Goal: Task Accomplishment & Management: Manage account settings

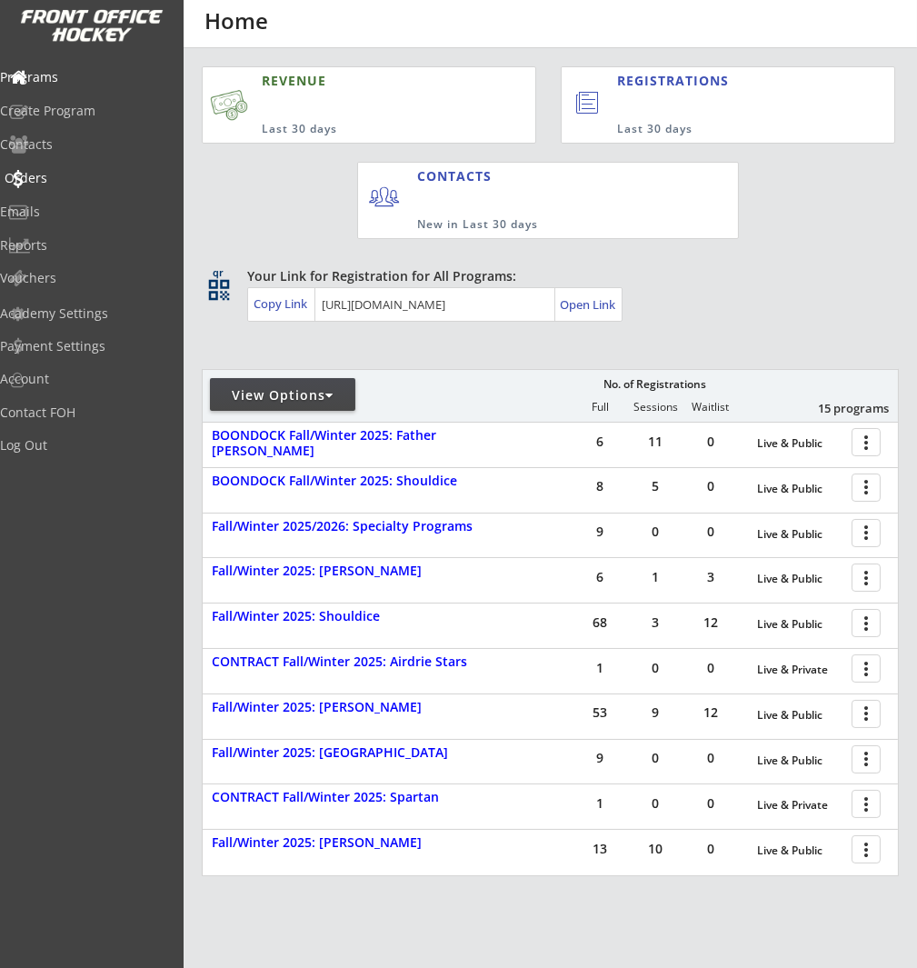
click at [67, 180] on div "Orders" at bounding box center [87, 178] width 164 height 13
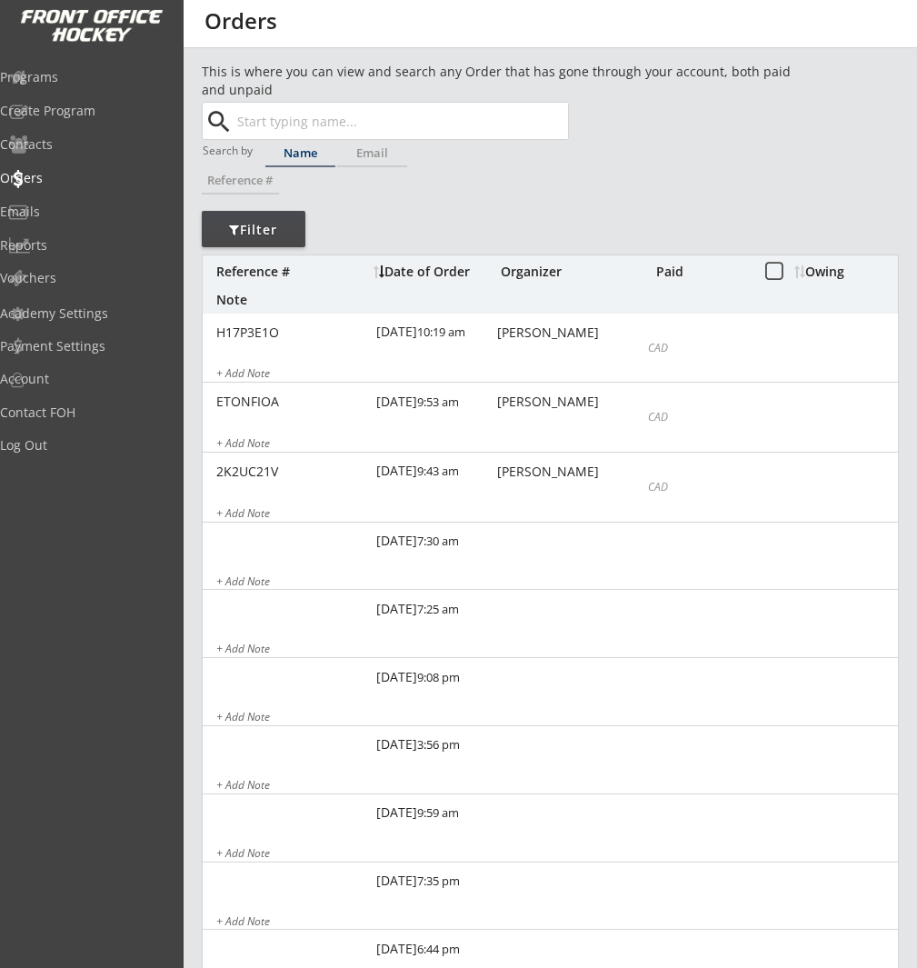
click at [282, 109] on input "text" at bounding box center [401, 121] width 334 height 36
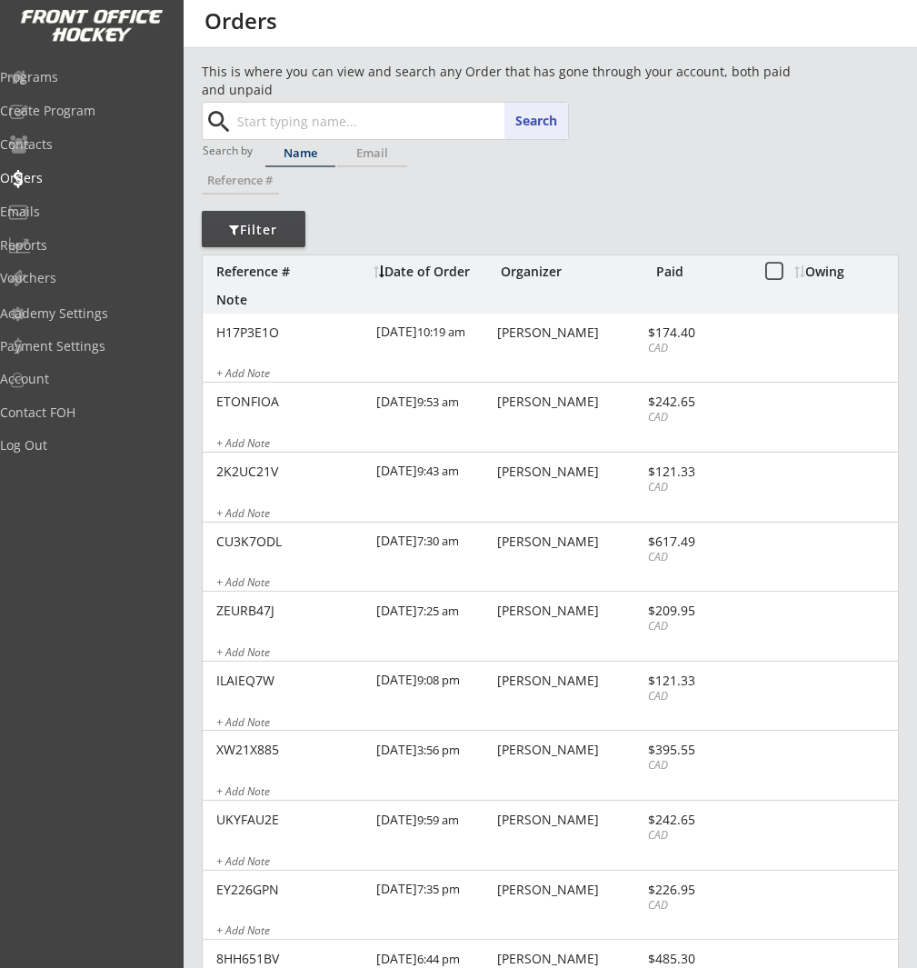
paste input "denisek.kerr@gmail.com"
type input "denisek.kerr@gmail.com"
click at [550, 122] on button "Search" at bounding box center [536, 121] width 64 height 36
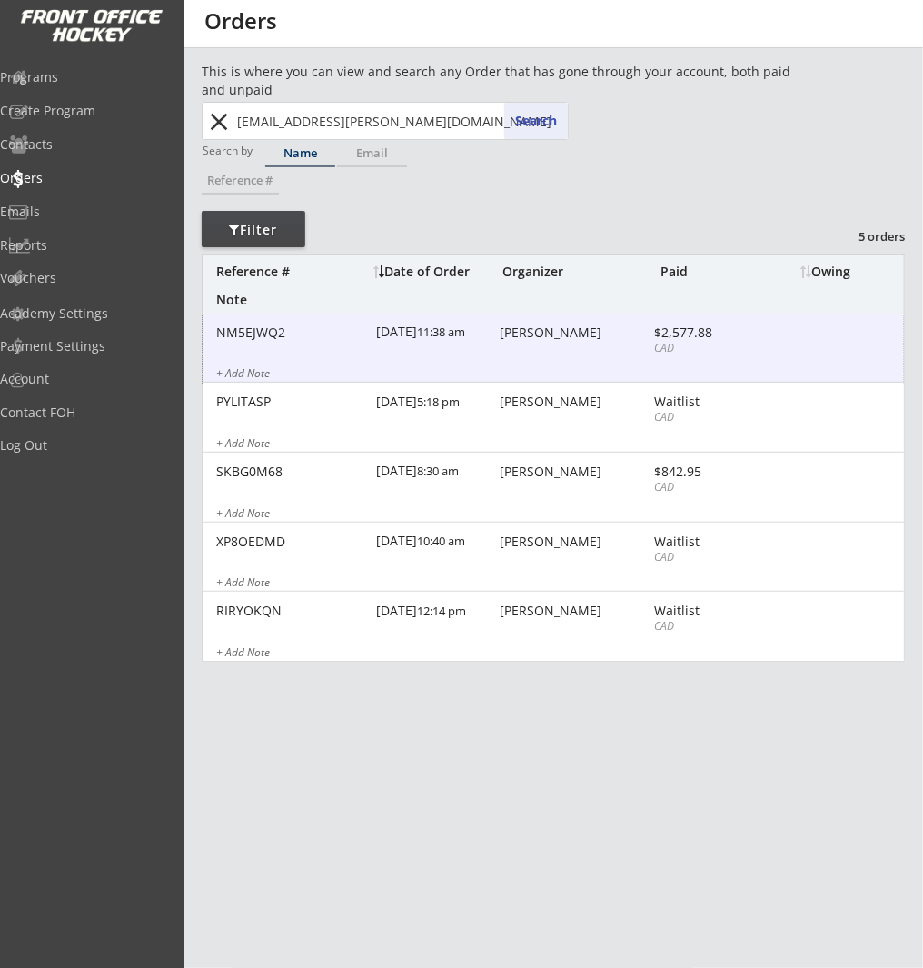
click at [547, 348] on div "NM5EJWQ2 8/27/25 11:38 am Denise Kerr $2,577.88 CAD + Add Note" at bounding box center [554, 349] width 702 height 70
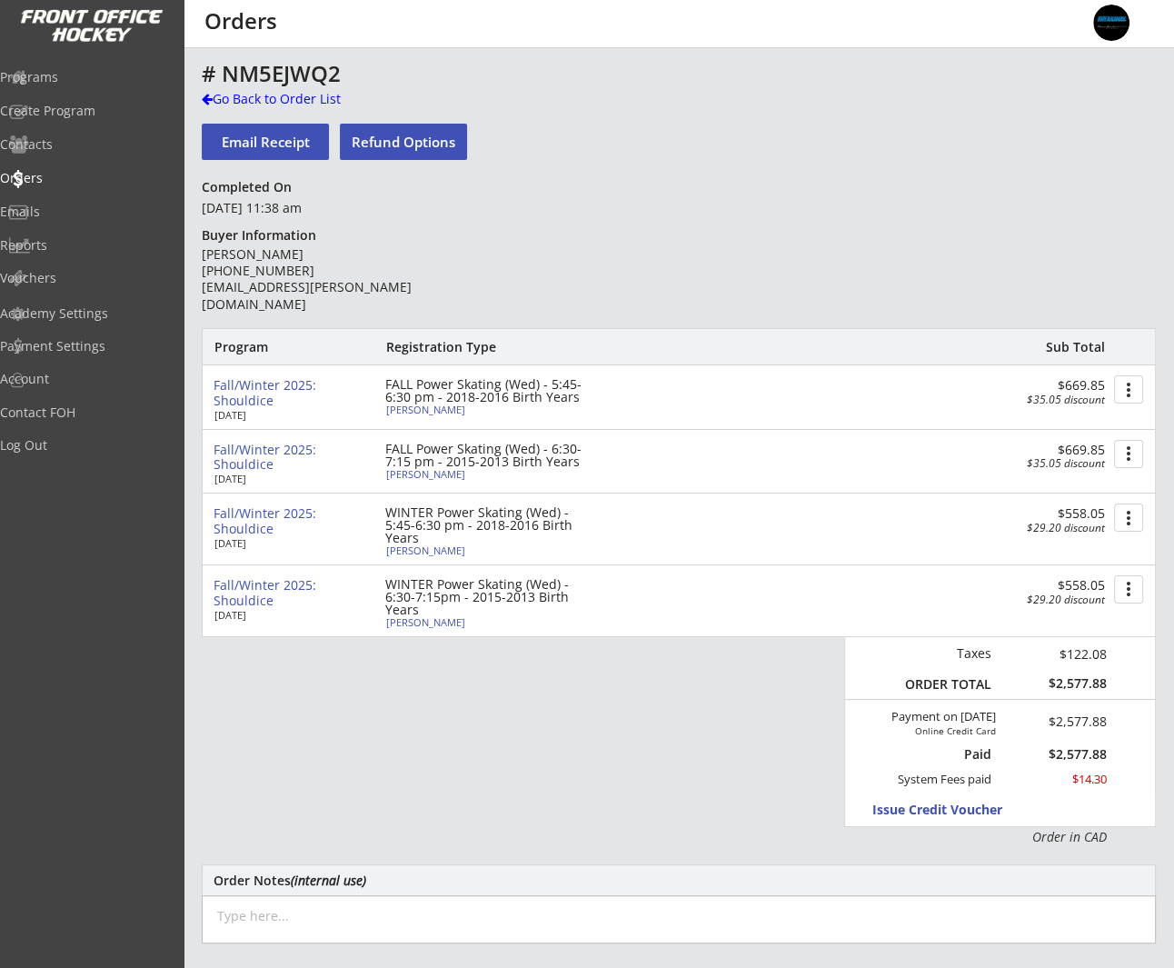
click at [430, 408] on div "Callum Beckles" at bounding box center [487, 409] width 203 height 10
select select ""Forward""
select select ""Youth L""
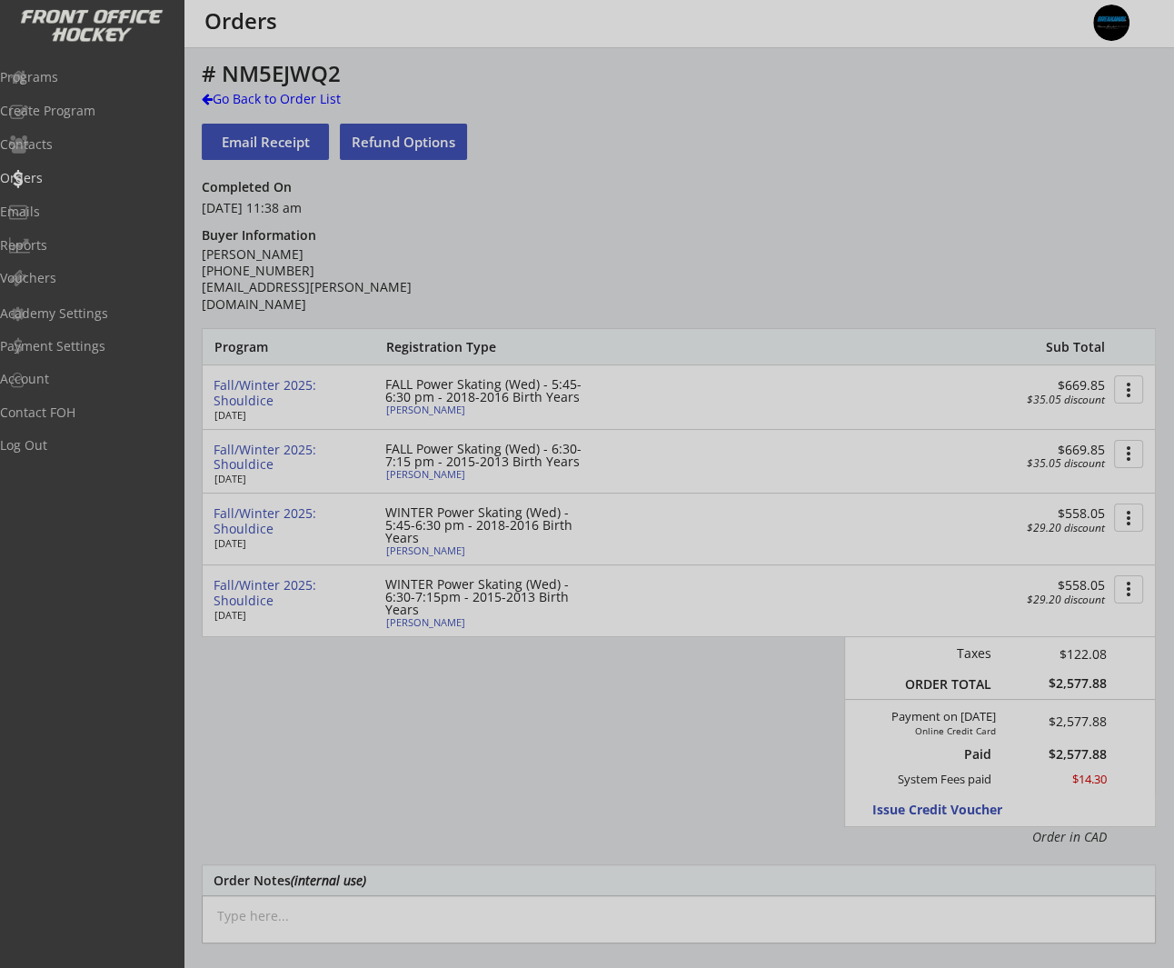
type input "Male"
type input "Other"
type input "U11"
type input "Division 3"
select select ""Other""
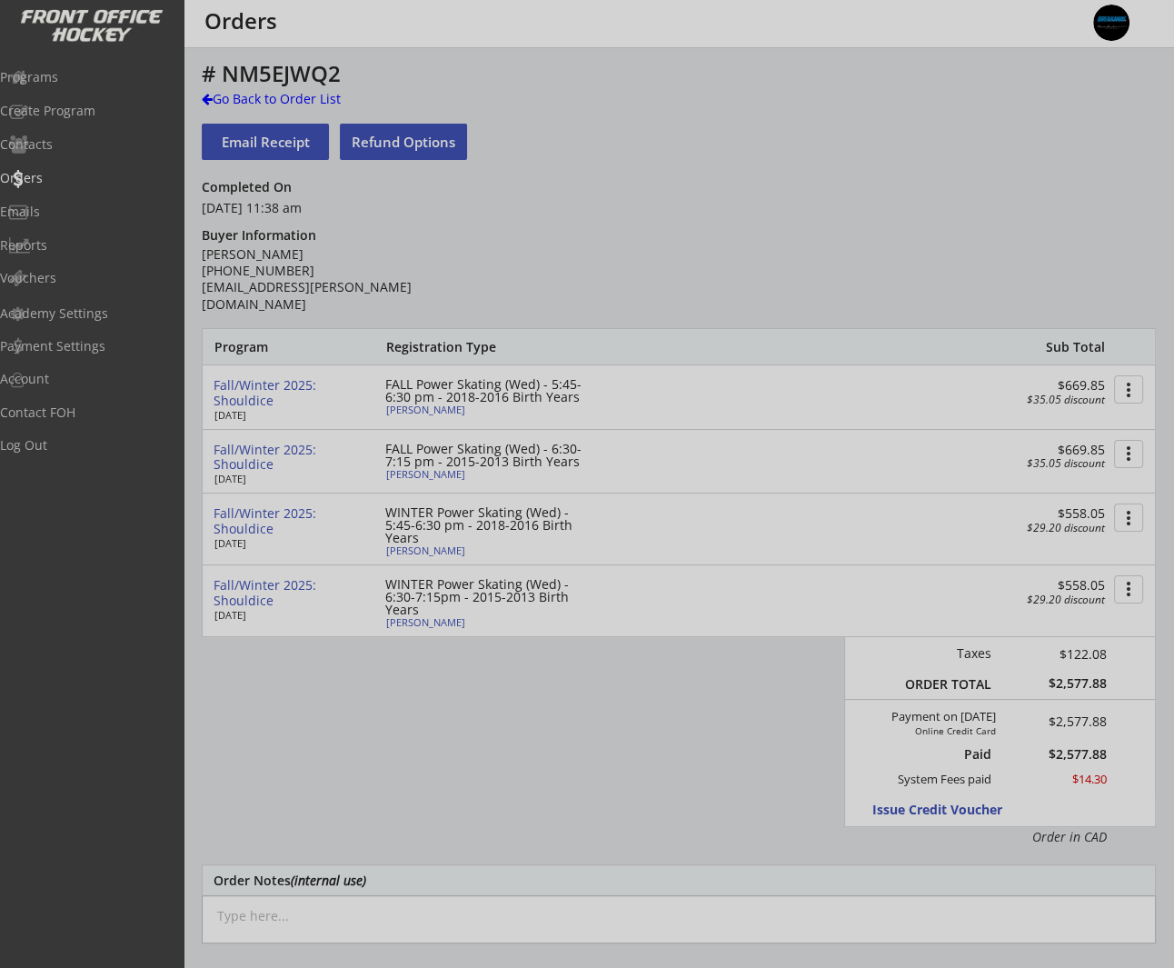
select select ""U11""
select select ""Division 3""
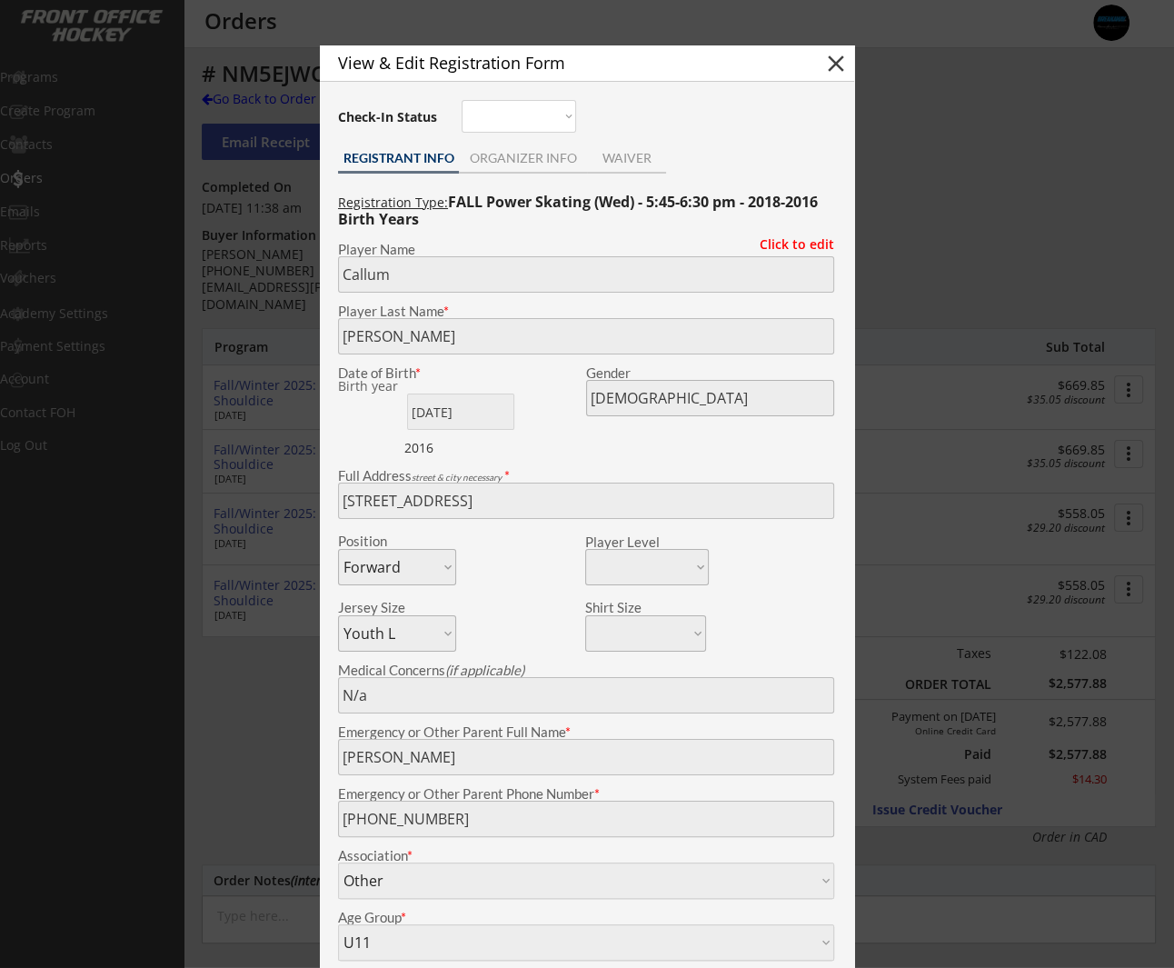
click at [841, 61] on button "close" at bounding box center [836, 63] width 27 height 27
select select ""PLACEHOLDER_1427118222253""
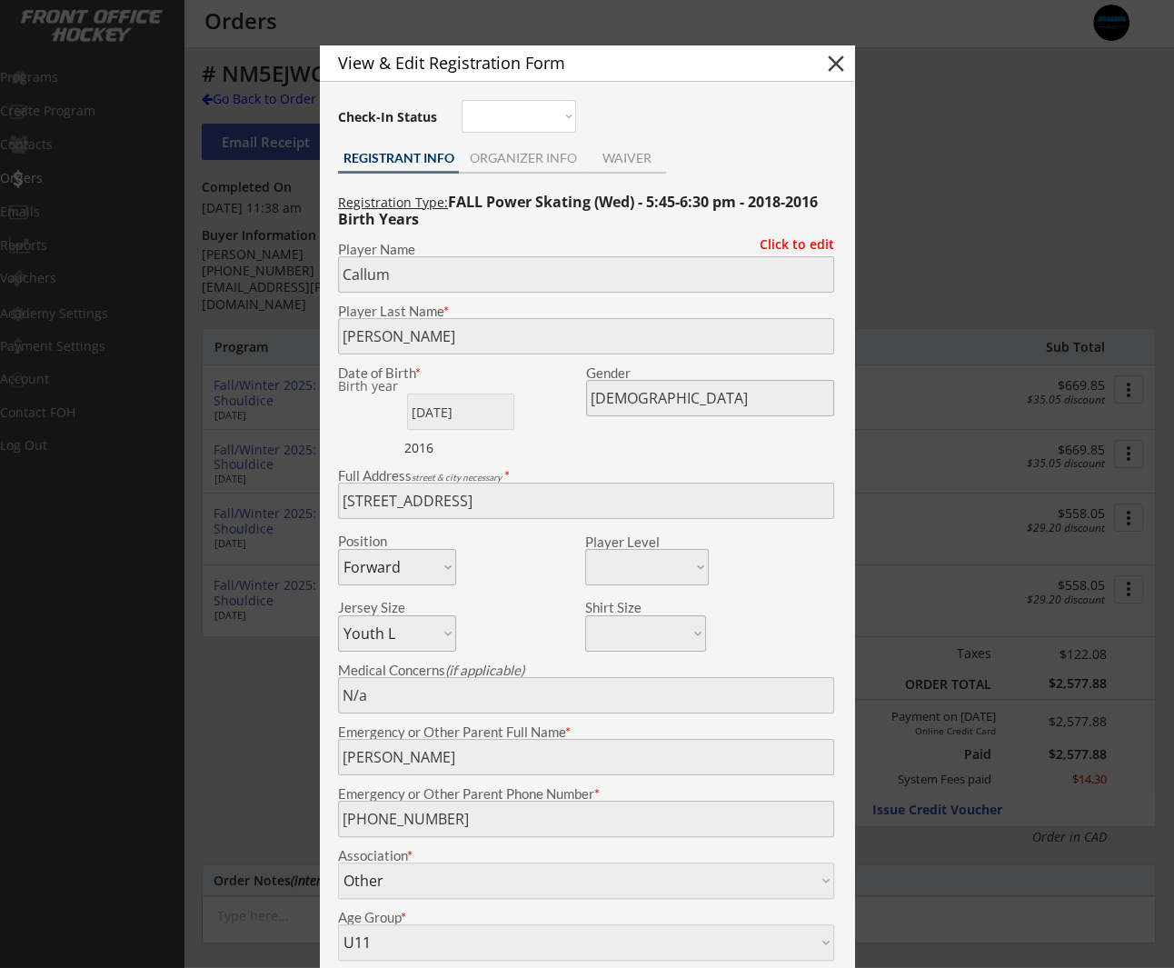
select select ""PLACEHOLDER_1427118222253""
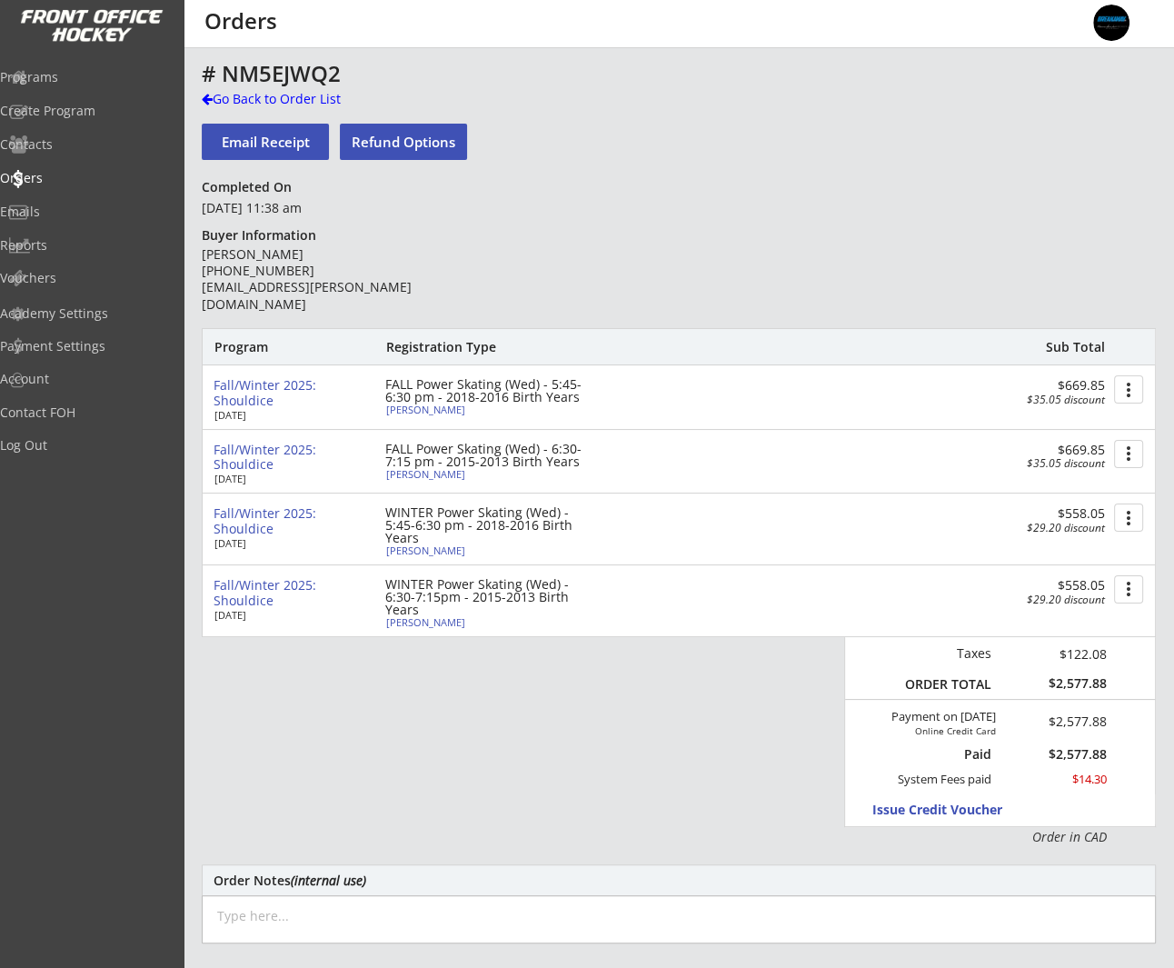
click at [428, 474] on div "Rhys Beckles" at bounding box center [487, 474] width 203 height 10
type input "Rhys"
type input "Beckles"
type input "08/09/2014"
type input "[DEMOGRAPHIC_DATA]"
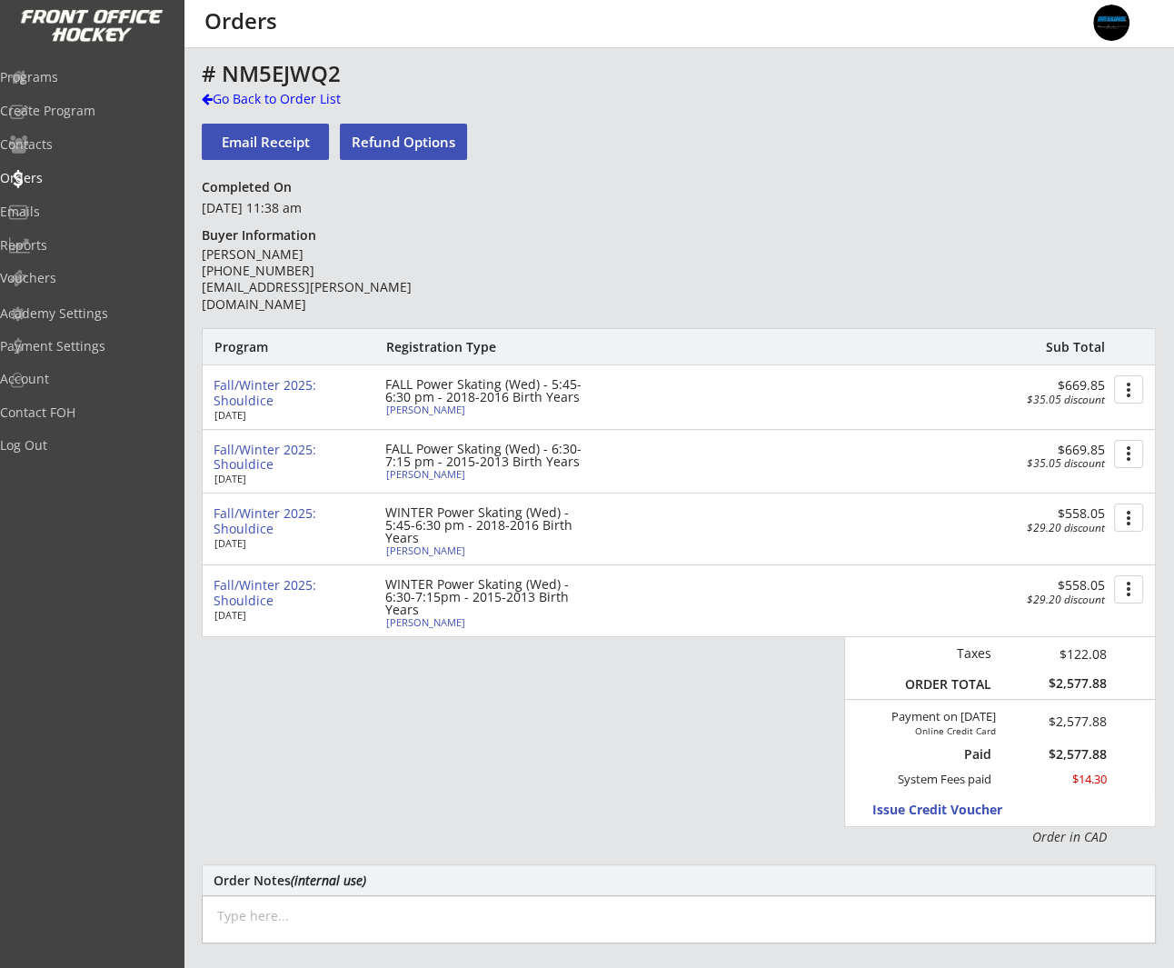
type input "20 Nolancliff Pl, Calgary, AB T3R 1J4, Canada"
select select ""Defense""
select select ""Youth L""
type input "N/a"
type input "Kendall Beckles"
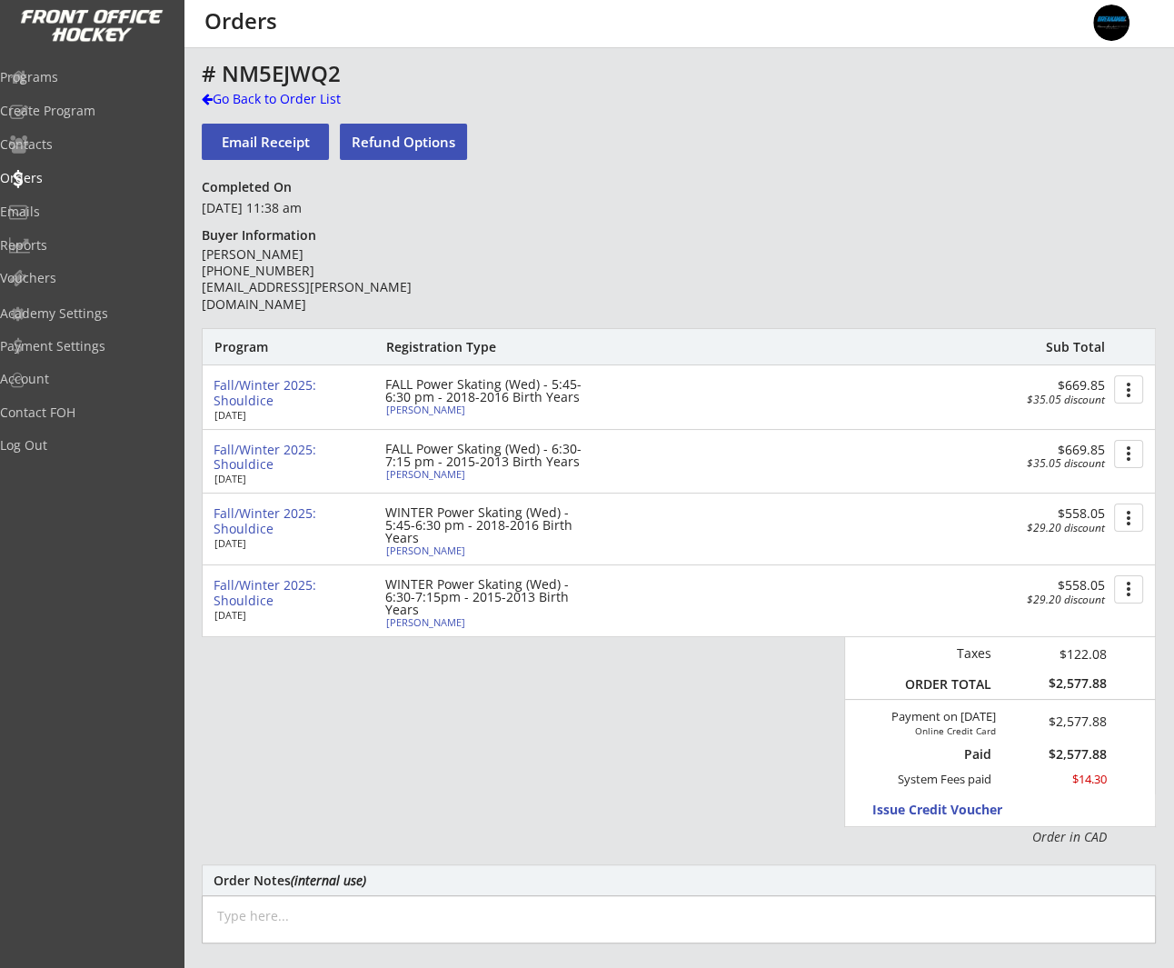
type input "(587) 573-7622"
type input "Ringette"
select select ""Ringette""
type input "U12 Ringette"
select select ""U12 Ringette""
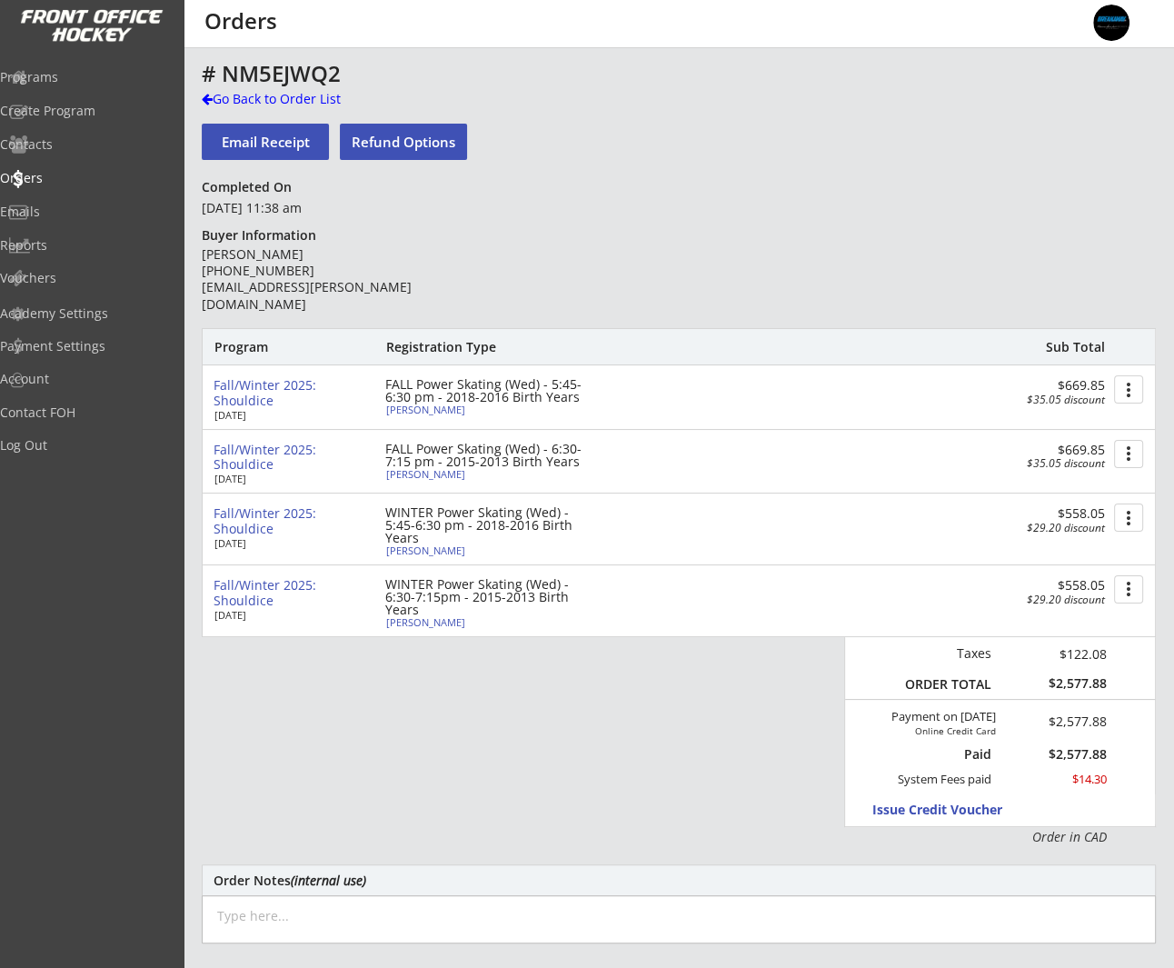
type input "Not Applicable"
select select ""Not Applicable ""
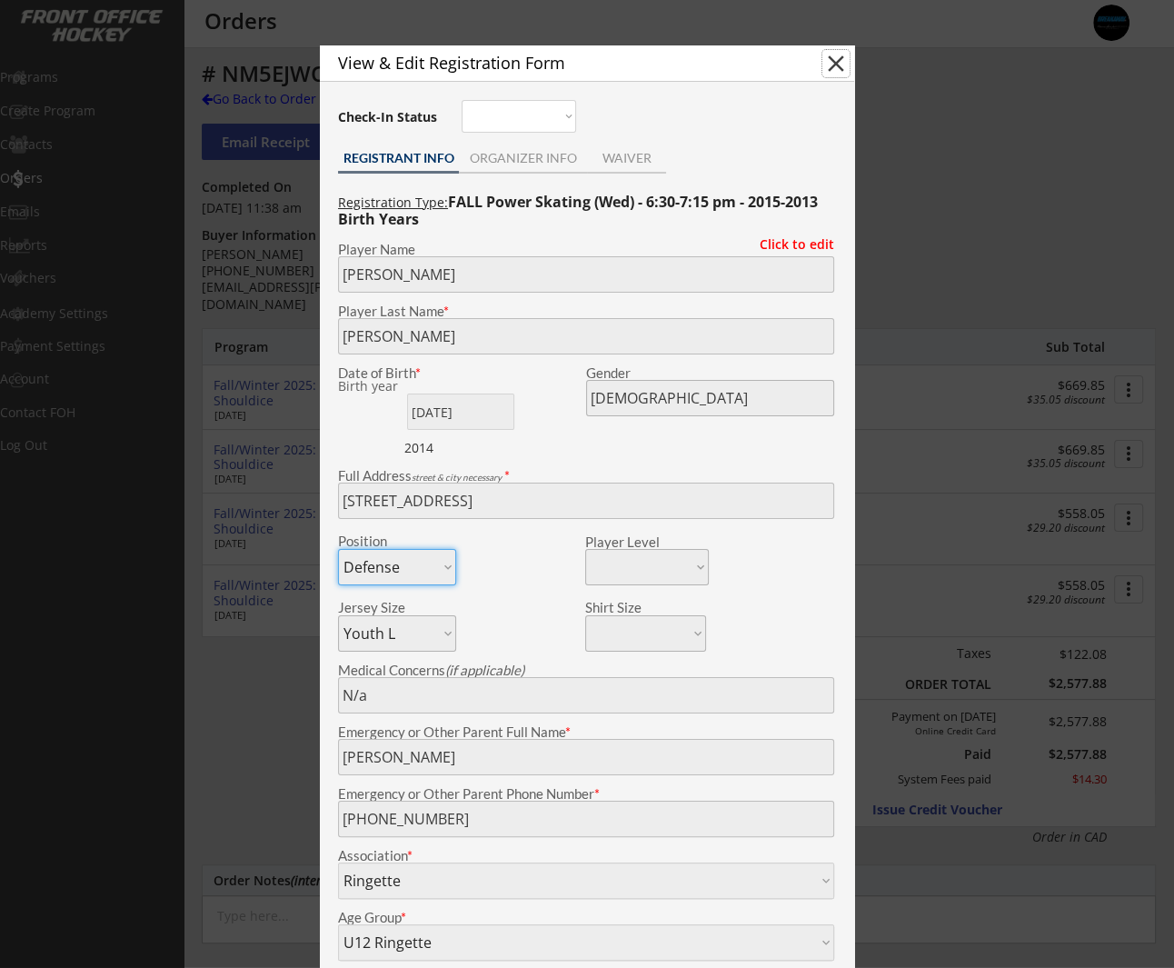
click at [837, 61] on button "close" at bounding box center [836, 63] width 27 height 27
select select ""PLACEHOLDER_1427118222253""
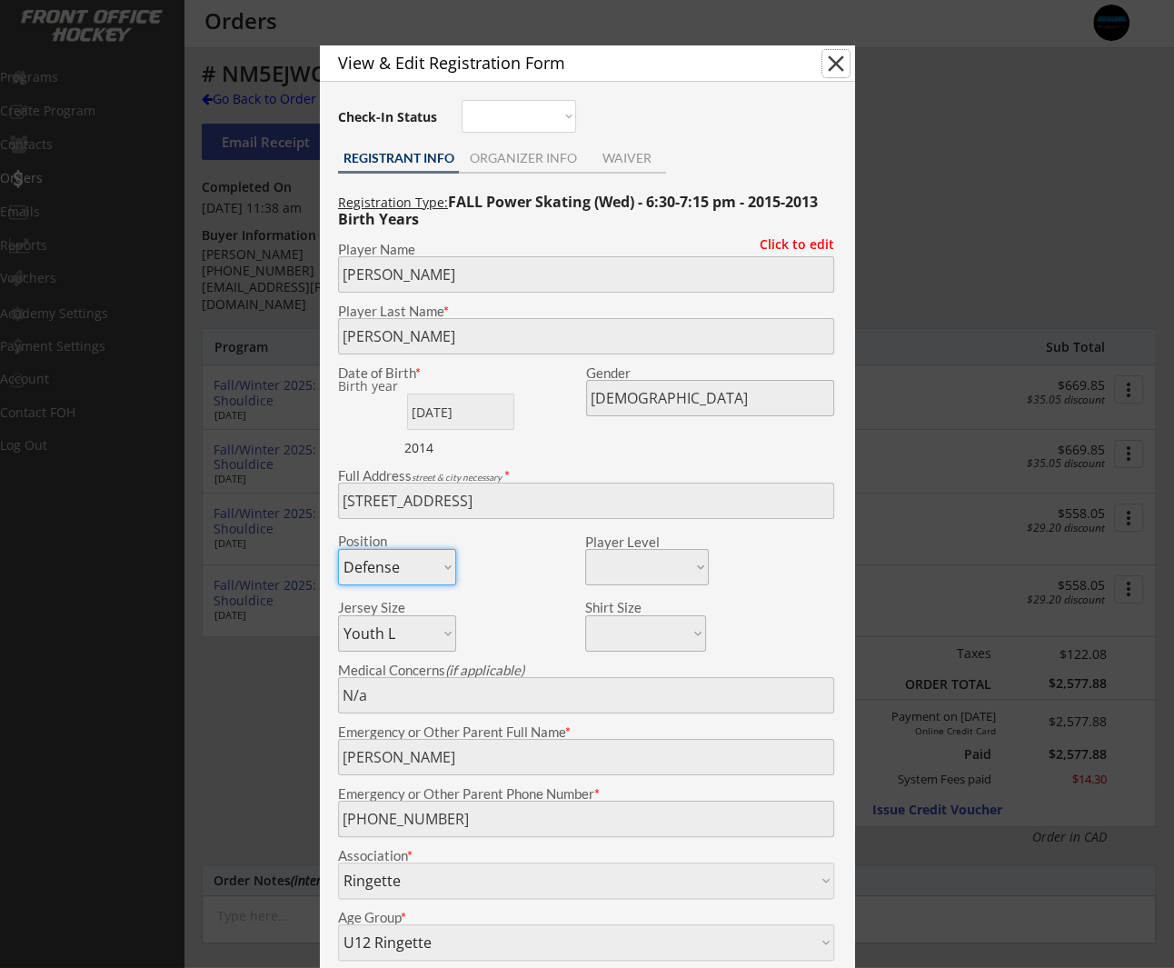
select select ""PLACEHOLDER_1427118222253""
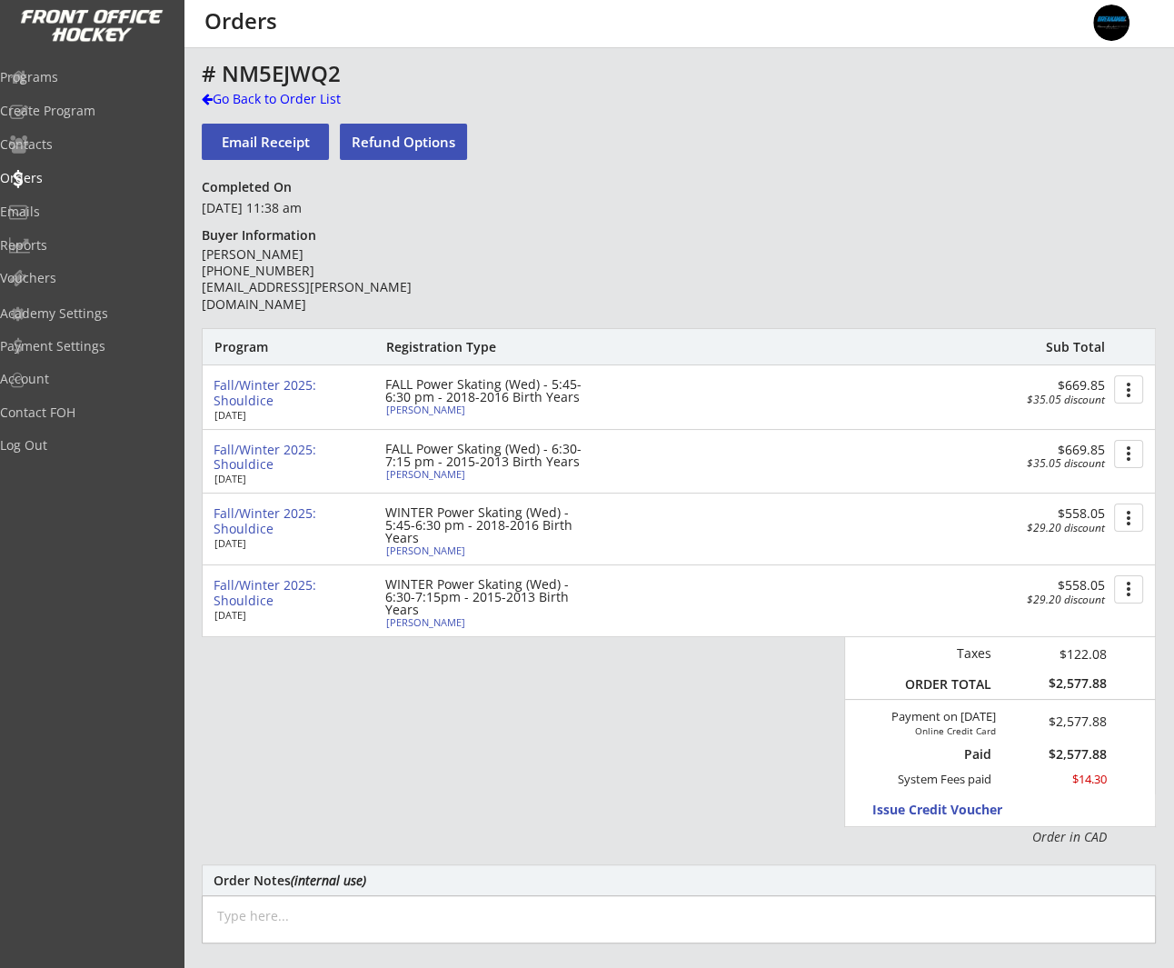
click at [433, 408] on div "Callum Beckles" at bounding box center [487, 409] width 203 height 10
type input "Callum"
type input "Beckles"
type input "04/19/2016"
type input "Male"
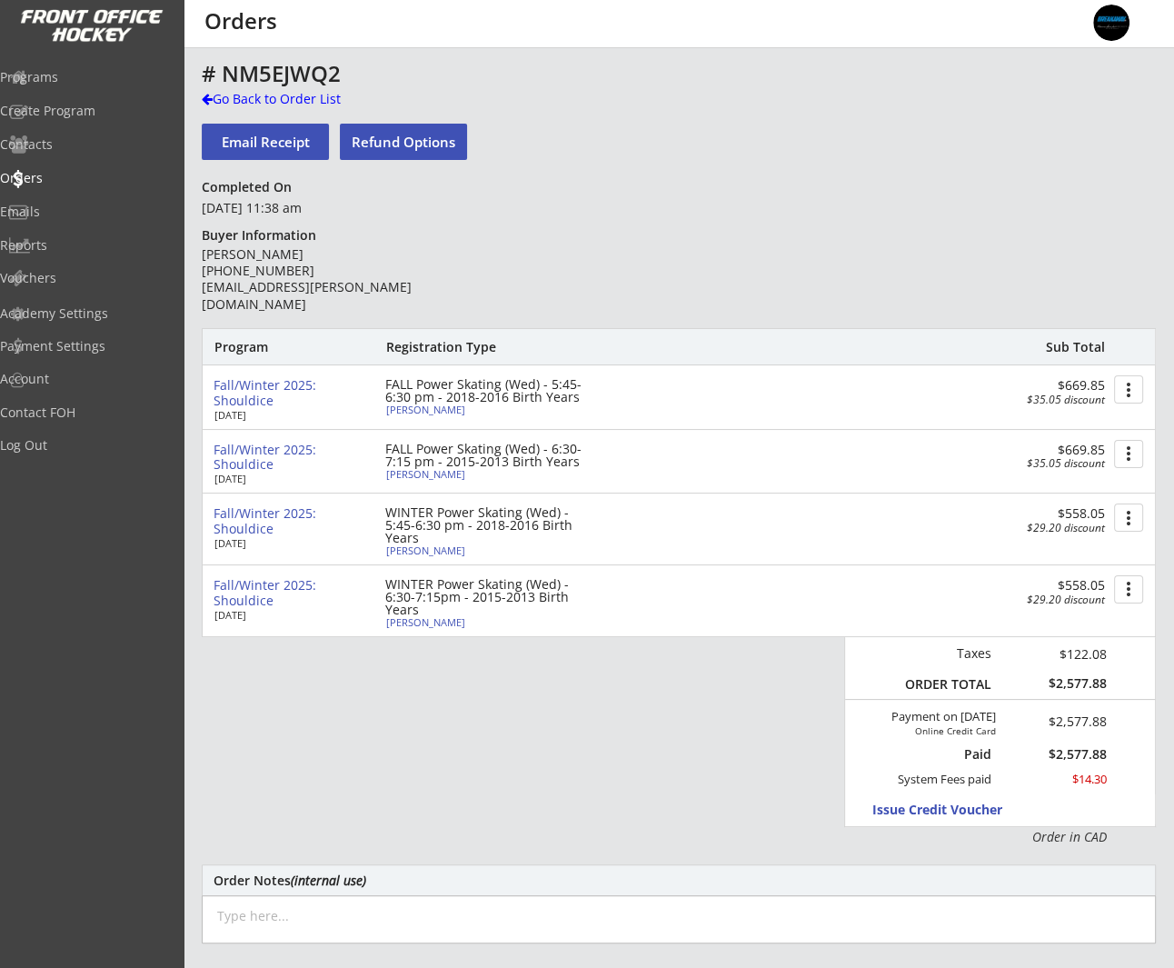
type input "20 Nolancliff Pl NW, Calgary, AB T3R 1J4, Canada"
select select ""Forward""
select select ""Youth L""
type input "N/a"
type input "Denise Kerr"
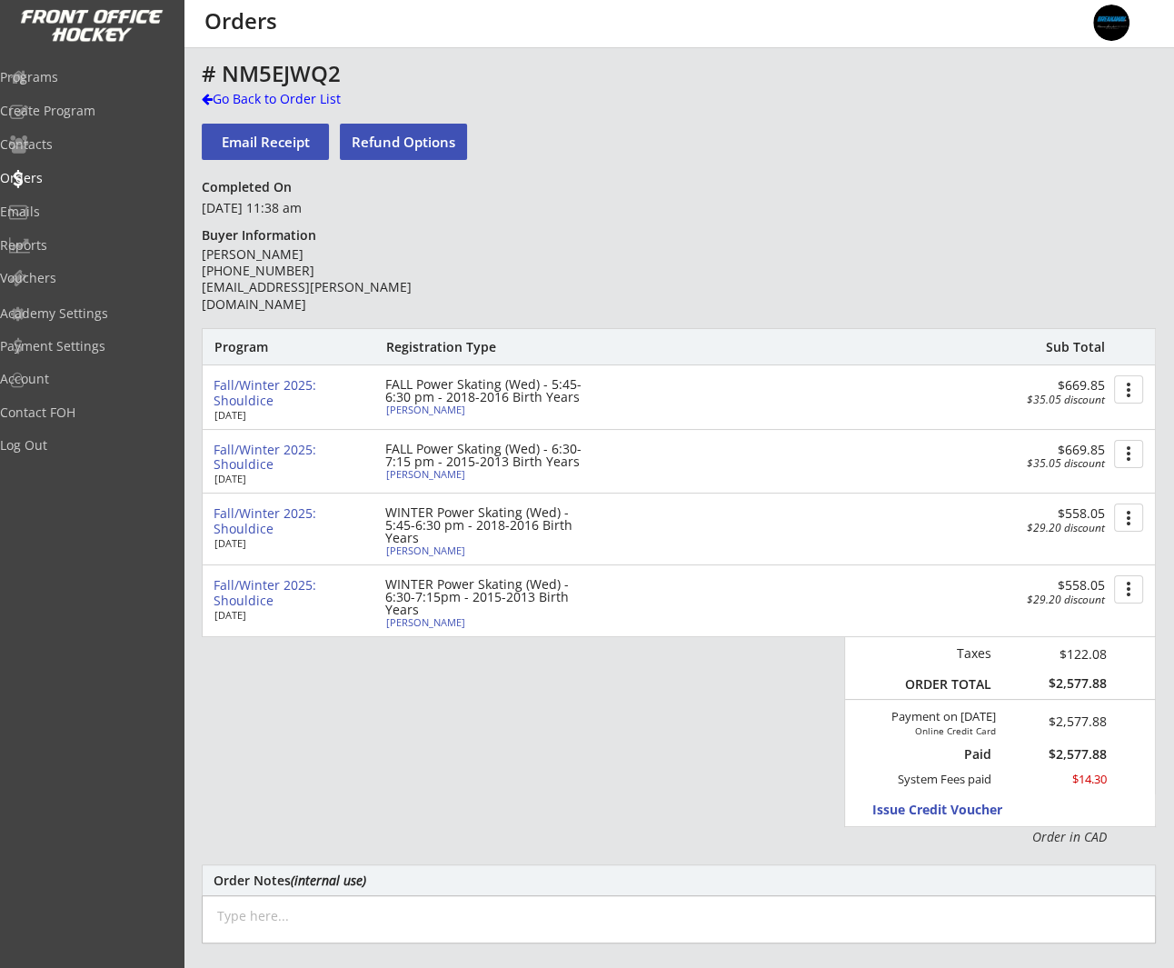
type input "(403) 585-8180"
type input "Other"
select select ""Other""
type input "U11"
select select ""U11""
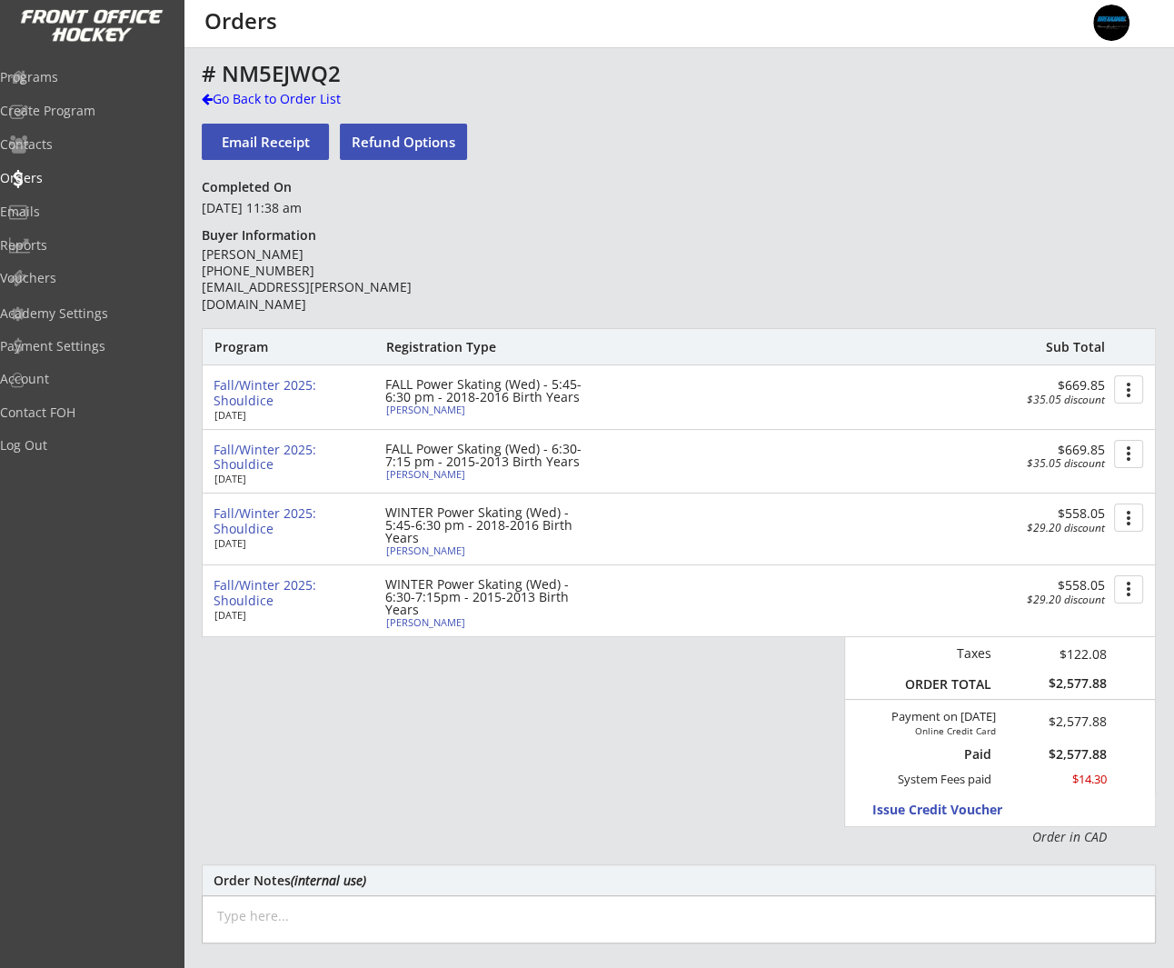
type input "Division 3"
select select ""Division 3""
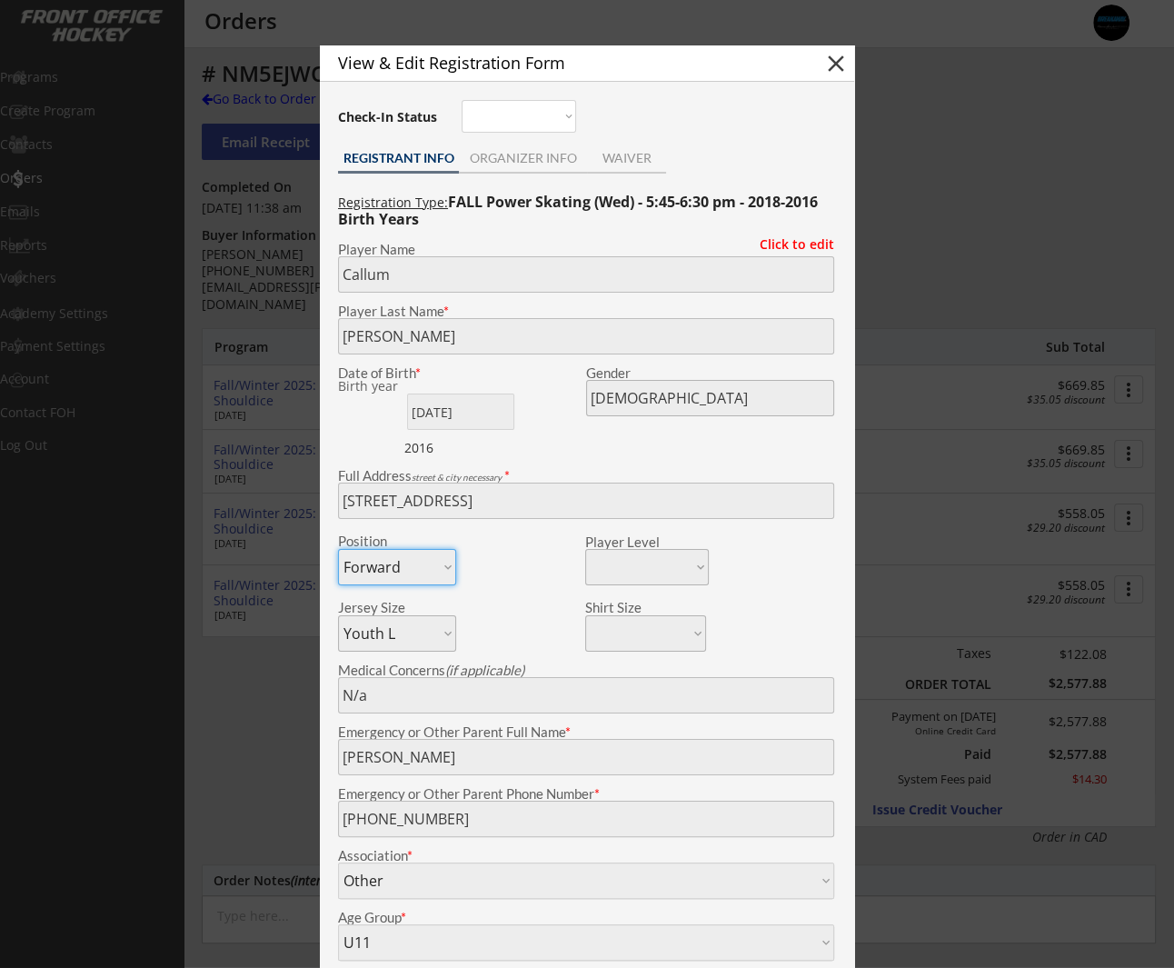
click at [837, 67] on button "close" at bounding box center [836, 63] width 27 height 27
select select ""PLACEHOLDER_1427118222253""
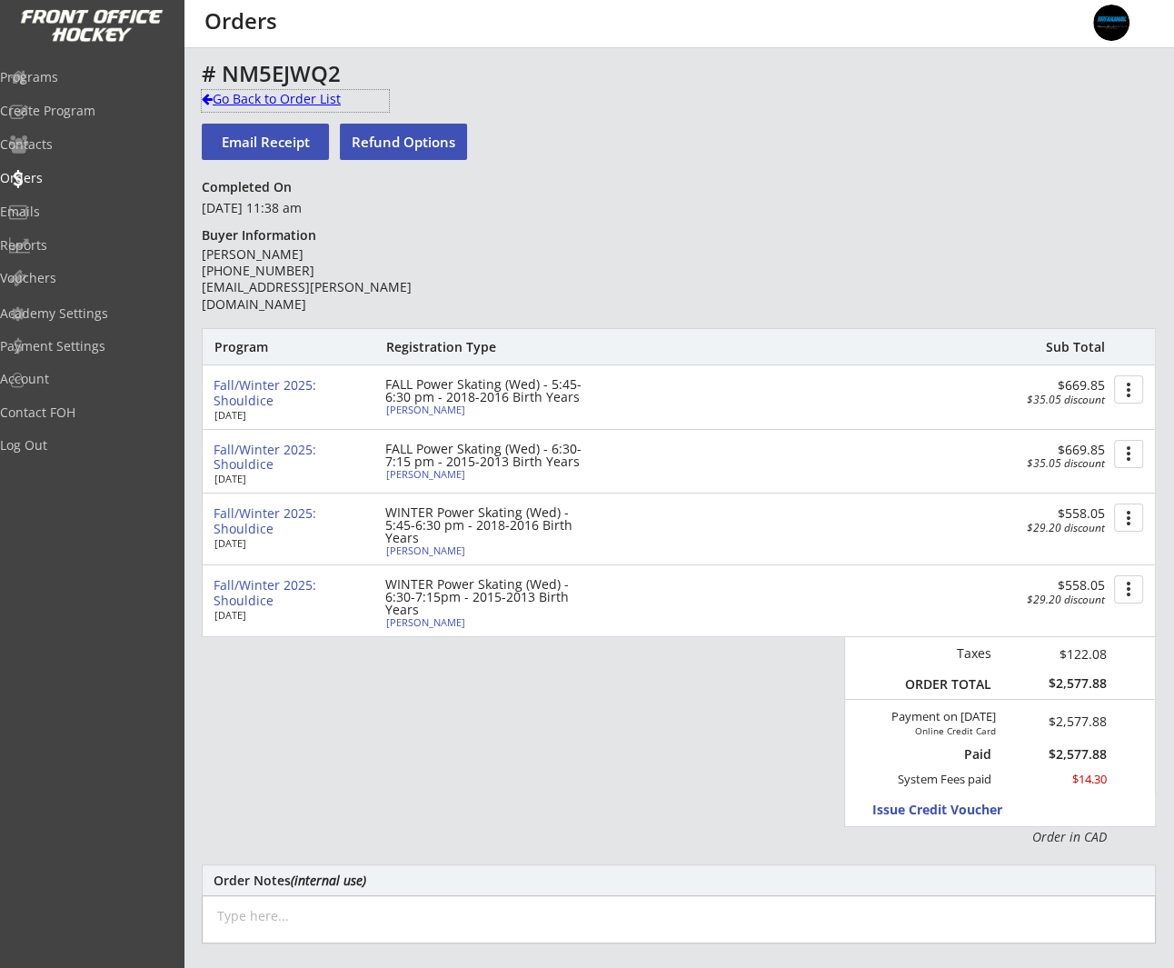
click at [291, 104] on div "Go Back to Order List" at bounding box center [295, 99] width 187 height 18
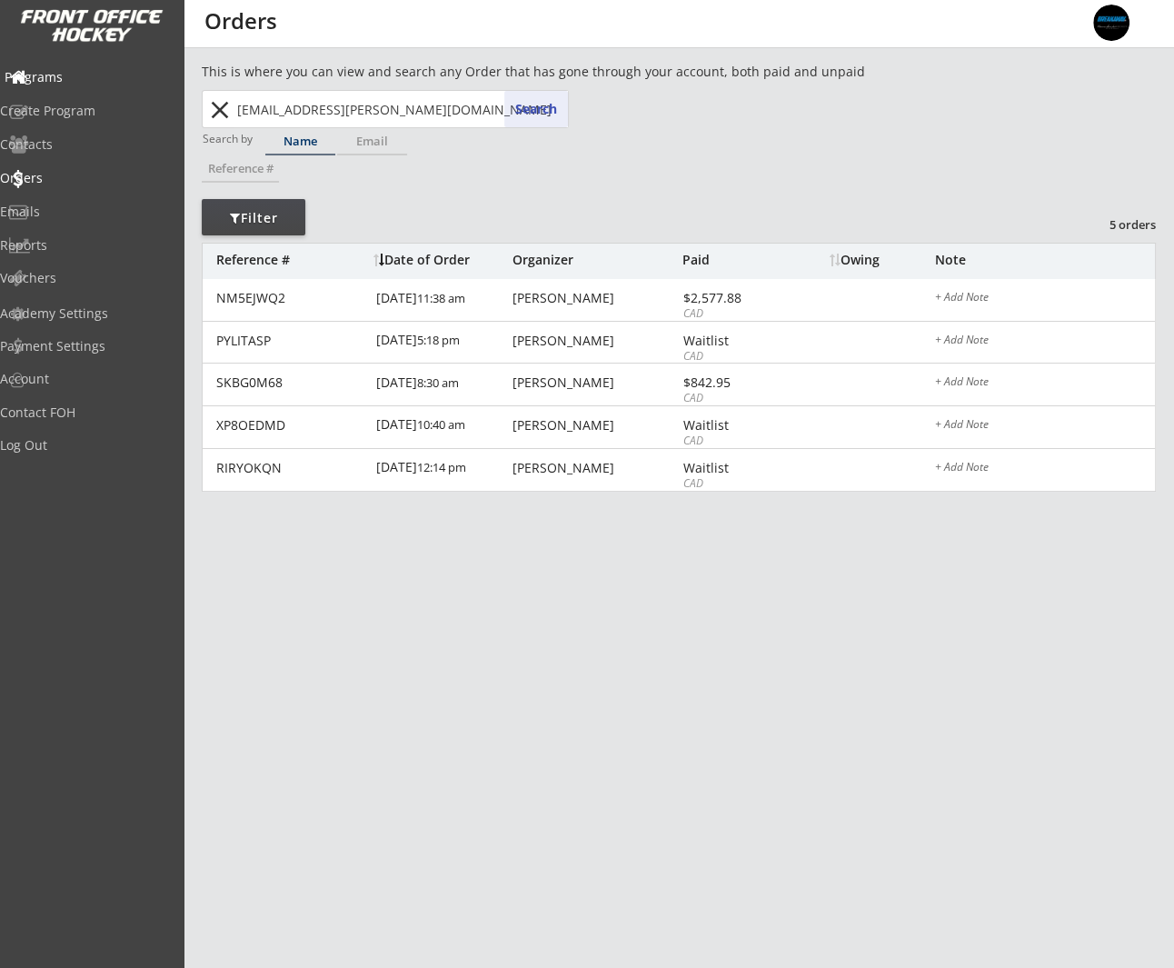
click at [134, 75] on div "Programs" at bounding box center [87, 77] width 164 height 13
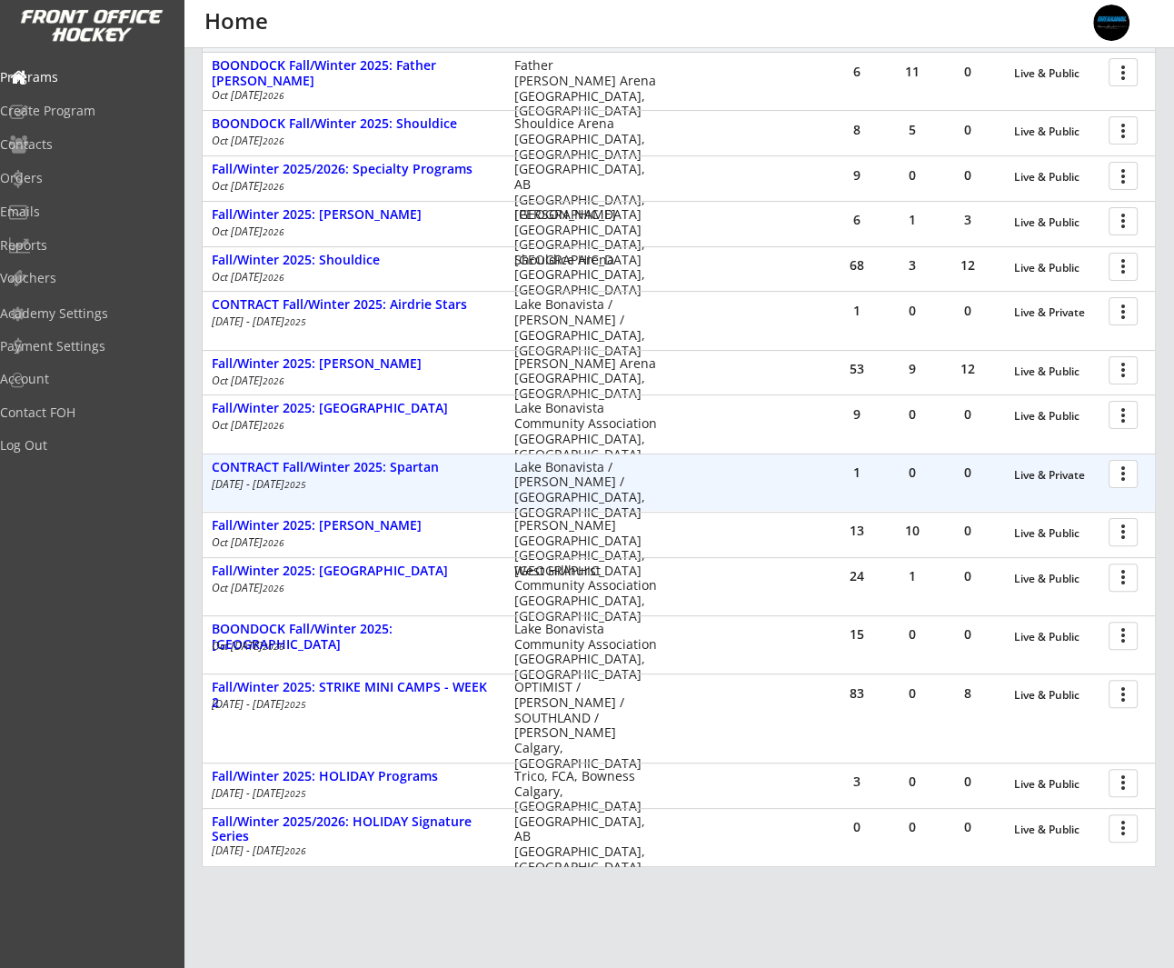
scroll to position [236, 0]
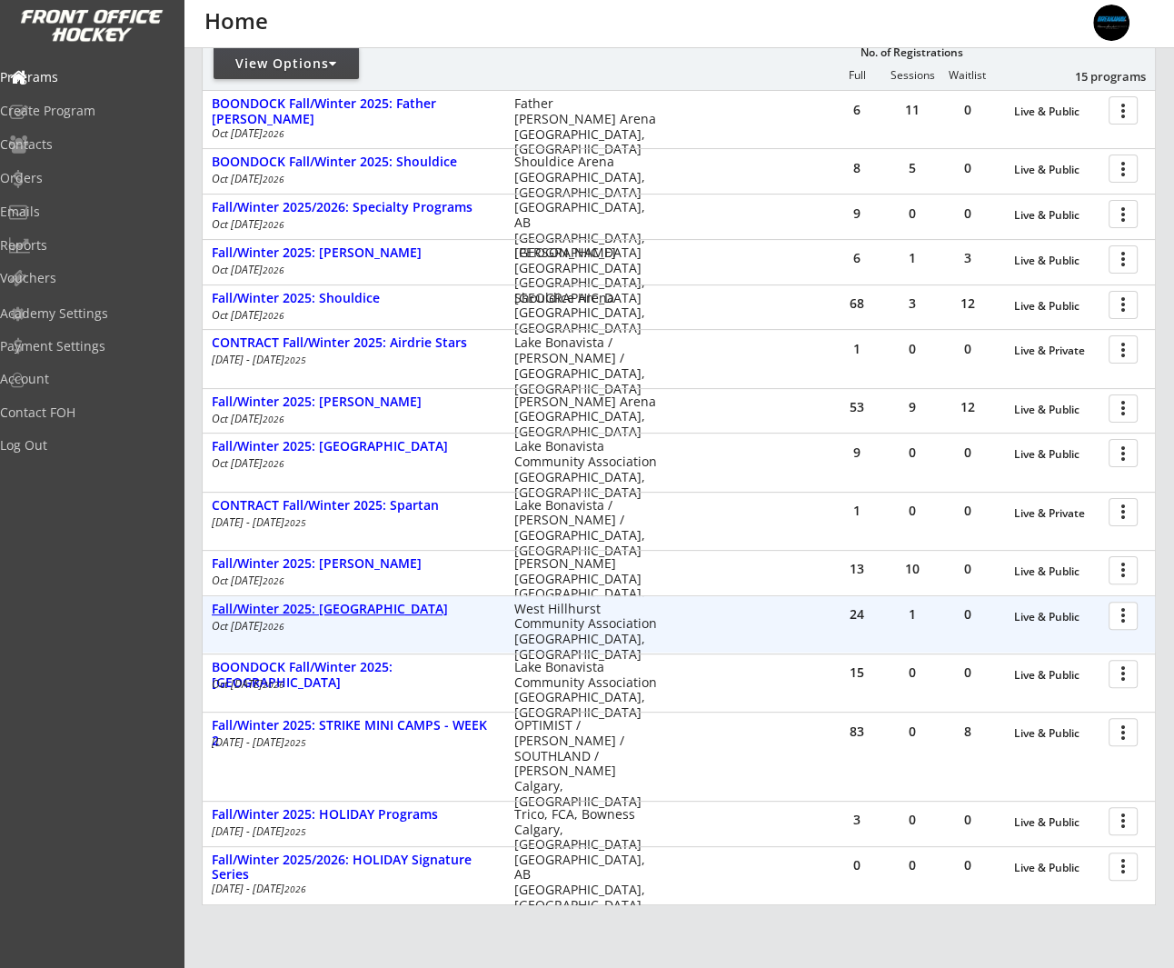
click at [354, 604] on div "Fall/Winter 2025: West Hillhurst" at bounding box center [354, 609] width 284 height 15
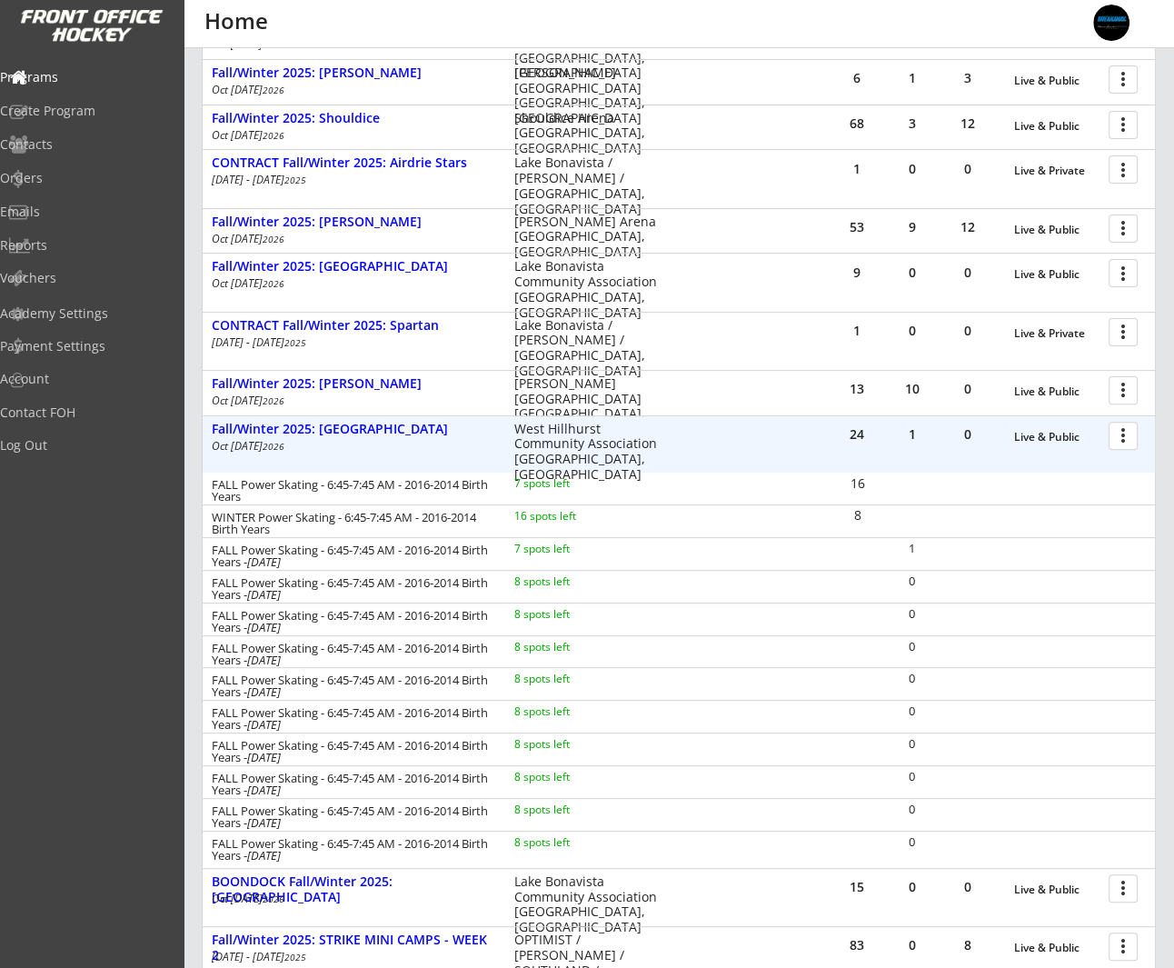
scroll to position [420, 0]
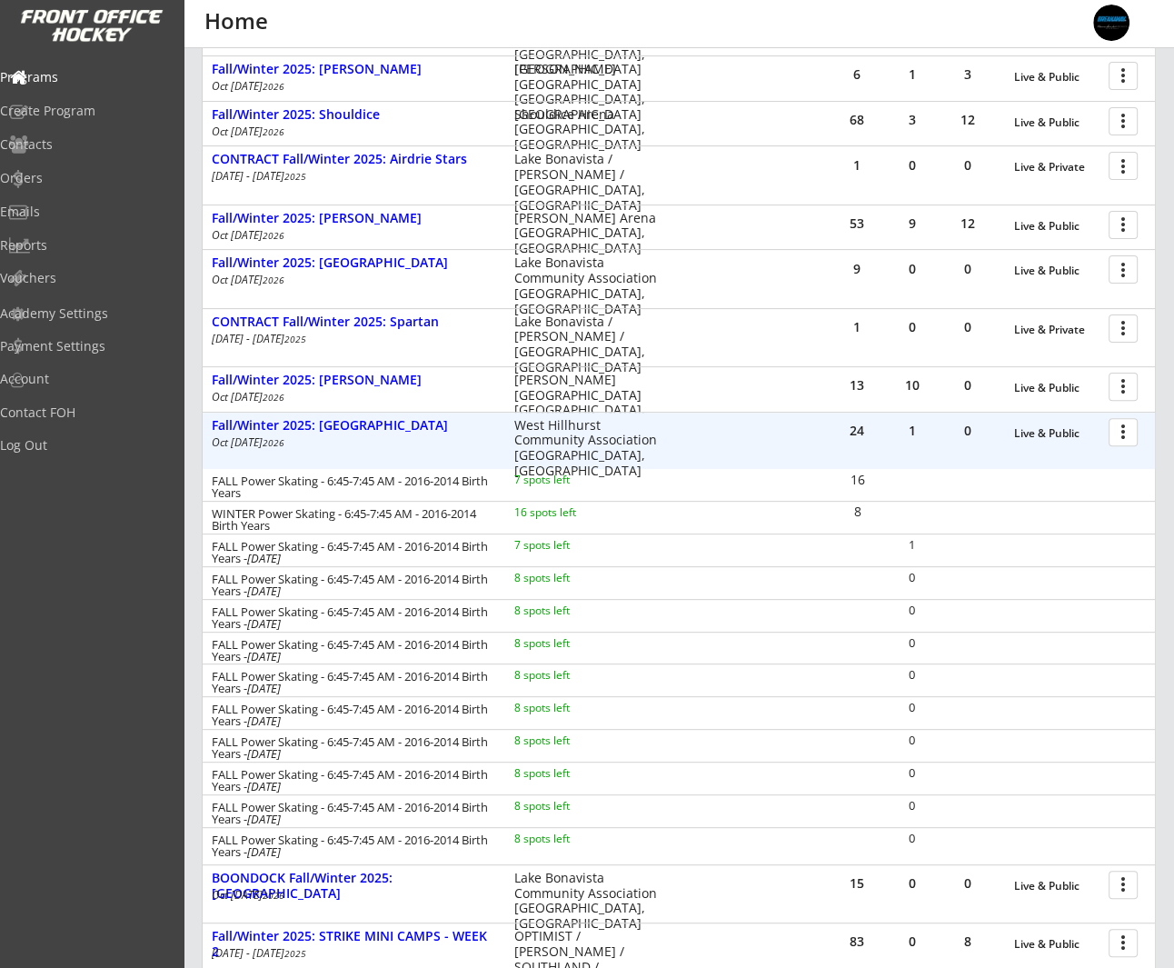
drag, startPoint x: 286, startPoint y: 493, endPoint x: 207, endPoint y: 481, distance: 80.0
click at [207, 481] on div "FALL Power Skating - 6:45-7:45 AM - 2016-2014 Birth Years 7 spots left" at bounding box center [439, 487] width 472 height 27
copy div "FALL Power Skating - 6:45-7:45 AM - 2016-2014 Birth Years"
click at [916, 435] on div at bounding box center [1127, 431] width 32 height 32
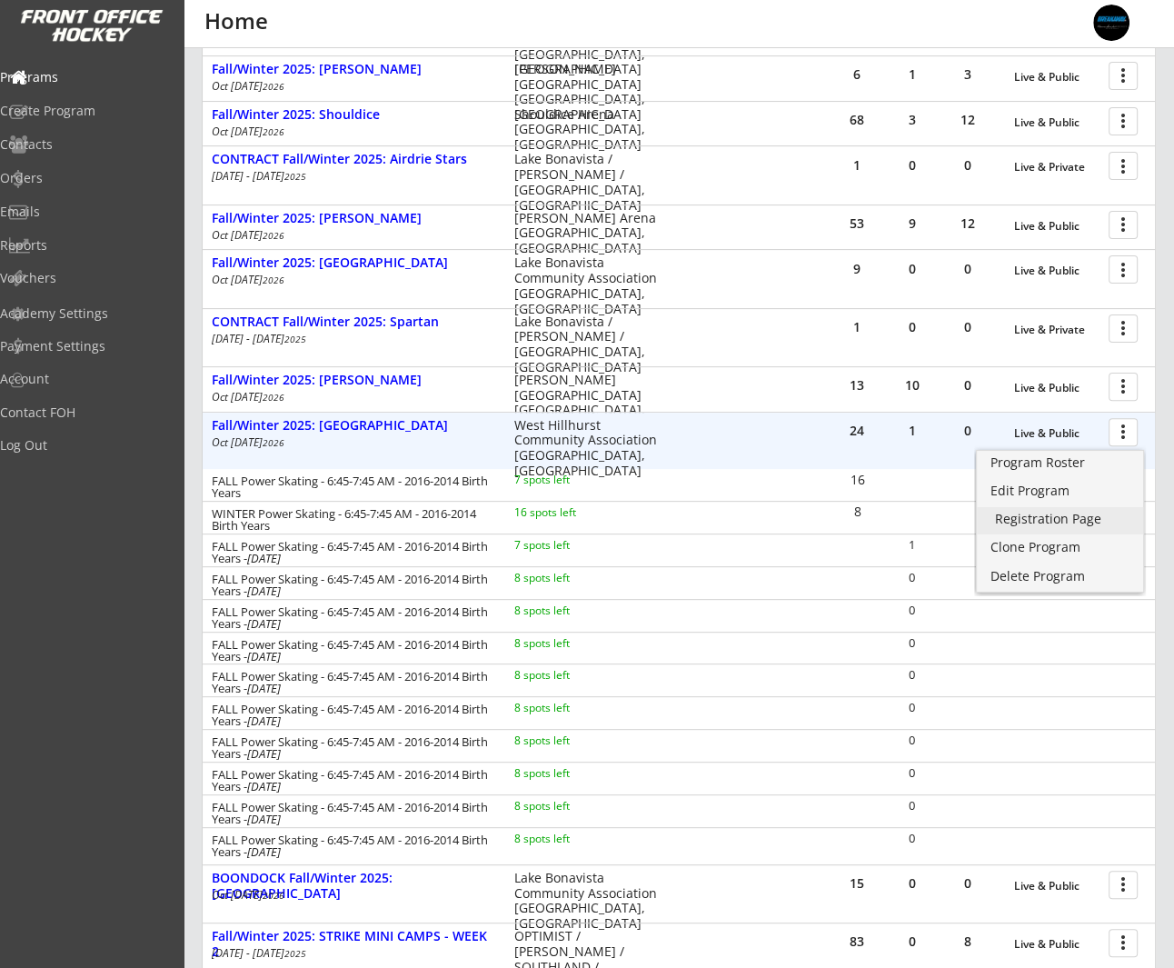
click at [916, 515] on div "Registration Page" at bounding box center [1060, 519] width 130 height 13
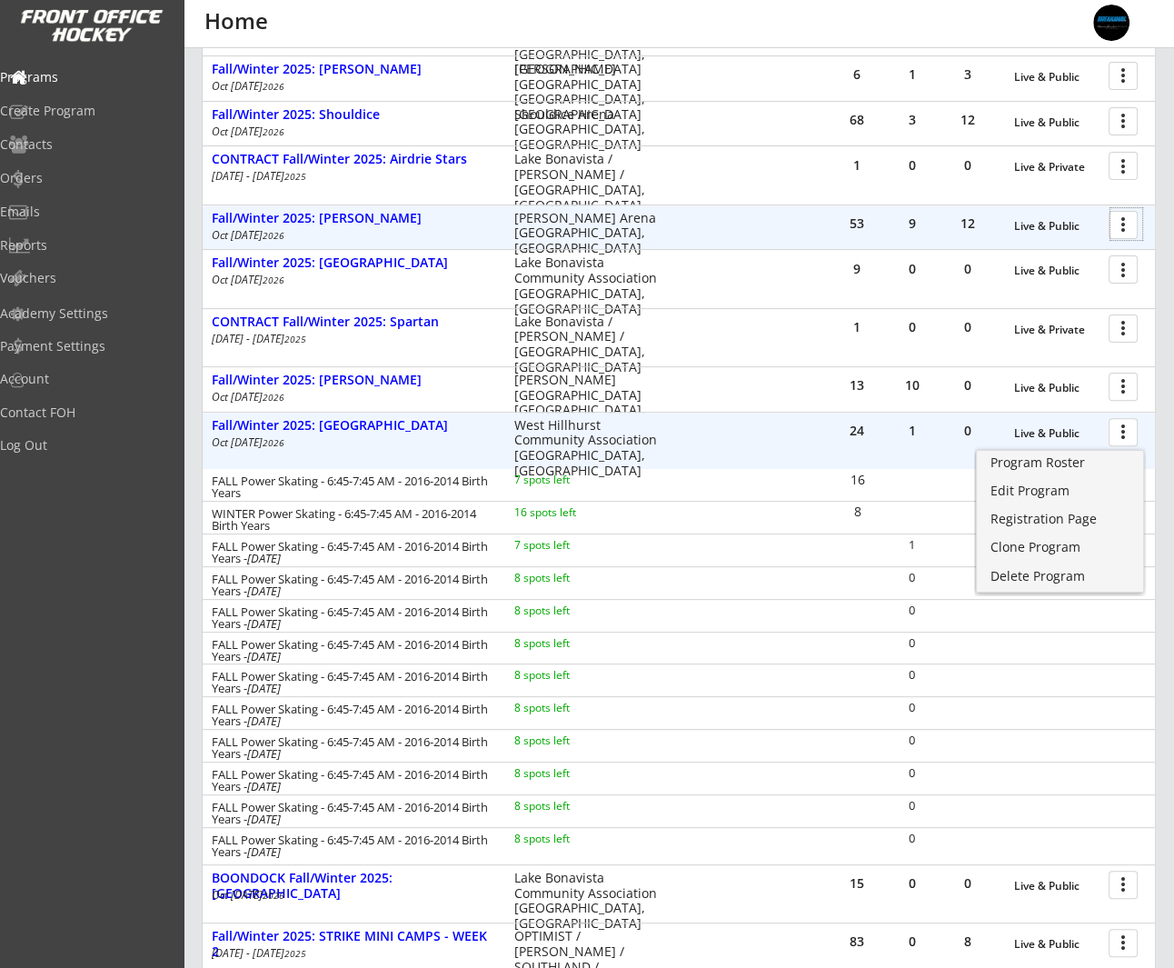
drag, startPoint x: 1124, startPoint y: 222, endPoint x: 1123, endPoint y: 237, distance: 15.6
click at [916, 222] on div at bounding box center [1127, 224] width 32 height 32
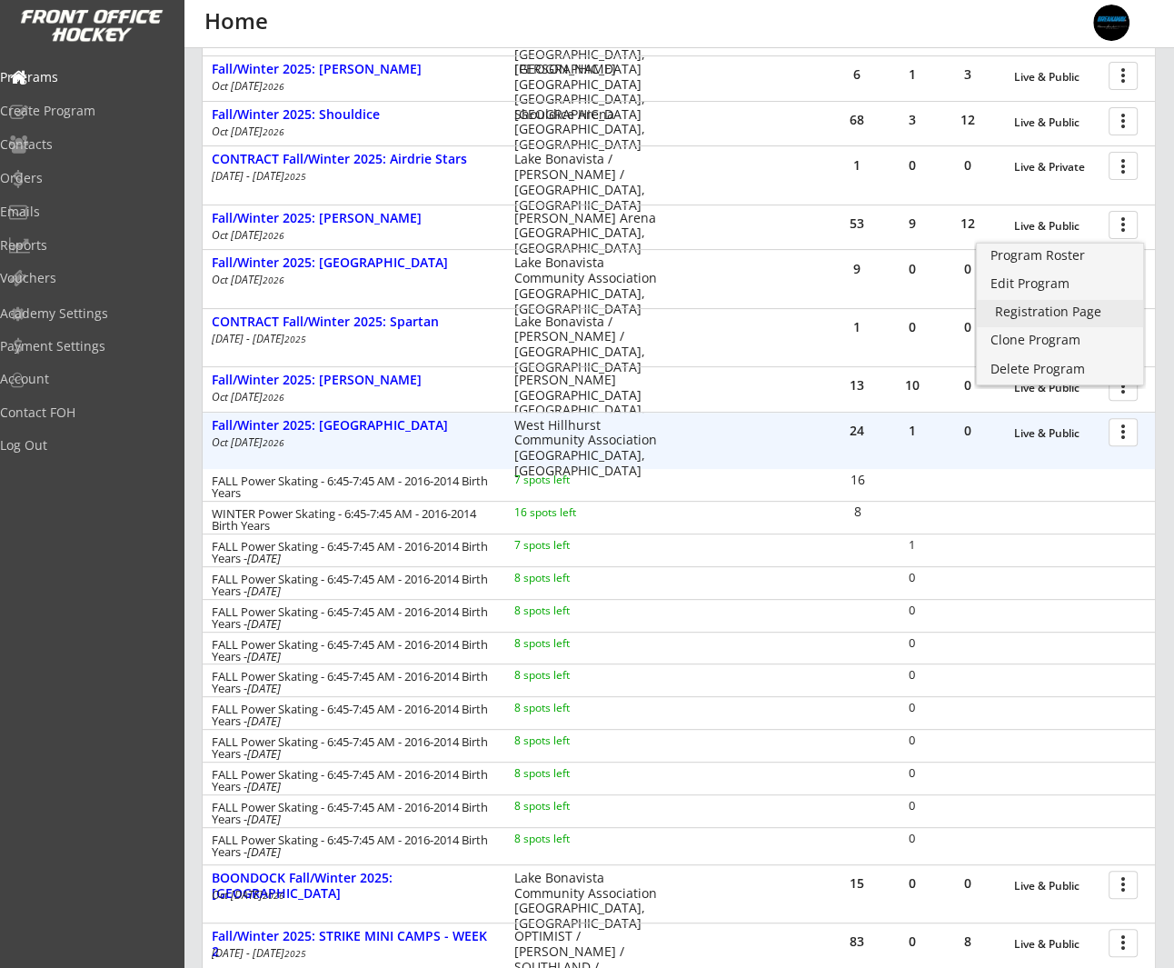
click at [916, 305] on div "Registration Page" at bounding box center [1060, 311] width 130 height 13
click at [374, 412] on div "24 1 0 Live & Public more_vert Fall/Winter 2025: West Hillhurst Oct 6 - Feb 23 …" at bounding box center [679, 638] width 953 height 453
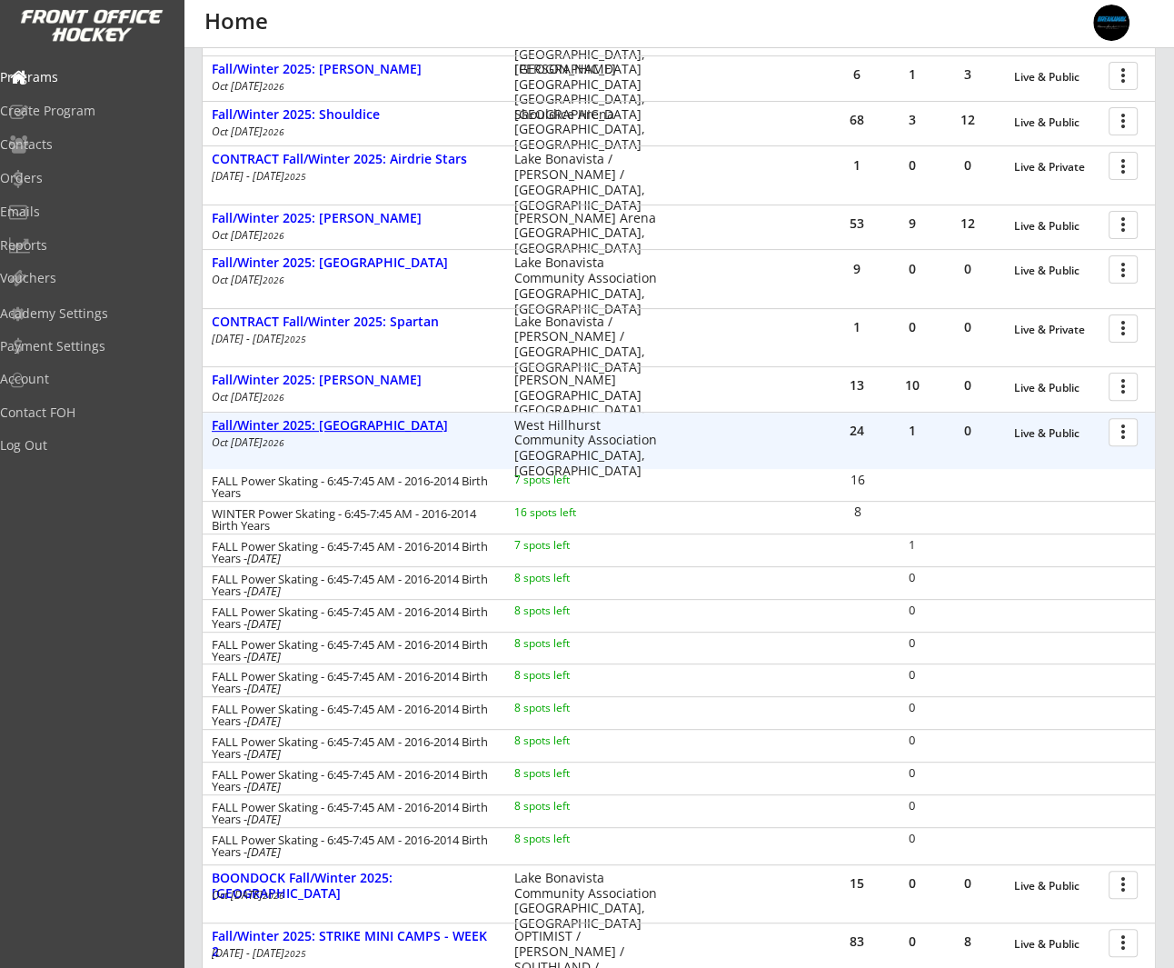
click at [365, 425] on div "Fall/Winter 2025: West Hillhurst" at bounding box center [354, 425] width 284 height 15
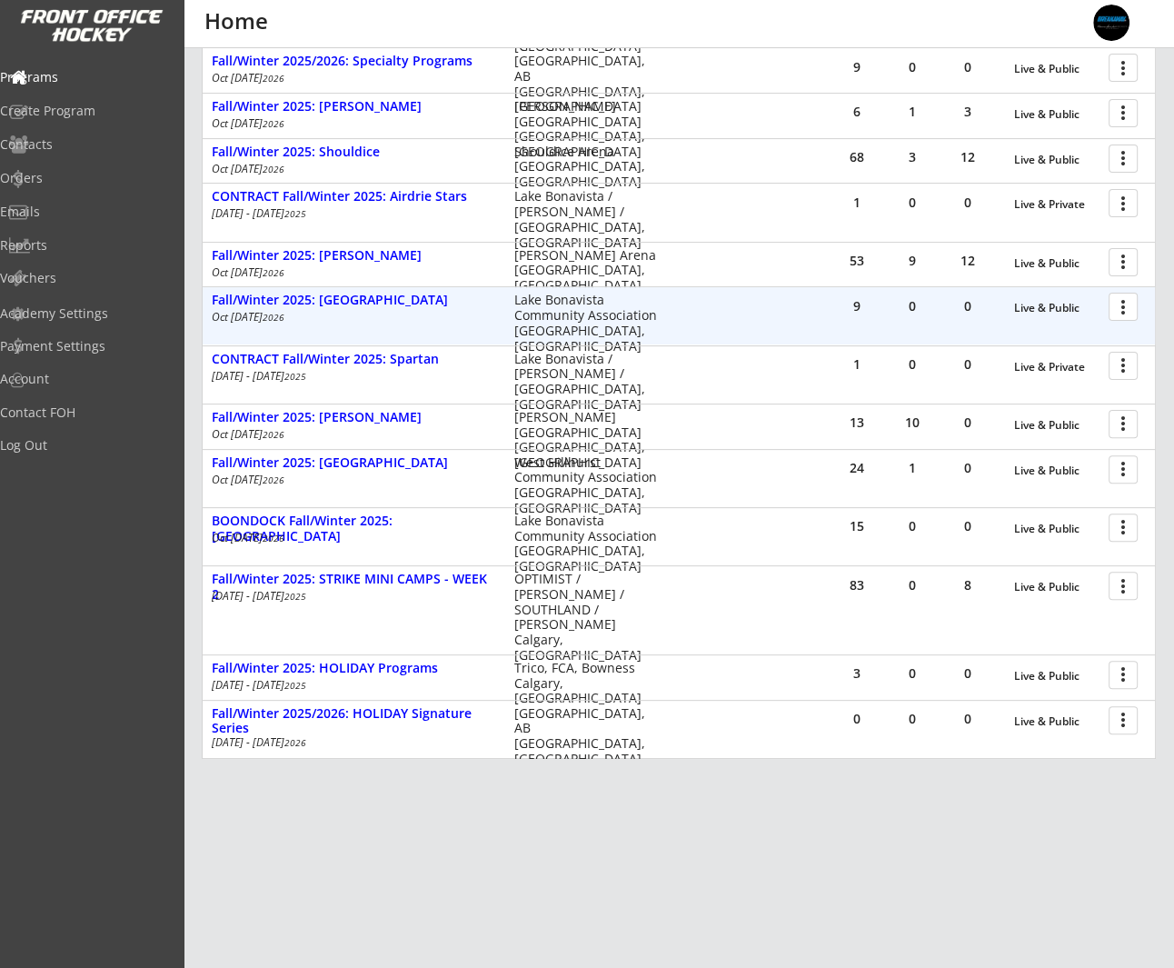
scroll to position [382, 0]
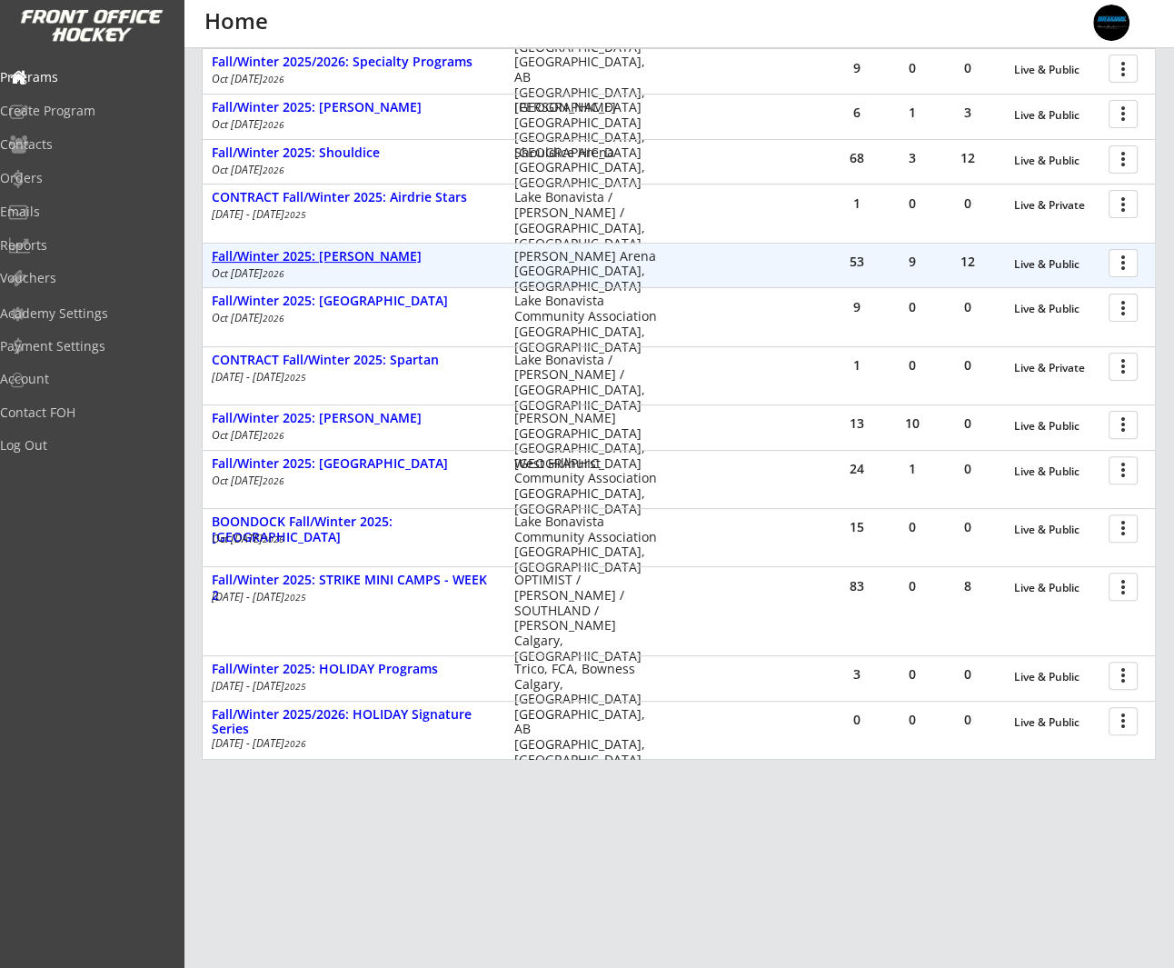
click at [376, 254] on div "Fall/Winter 2025: [PERSON_NAME]" at bounding box center [354, 256] width 284 height 15
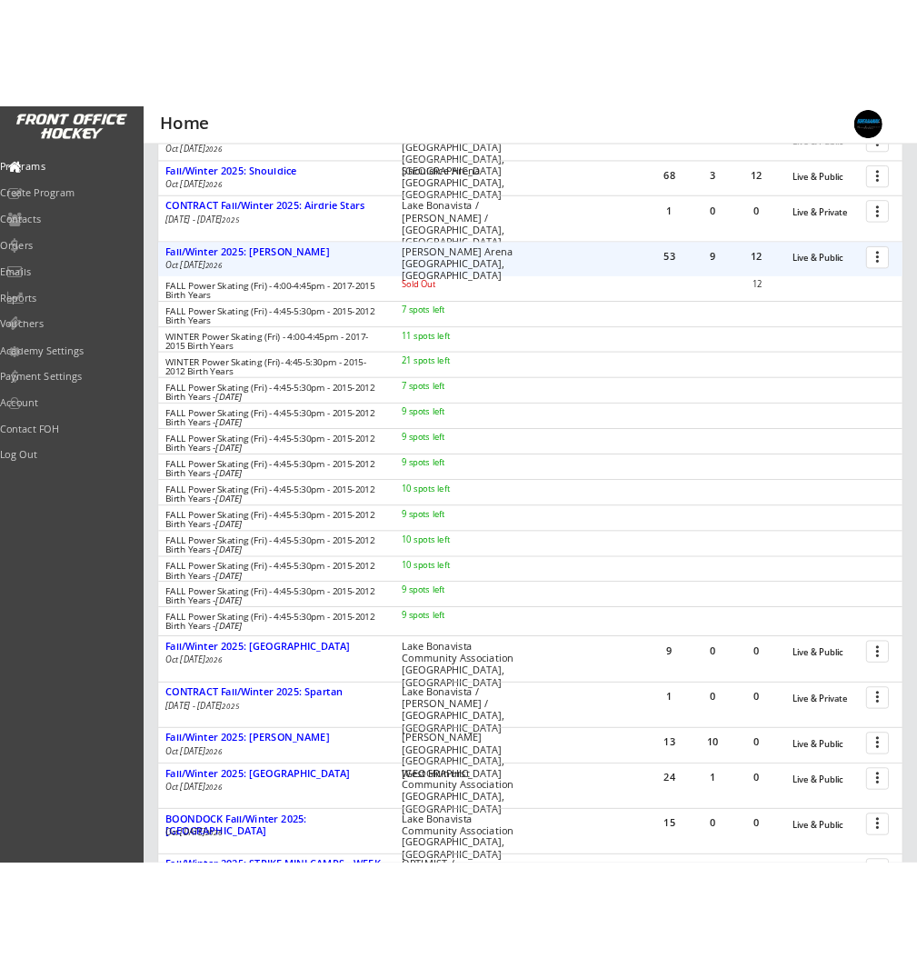
scroll to position [454, 0]
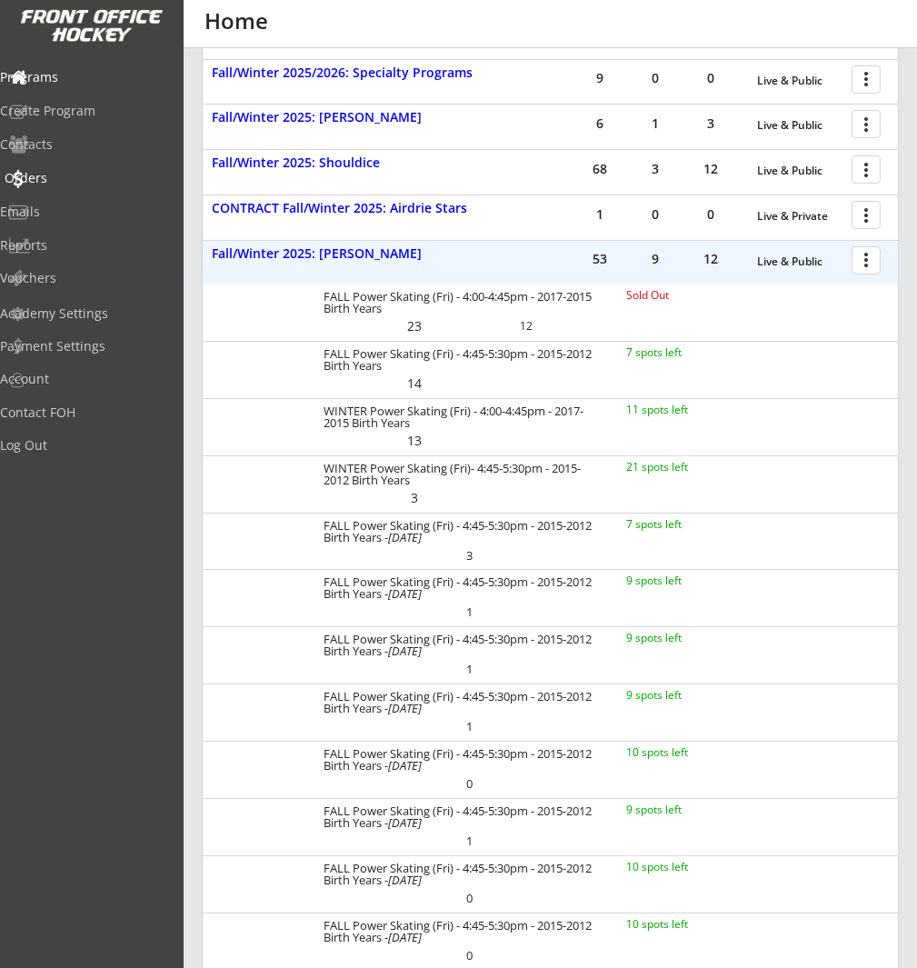
click at [133, 178] on div "Orders" at bounding box center [87, 178] width 164 height 13
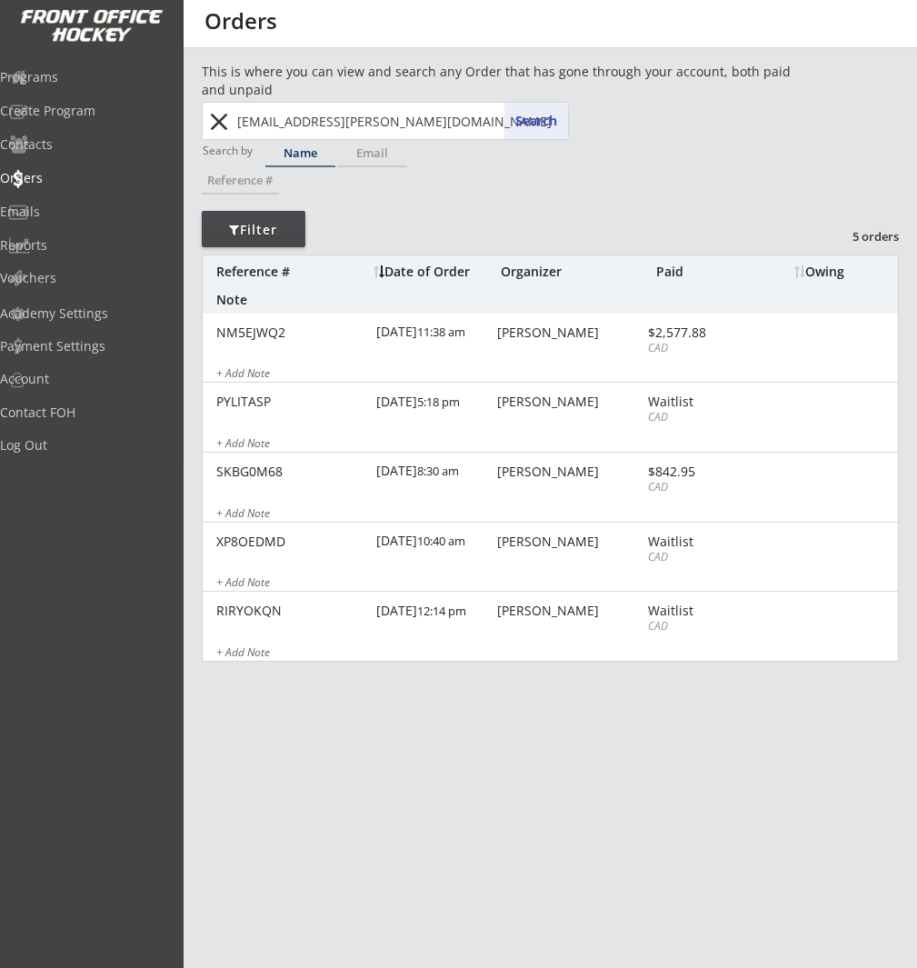
click at [225, 124] on button "close" at bounding box center [220, 121] width 30 height 29
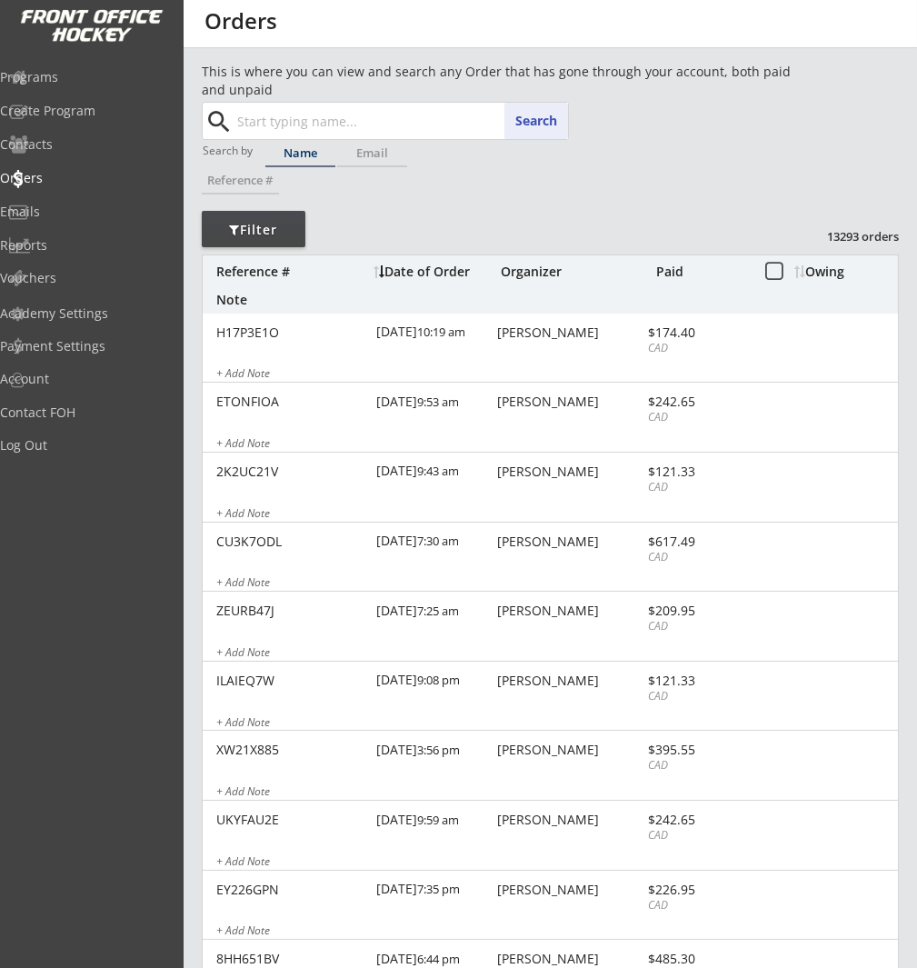
click at [320, 125] on input "text" at bounding box center [401, 121] width 334 height 36
paste input "megan.kossowan@gmail.com"
type input "megan.kossowan@gmail.com"
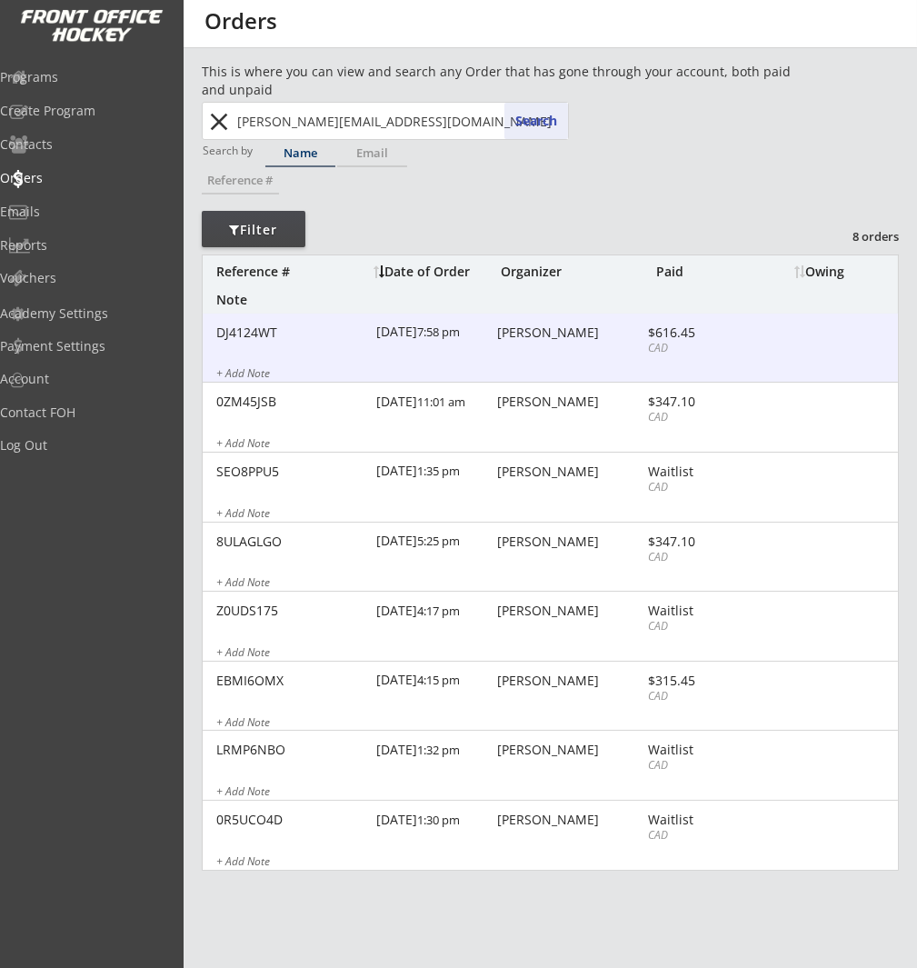
click at [584, 330] on div "Megan Kossowan" at bounding box center [569, 332] width 145 height 13
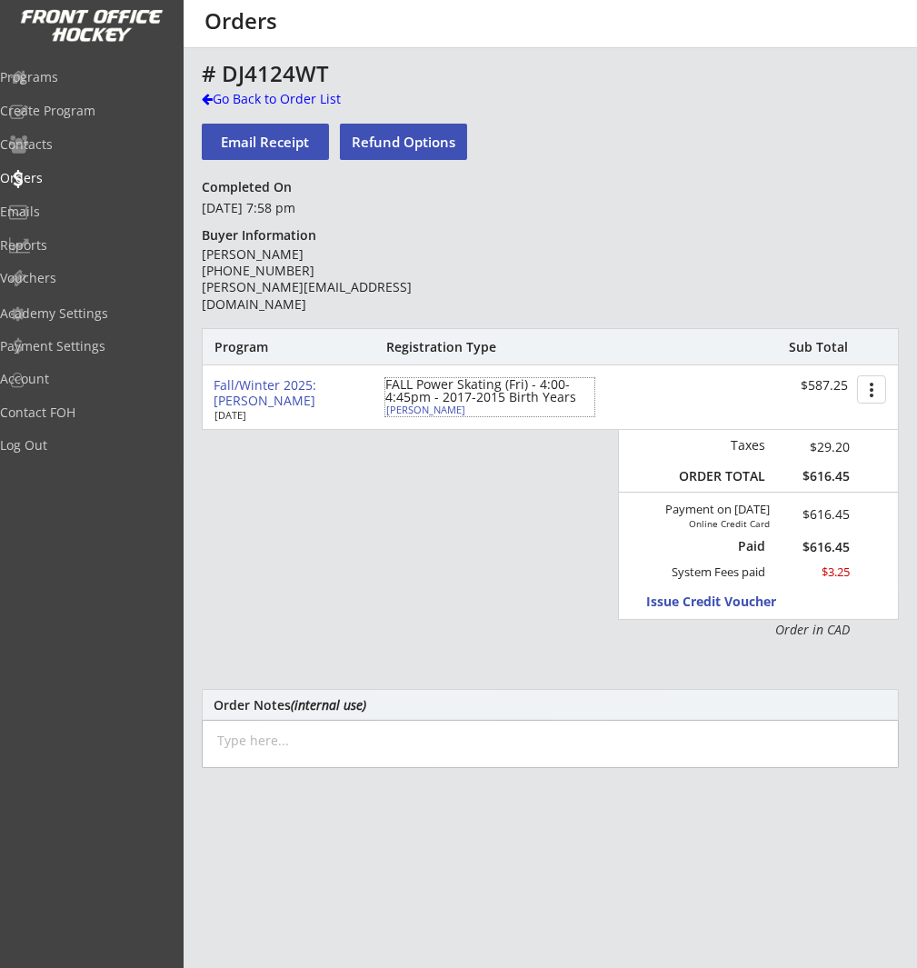
click at [444, 409] on div "Ben Kossowan" at bounding box center [487, 409] width 203 height 10
type input "Ben"
type input "Kossowan"
type input "07/26/2016"
type input "Male"
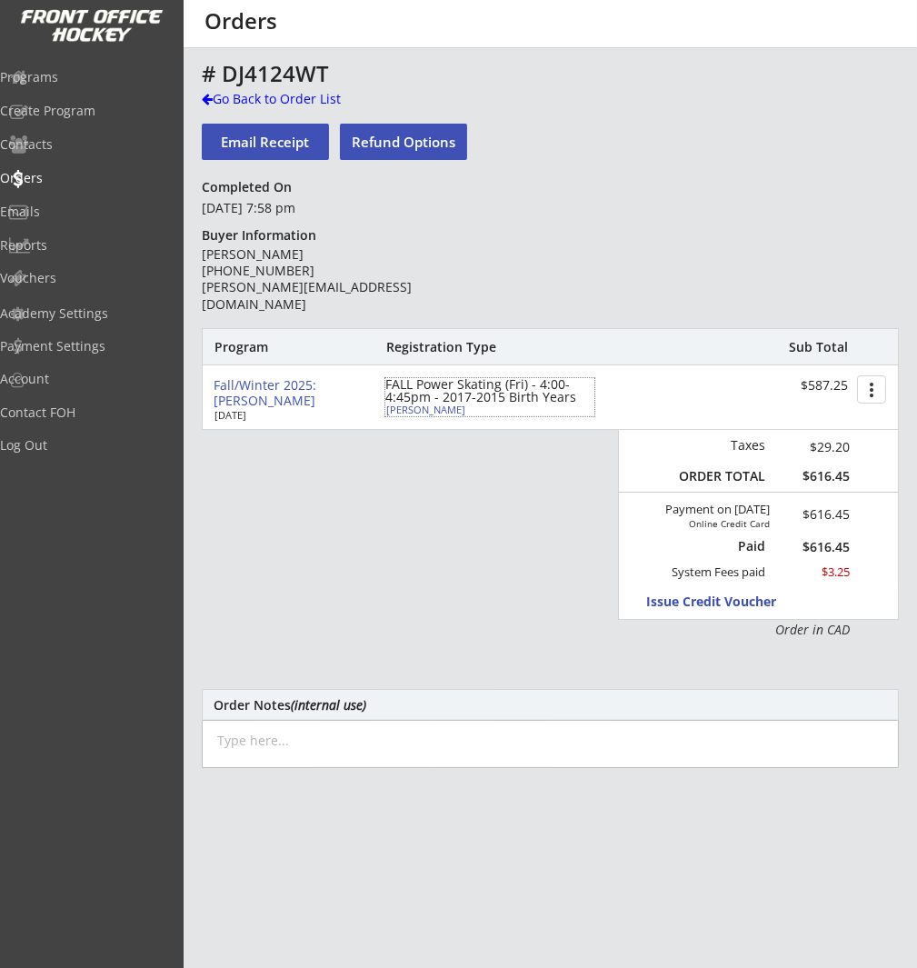
type input "73 Auburn Shores Manor SE, Calgary, AB T3M 0X1, Canada"
select select ""Forward""
select select ""Youth M""
type input "allergies to peanuts and sesame"
type input "Aaron Kossowan"
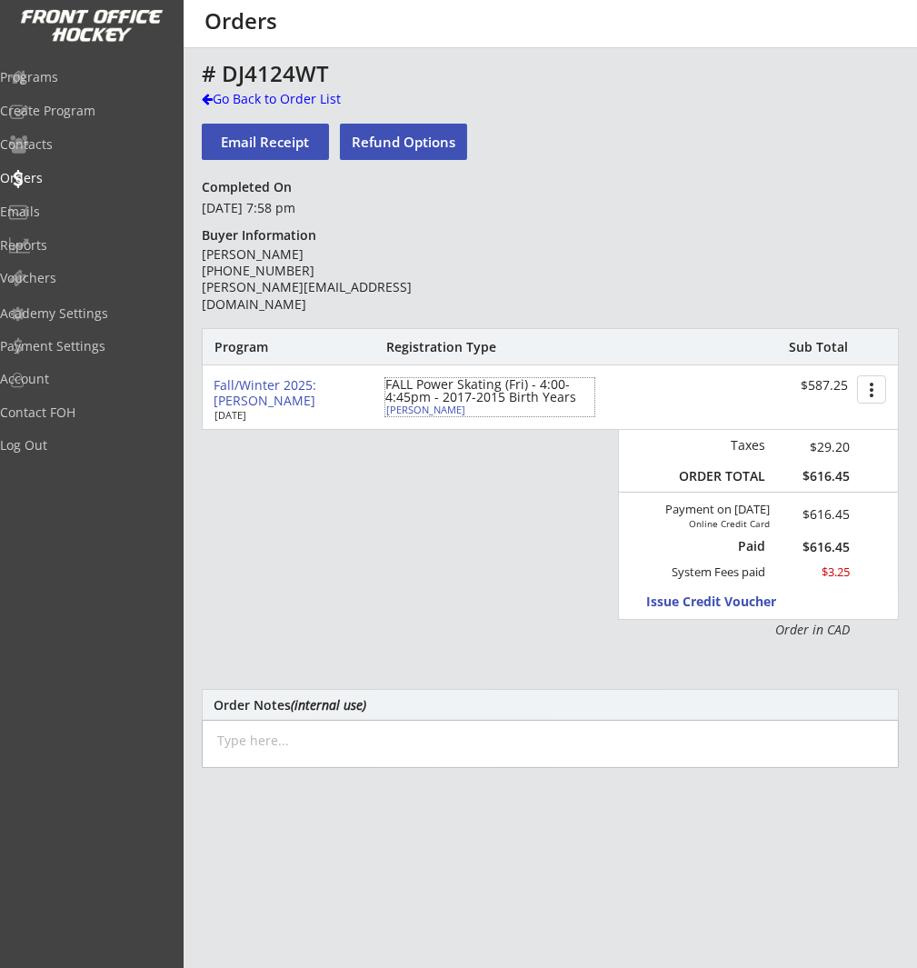
type input "(403) 827-0568"
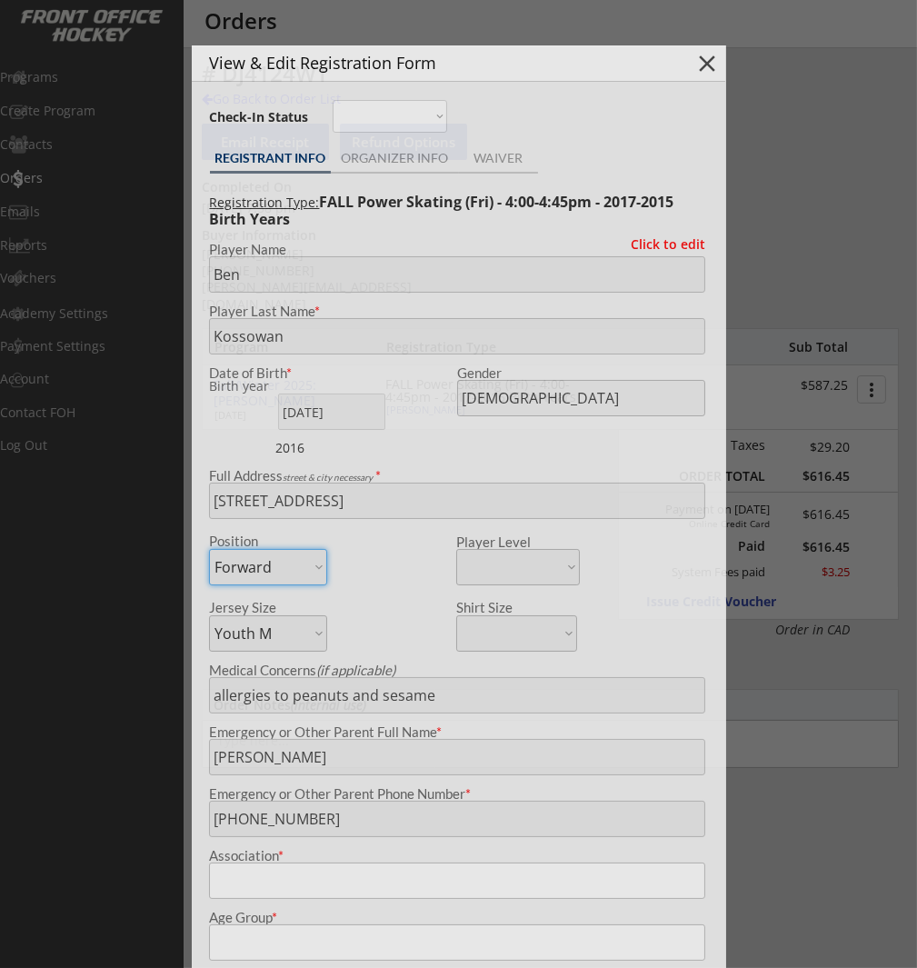
type input "Bow Valley Hockey Society"
select select ""Bow Valley Hockey Society ""
type input "U11"
select select ""U11""
type input "Division 2"
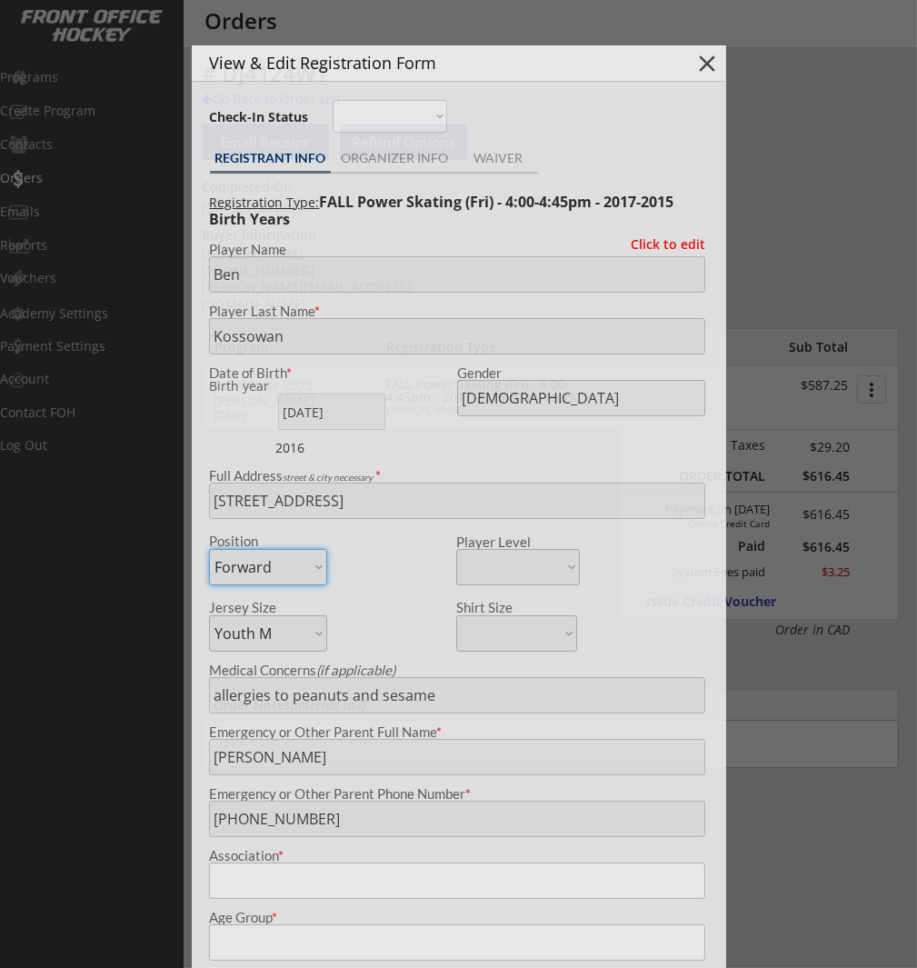
select select ""Division 2""
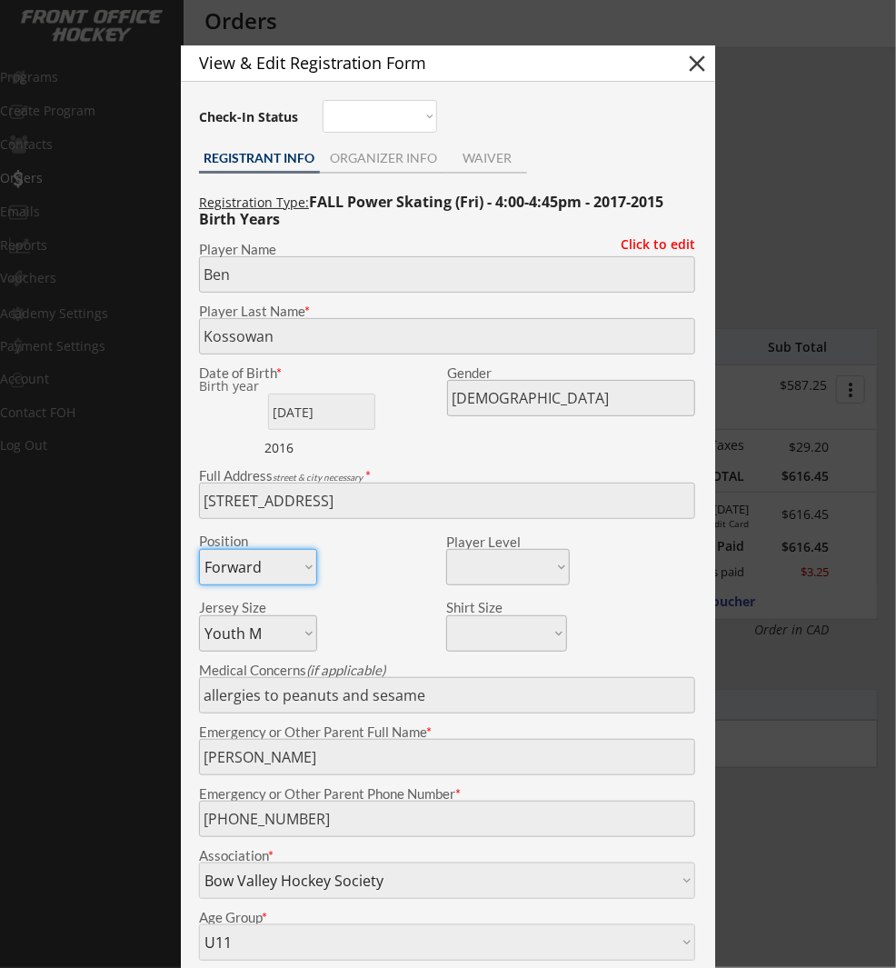
click at [697, 58] on button "close" at bounding box center [696, 63] width 27 height 27
select select ""PLACEHOLDER_1427118222253""
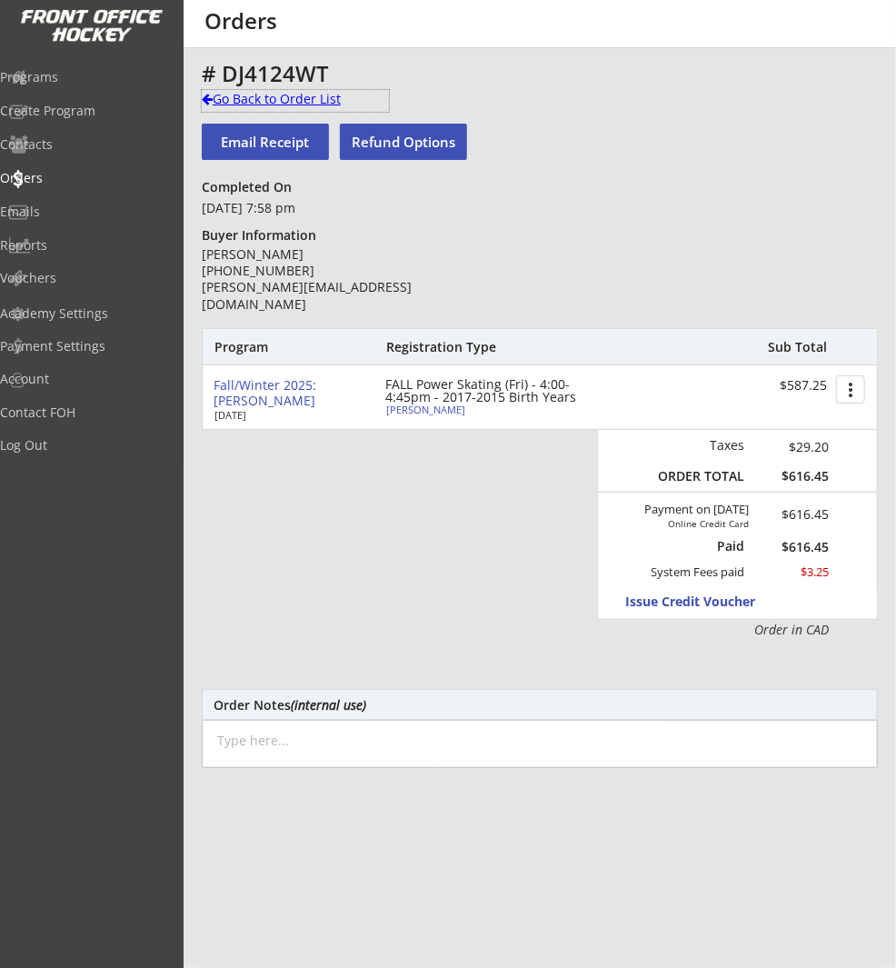
click at [265, 95] on div "Go Back to Order List" at bounding box center [295, 99] width 187 height 18
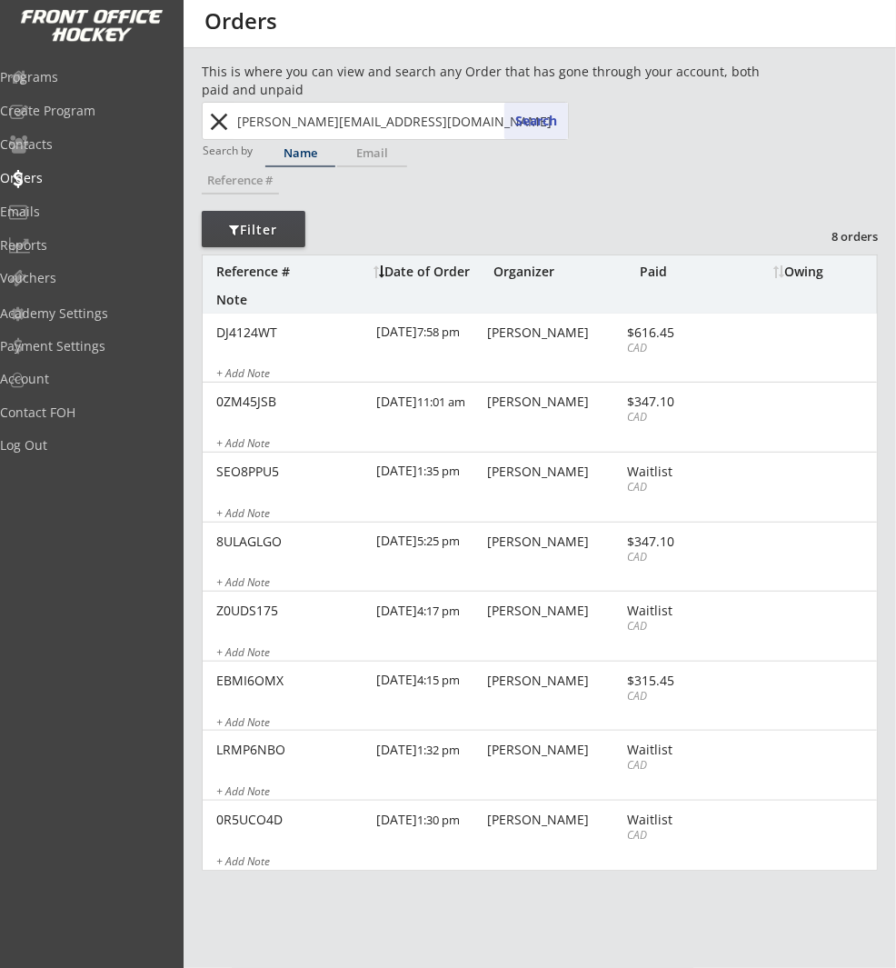
drag, startPoint x: 228, startPoint y: 116, endPoint x: 265, endPoint y: 119, distance: 37.4
click at [229, 116] on button "close" at bounding box center [220, 121] width 30 height 29
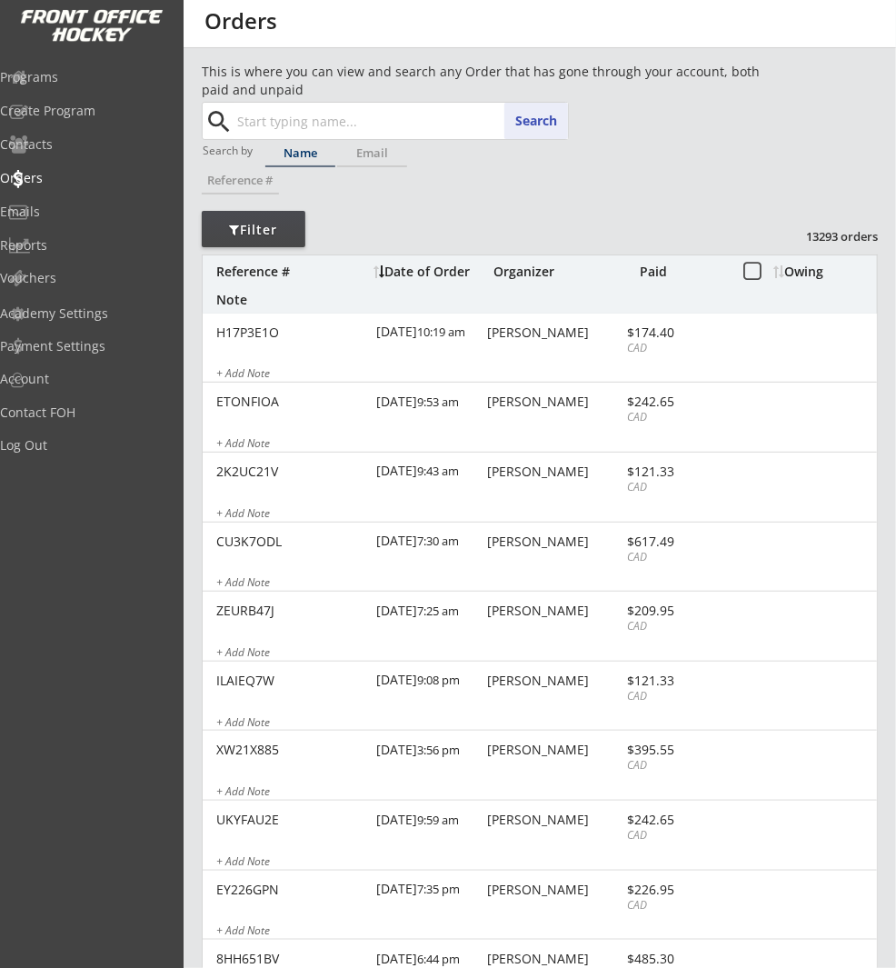
click at [265, 119] on input "text" at bounding box center [401, 121] width 334 height 36
paste input "carley.ann.phelan@gmail.com"
type input "carley.ann.phelan@gmail.com"
click at [526, 135] on button "Search" at bounding box center [536, 121] width 64 height 36
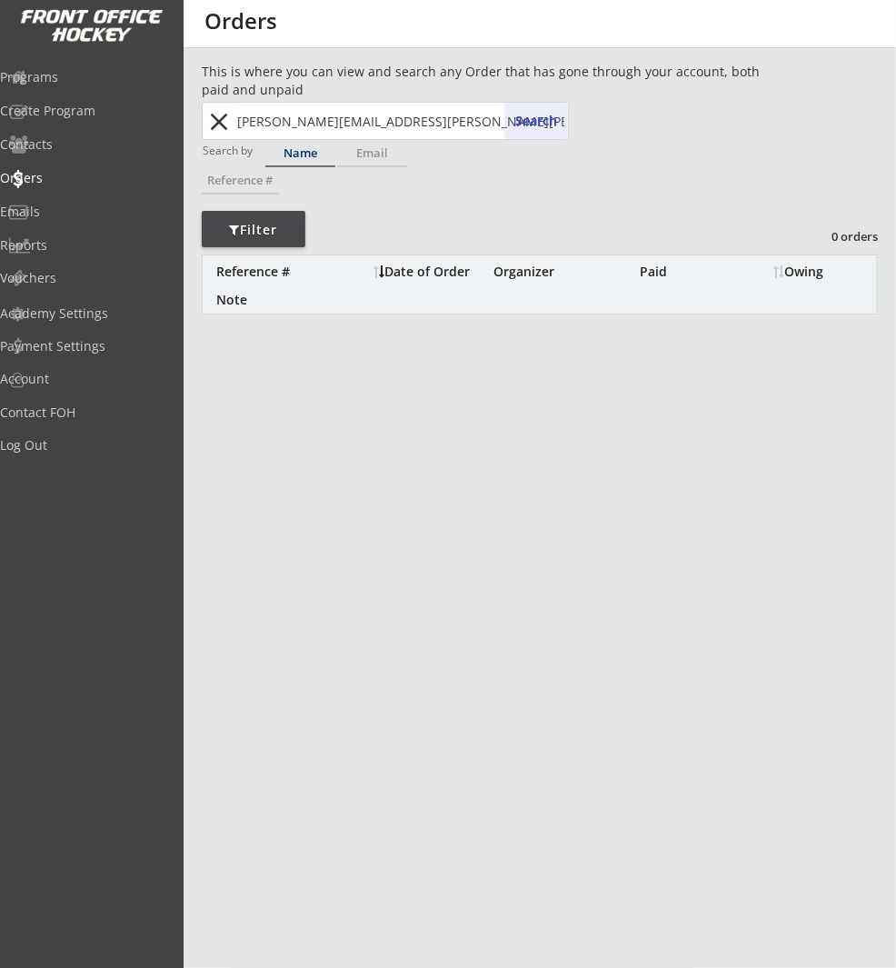
drag, startPoint x: 233, startPoint y: 131, endPoint x: 228, endPoint y: 122, distance: 10.2
click at [234, 130] on input "carley.ann.phelan@gmail.com" at bounding box center [401, 121] width 334 height 36
click at [209, 119] on button "close" at bounding box center [220, 121] width 30 height 29
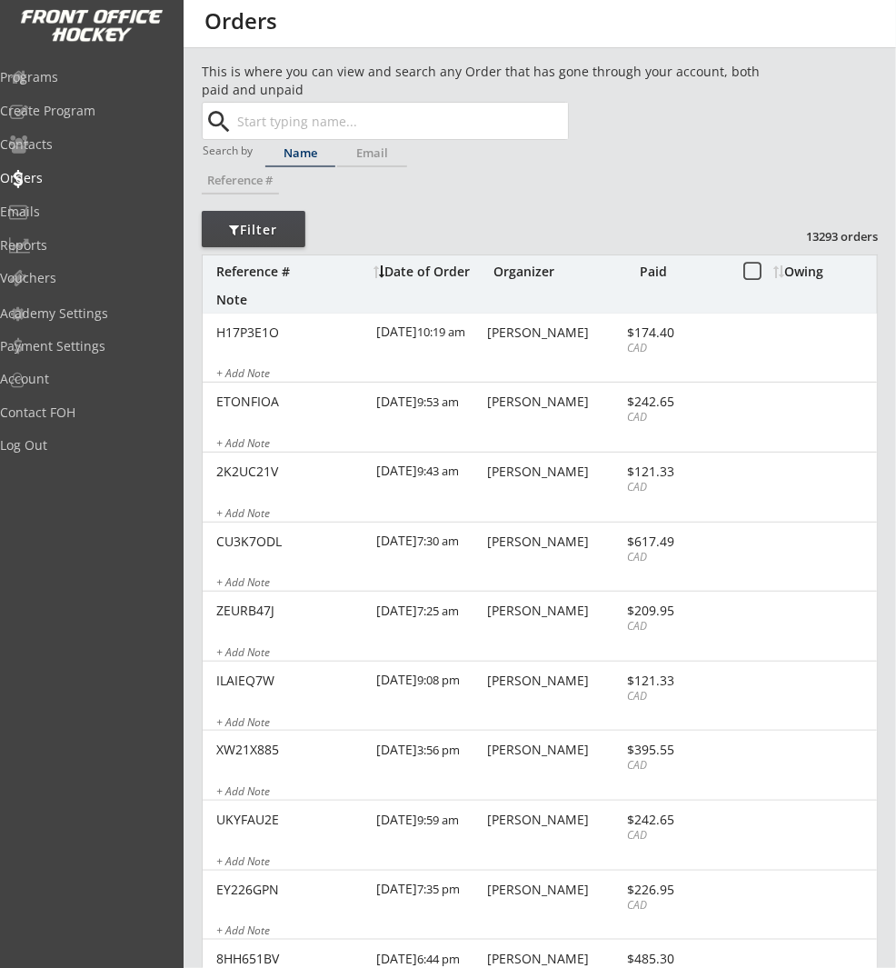
click at [282, 117] on input "text" at bounding box center [401, 121] width 334 height 36
paste input "carley.ann.phelan@gmail.com"
type input "carley.ann.phelan@gmail.com"
click at [549, 117] on button "Search" at bounding box center [536, 121] width 64 height 36
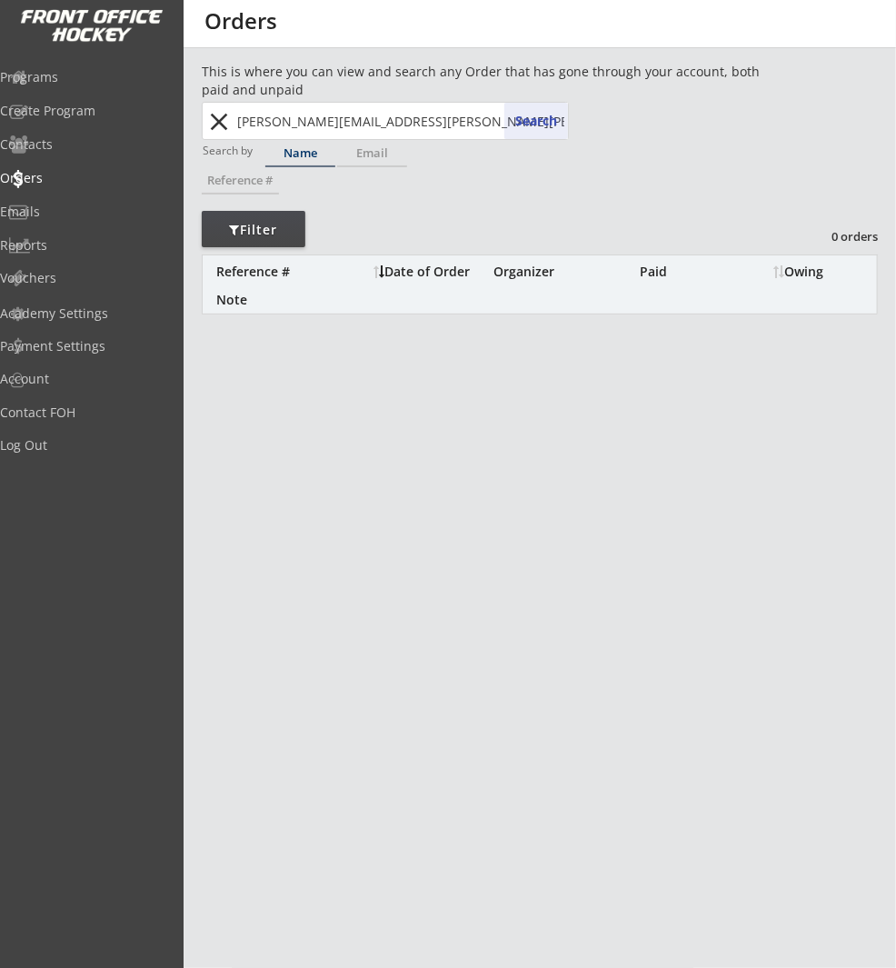
click at [223, 115] on button "close" at bounding box center [220, 121] width 30 height 29
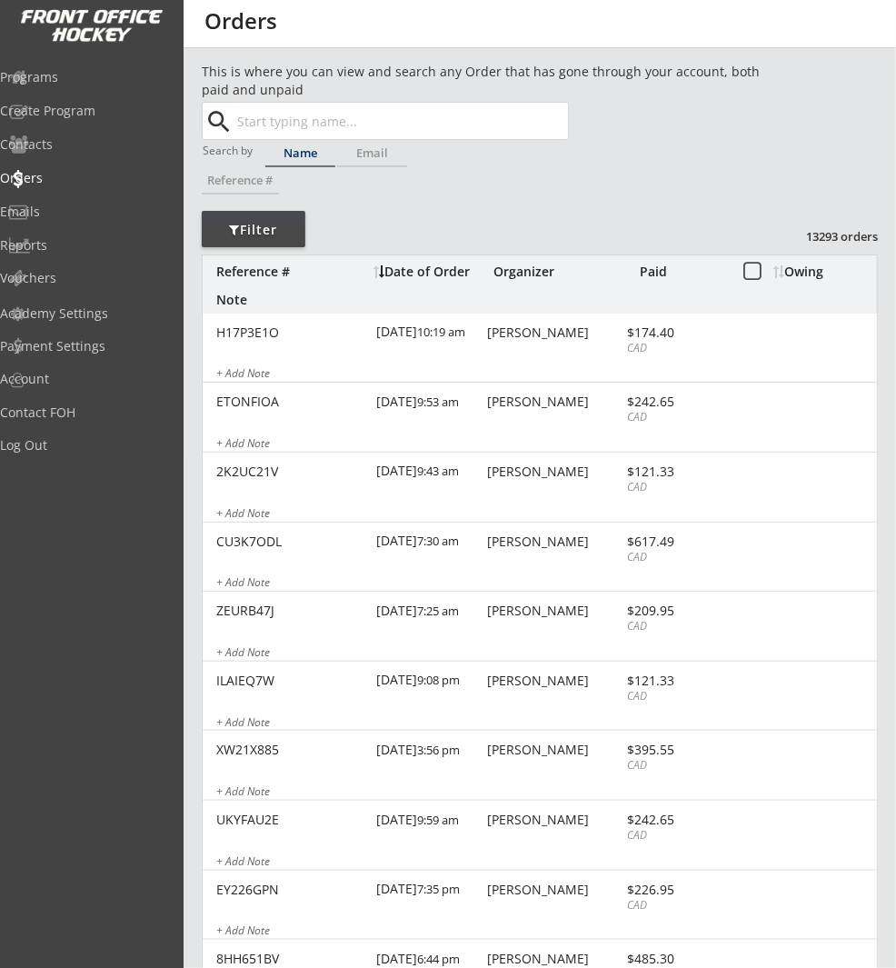
click at [270, 112] on input "text" at bounding box center [401, 121] width 334 height 36
type input "owen"
type input "owen Borggard"
type input "owen"
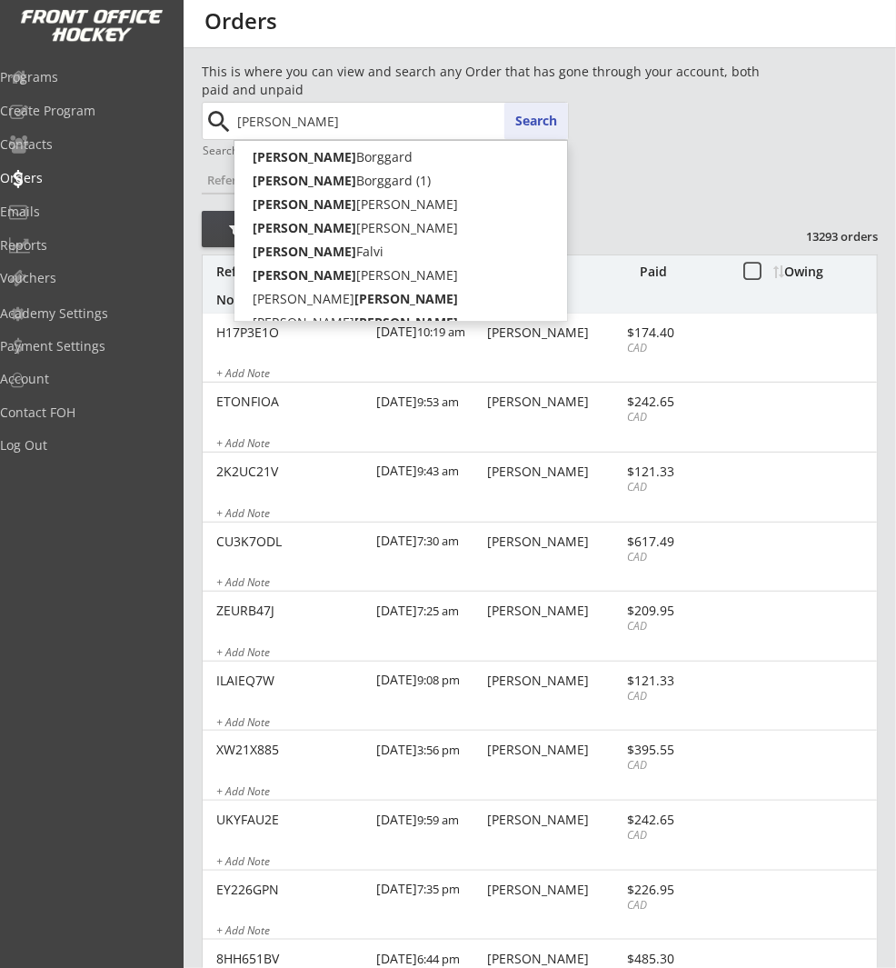
type input "owen as"
type input "owen asbury"
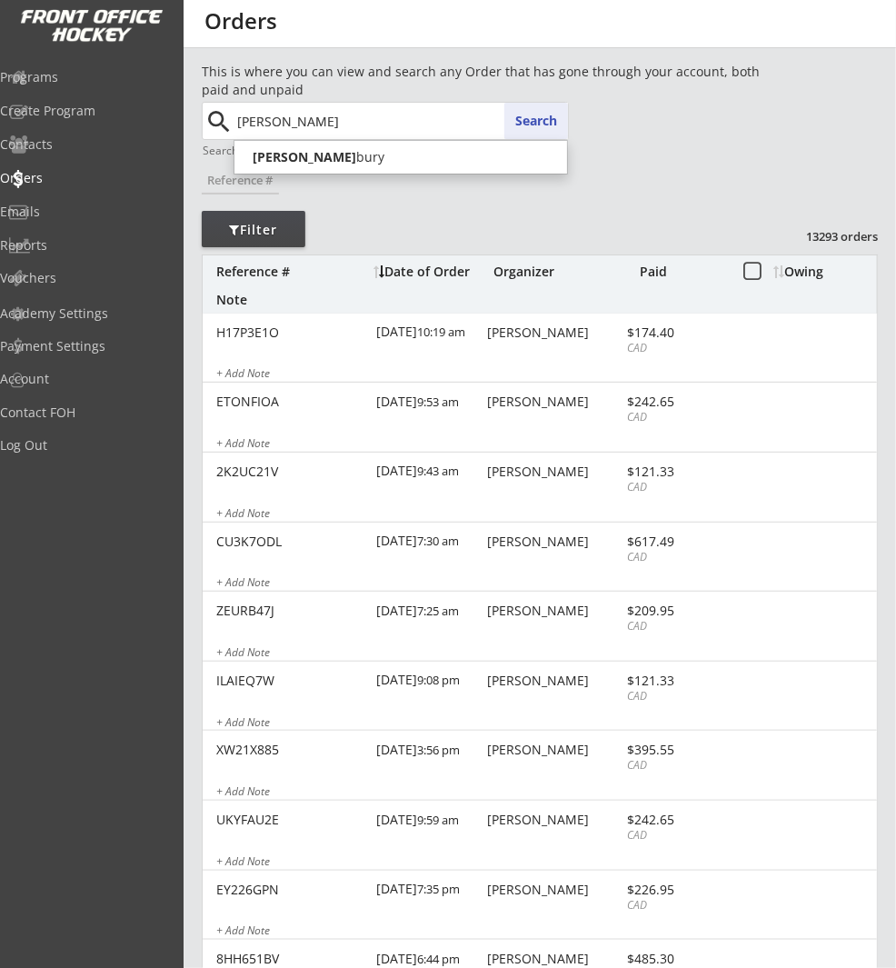
type input "owen asbur"
type input "owen asbury"
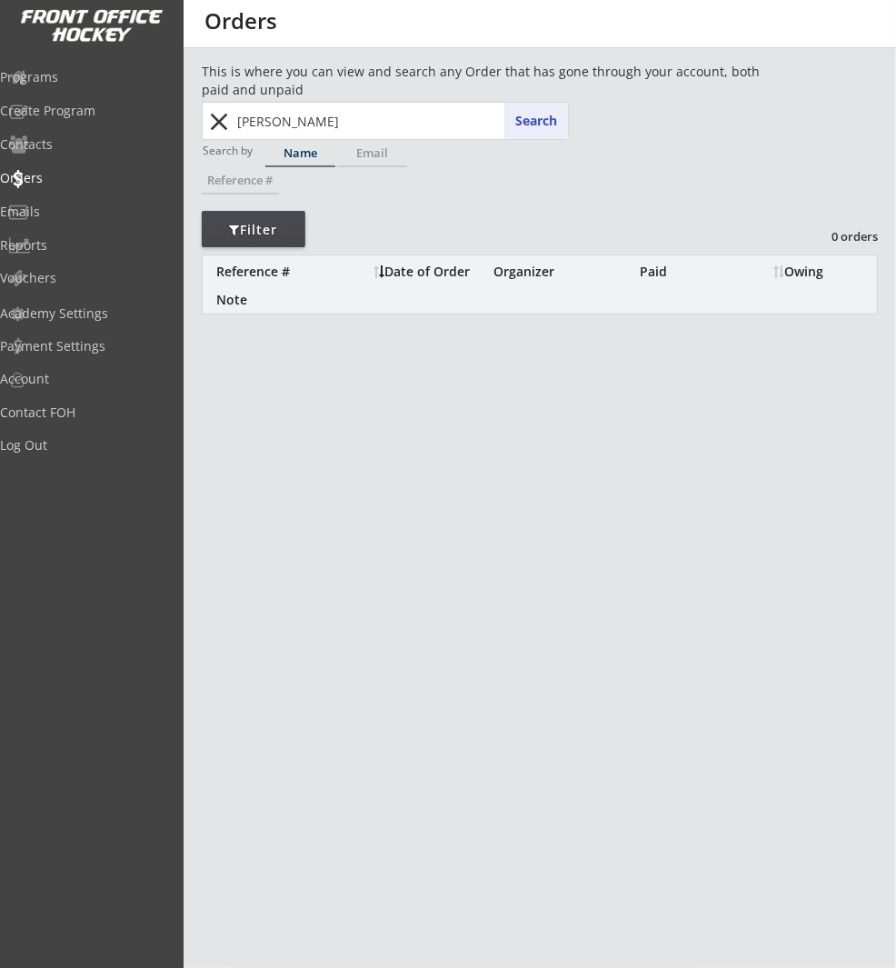
click at [330, 117] on input "owen asbury" at bounding box center [401, 121] width 334 height 36
click at [57, 176] on div "Orders" at bounding box center [87, 178] width 164 height 13
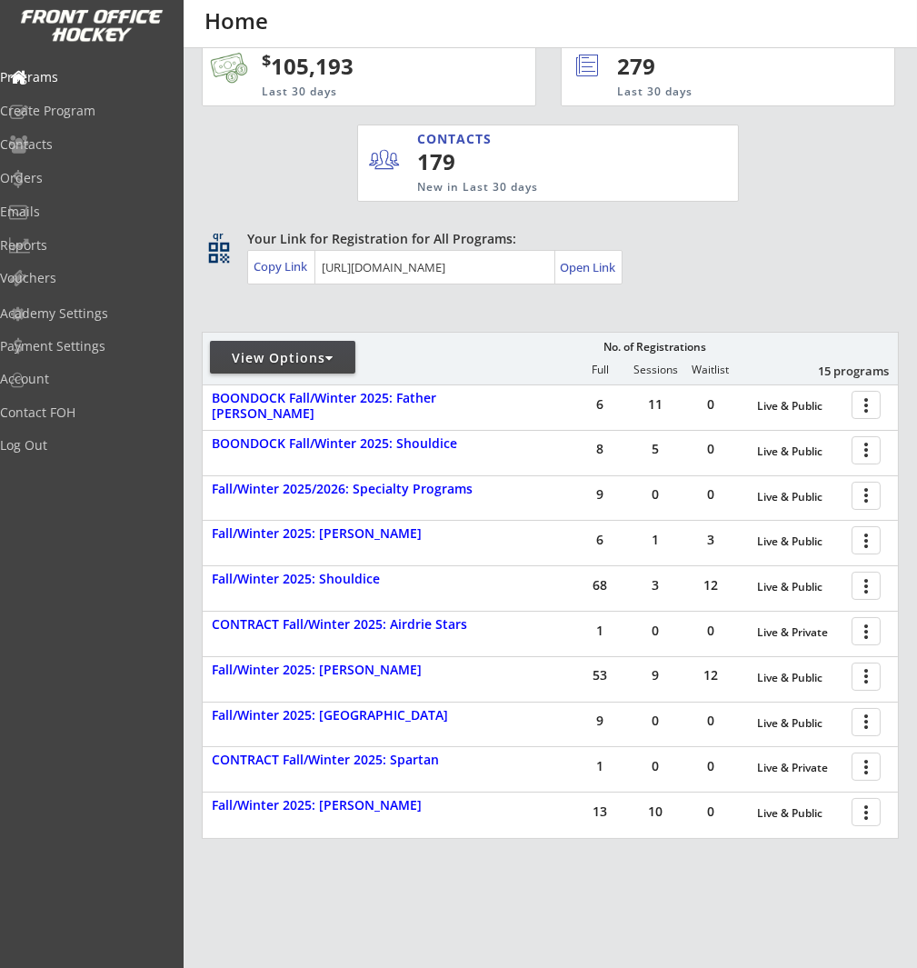
scroll to position [46, 0]
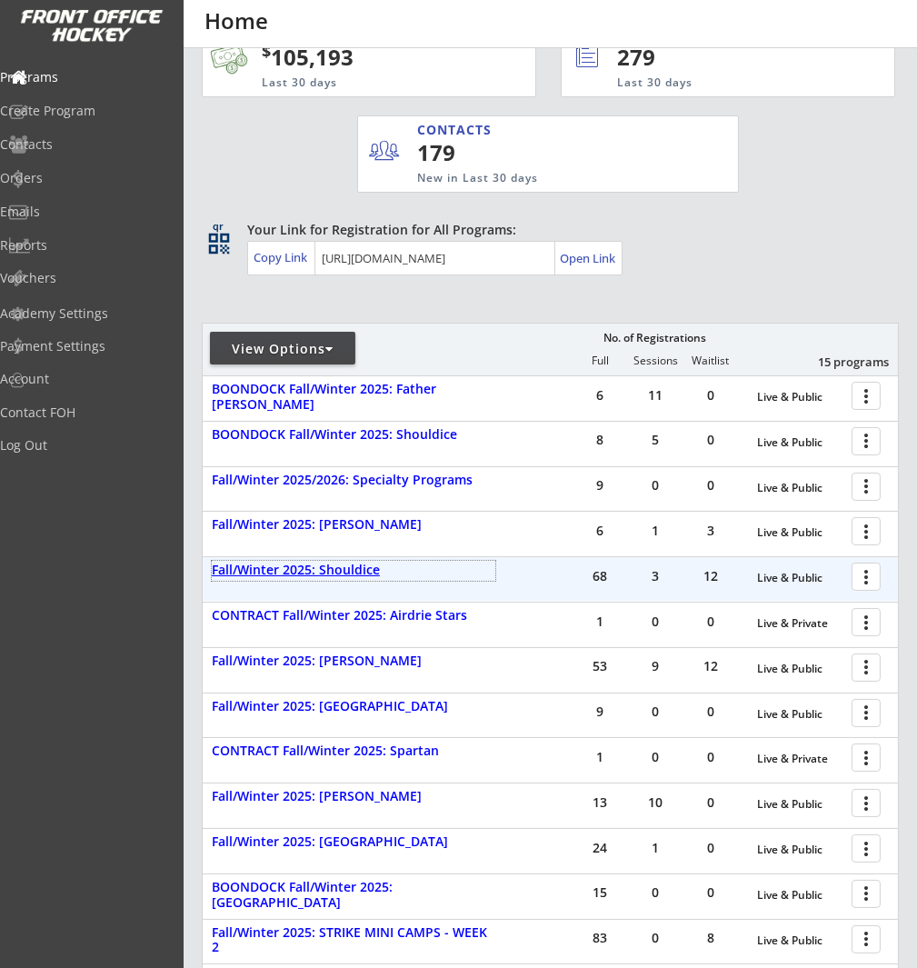
click at [355, 564] on div "Fall/Winter 2025: Shouldice" at bounding box center [354, 570] width 284 height 15
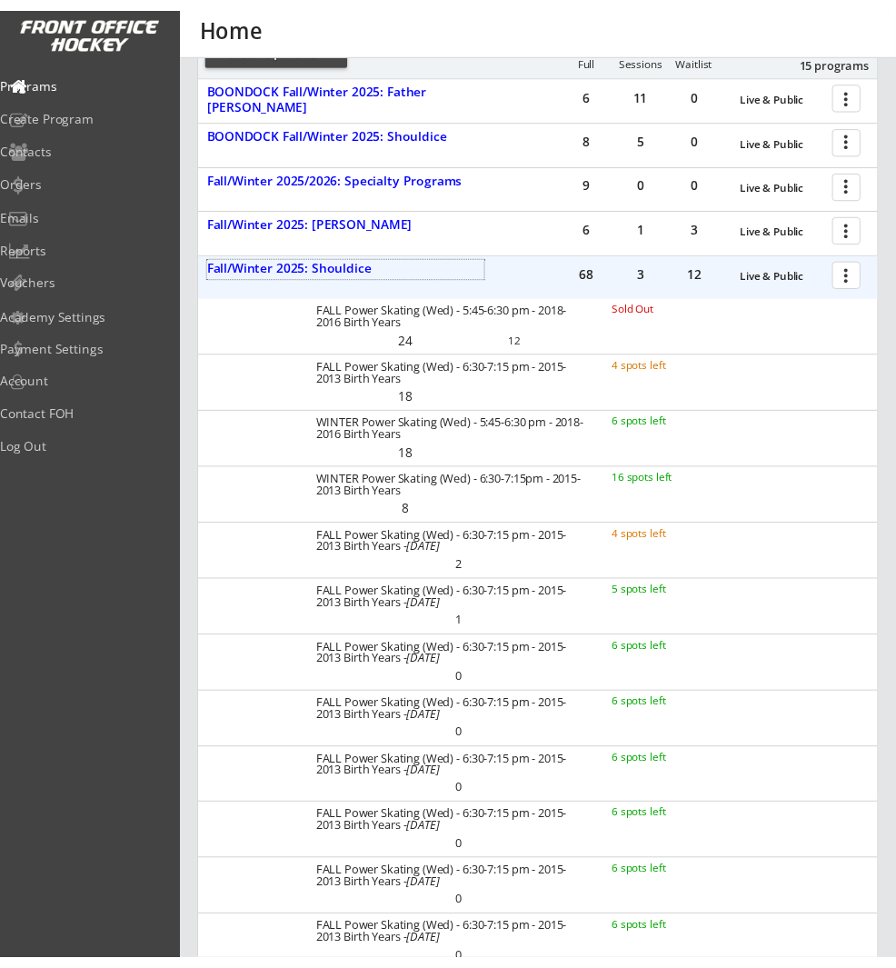
scroll to position [334, 0]
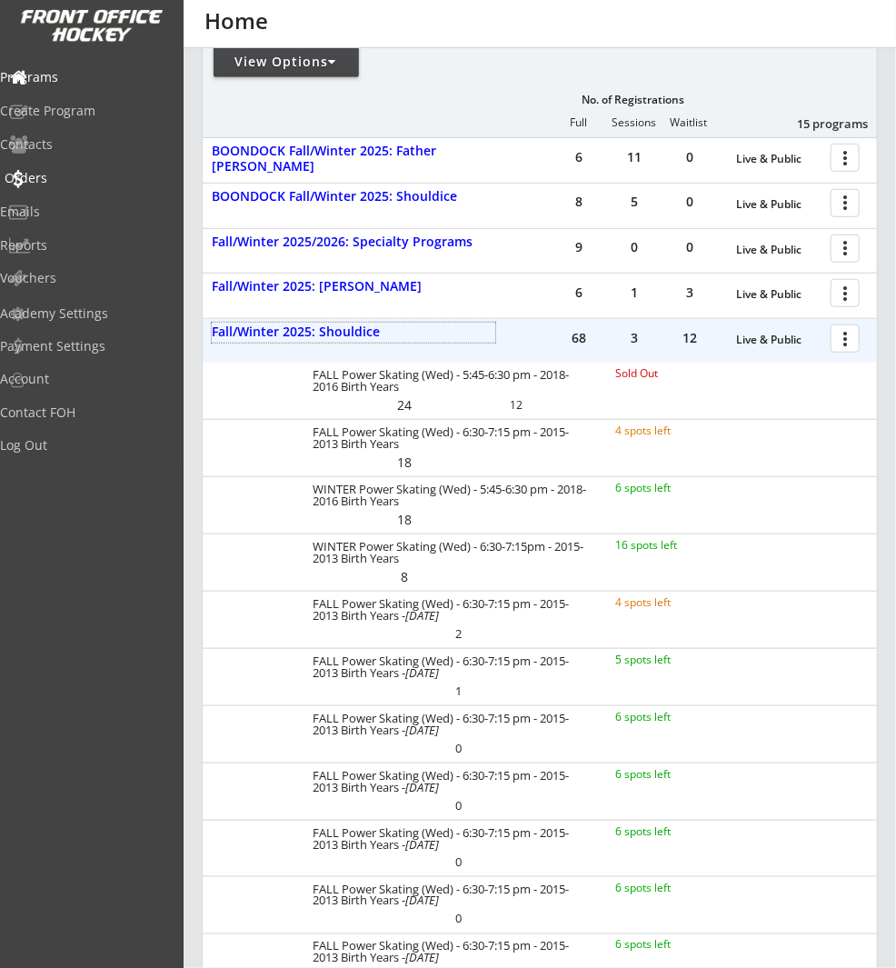
click at [96, 168] on div "Orders" at bounding box center [86, 180] width 173 height 32
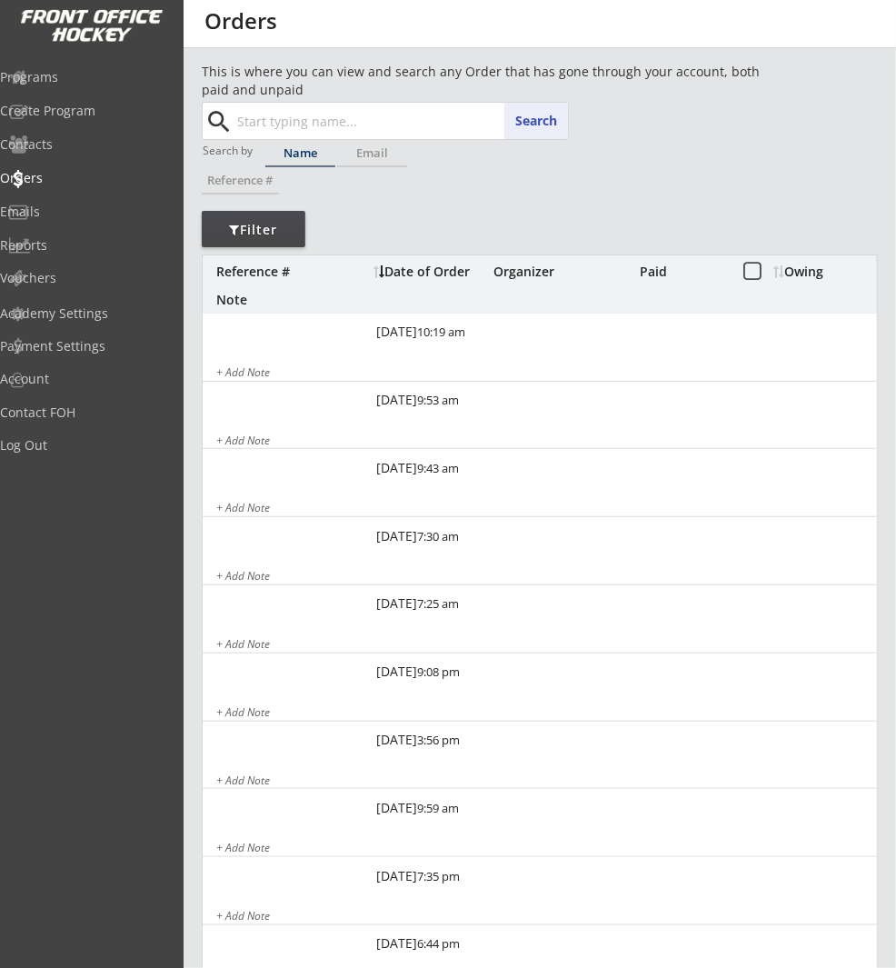
click at [348, 116] on input "text" at bounding box center [401, 121] width 334 height 36
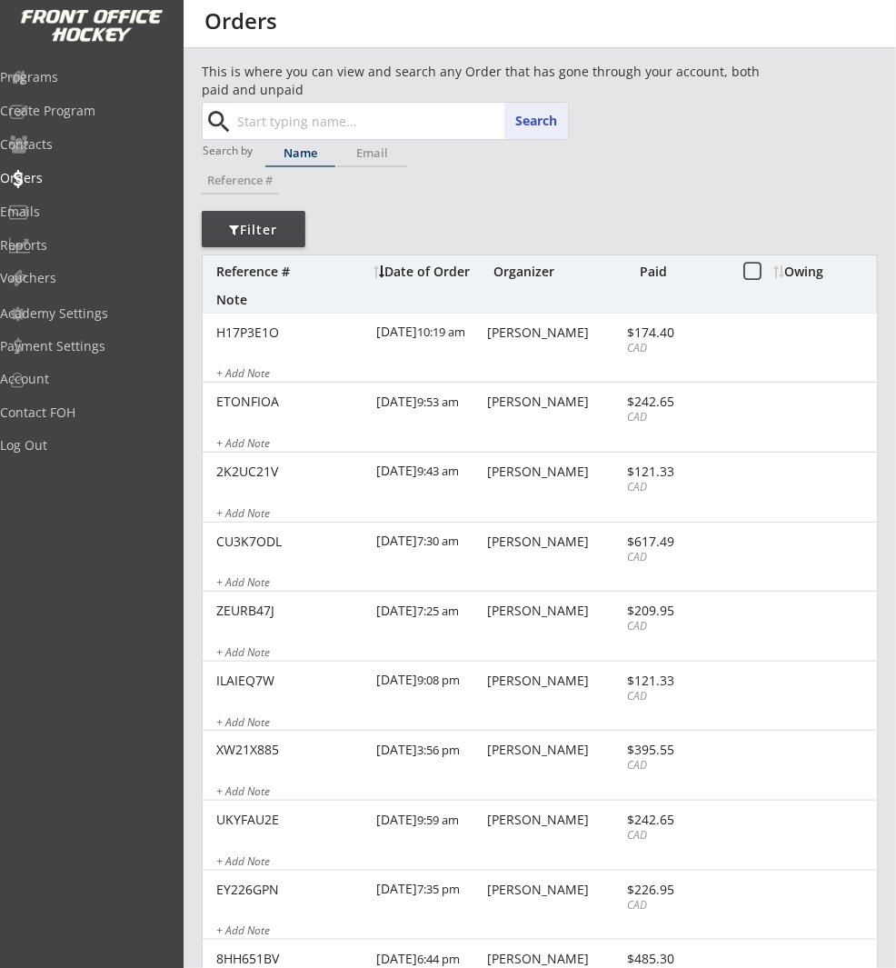
type input "w"
type input "owen"
type input "owen Borggard"
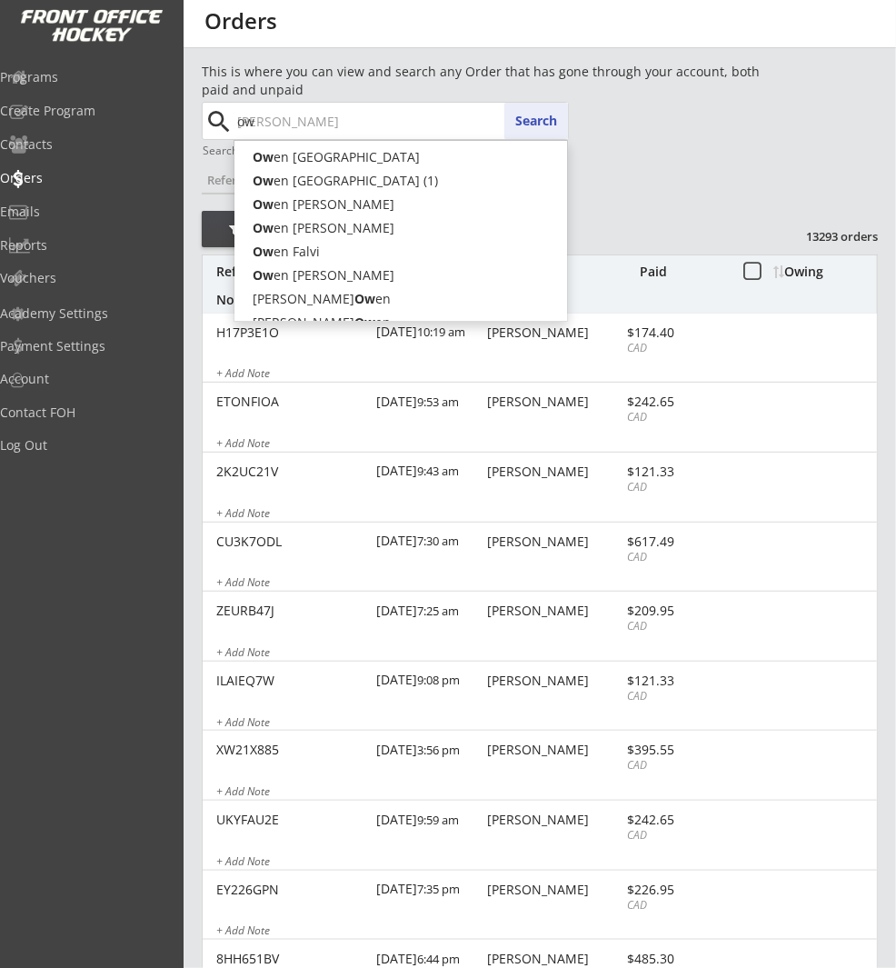
type input "o"
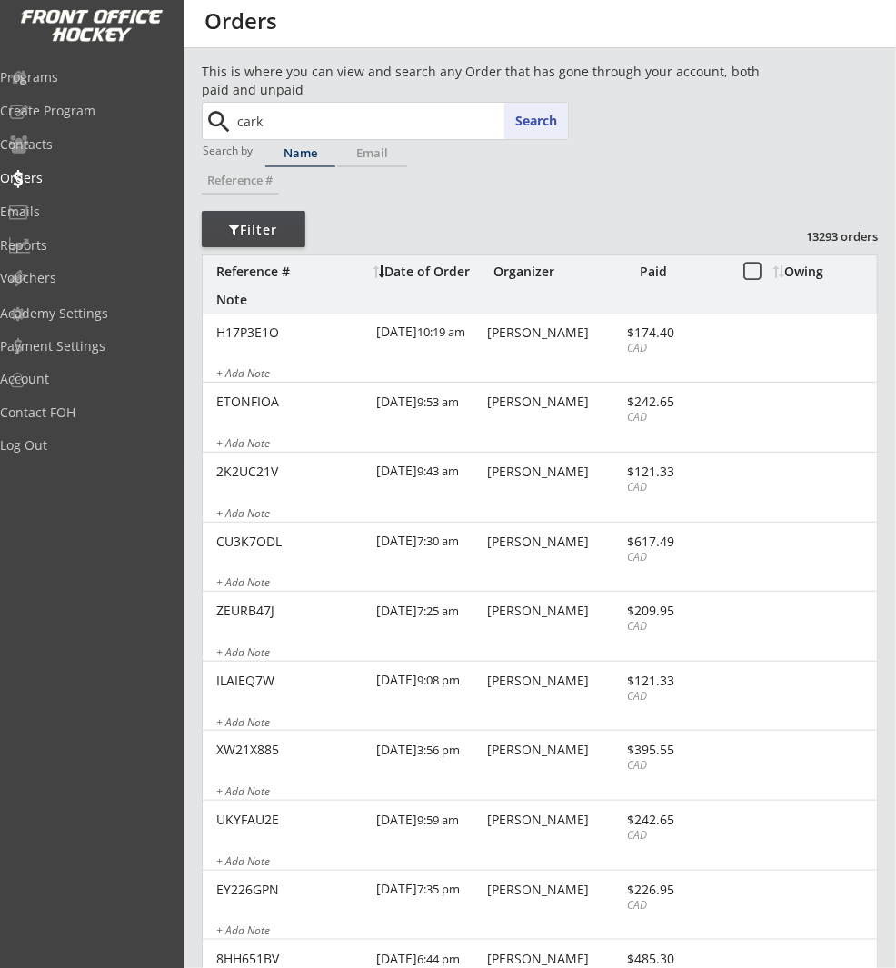
type input "car"
type input "carlos Salazar"
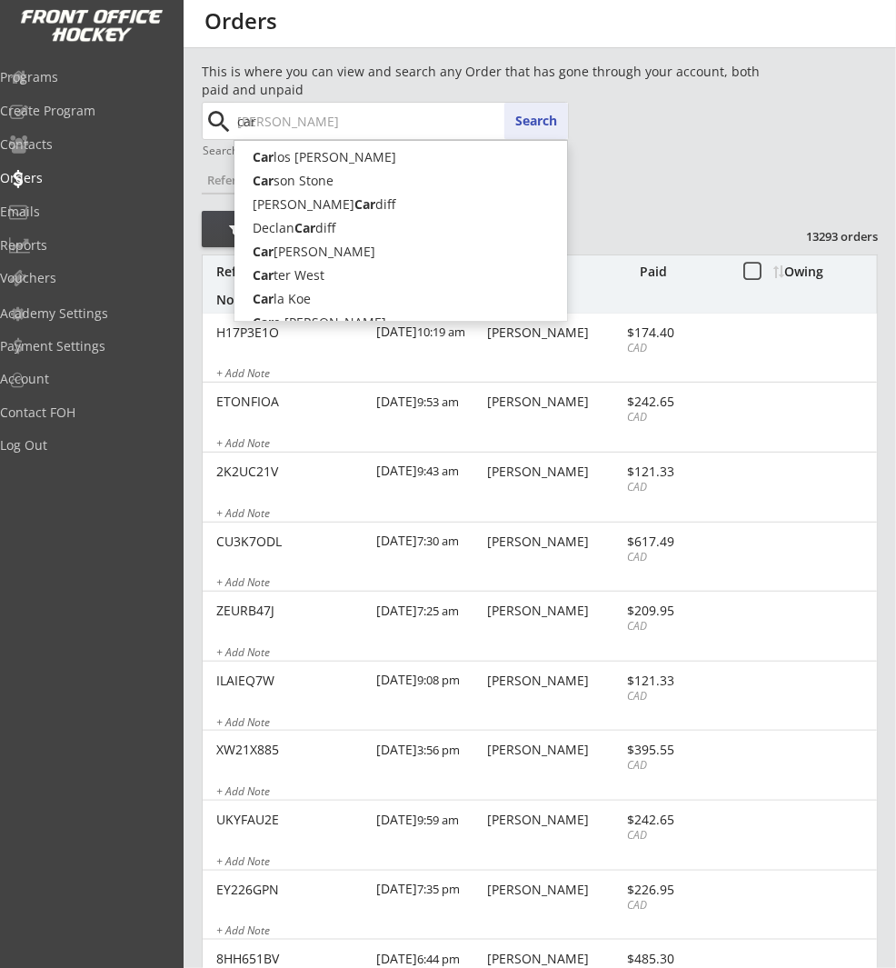
type input "carl"
type input "carle"
type input "carley L'hirondelle"
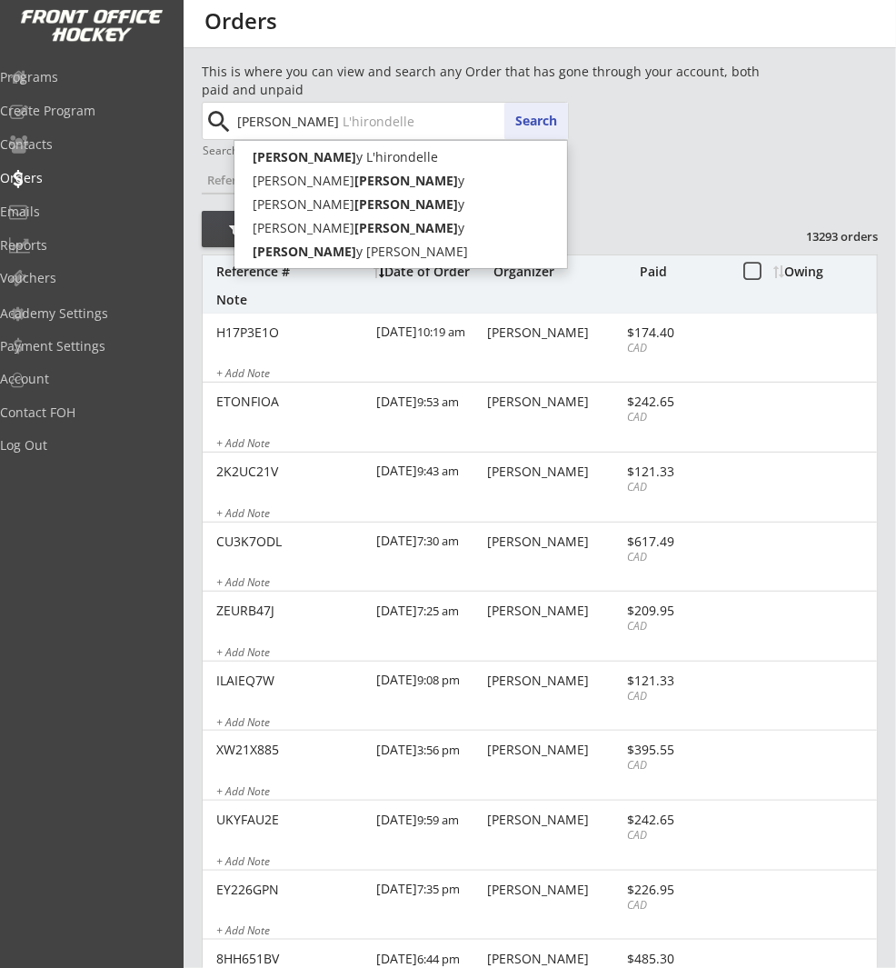
type input "carley"
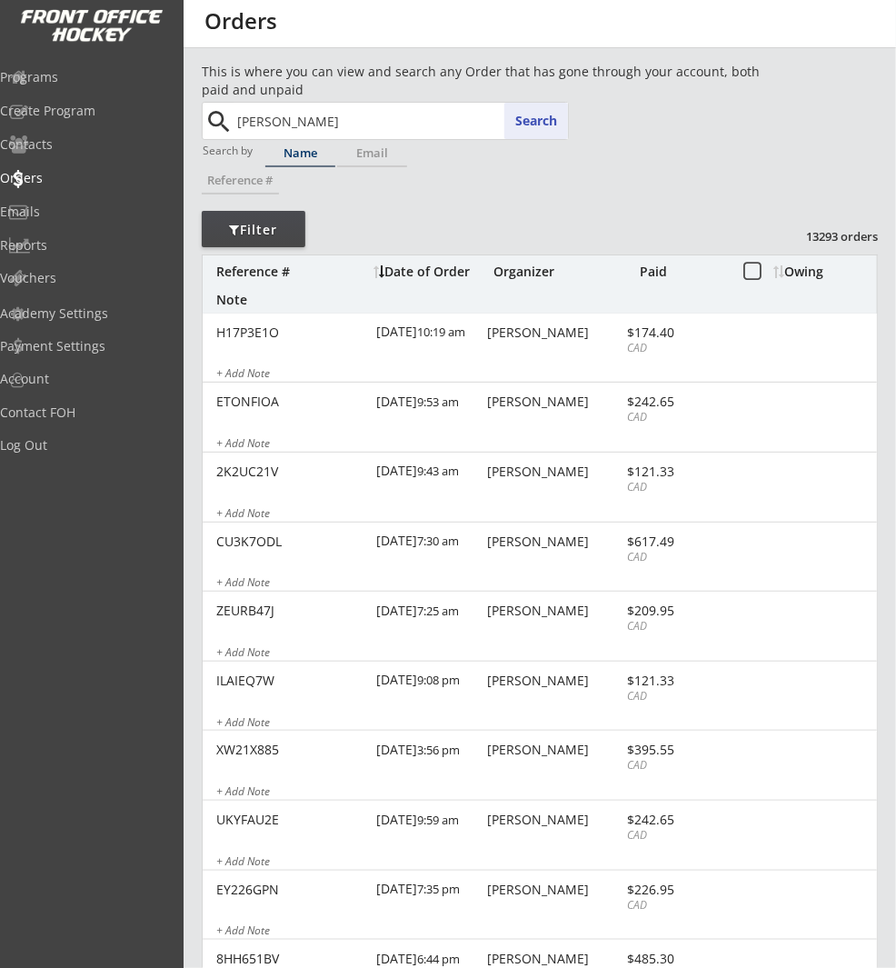
type input "carley phelan"
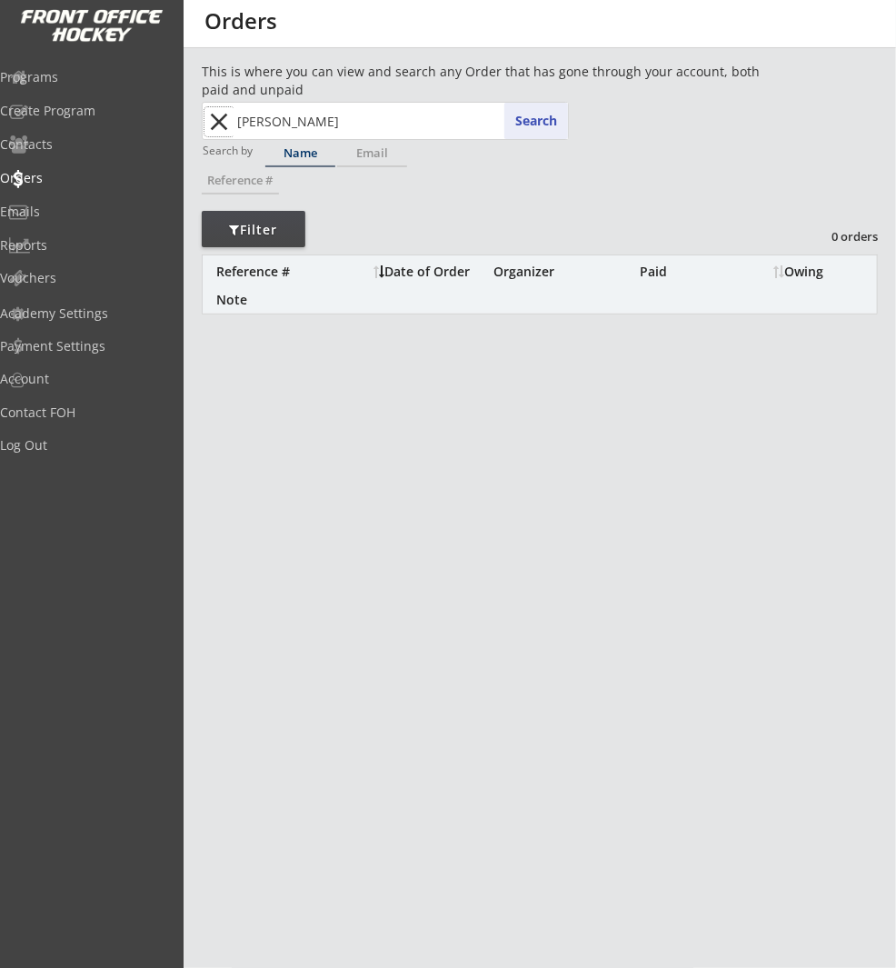
drag, startPoint x: 224, startPoint y: 121, endPoint x: 259, endPoint y: 142, distance: 41.2
click at [226, 122] on button "close" at bounding box center [220, 121] width 30 height 29
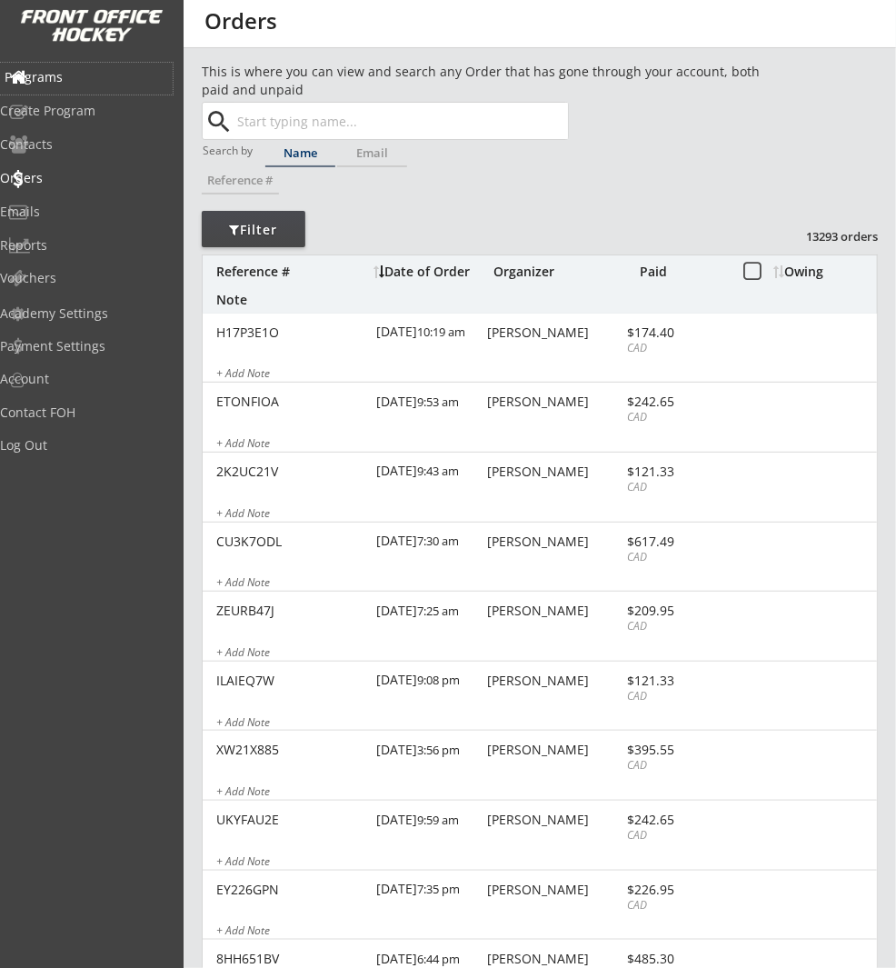
click at [93, 79] on div "Programs" at bounding box center [87, 77] width 164 height 13
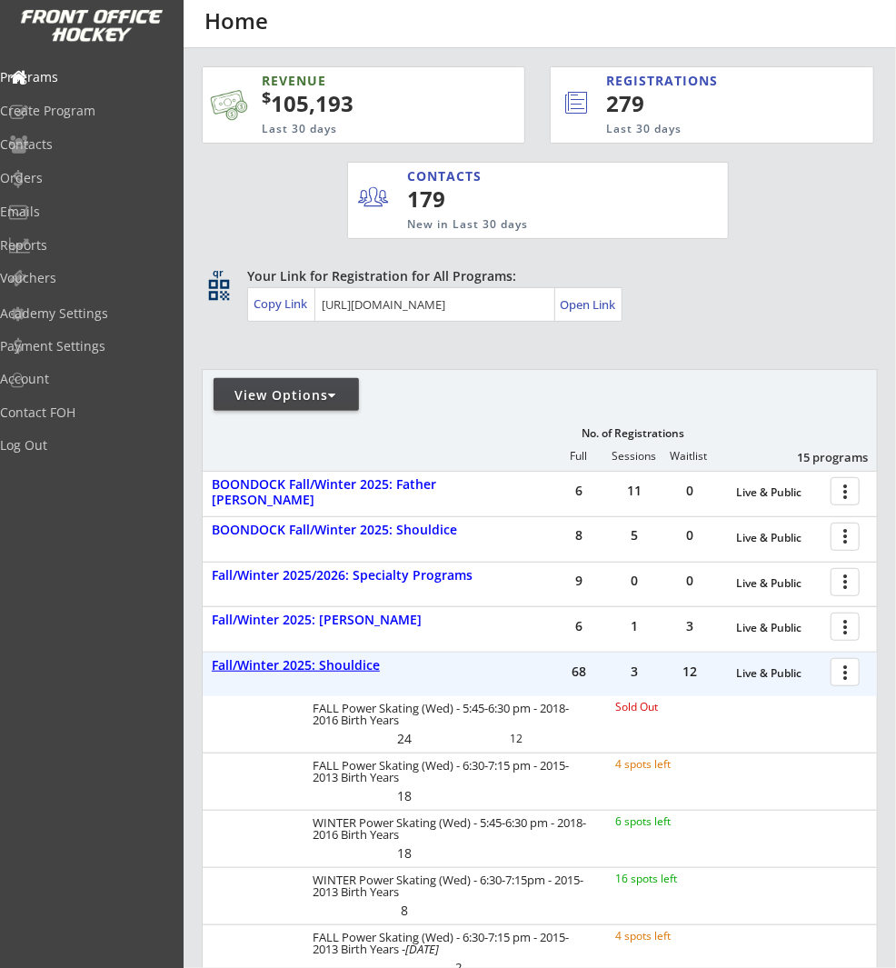
click at [344, 667] on div "Fall/Winter 2025: Shouldice" at bounding box center [354, 665] width 284 height 15
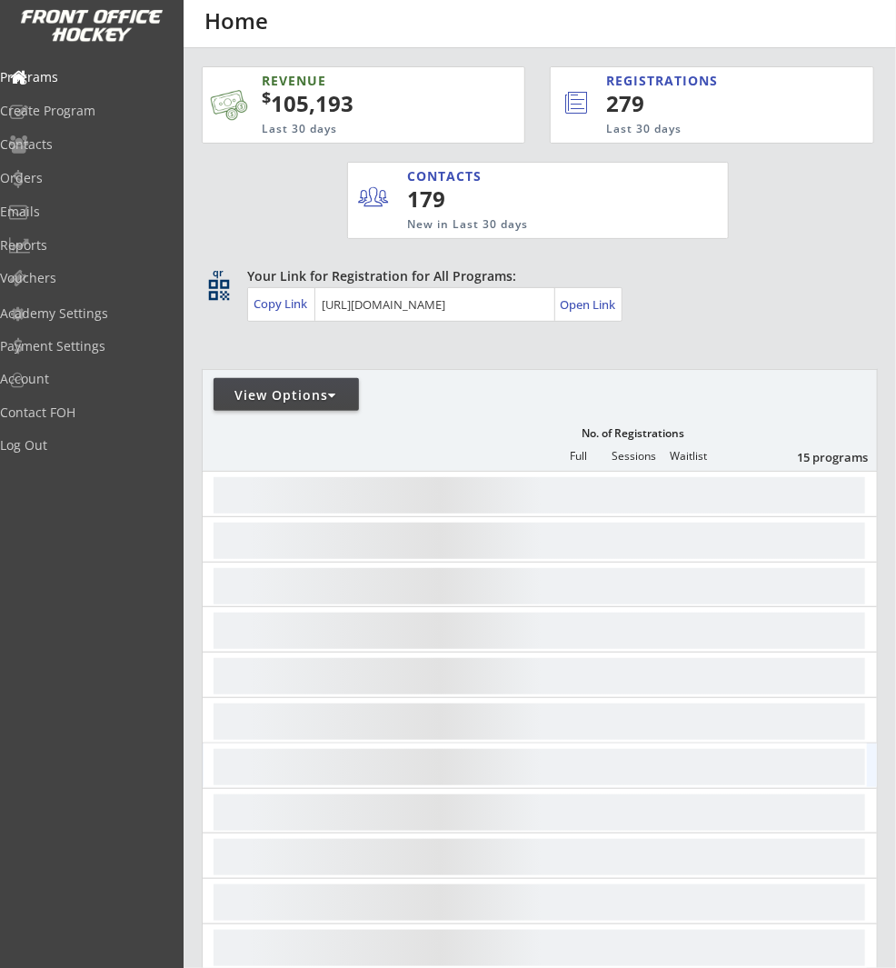
scroll to position [171, 0]
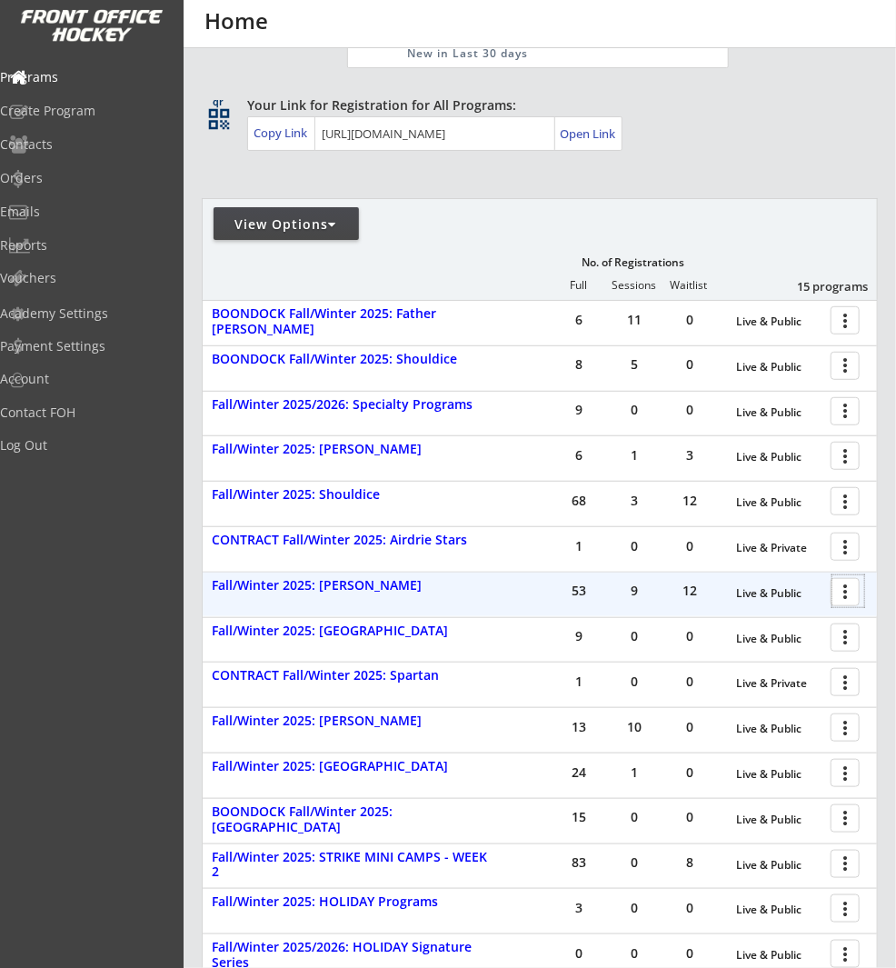
click at [842, 592] on div at bounding box center [849, 591] width 32 height 32
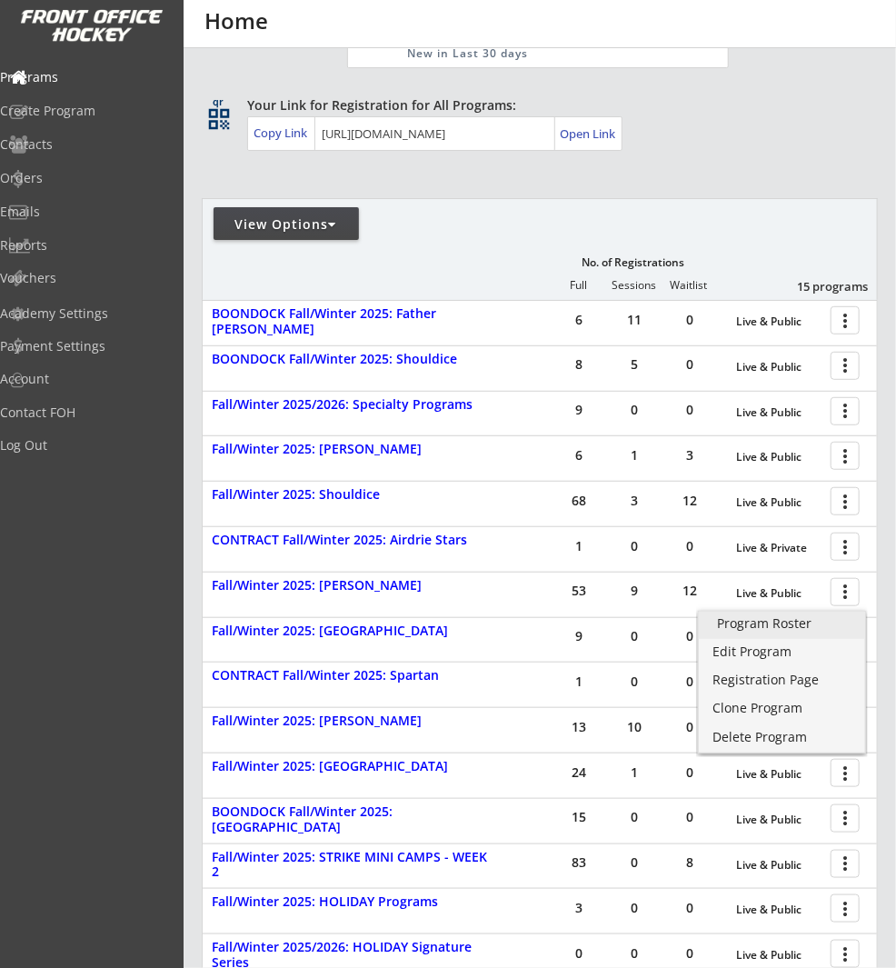
drag, startPoint x: 836, startPoint y: 629, endPoint x: 819, endPoint y: 629, distance: 17.3
click at [836, 629] on div "Program Roster" at bounding box center [782, 623] width 130 height 13
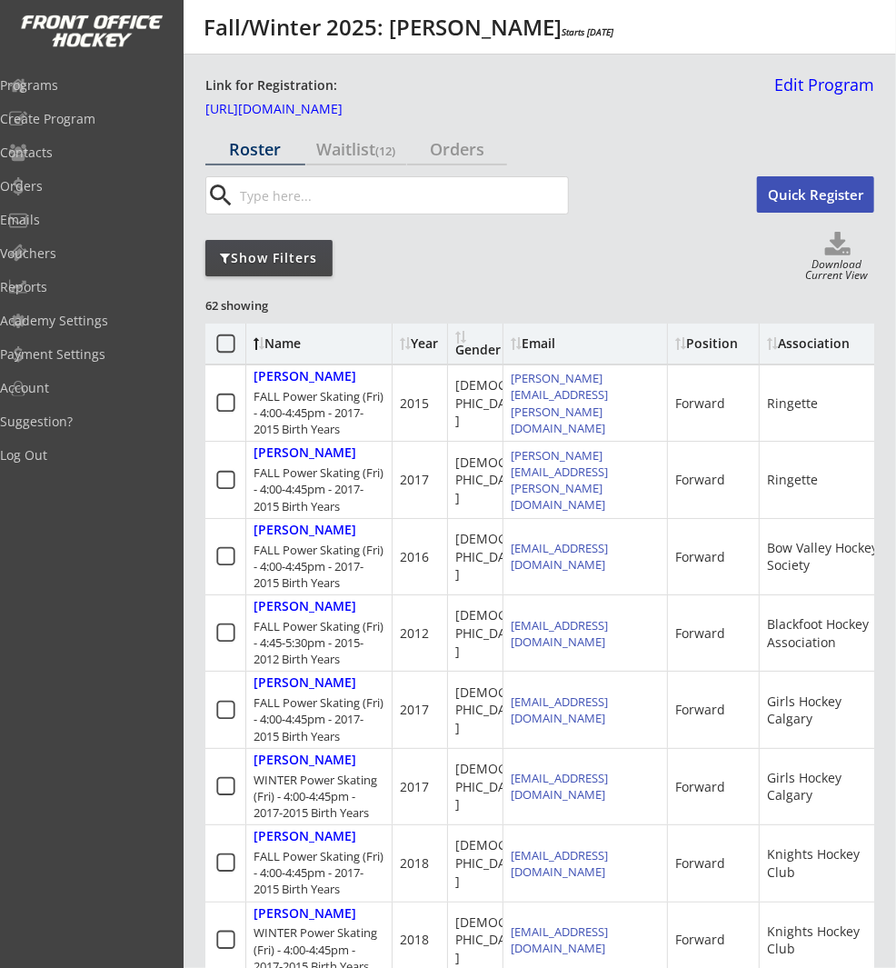
click at [374, 203] on input "input" at bounding box center [402, 195] width 332 height 36
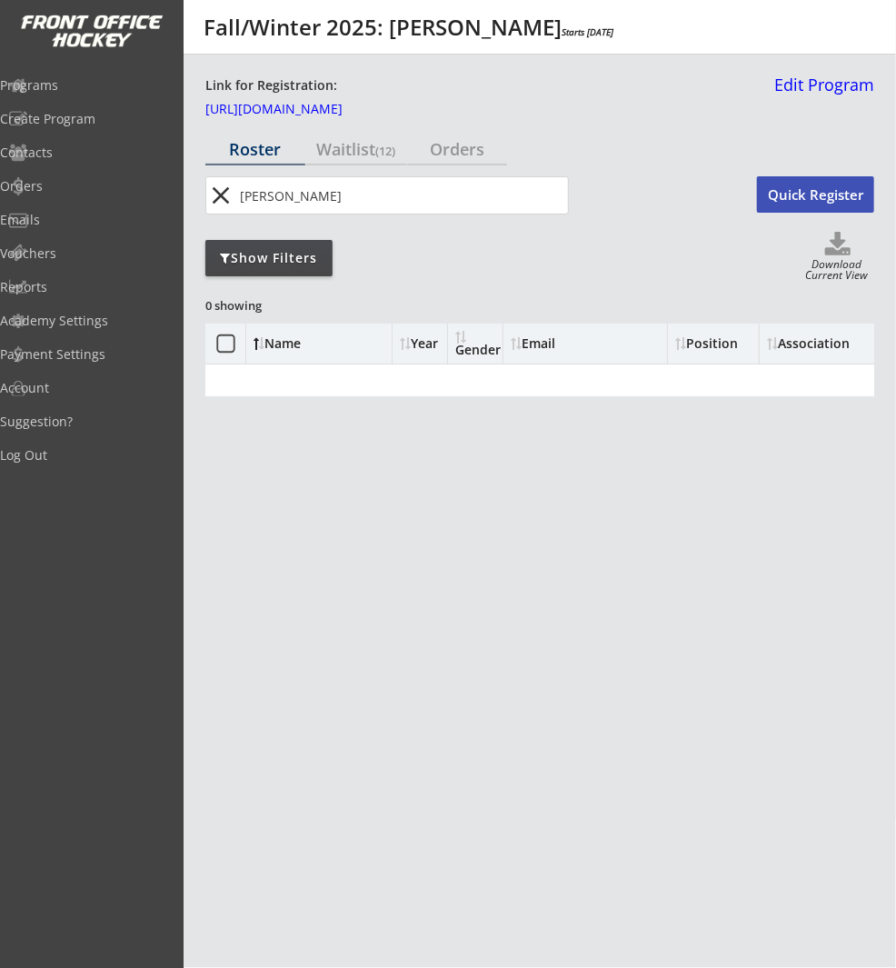
type input "owen asbury"
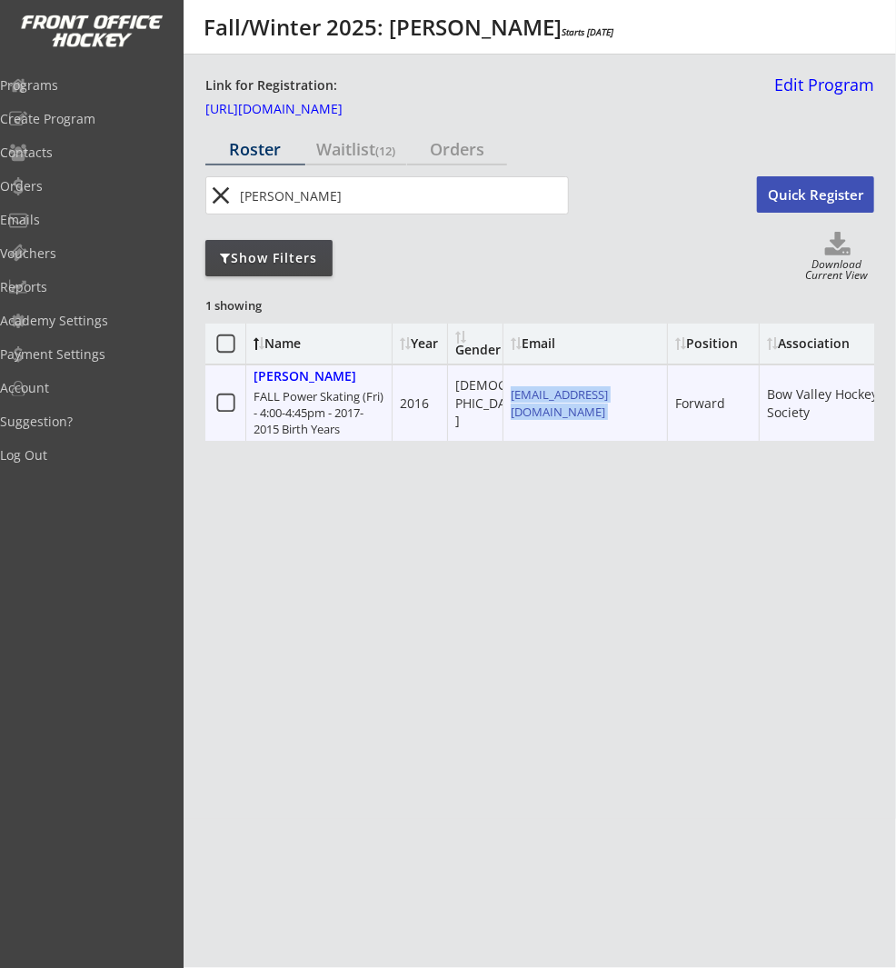
drag, startPoint x: 624, startPoint y: 404, endPoint x: 509, endPoint y: 408, distance: 115.5
click at [509, 408] on div "scottandcarley@gmail.com" at bounding box center [586, 402] width 165 height 75
click at [514, 424] on div "scottandcarley@gmail.com" at bounding box center [586, 402] width 165 height 75
drag, startPoint x: 656, startPoint y: 402, endPoint x: 512, endPoint y: 399, distance: 144.5
click at [513, 399] on div "scottandcarley@gmail.com" at bounding box center [585, 402] width 149 height 33
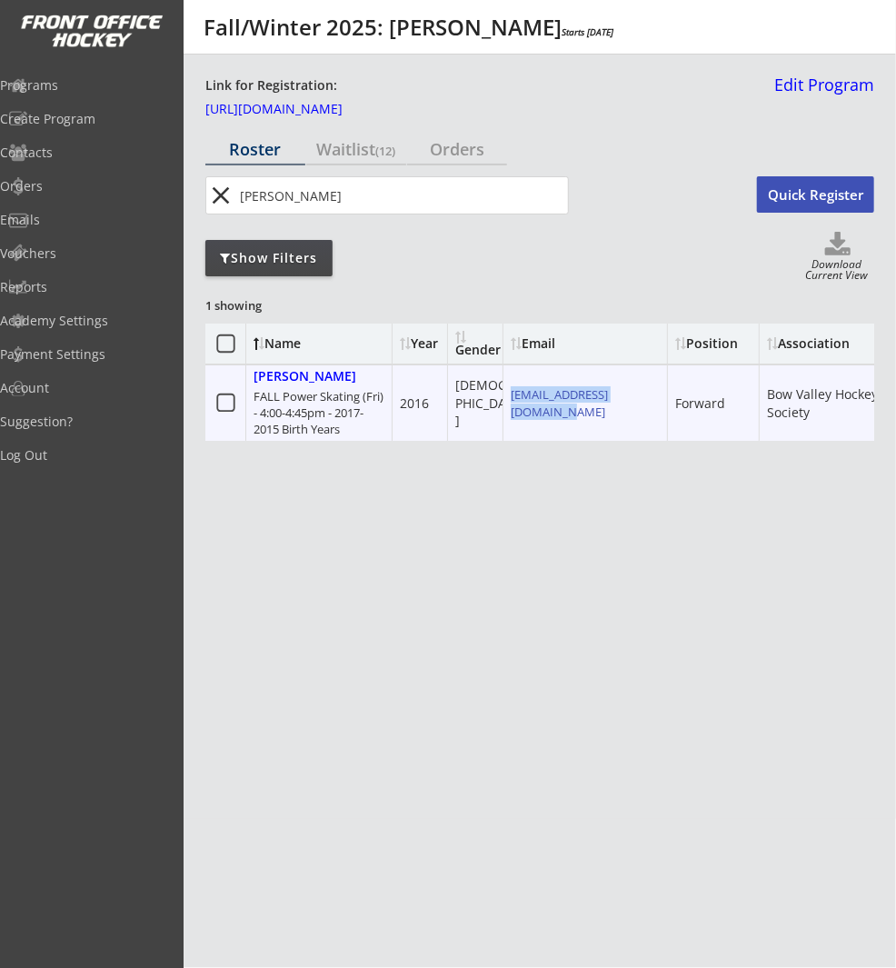
copy link "scottandcarley@gmail.com"
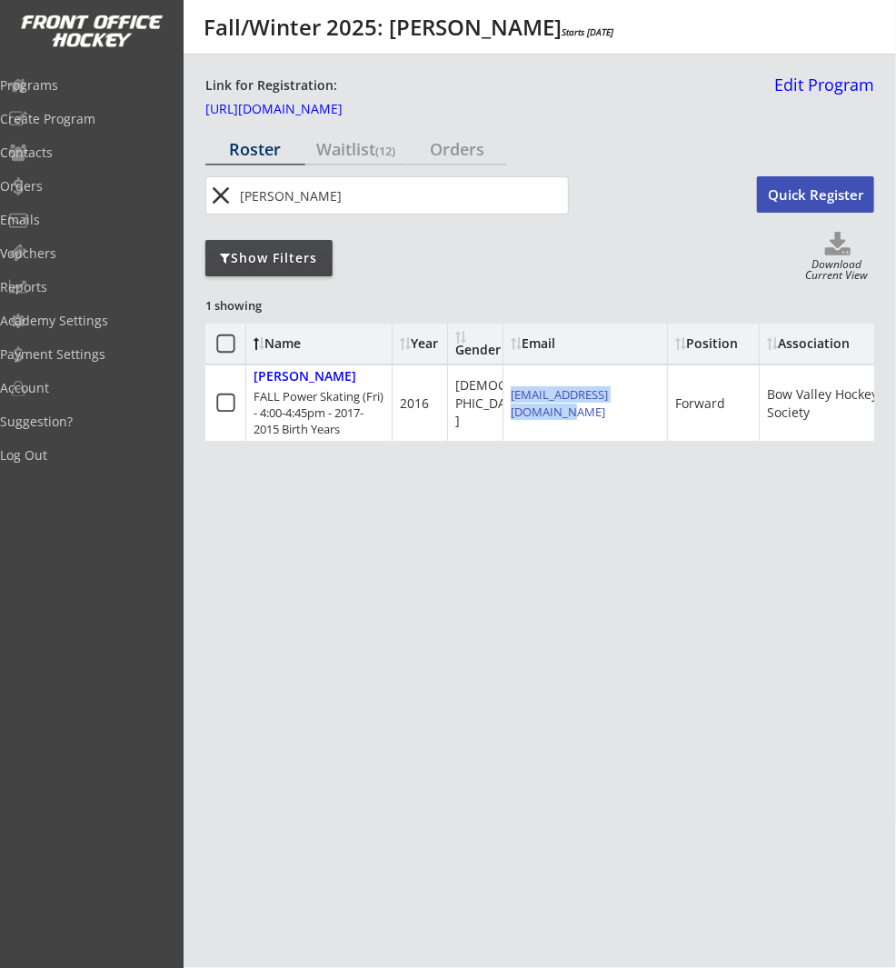
click at [230, 191] on button "close" at bounding box center [221, 195] width 30 height 29
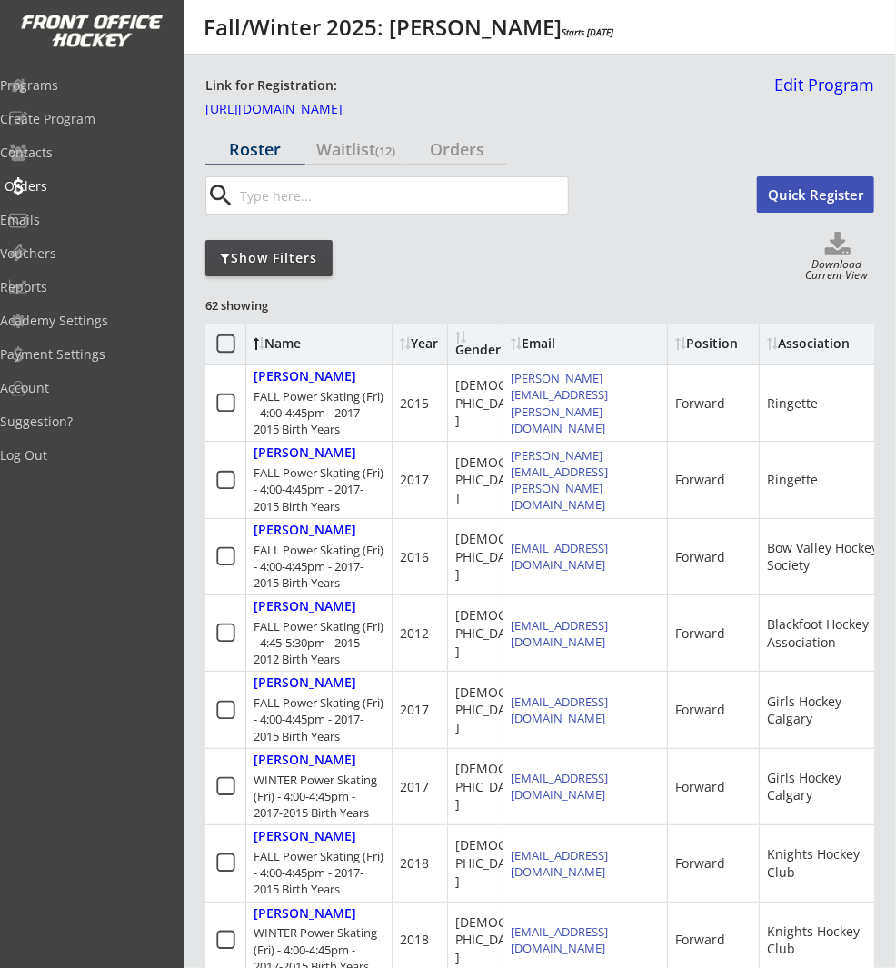
click at [70, 195] on div "Orders" at bounding box center [86, 187] width 173 height 32
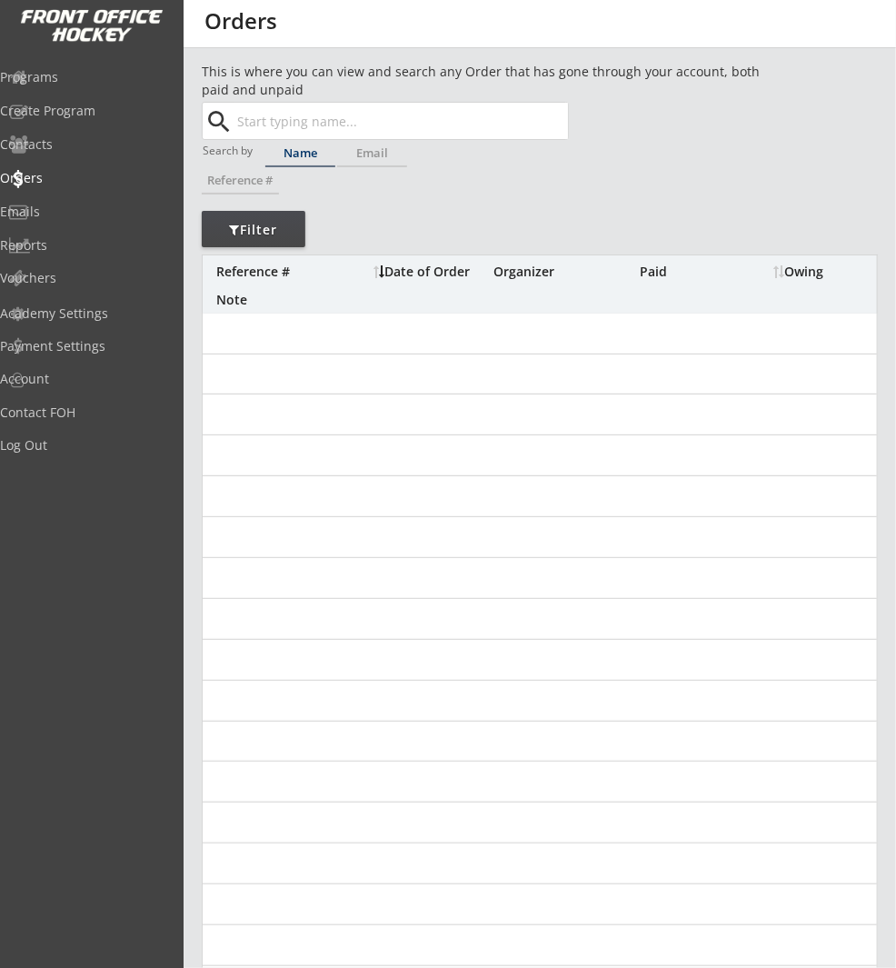
click at [333, 105] on input "text" at bounding box center [401, 121] width 334 height 36
click at [332, 119] on input "text" at bounding box center [401, 121] width 334 height 36
paste input "sue.ilsley@gmail.com"
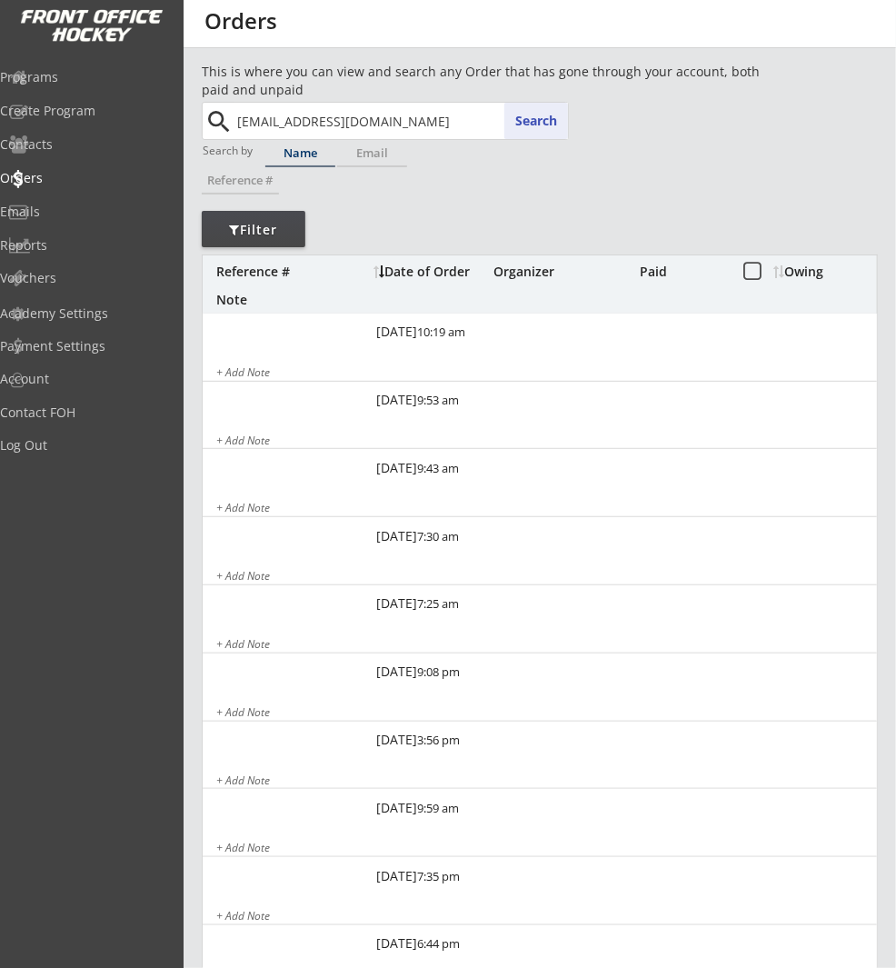
type input "sue.ilsley@gmail.com"
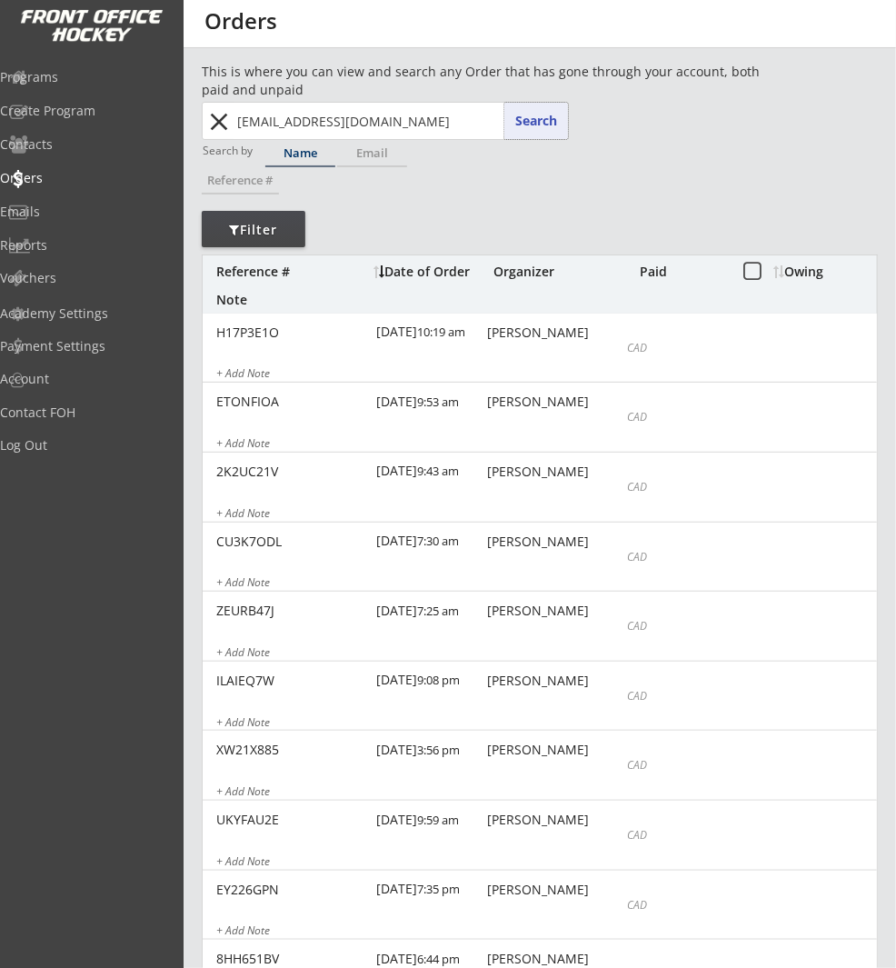
click at [532, 124] on button "Search" at bounding box center [536, 121] width 64 height 36
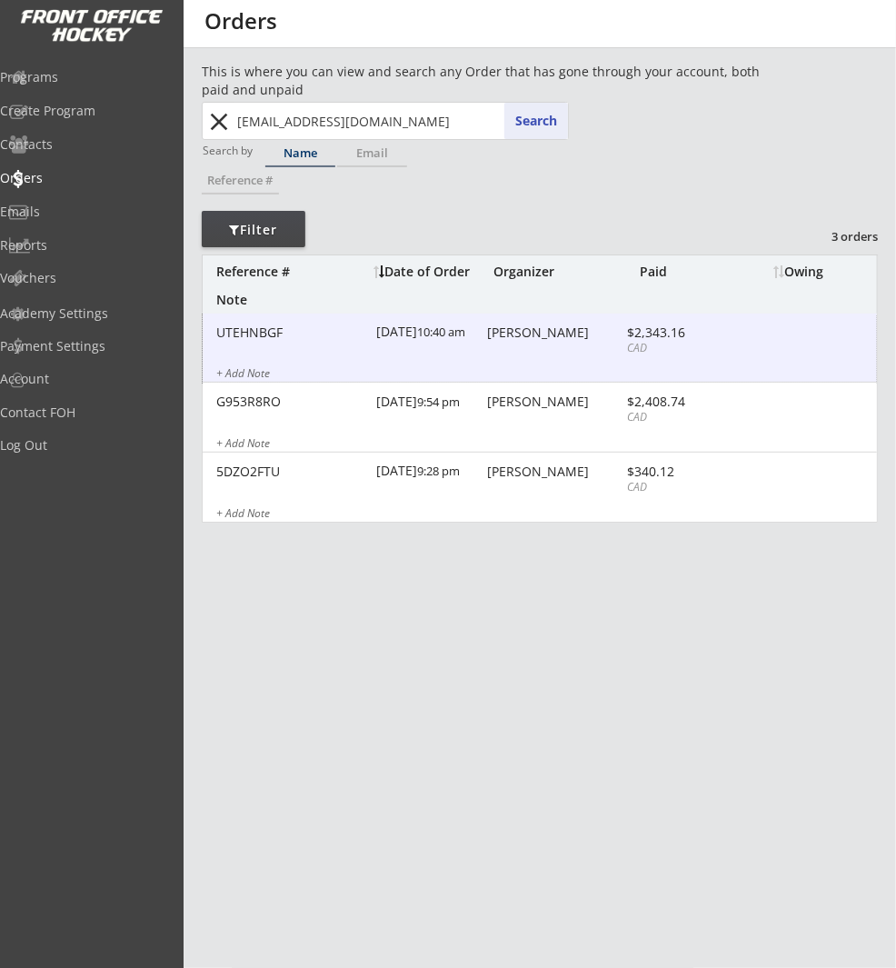
click at [571, 342] on div "UTEHNBGF 9/03/25 10:40 am Susan Ilsley $2,343.16 CAD + Add Note" at bounding box center [540, 349] width 674 height 70
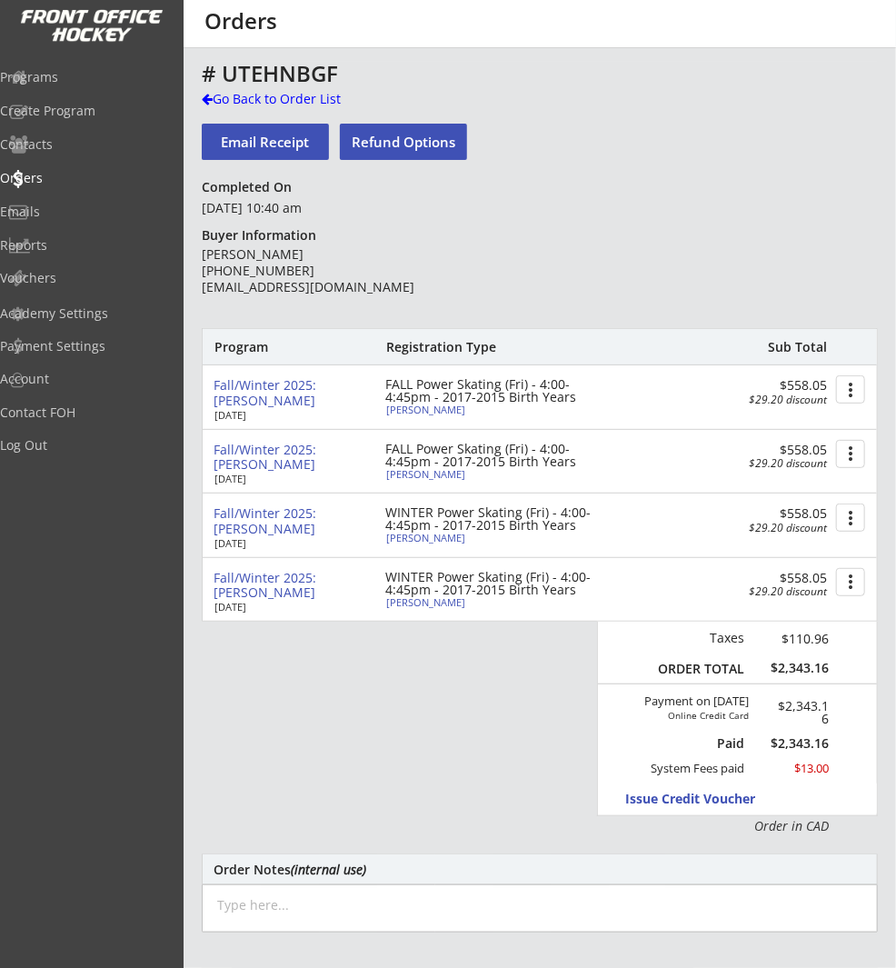
click at [434, 410] on div "April Giraldo" at bounding box center [487, 409] width 203 height 10
select select ""Forward""
select select ""Youth L""
type input "Female"
type input "Ringette"
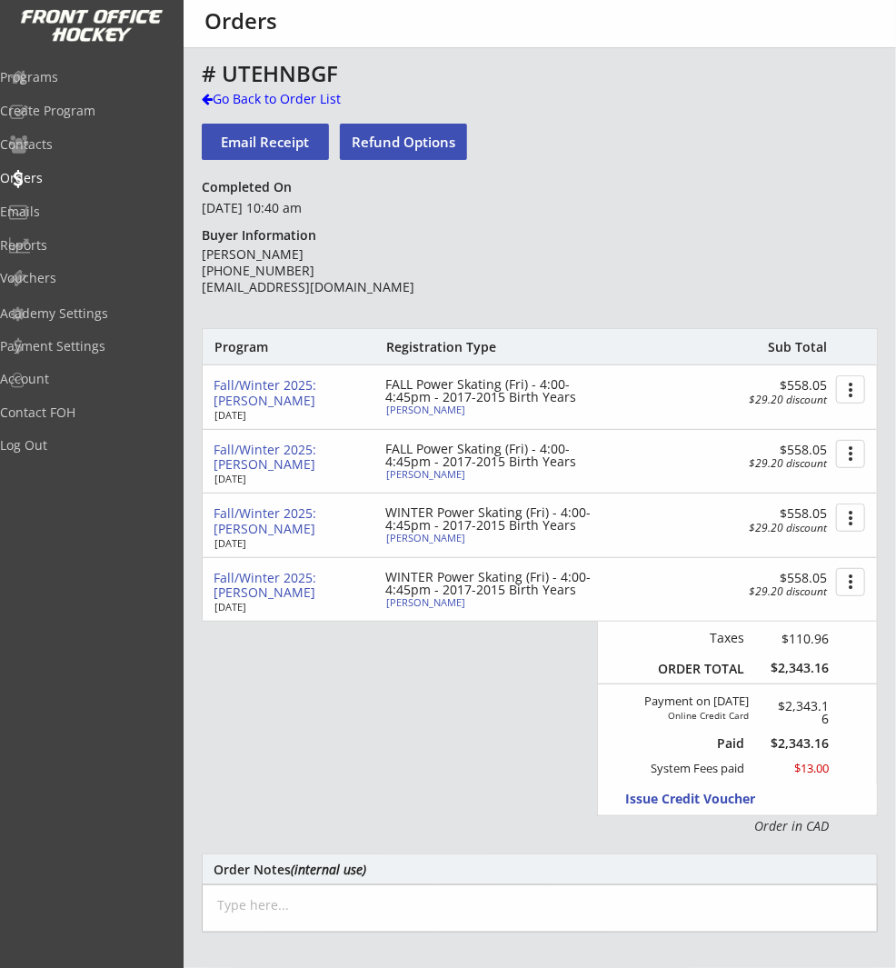
type input "U12 Ringette"
type input "Not Applicable"
select select ""Ringette""
select select ""U12 Ringette""
select select ""Not Applicable ""
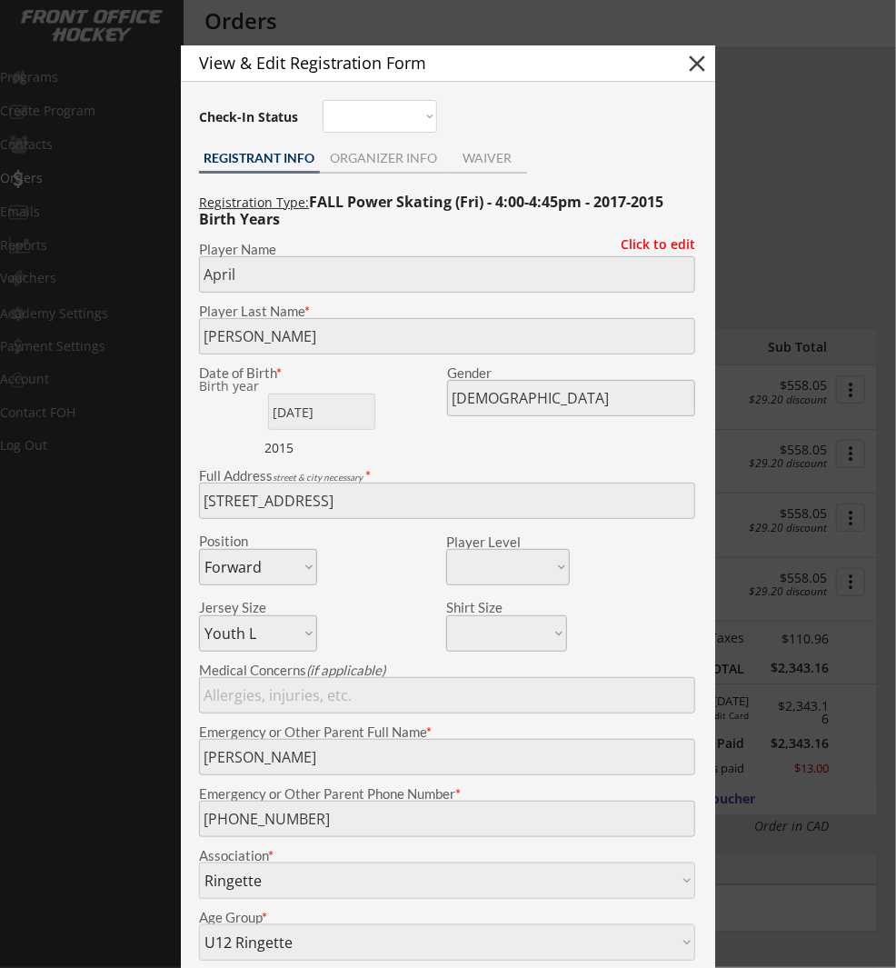
click at [699, 67] on button "close" at bounding box center [696, 63] width 27 height 27
select select ""PLACEHOLDER_1427118222253""
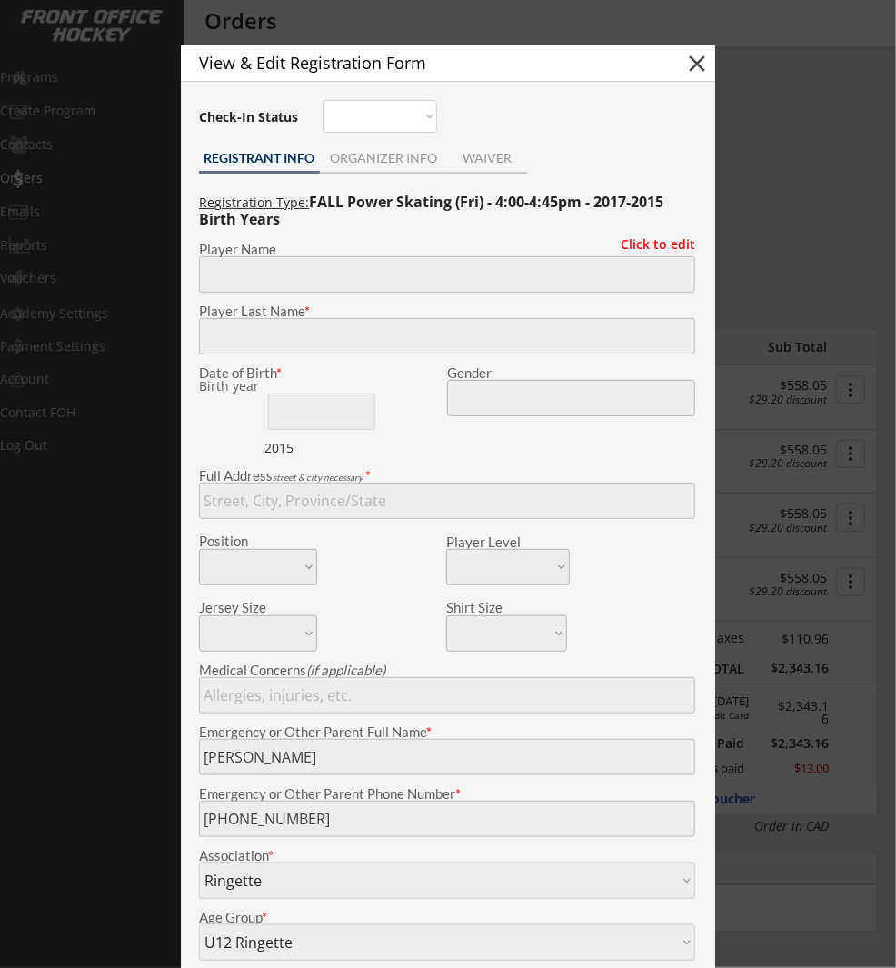
select select ""PLACEHOLDER_1427118222253""
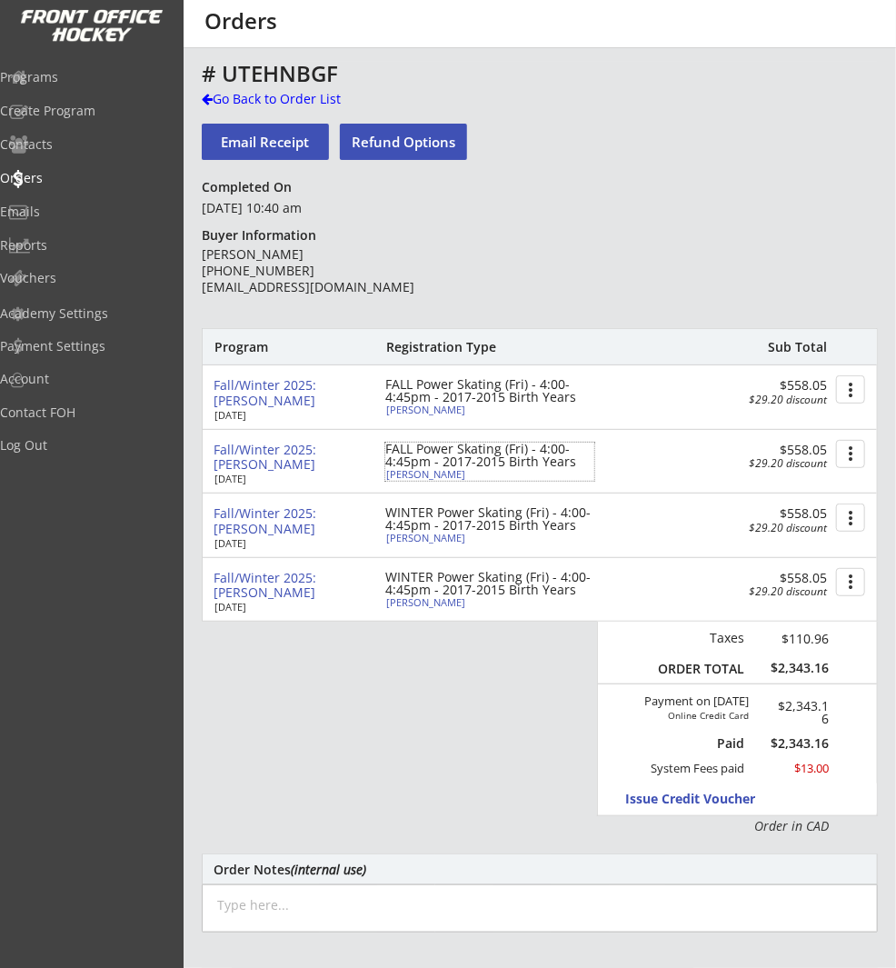
click at [417, 473] on div "Paige Giraldo" at bounding box center [487, 474] width 203 height 10
type input "Paige"
type input "Giraldo"
type input "06/18/2015"
type input "Female"
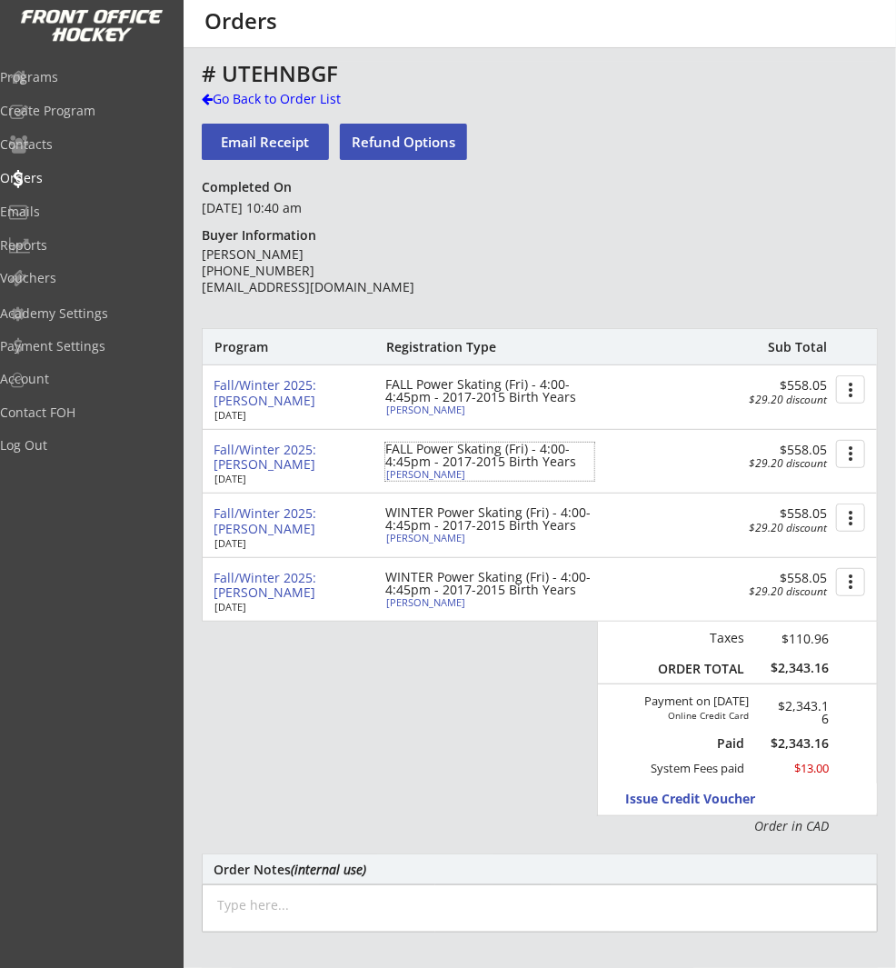
type input "3307 Lakeside Crescent SW, Calgary, AB T3E 6A7, Canada"
select select ""Forward""
select select ""Youth L""
type input "Felipe Giraldo"
type input "(403) 815-0603"
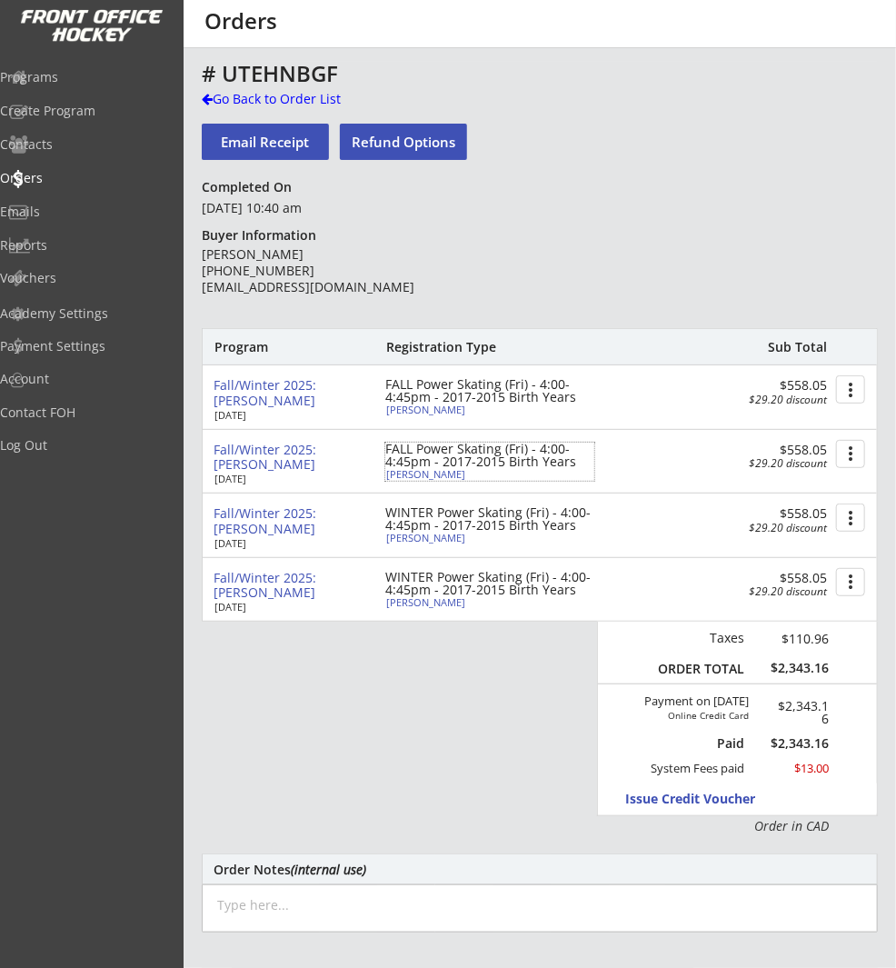
type input "Ringette"
select select ""Ringette""
type input "U12 Ringette"
select select ""U12 Ringette""
type input "Not Applicable"
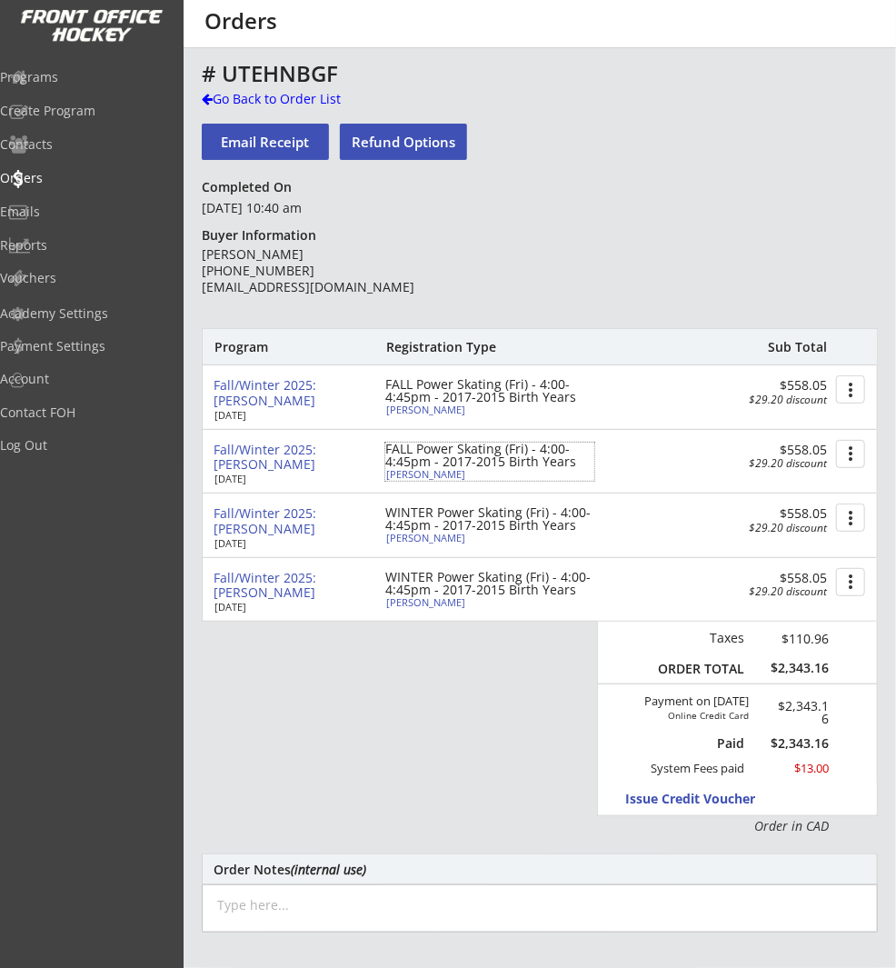
select select ""Not Applicable ""
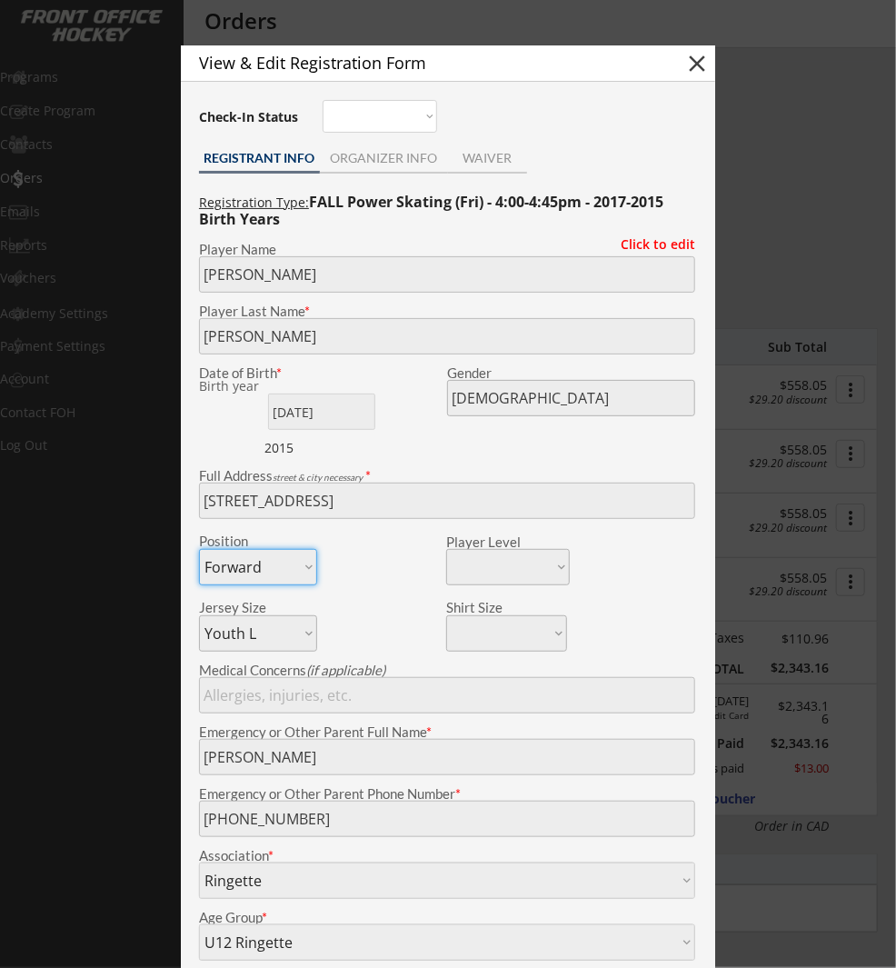
drag, startPoint x: 700, startPoint y: 65, endPoint x: 651, endPoint y: 208, distance: 151.8
click at [700, 65] on button "close" at bounding box center [696, 63] width 27 height 27
select select ""PLACEHOLDER_1427118222253""
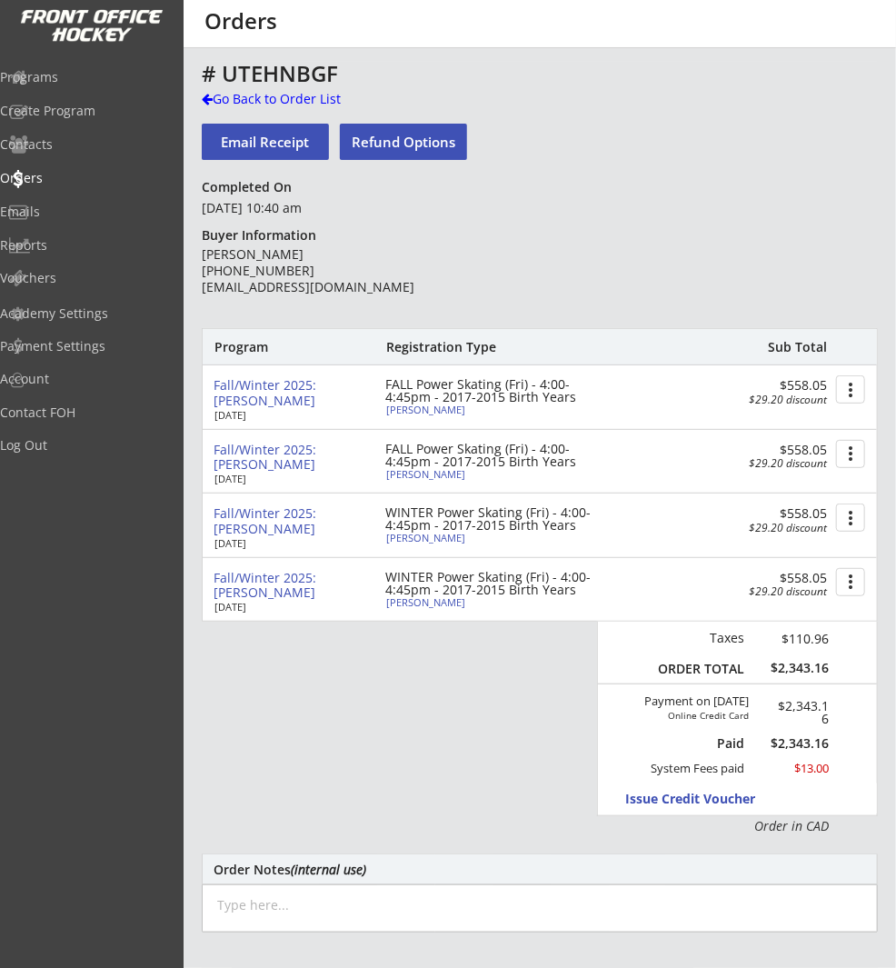
drag, startPoint x: 405, startPoint y: 402, endPoint x: 414, endPoint y: 399, distance: 9.5
click at [405, 402] on div "FALL Power Skating (Fri) - 4:00-4:45pm - 2017-2015 Birth Years" at bounding box center [489, 390] width 209 height 25
type input "April"
type input "Giraldo"
type input "06/18/2015"
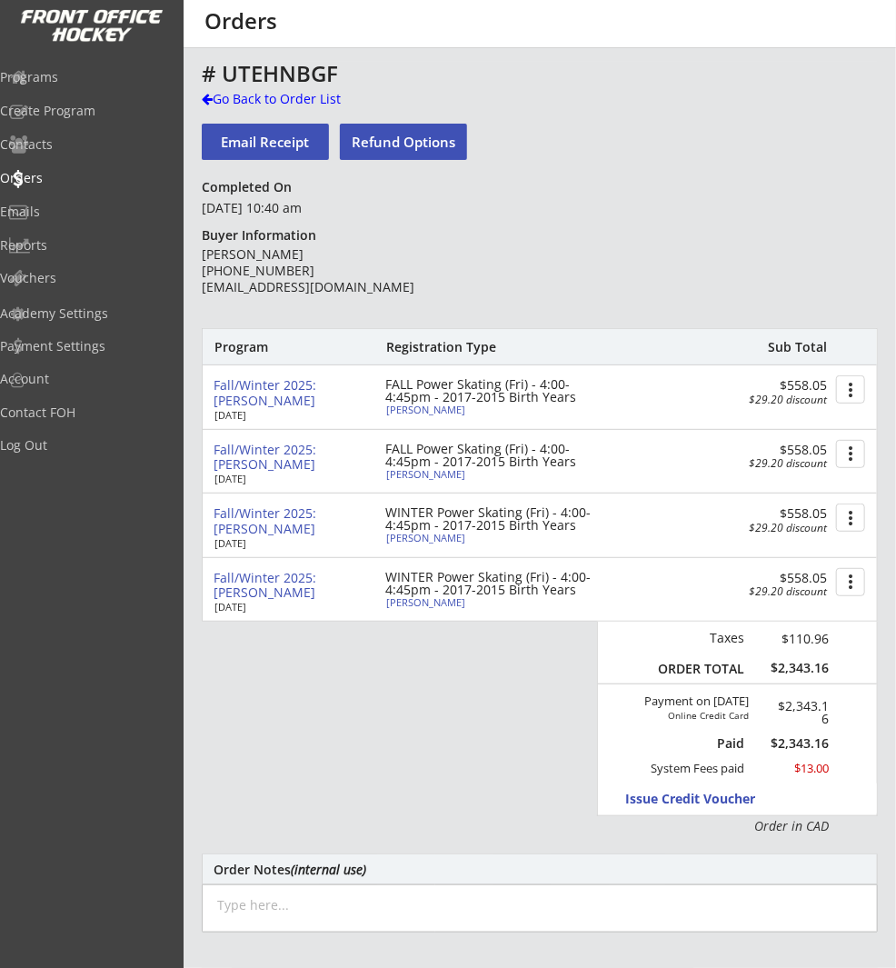
type input "[DEMOGRAPHIC_DATA]"
type input "3307 Lakeside Crescent SW, Calgary, AB T3E 6A7, Canada"
select select ""Forward""
select select ""Youth L""
type input "Felipe Giraldo"
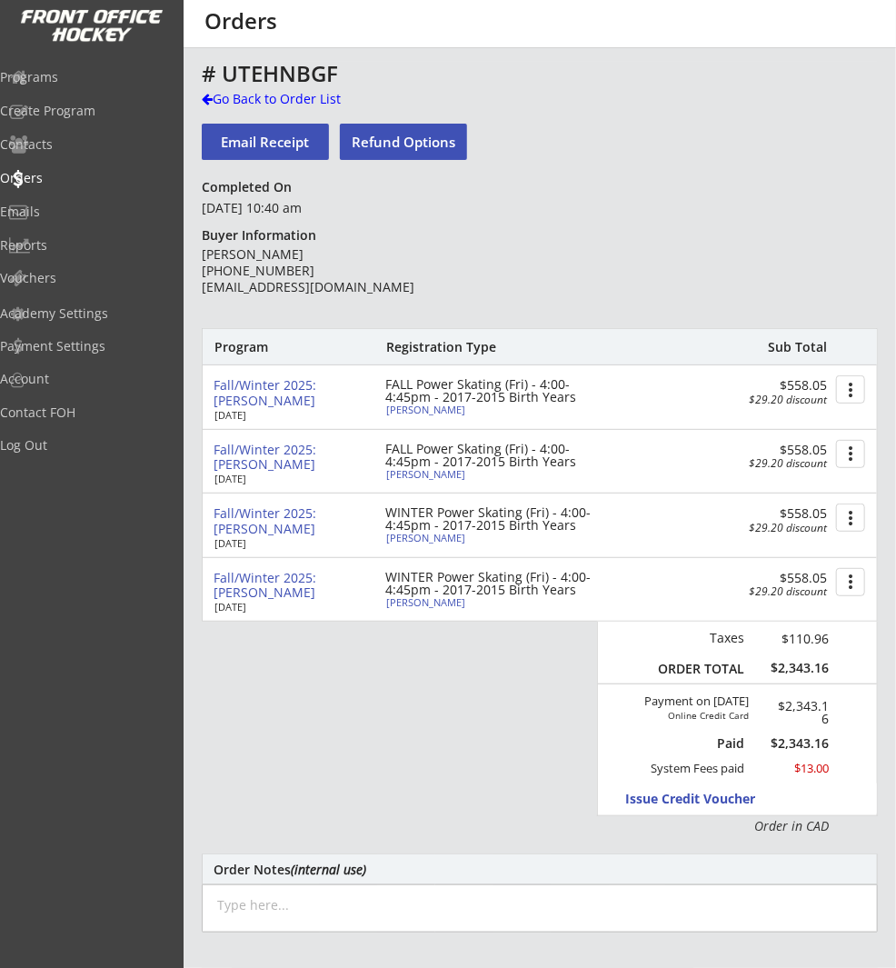
type input "(403) 815-0603"
type input "Ringette"
select select ""Ringette""
type input "U12 Ringette"
select select ""U12 Ringette""
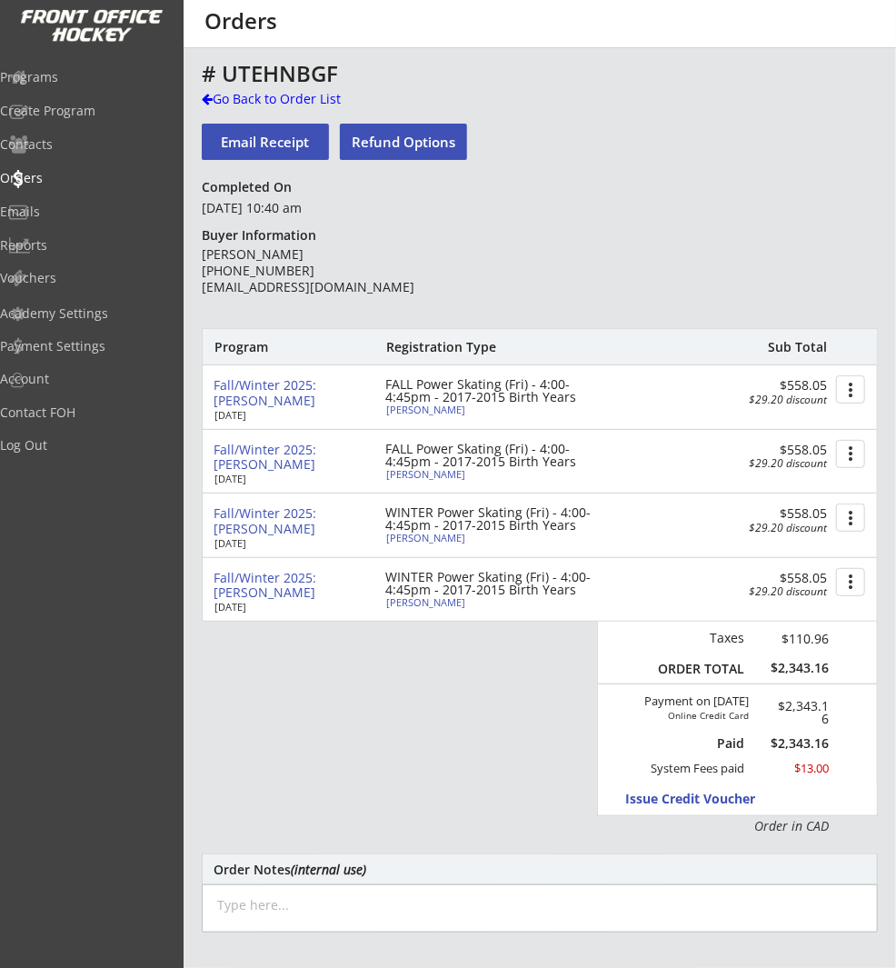
type input "Not Applicable"
select select ""Not Applicable ""
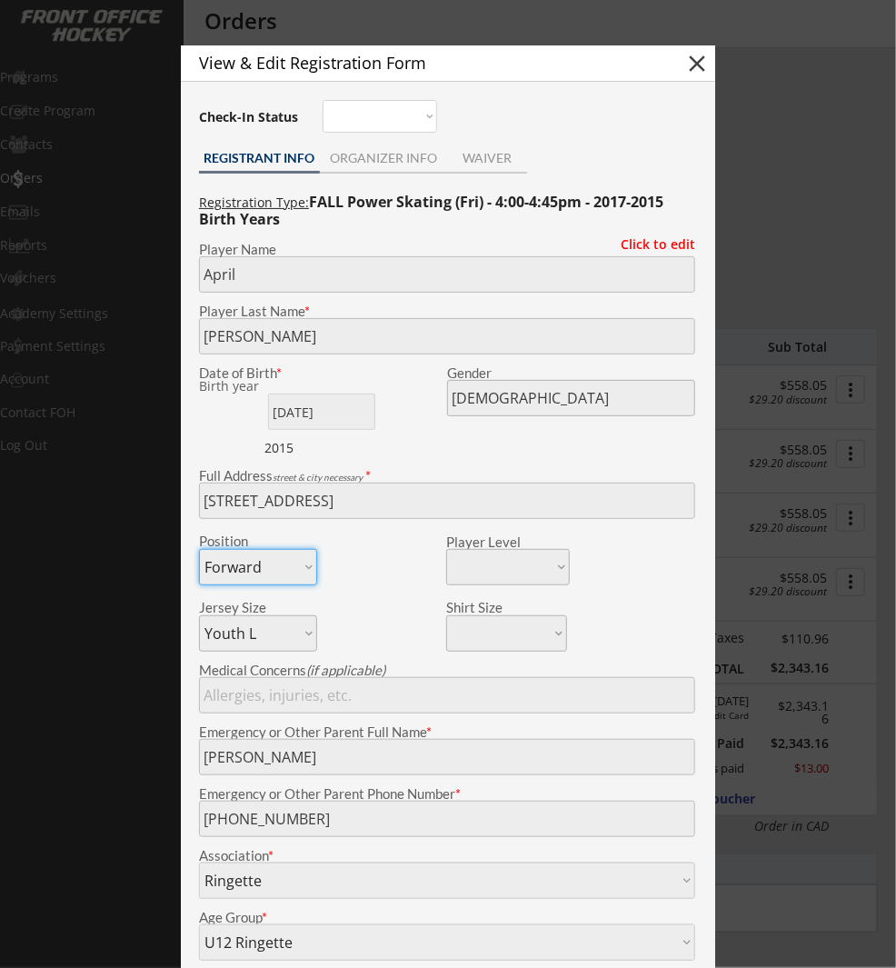
click at [685, 65] on button "close" at bounding box center [696, 63] width 27 height 27
select select ""PLACEHOLDER_1427118222253""
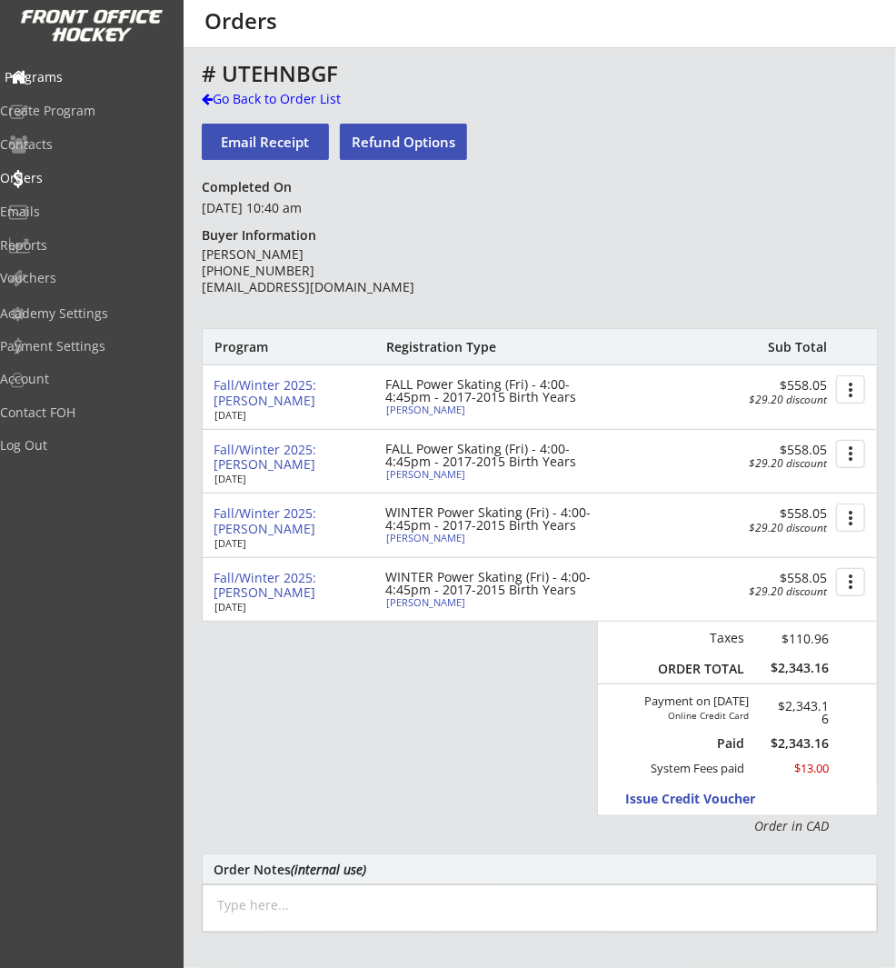
click at [85, 79] on div "Programs" at bounding box center [87, 77] width 164 height 13
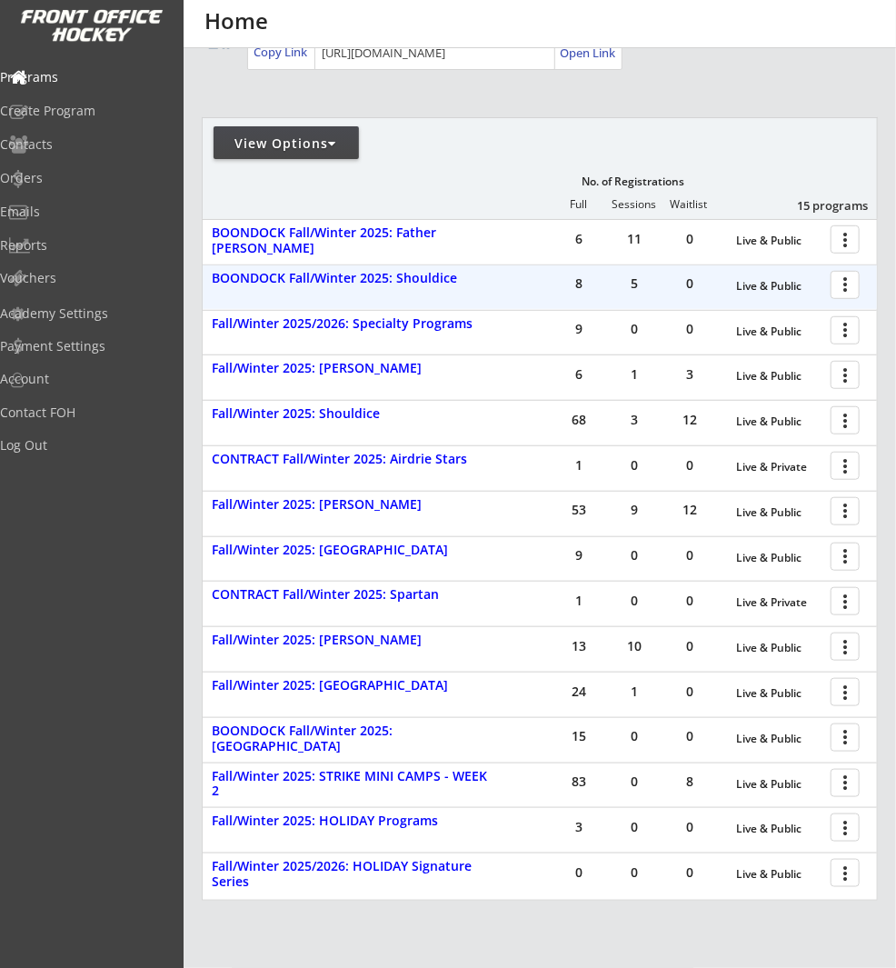
scroll to position [254, 0]
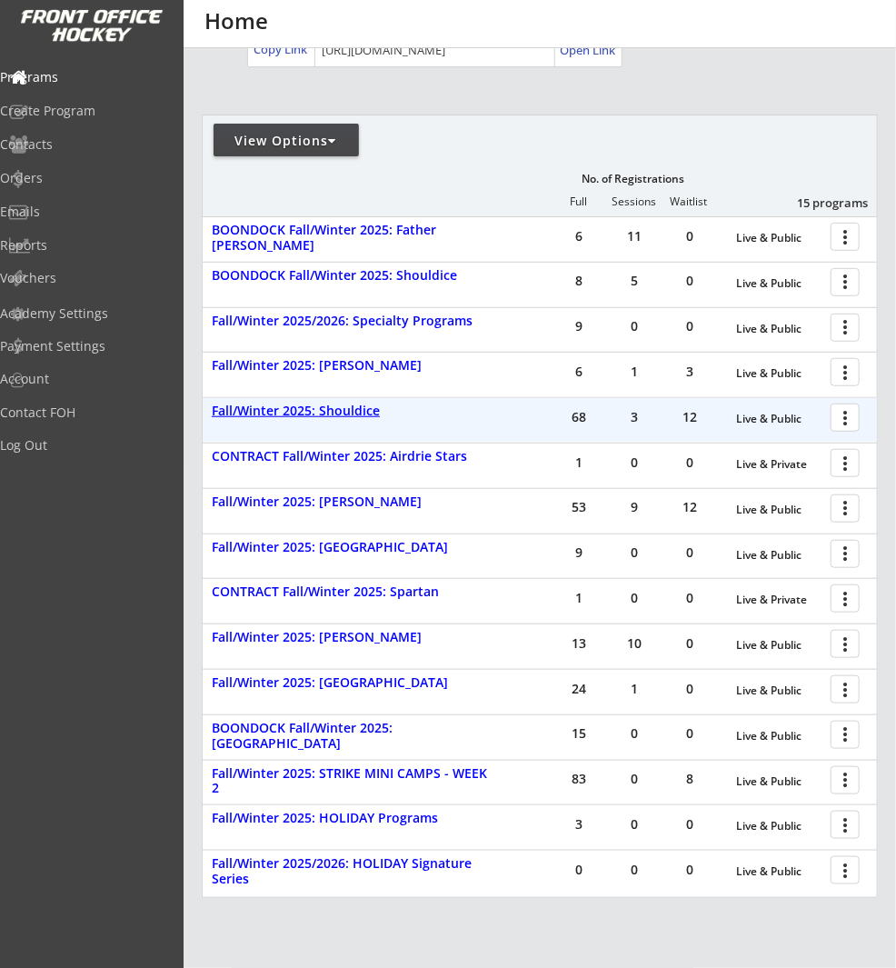
click at [338, 409] on div "Fall/Winter 2025: Shouldice" at bounding box center [354, 411] width 284 height 15
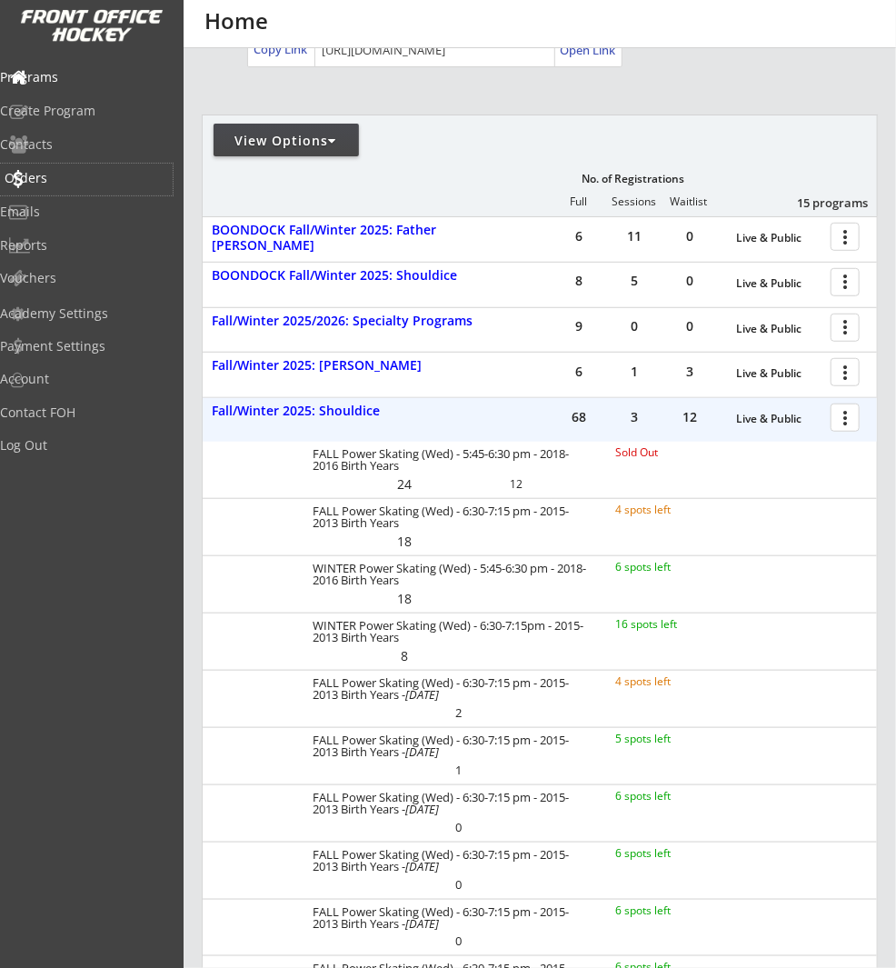
click at [75, 173] on div "Orders" at bounding box center [87, 178] width 164 height 13
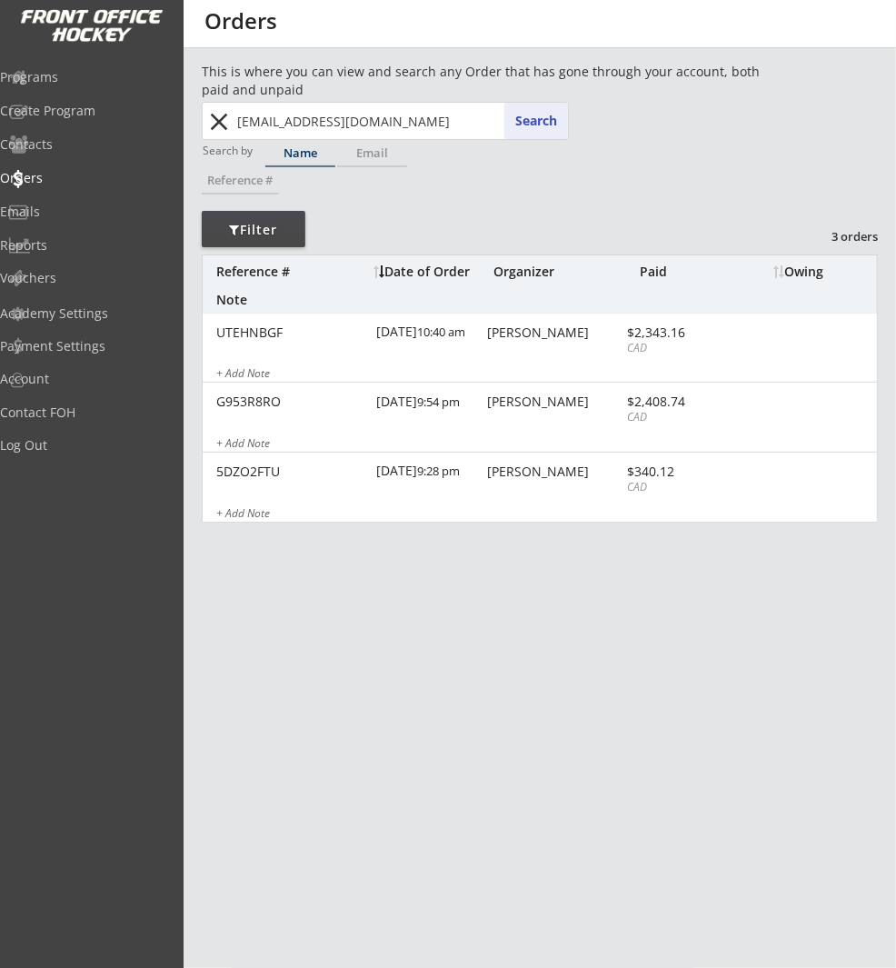
drag, startPoint x: 216, startPoint y: 116, endPoint x: 244, endPoint y: 117, distance: 28.2
click at [218, 116] on button "close" at bounding box center [220, 121] width 30 height 29
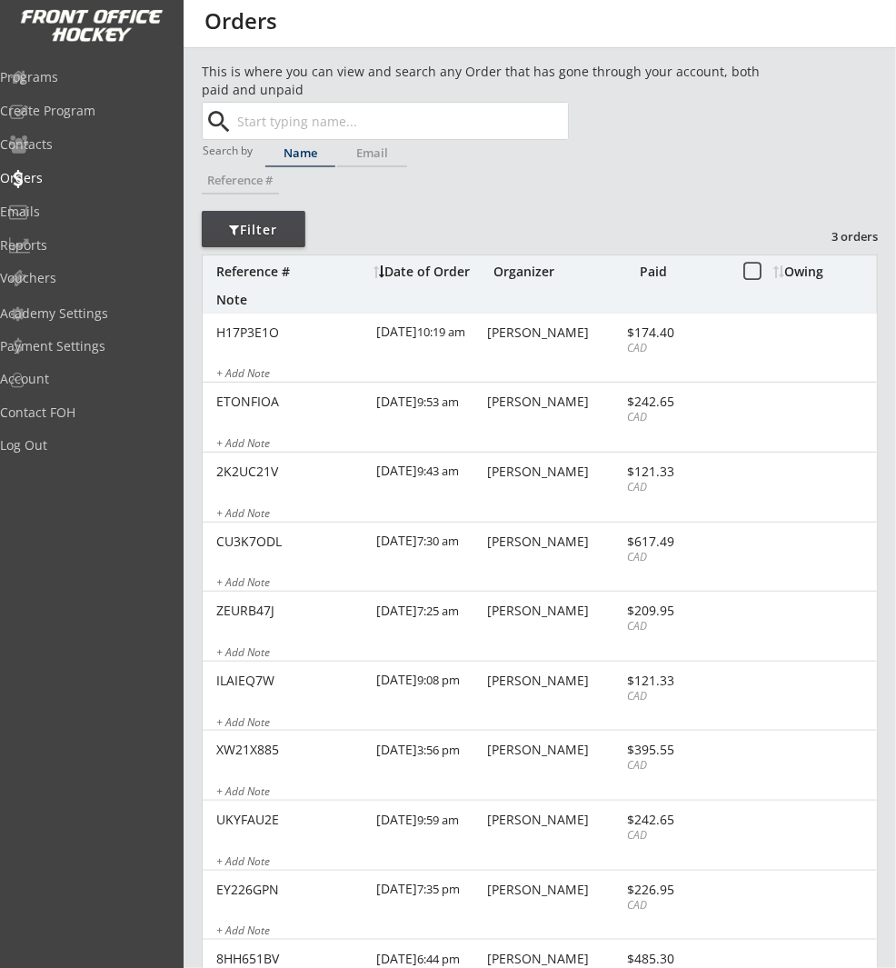
click at [327, 118] on input "text" at bounding box center [401, 121] width 334 height 36
paste input "jon.habok@syngenta.com"
type input "jon.habok@syngenta.com"
click at [554, 116] on button "Search" at bounding box center [536, 121] width 64 height 36
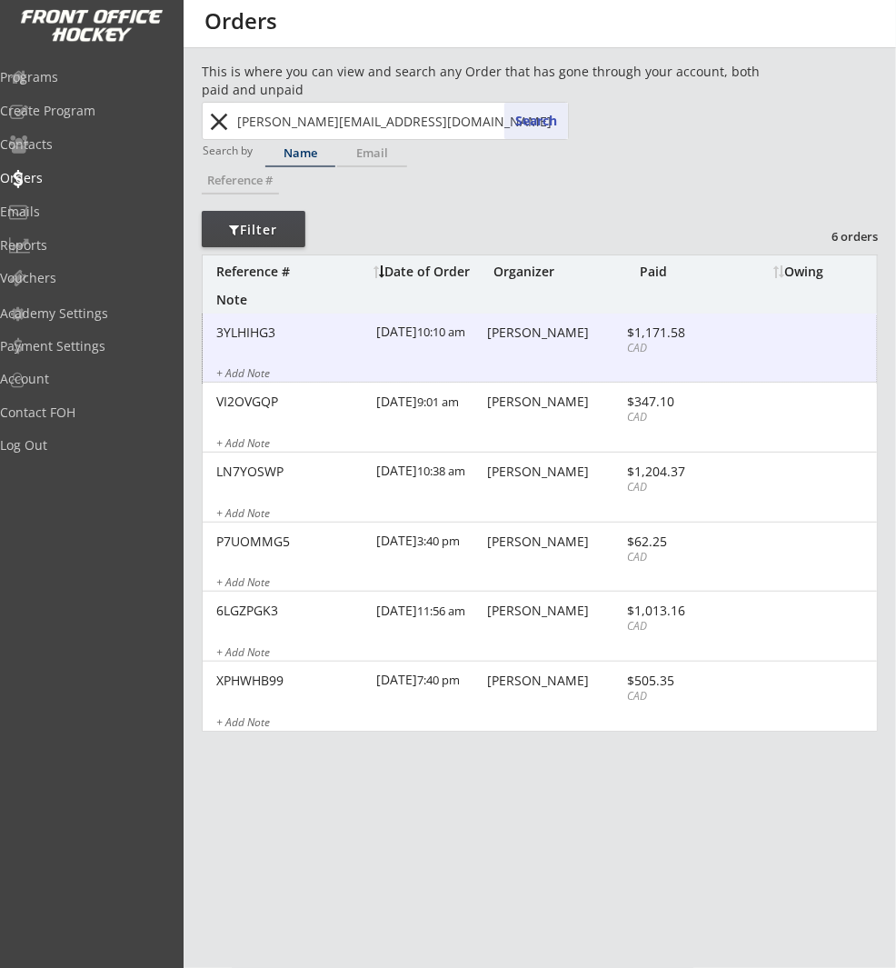
click at [586, 354] on div "3YLHIHG3 9/06/25 10:10 am Jon Habok $1,171.58 CAD + Add Note" at bounding box center [540, 349] width 674 height 70
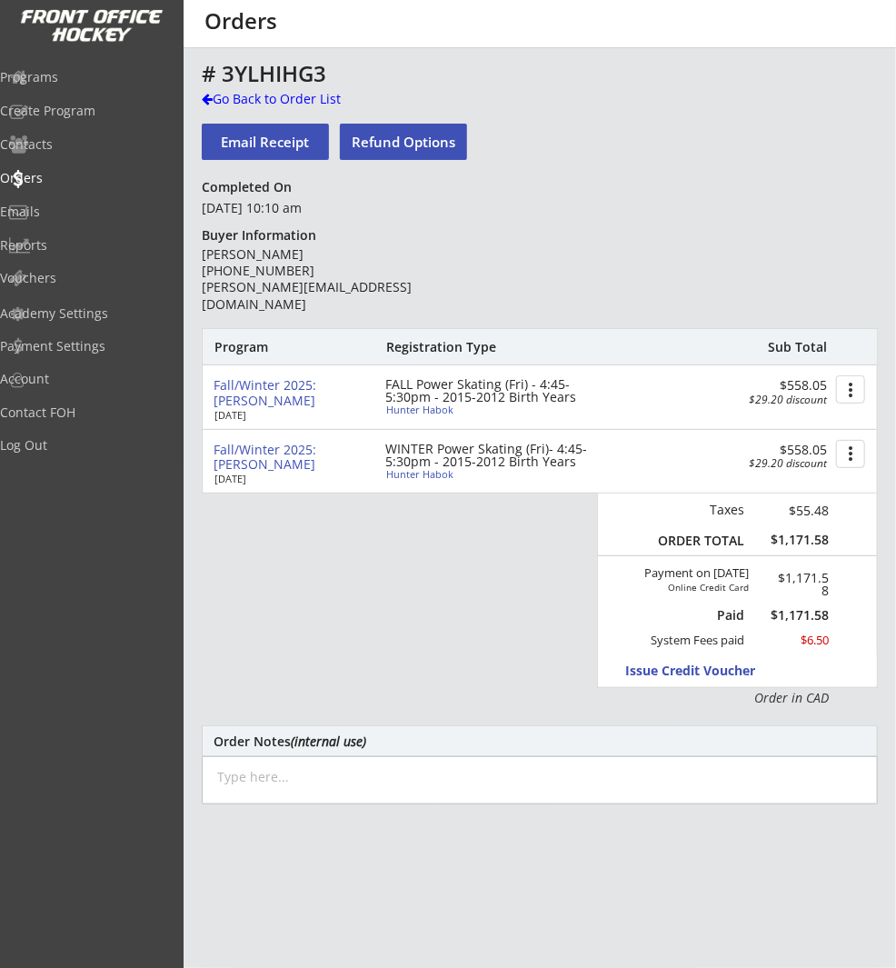
click at [445, 405] on div "Hunter Habok" at bounding box center [487, 409] width 203 height 10
type input "Hunter"
type input "Habok"
type input "04/12/2015"
type input "Male"
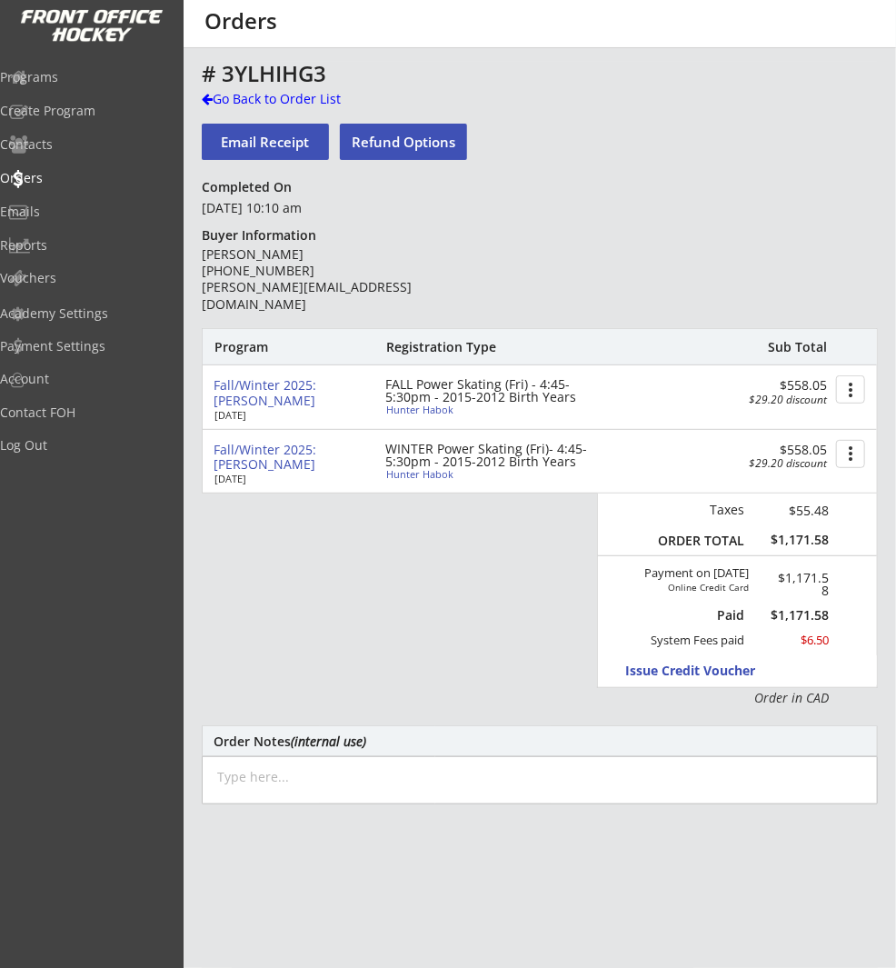
type input "103 Auburn Glen Way SE, Calgary, AB T3M 0M9, Canada"
select select ""Forward""
select select ""Youth L""
type input "Jon Habok"
type input "(403) 923-4336"
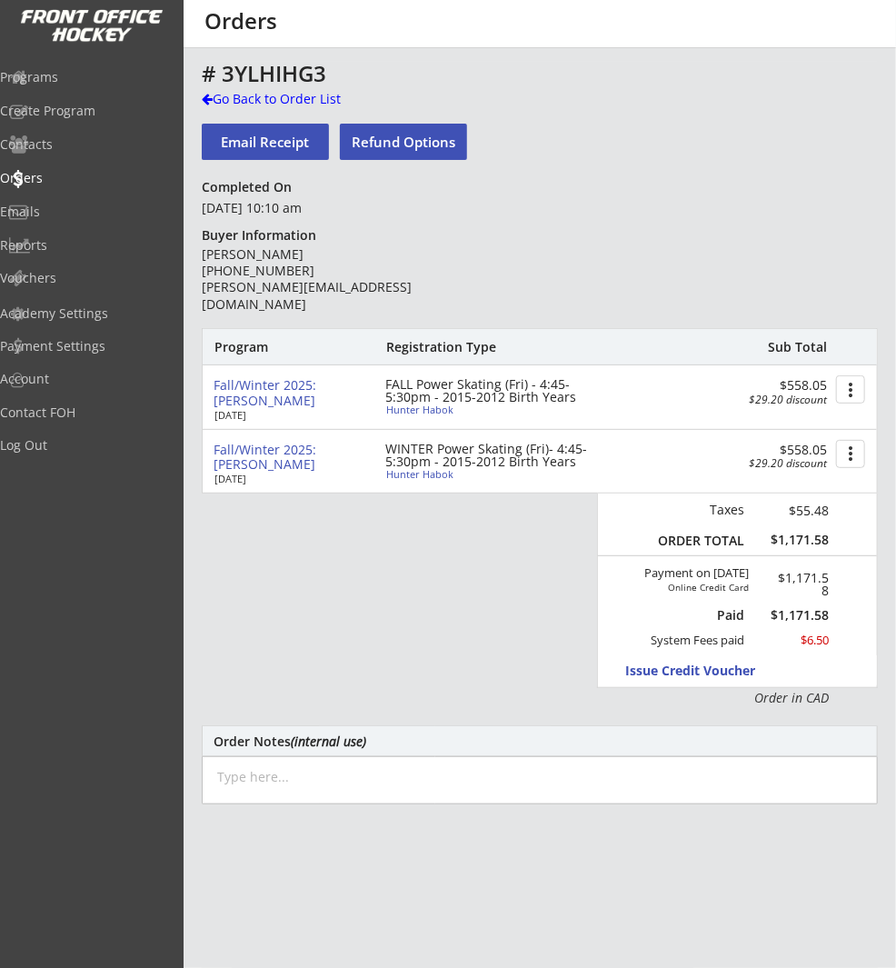
type input "Bow Valley Hockey Society"
select select ""Bow Valley Hockey Society ""
type input "U11"
select select ""U11""
type input "AA"
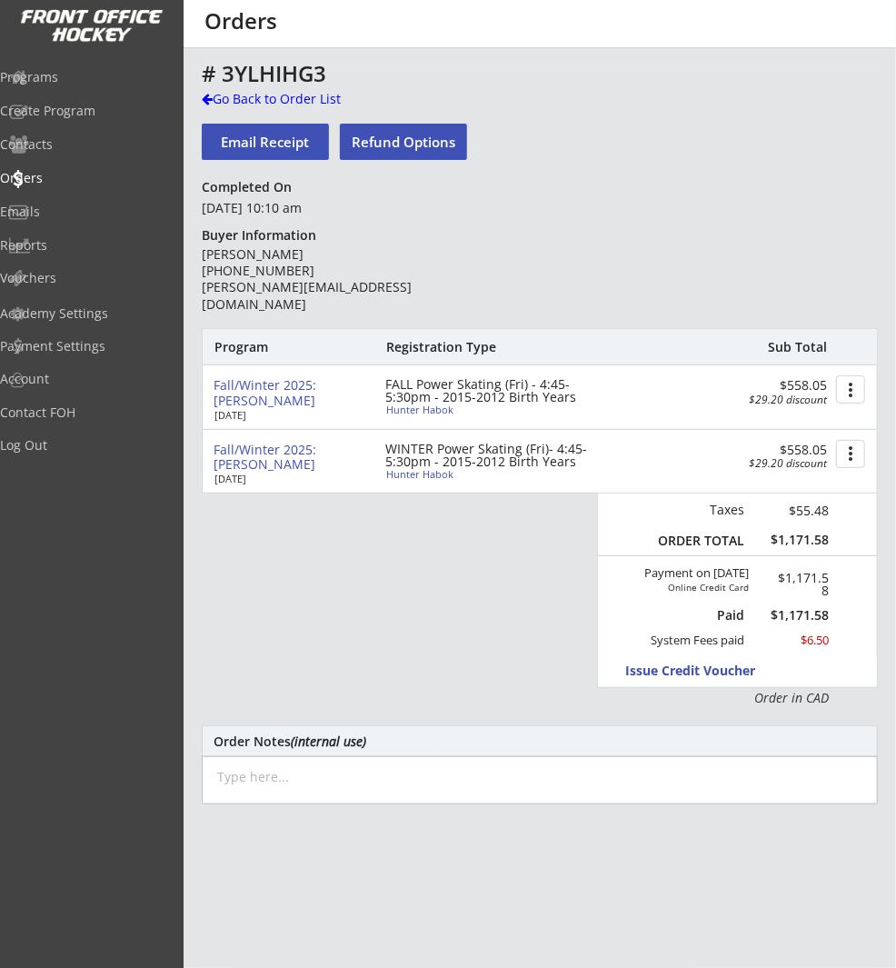
select select ""AA""
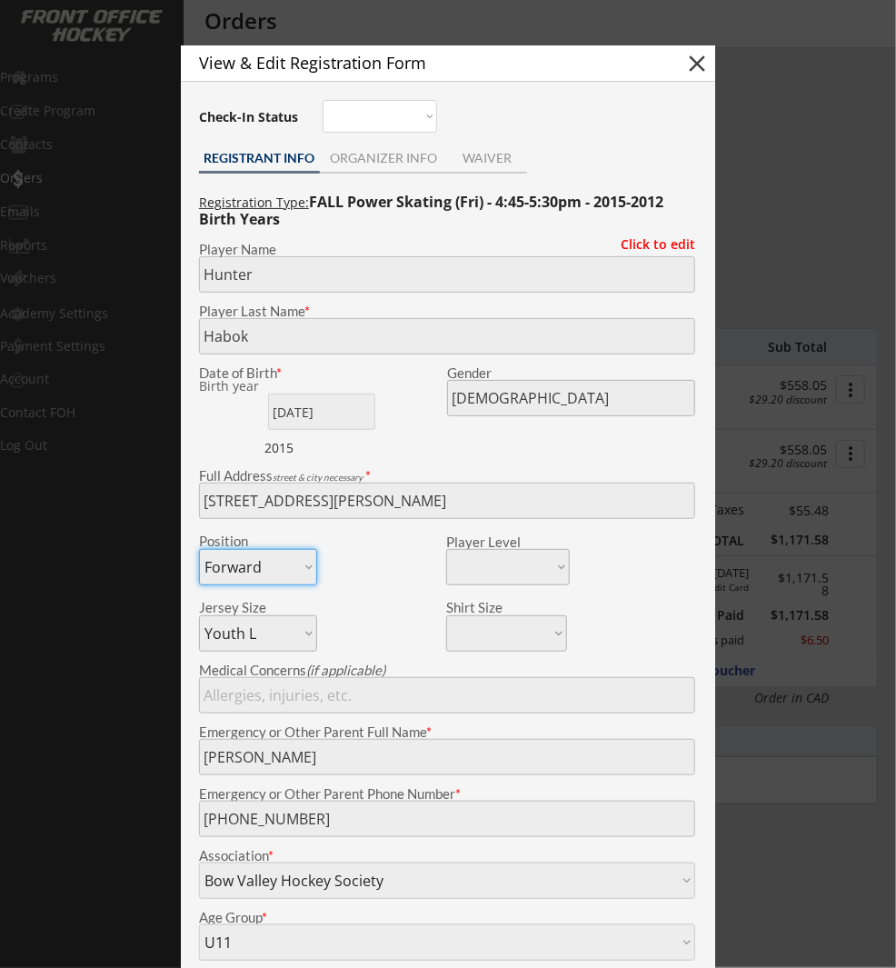
click at [693, 66] on button "close" at bounding box center [696, 63] width 27 height 27
select select ""PLACEHOLDER_1427118222253""
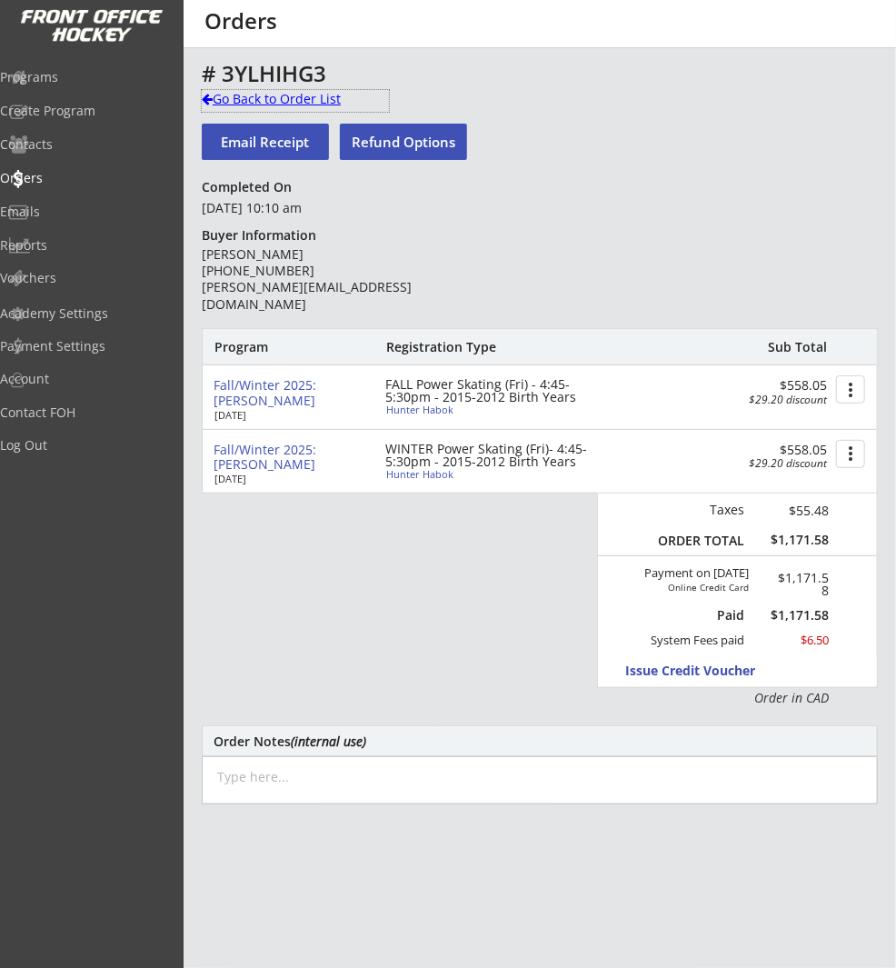
click at [325, 95] on div "Go Back to Order List" at bounding box center [295, 99] width 187 height 18
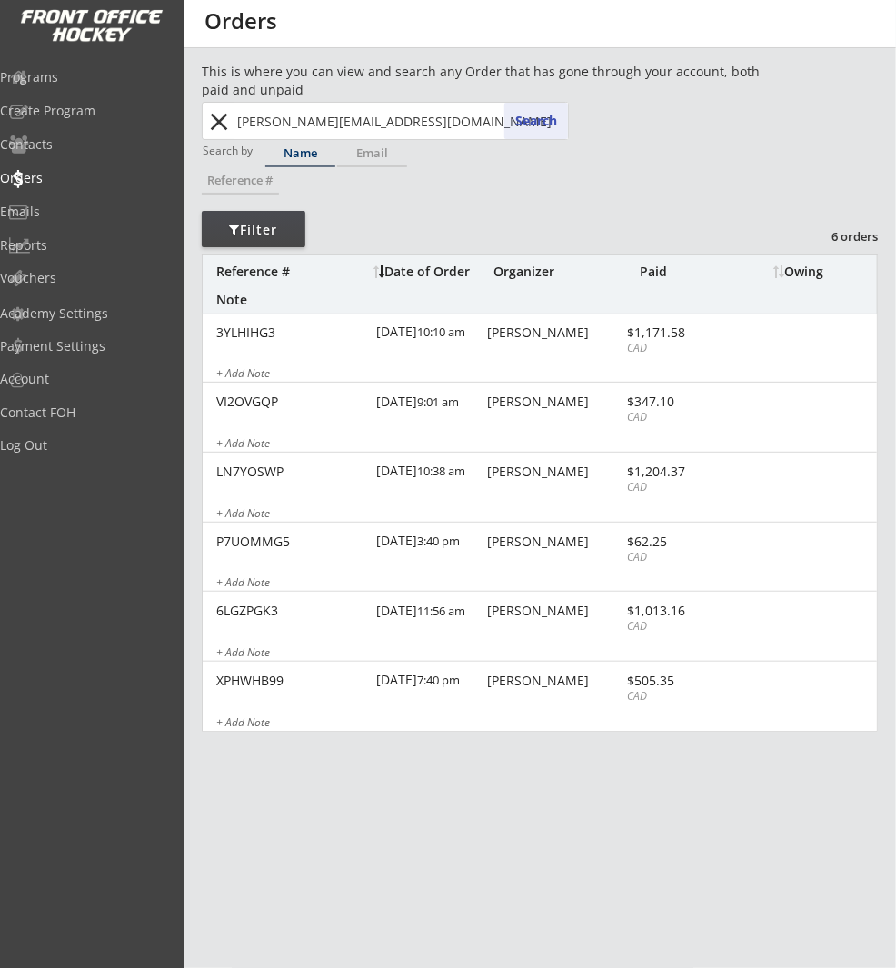
drag, startPoint x: 317, startPoint y: 117, endPoint x: 289, endPoint y: 118, distance: 28.2
click at [317, 117] on input "jon.habok@syngenta.com" at bounding box center [401, 121] width 334 height 36
drag, startPoint x: 227, startPoint y: 123, endPoint x: 274, endPoint y: 124, distance: 46.4
click at [227, 123] on button "close" at bounding box center [220, 121] width 30 height 29
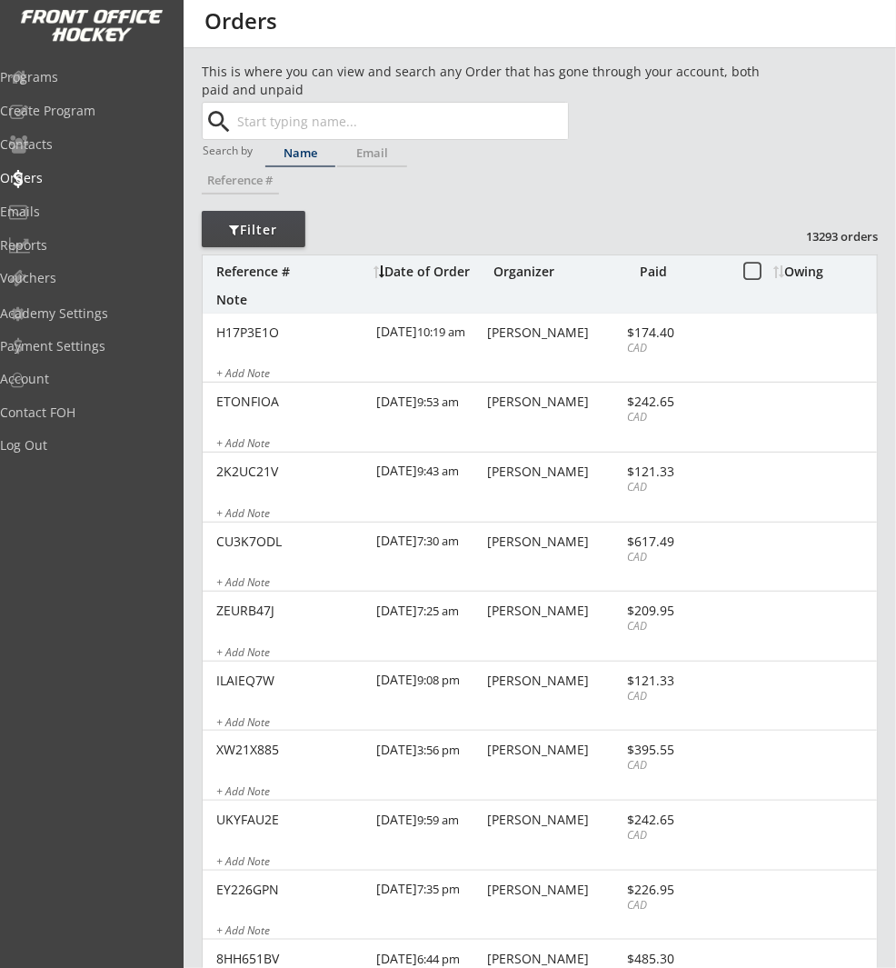
click at [311, 118] on input "text" at bounding box center [401, 121] width 334 height 36
paste input "karankin88@hotmail.com"
type input "karankin88@hotmail.com"
click at [528, 115] on button "Search" at bounding box center [536, 121] width 64 height 36
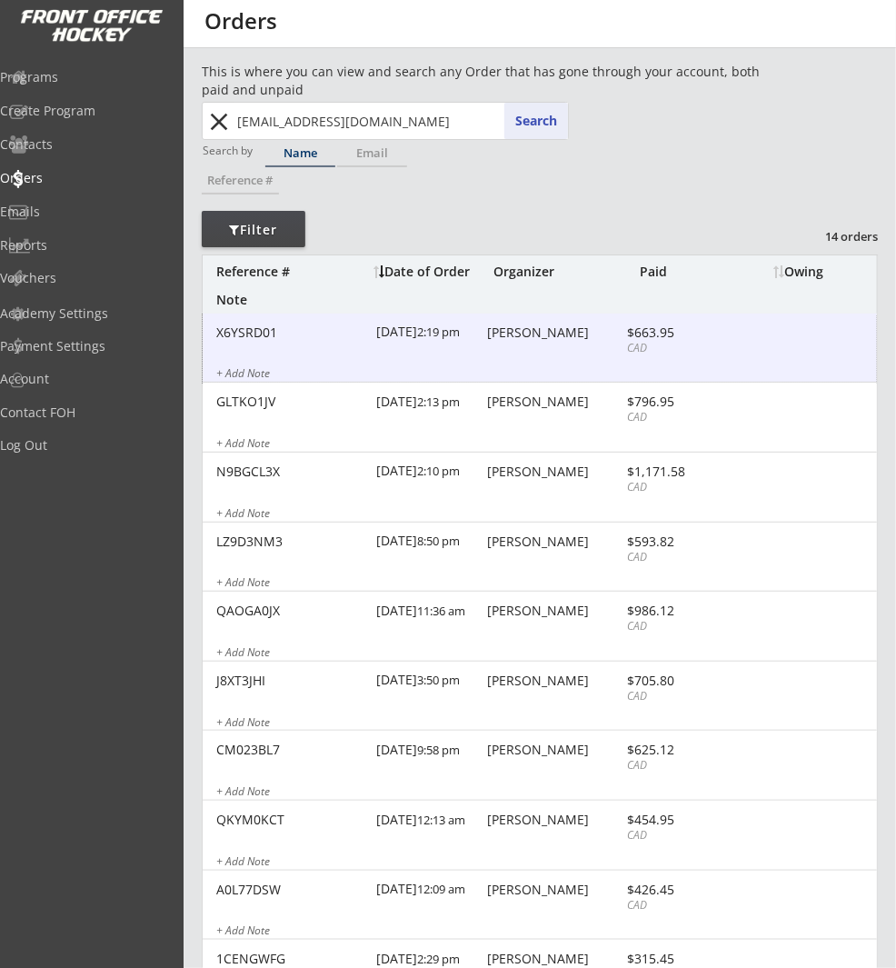
click at [560, 346] on div "X6YSRD01 8/27/25 2:19 pm Anne Jordan $663.95 CAD + Add Note" at bounding box center [540, 349] width 674 height 70
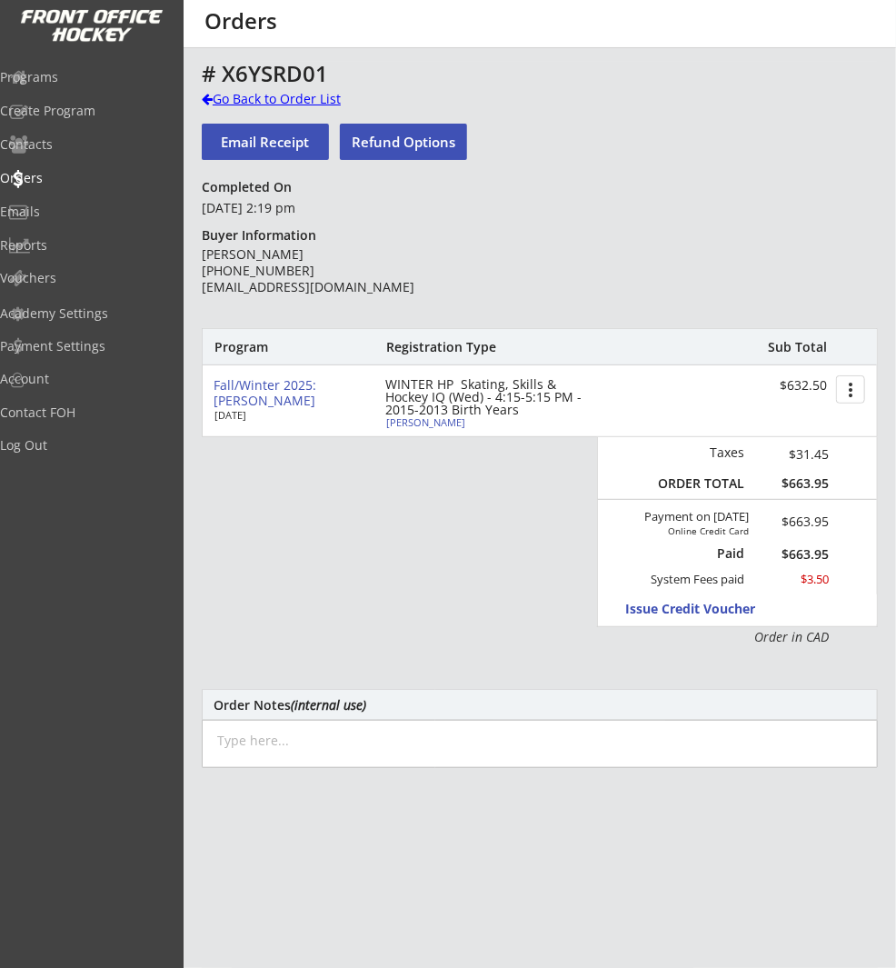
drag, startPoint x: 304, startPoint y: 100, endPoint x: 334, endPoint y: 153, distance: 61.1
click at [304, 101] on div "Go Back to Order List" at bounding box center [295, 99] width 187 height 18
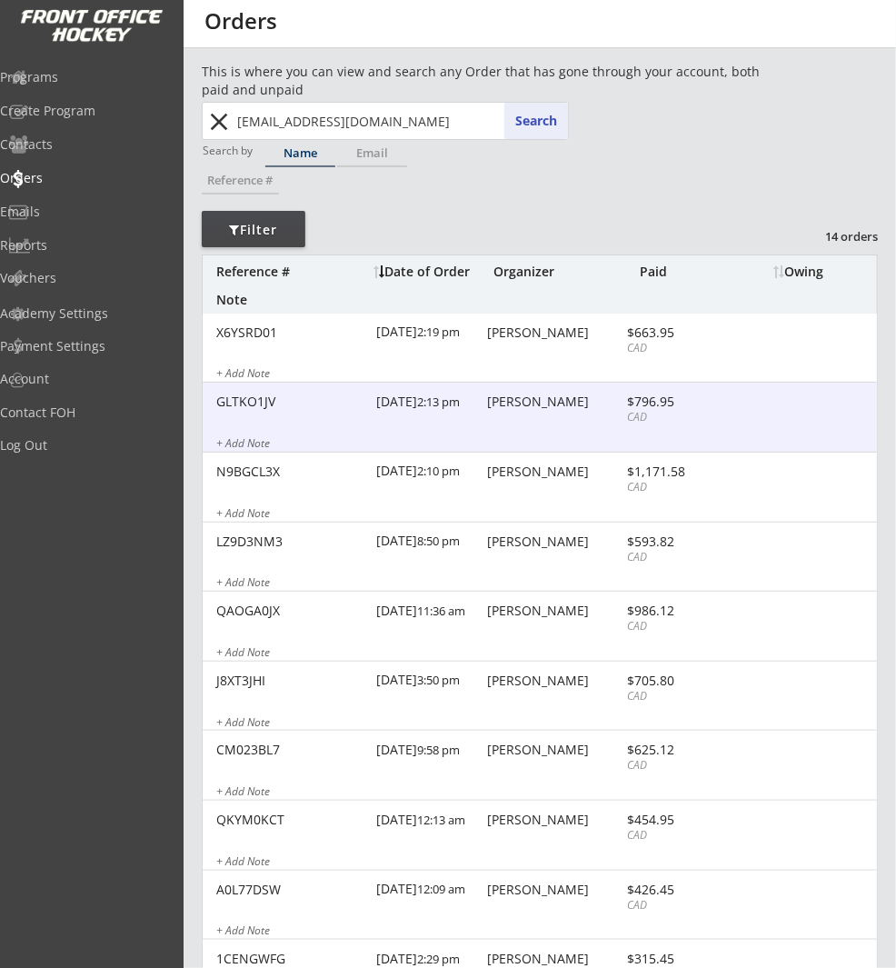
click at [477, 404] on div "8/27/25 2:13 pm" at bounding box center [429, 403] width 107 height 41
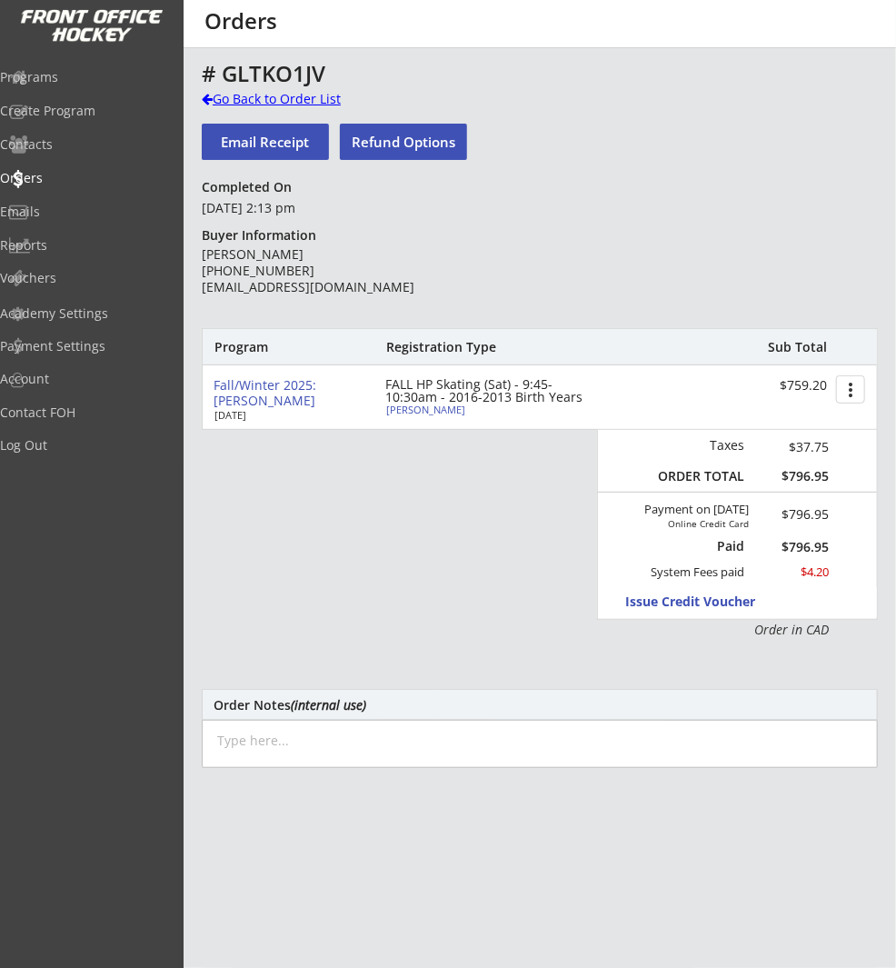
click at [288, 93] on div "Go Back to Order List" at bounding box center [295, 99] width 187 height 18
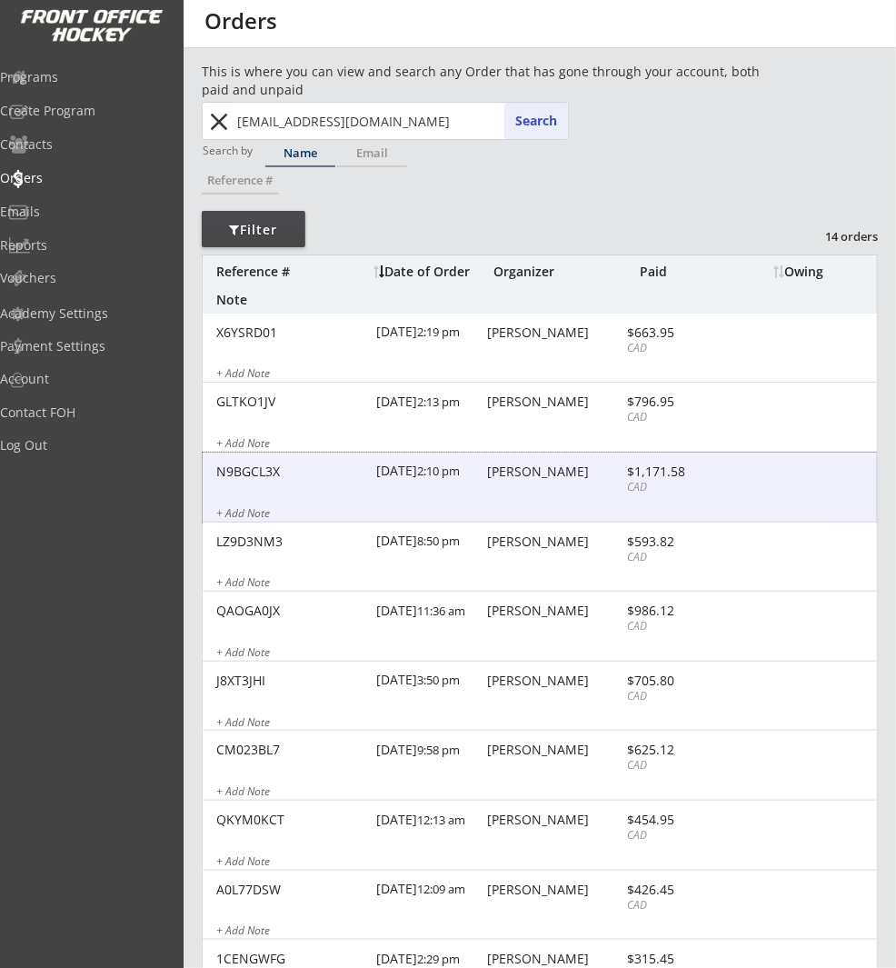
click at [564, 476] on div "Anne Jordan" at bounding box center [555, 471] width 134 height 13
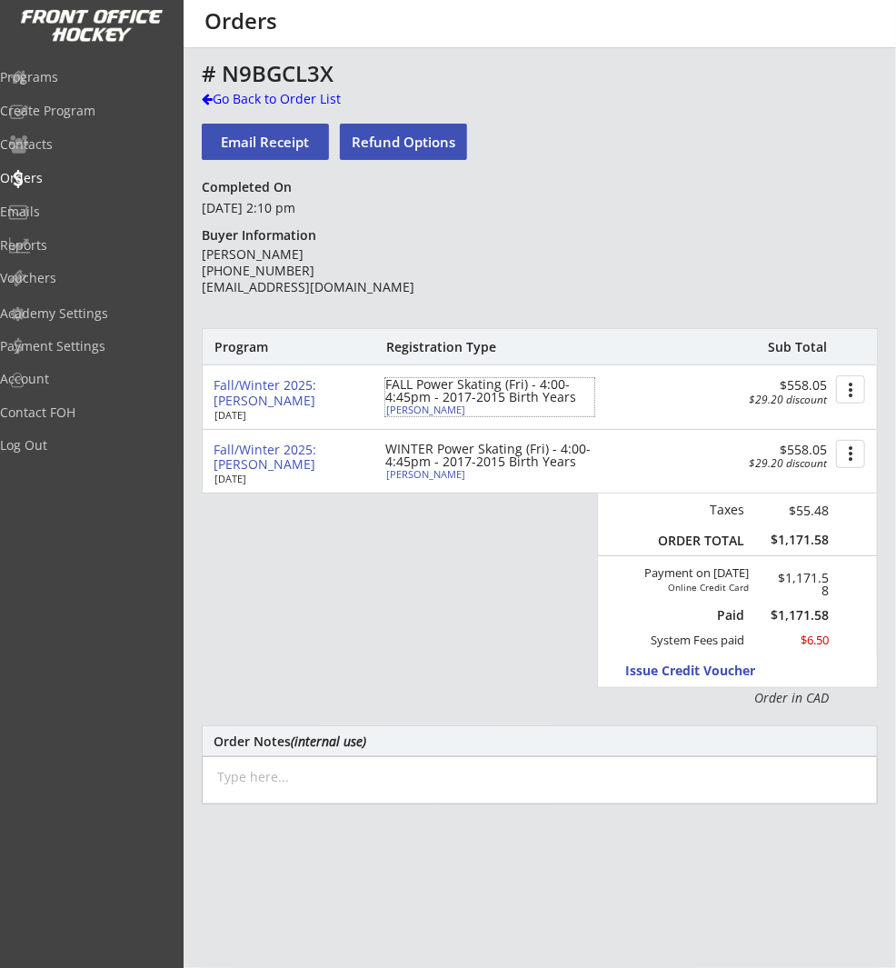
click at [435, 410] on div "Connor Jordan" at bounding box center [487, 409] width 203 height 10
type input "Connor"
type input "Jordan"
type input "03/18/2016"
type input "Male"
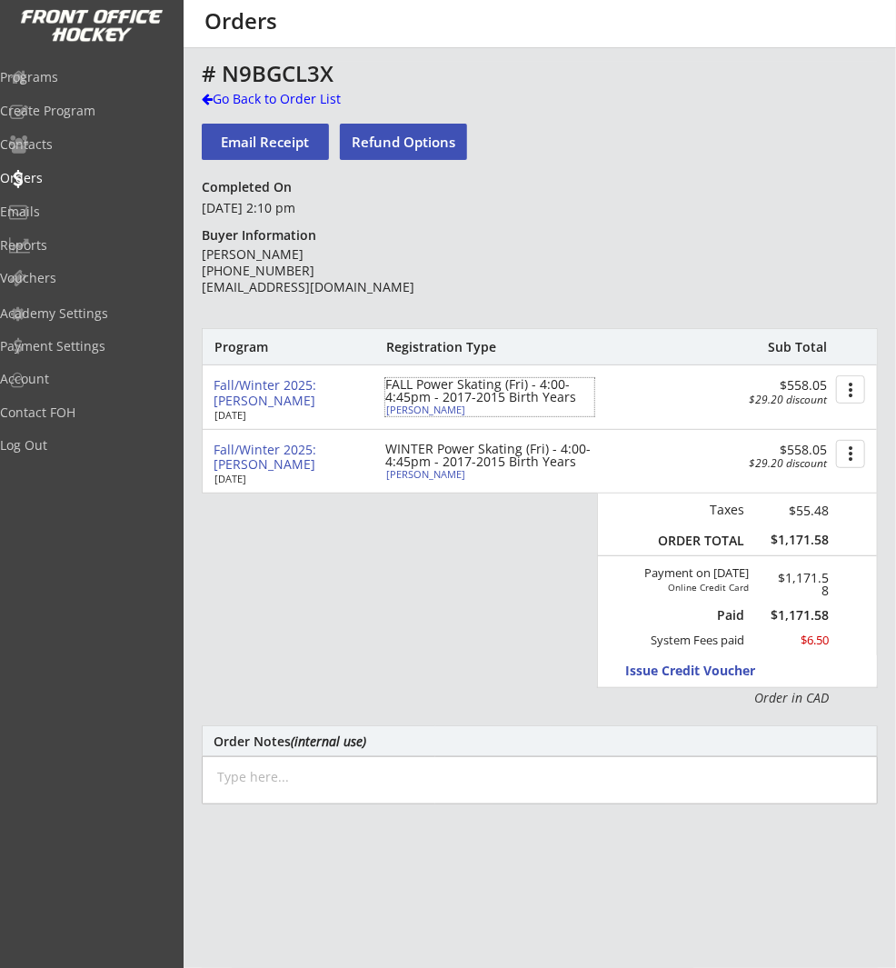
type input "12408 Lake Christina Rd SE, Calgary, AB T2J 2R8, Canada"
select select ""Defense""
select select ""Youth L""
type input "Chris Jordan"
type input "(403) 862-7372"
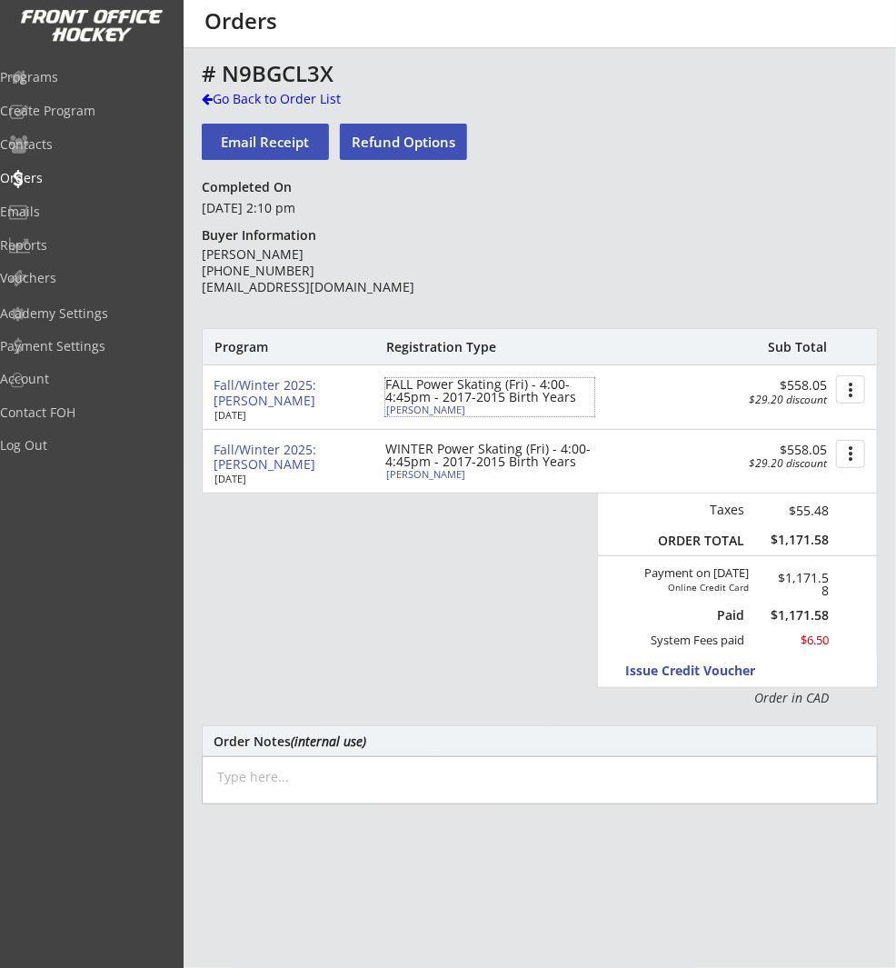
type input "Knights Hockey Club"
select select ""Knights Hockey Club""
type input "U11"
select select ""U11""
type input "Not Applicable"
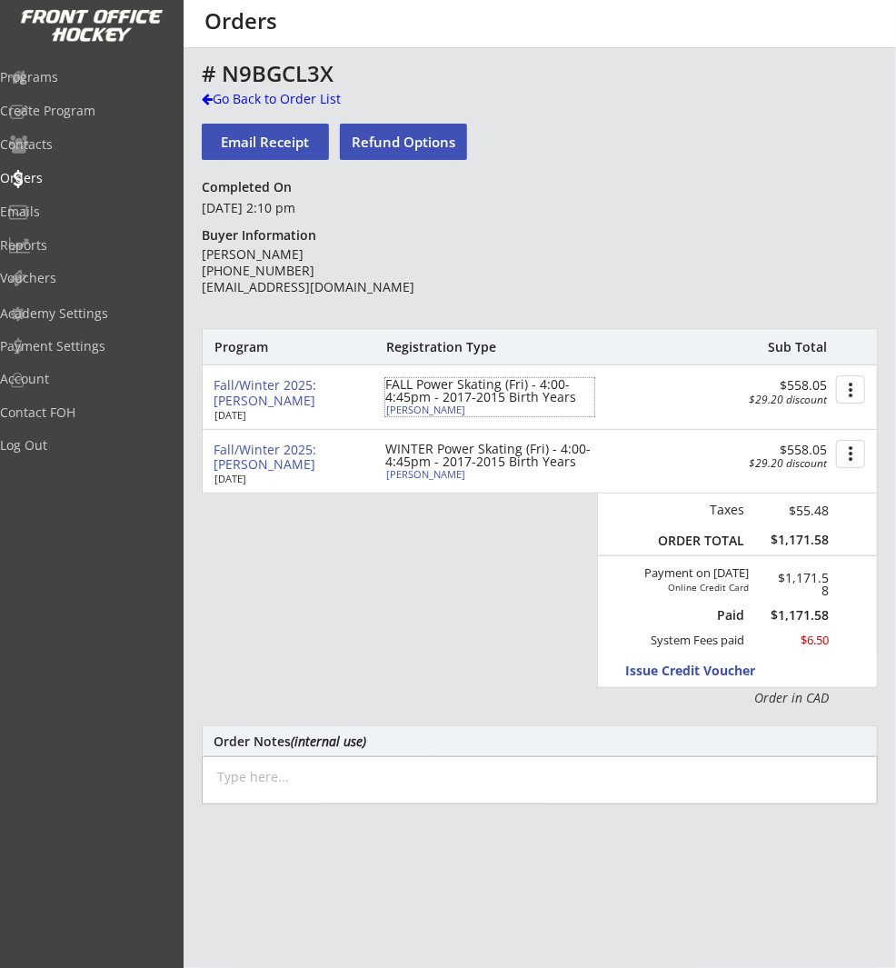
select select ""Not Applicable ""
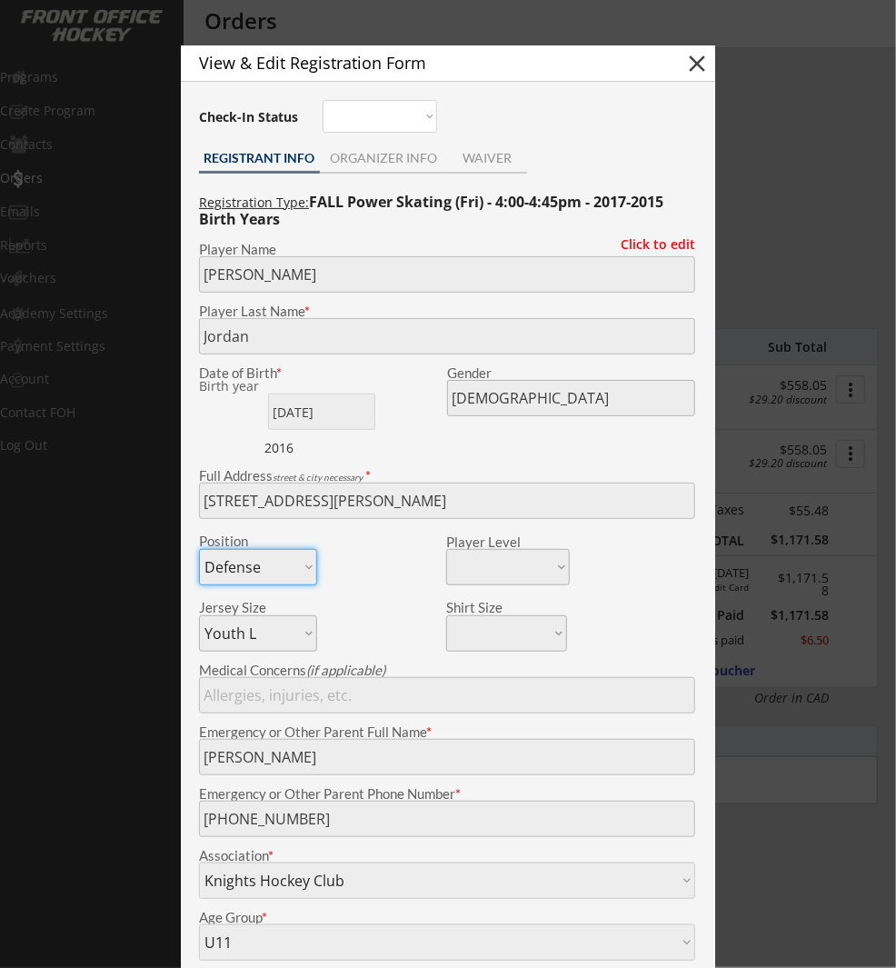
click at [700, 55] on button "close" at bounding box center [696, 63] width 27 height 27
select select ""PLACEHOLDER_1427118222253""
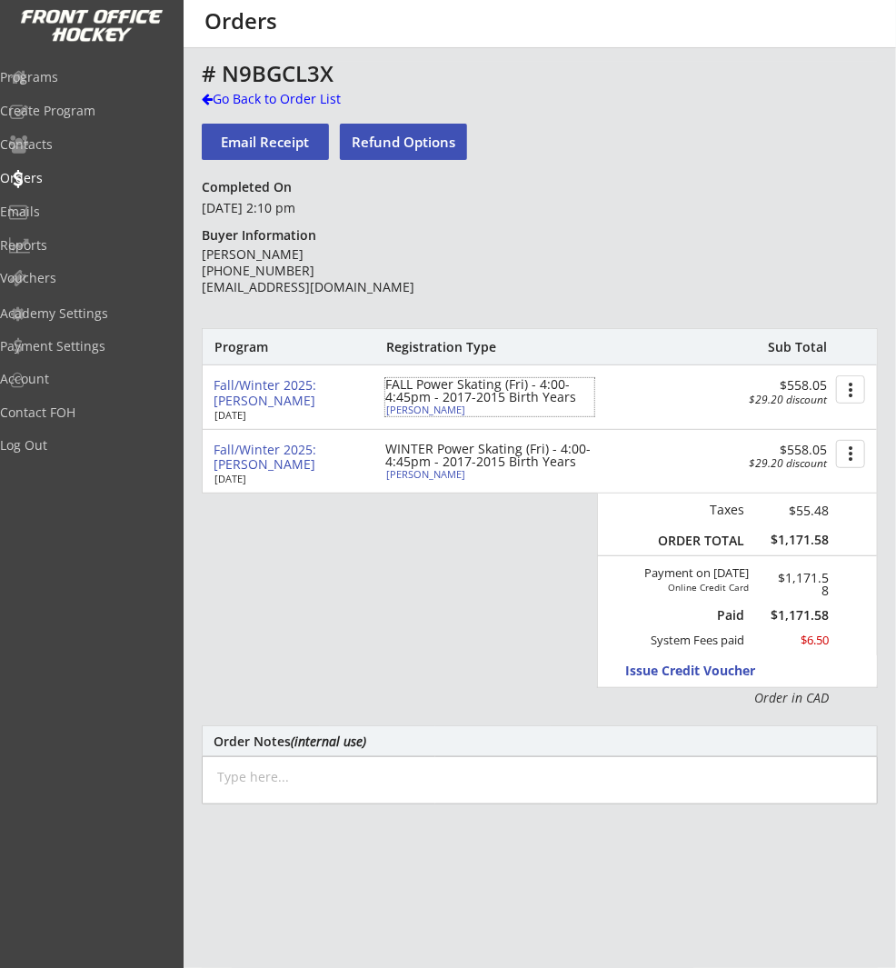
click at [422, 406] on div "Connor Jordan" at bounding box center [487, 409] width 203 height 10
type input "Connor"
type input "Jordan"
type input "03/18/2016"
type input "Male"
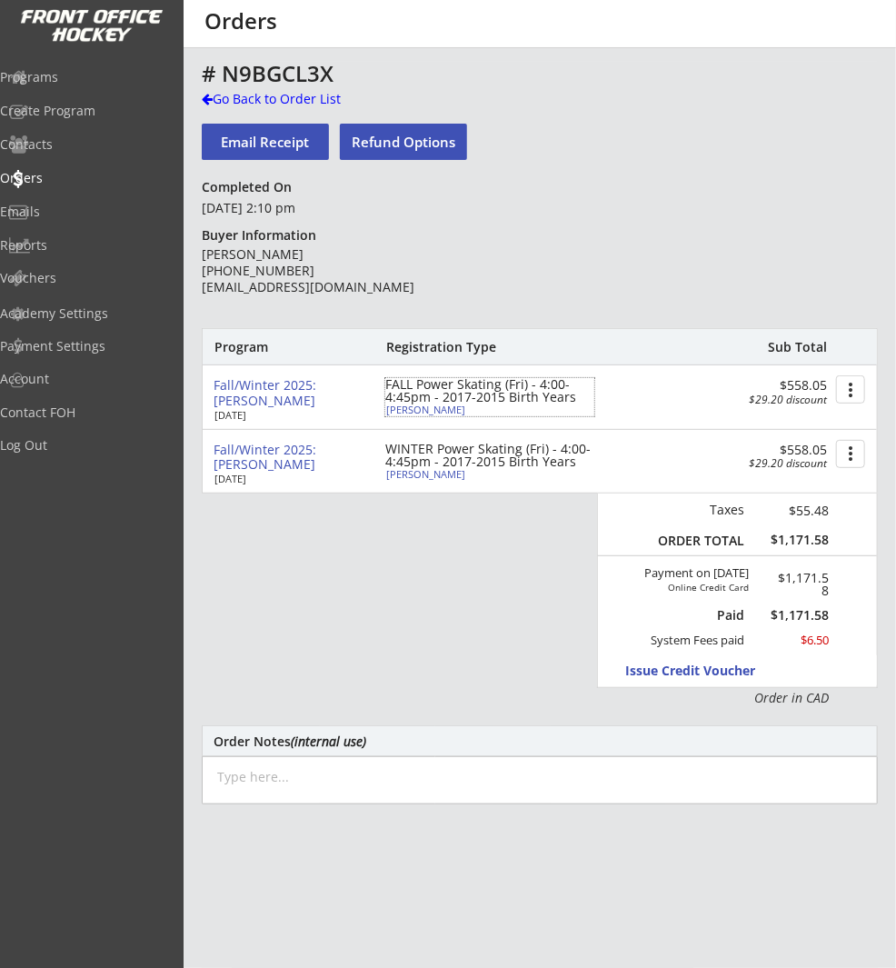
type input "12408 Lake Christina Rd SE, Calgary, AB T2J 2R8, Canada"
select select ""Defense""
select select ""Youth L""
type input "Chris Jordan"
type input "(403) 862-7372"
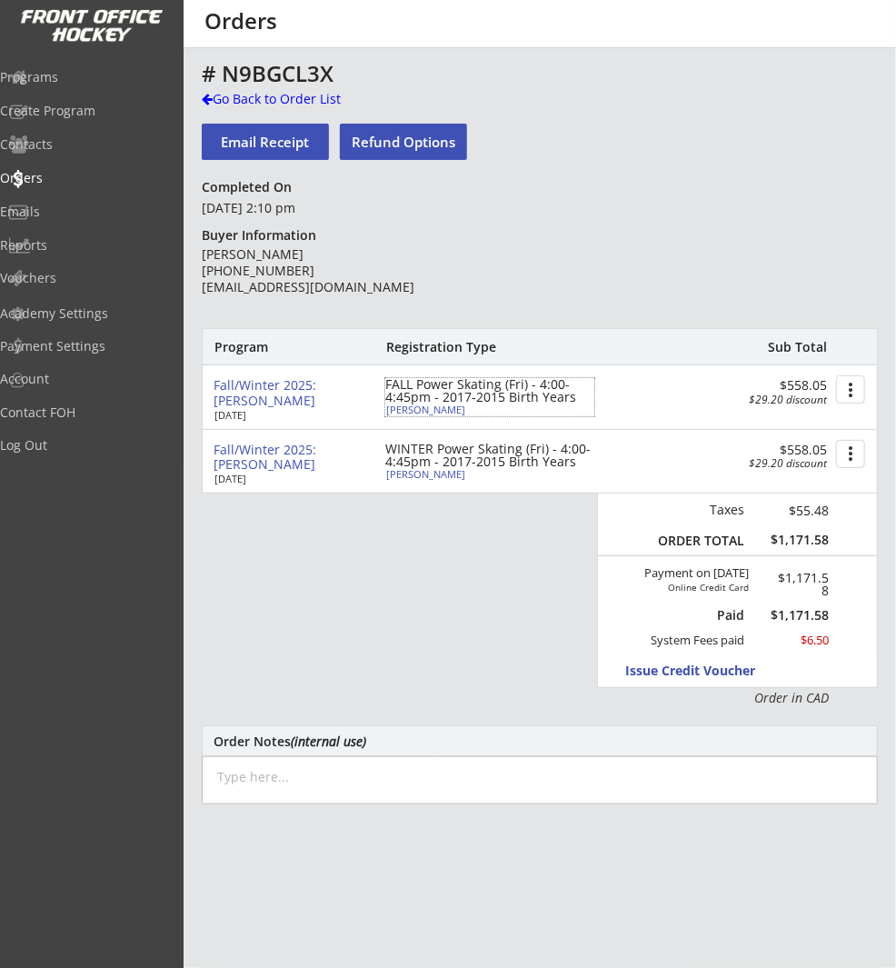
type input "Knights Hockey Club"
select select ""Knights Hockey Club""
type input "U11"
select select ""U11""
type input "Not Applicable"
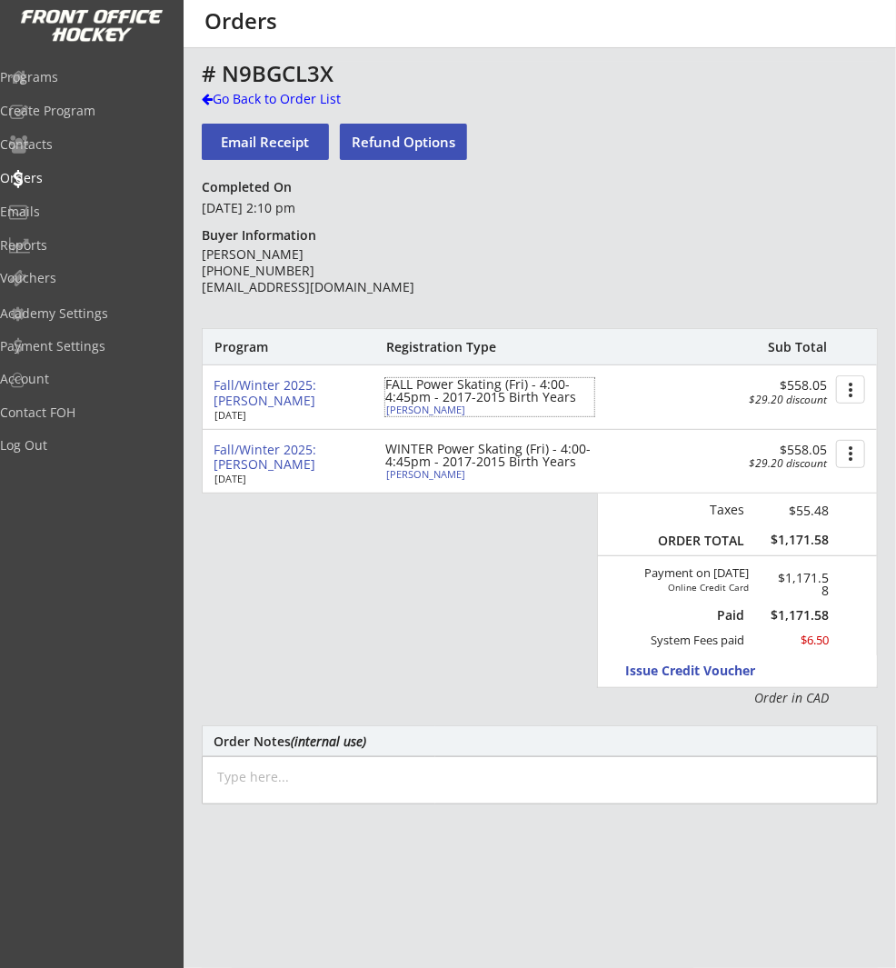
select select ""Not Applicable ""
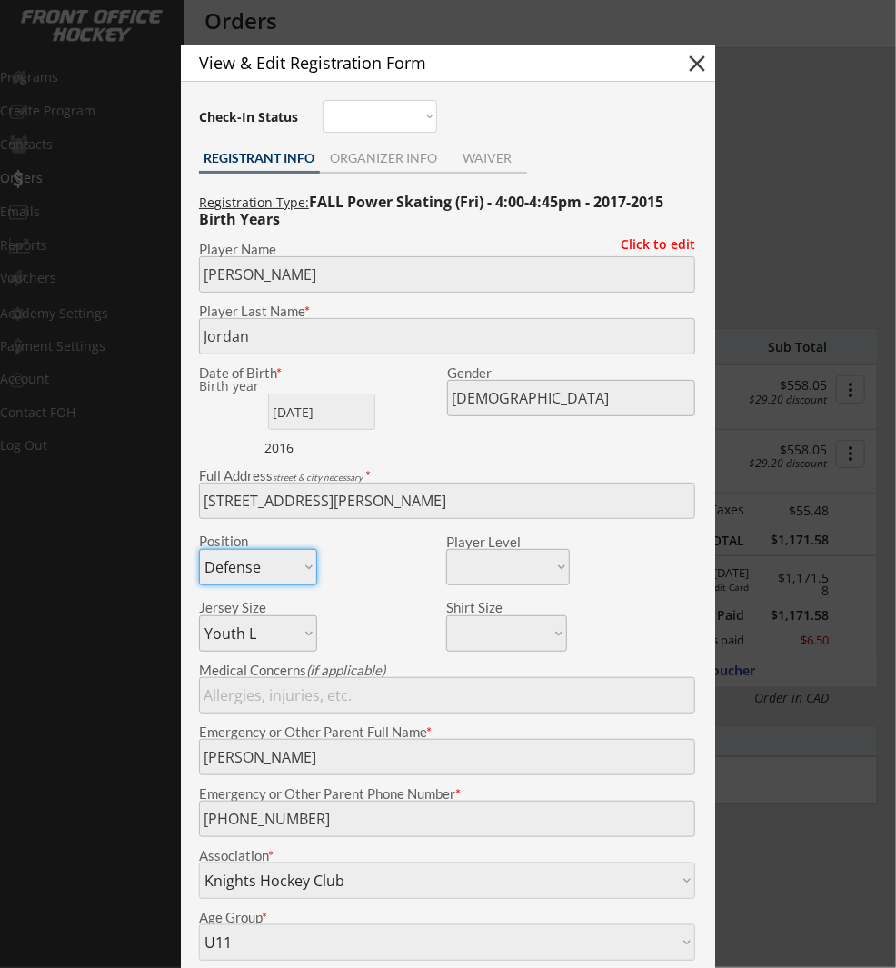
click at [695, 75] on button "close" at bounding box center [696, 63] width 27 height 27
select select ""PLACEHOLDER_1427118222253""
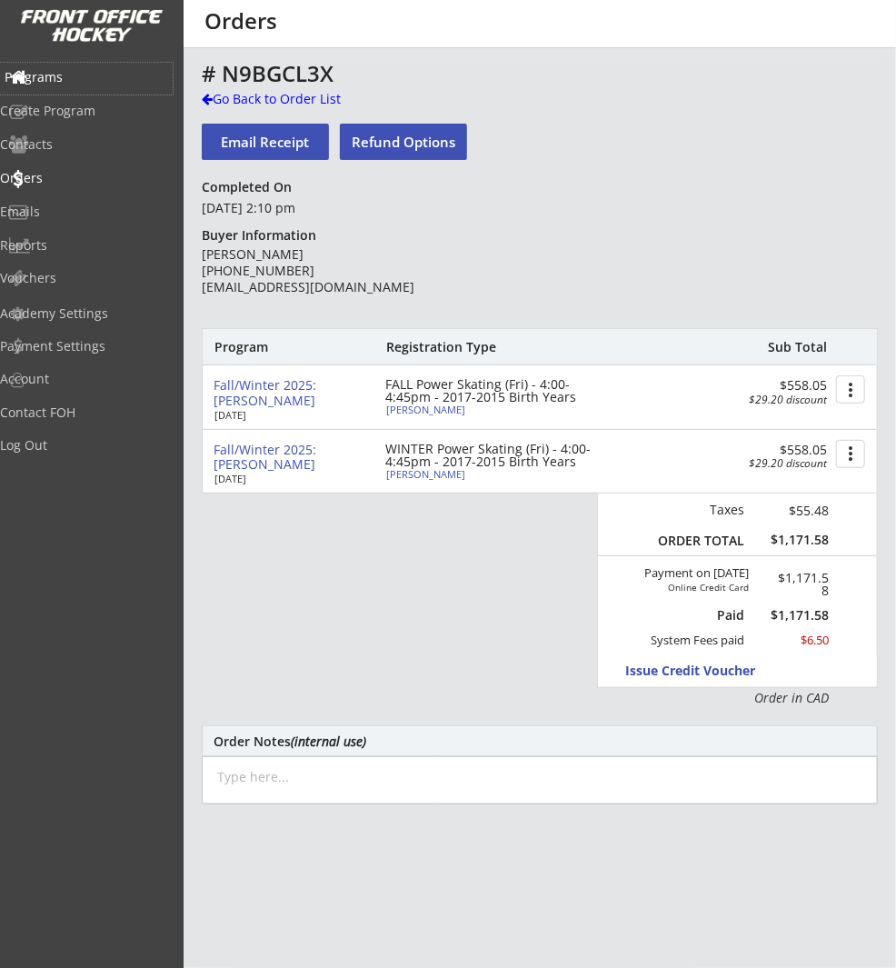
drag, startPoint x: 45, startPoint y: 85, endPoint x: 218, endPoint y: 80, distance: 173.7
click at [48, 84] on div "Programs" at bounding box center [87, 77] width 164 height 13
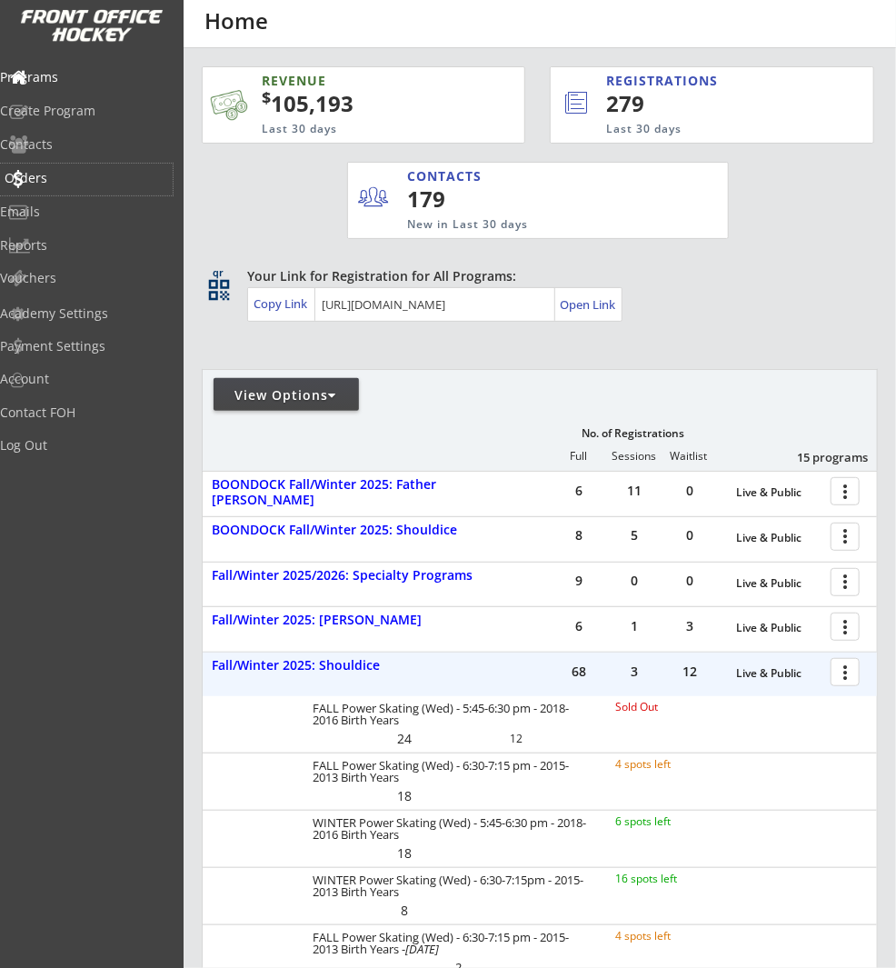
click at [83, 175] on div "Orders" at bounding box center [87, 178] width 164 height 13
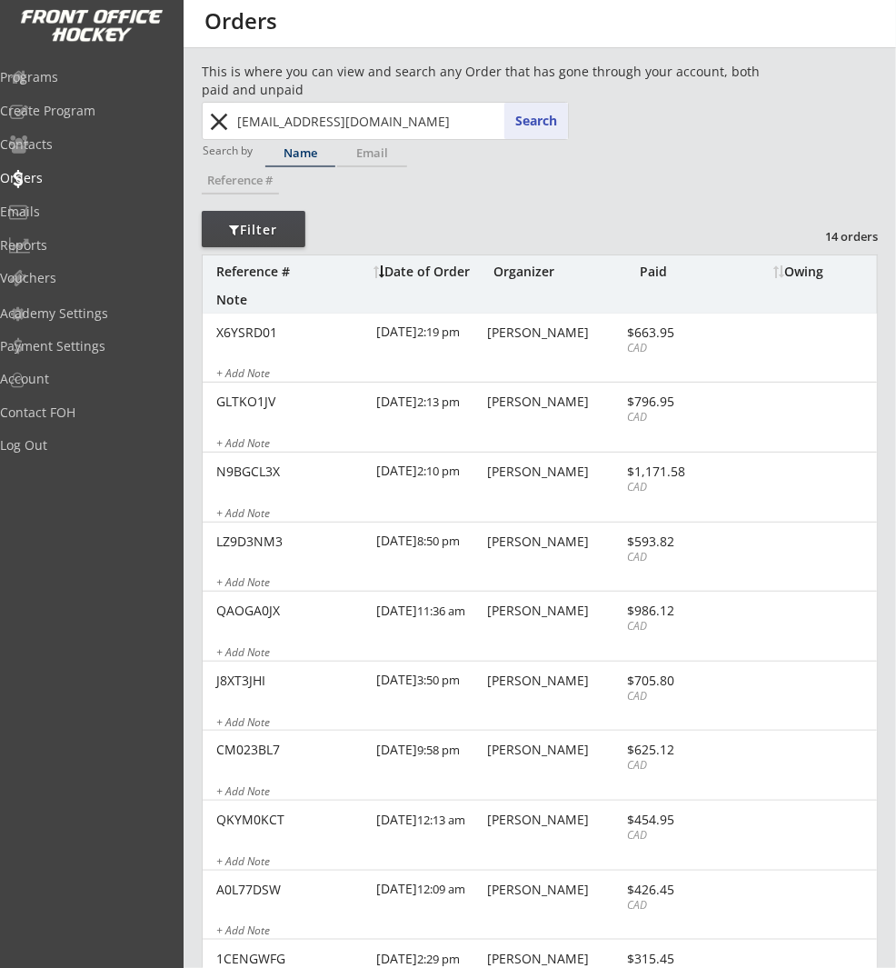
click at [329, 115] on input "karankin88@hotmail.com" at bounding box center [401, 121] width 334 height 36
click at [234, 122] on input "karankin88@hotmail.com" at bounding box center [401, 121] width 334 height 36
drag, startPoint x: 217, startPoint y: 121, endPoint x: 277, endPoint y: 120, distance: 60.0
click at [217, 121] on button "close" at bounding box center [220, 121] width 30 height 29
click at [277, 120] on input "text" at bounding box center [401, 121] width 334 height 36
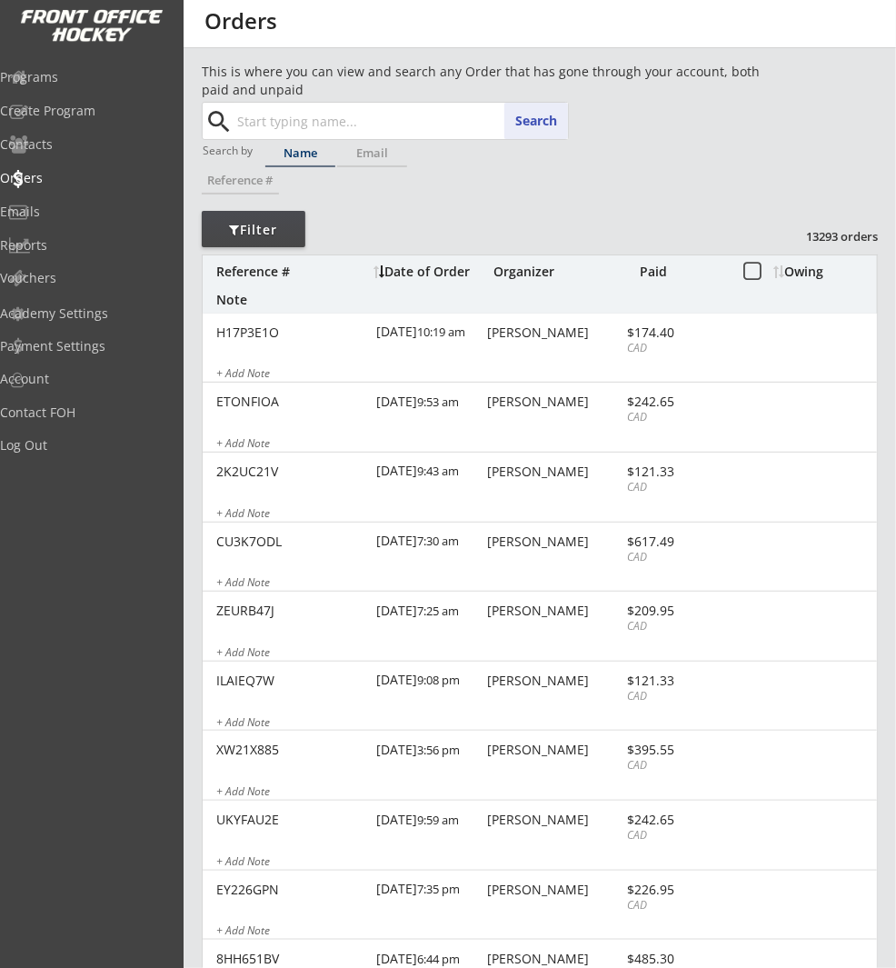
paste input "tammywilkings@gmail.com"
type input "tammywilkings@gmail.com"
click at [560, 135] on button "Search" at bounding box center [536, 121] width 64 height 36
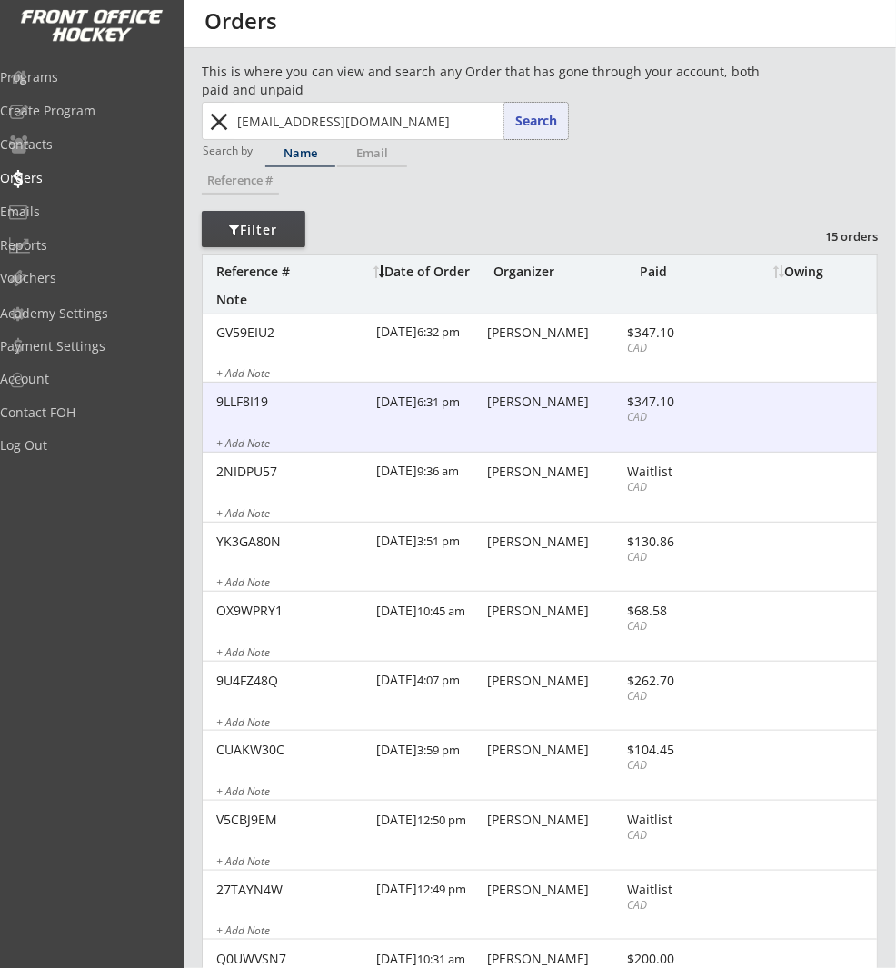
click at [489, 424] on div "9LLF8I19 8/17/25 6:31 pm Tammy Wilkings $347.10 CAD + Add Note" at bounding box center [540, 418] width 674 height 70
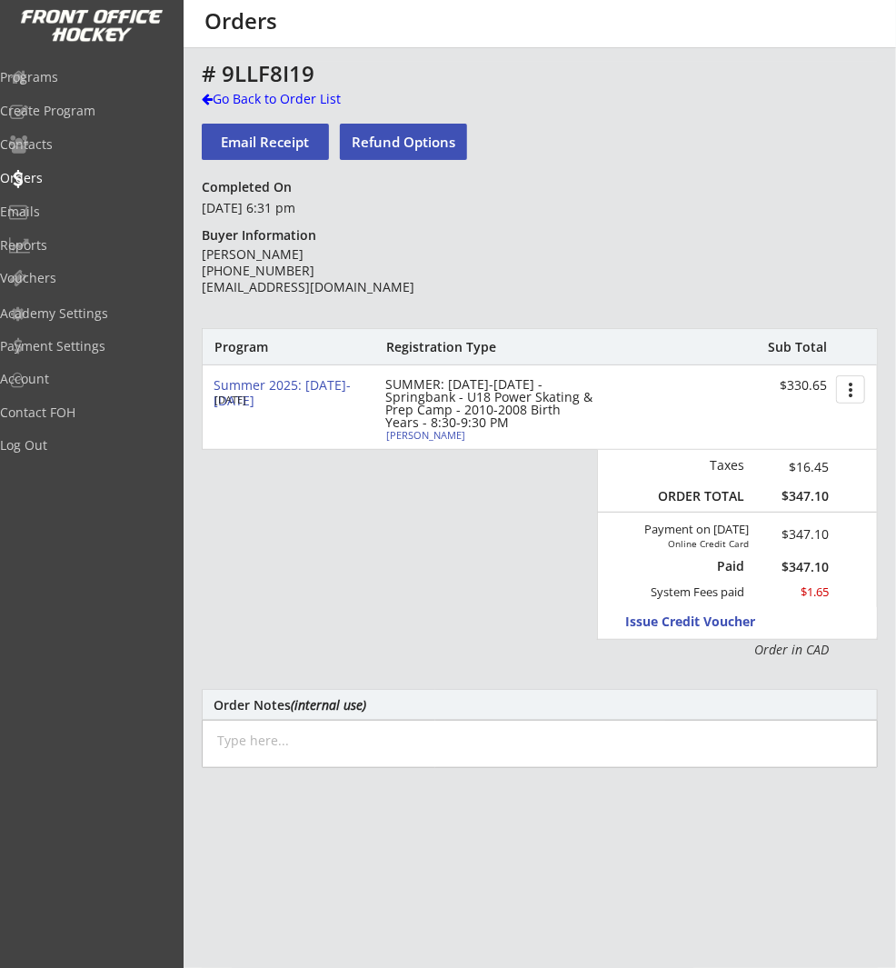
click at [654, 141] on div "# 9LLF8I19 Go Back to Order List Email Receipt Refund Options Completed On Augu…" at bounding box center [540, 593] width 676 height 1062
click at [852, 388] on button "more_vert" at bounding box center [850, 389] width 29 height 28
drag, startPoint x: 477, startPoint y: 218, endPoint x: 464, endPoint y: 188, distance: 32.9
click at [478, 215] on div "# 9LLF8I19 Go Back to Order List Email Receipt Refund Options Completed On Augu…" at bounding box center [540, 593] width 676 height 1062
click at [425, 145] on button "Refund Options" at bounding box center [403, 142] width 127 height 36
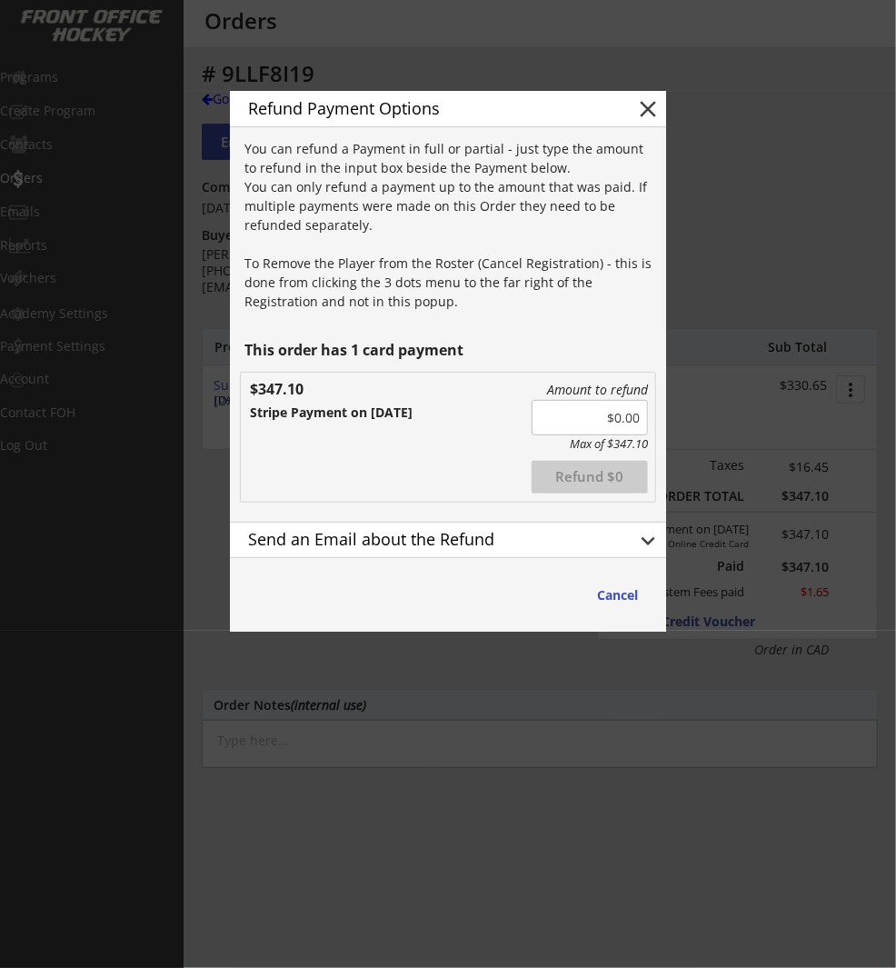
drag, startPoint x: 645, startPoint y: 114, endPoint x: 654, endPoint y: 118, distance: 10.2
click at [645, 114] on button "close" at bounding box center [647, 108] width 27 height 27
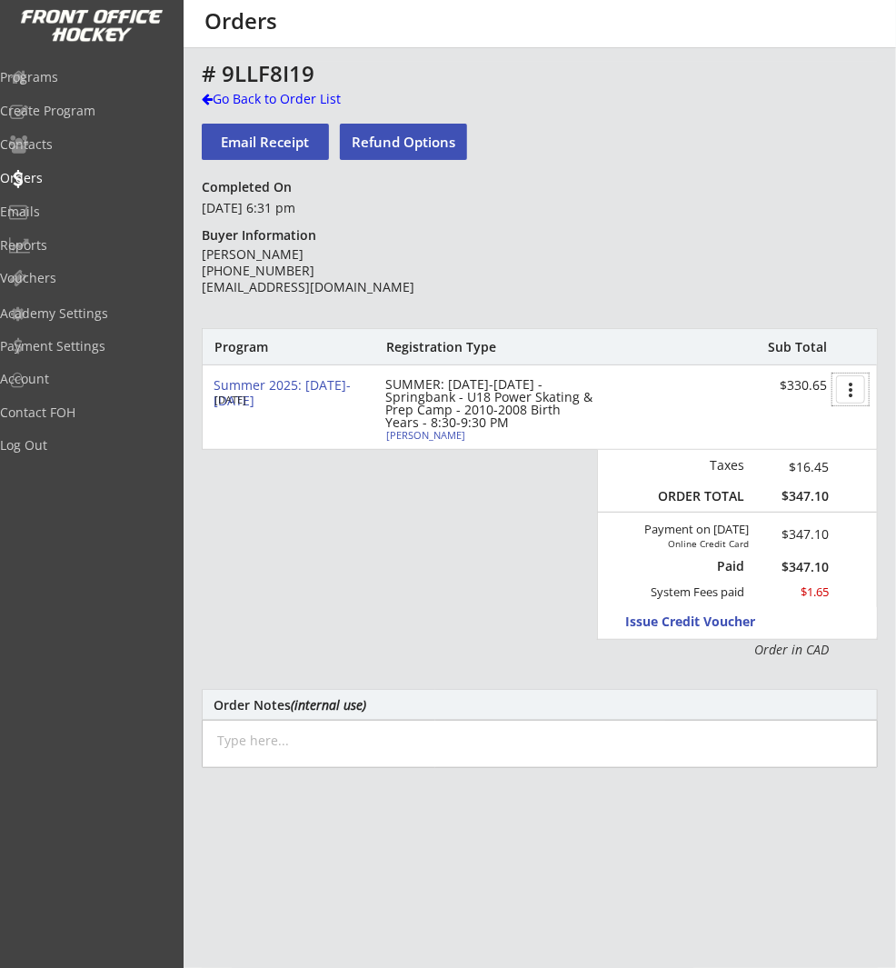
click at [867, 384] on div "more_vert" at bounding box center [851, 390] width 36 height 32
click at [853, 413] on div "Change Owing" at bounding box center [782, 424] width 166 height 27
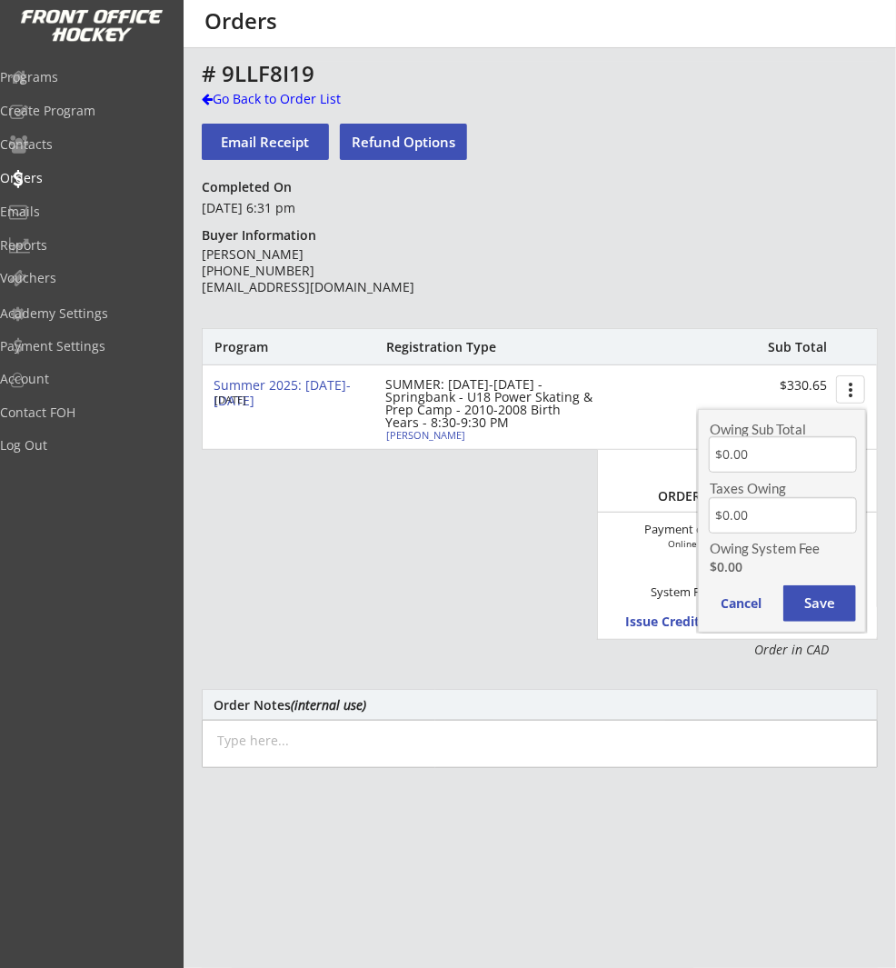
click at [822, 283] on div "# 9LLF8I19 Go Back to Order List Email Receipt Refund Options Completed On Augu…" at bounding box center [540, 593] width 676 height 1062
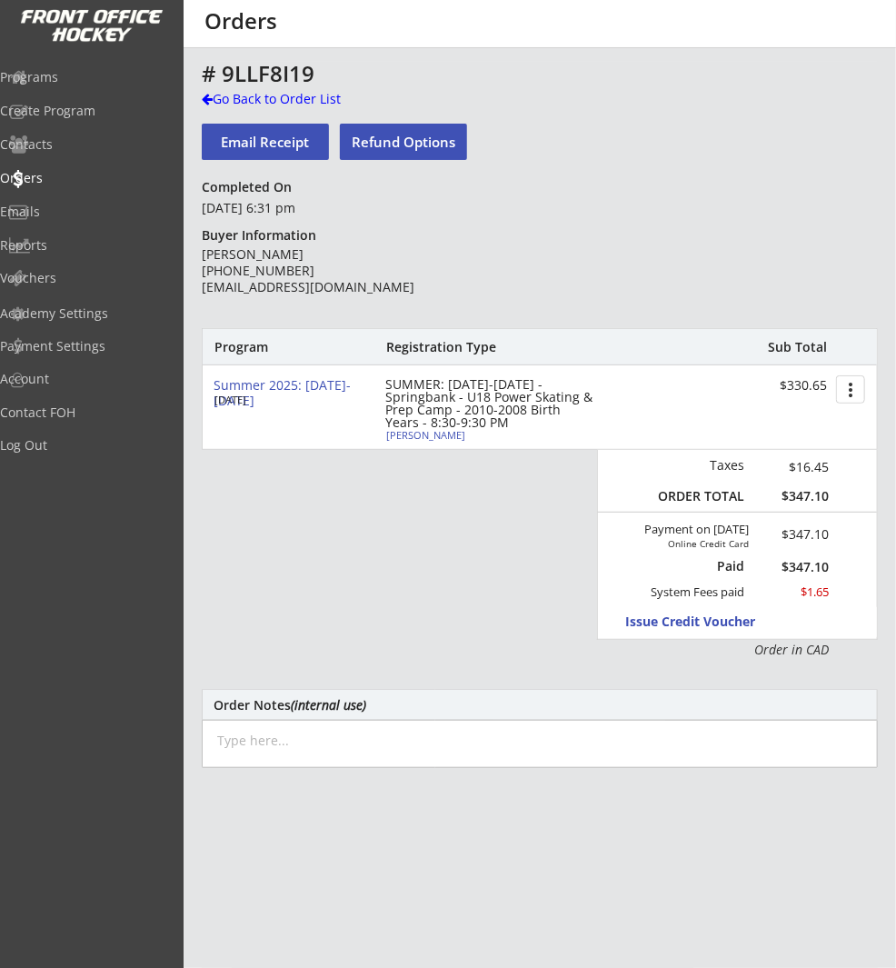
click at [384, 141] on button "Refund Options" at bounding box center [403, 142] width 127 height 36
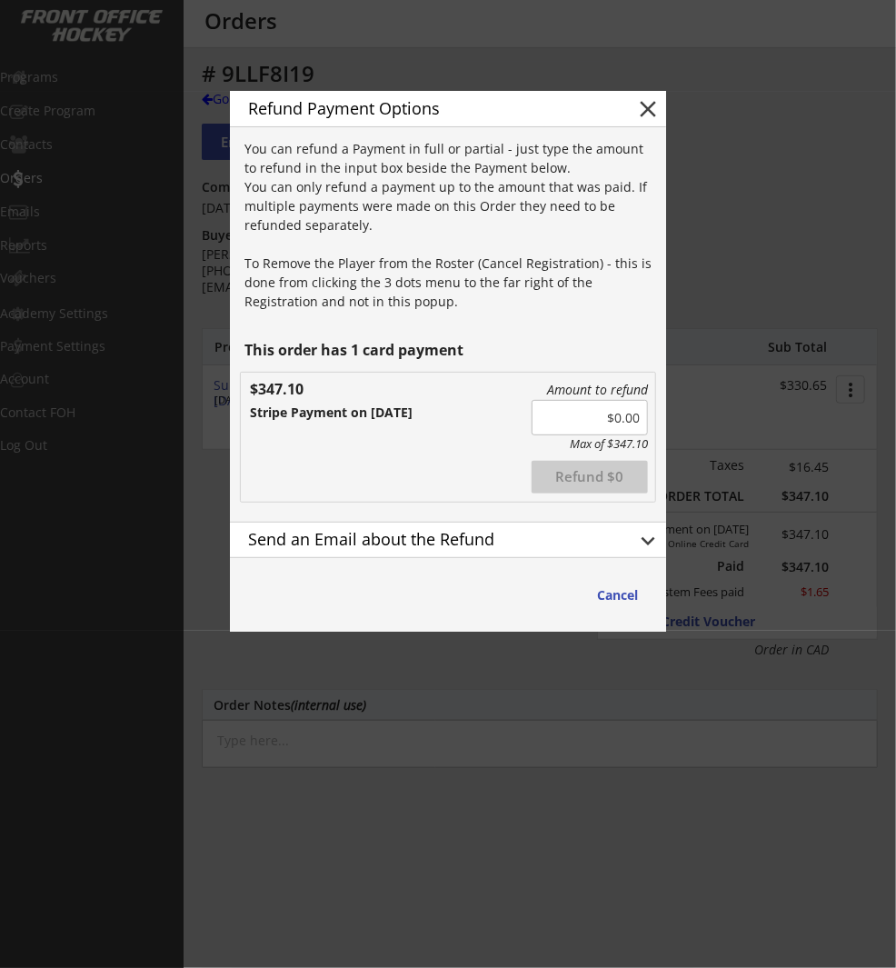
drag, startPoint x: 566, startPoint y: 414, endPoint x: 700, endPoint y: 411, distance: 133.7
click at [700, 411] on body "REVENUE $ 105,193 Last 30 days REGISTRATIONS 279 Last 30 days CONTACTS 179 New …" at bounding box center [448, 484] width 896 height 968
drag, startPoint x: 412, startPoint y: 494, endPoint x: 478, endPoint y: 484, distance: 67.2
click at [414, 494] on div "Amount to refund Max of $347.10 Refunded Refund $131.6 $347.10 Stripe Payment o…" at bounding box center [448, 437] width 414 height 129
drag, startPoint x: 584, startPoint y: 423, endPoint x: 663, endPoint y: 411, distance: 79.1
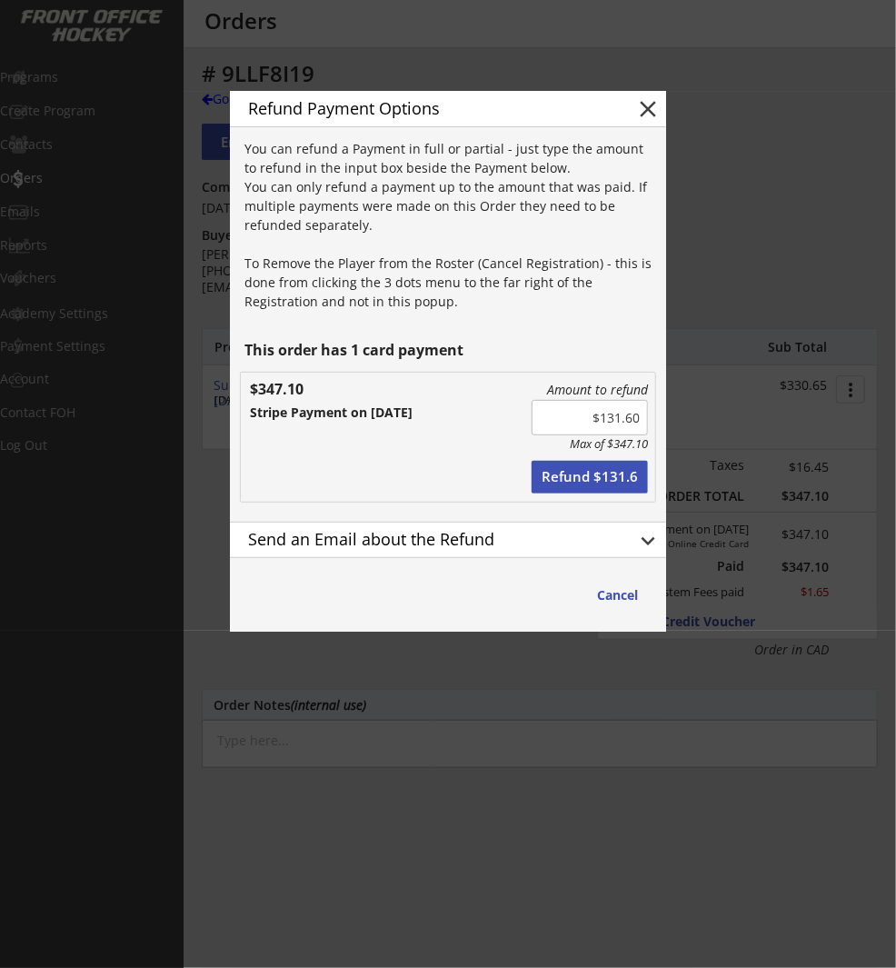
click at [663, 411] on div "Refund Payment Options close You can refund a Payment in full or partial - just…" at bounding box center [448, 361] width 436 height 541
drag, startPoint x: 604, startPoint y: 416, endPoint x: 592, endPoint y: 420, distance: 12.4
click at [604, 416] on input "input" at bounding box center [590, 417] width 116 height 35
drag, startPoint x: 605, startPoint y: 414, endPoint x: 647, endPoint y: 412, distance: 41.9
click at [647, 412] on input "input" at bounding box center [590, 417] width 116 height 35
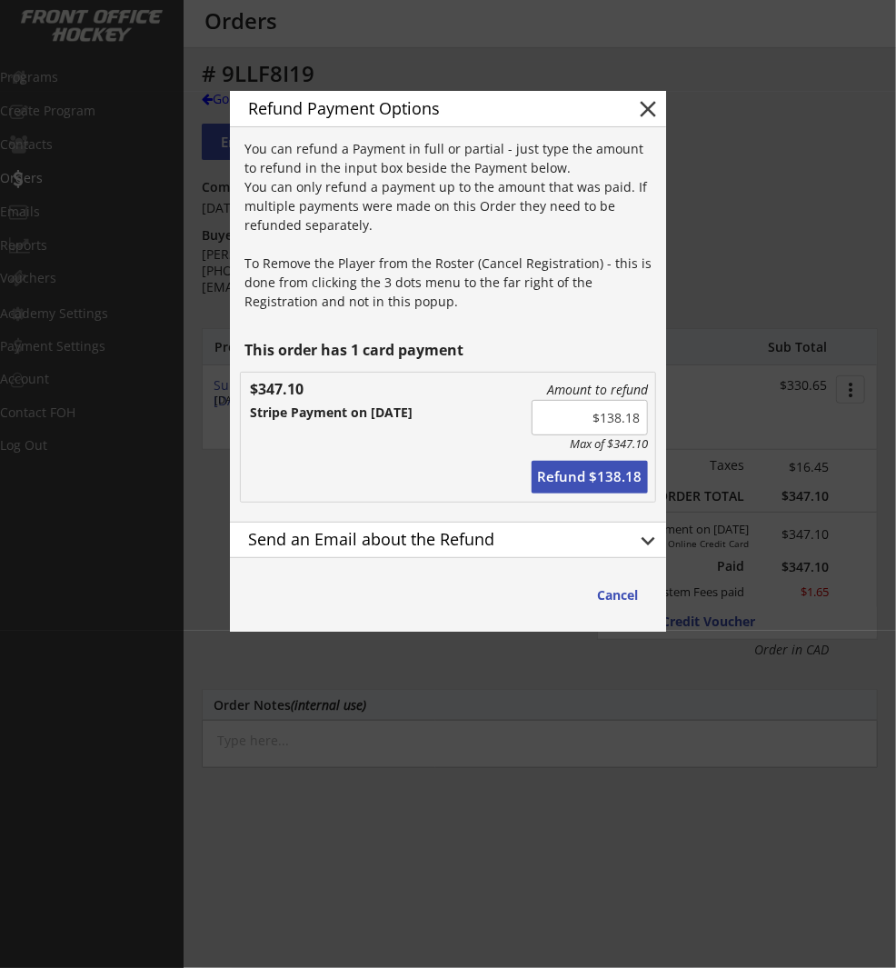
click at [627, 475] on button "Refund $138.18" at bounding box center [590, 477] width 116 height 33
type input "$0.00"
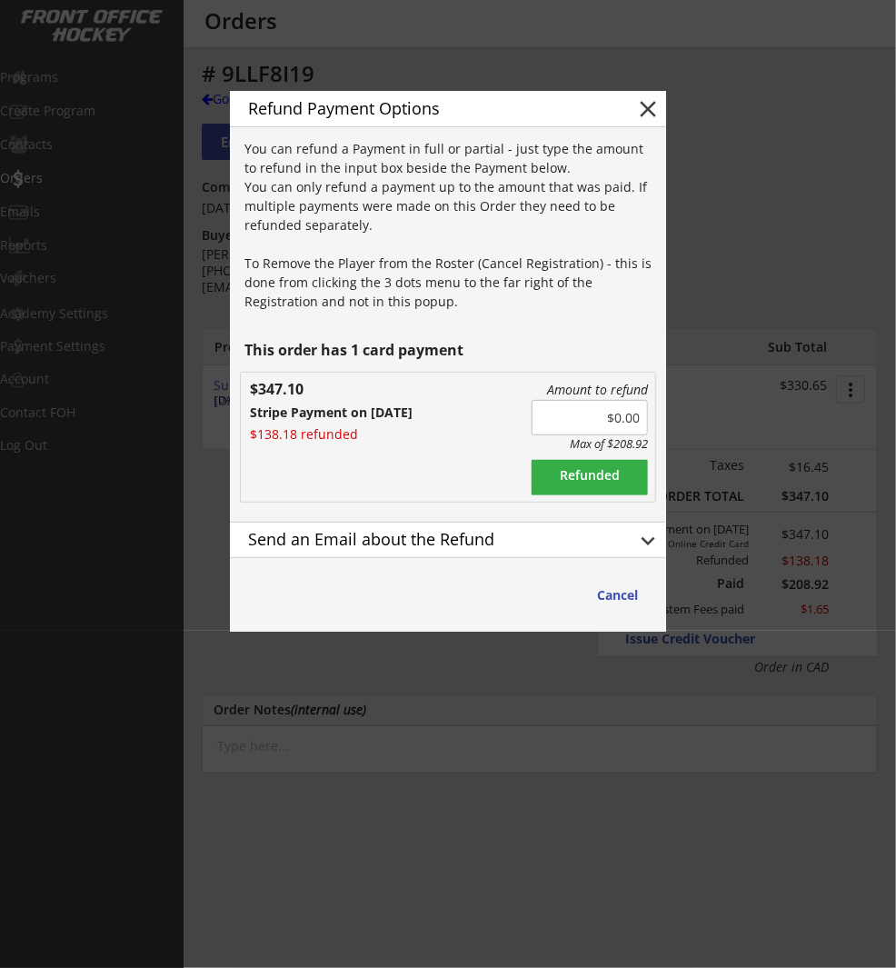
click at [648, 542] on button "keyboard_arrow_down" at bounding box center [647, 540] width 27 height 27
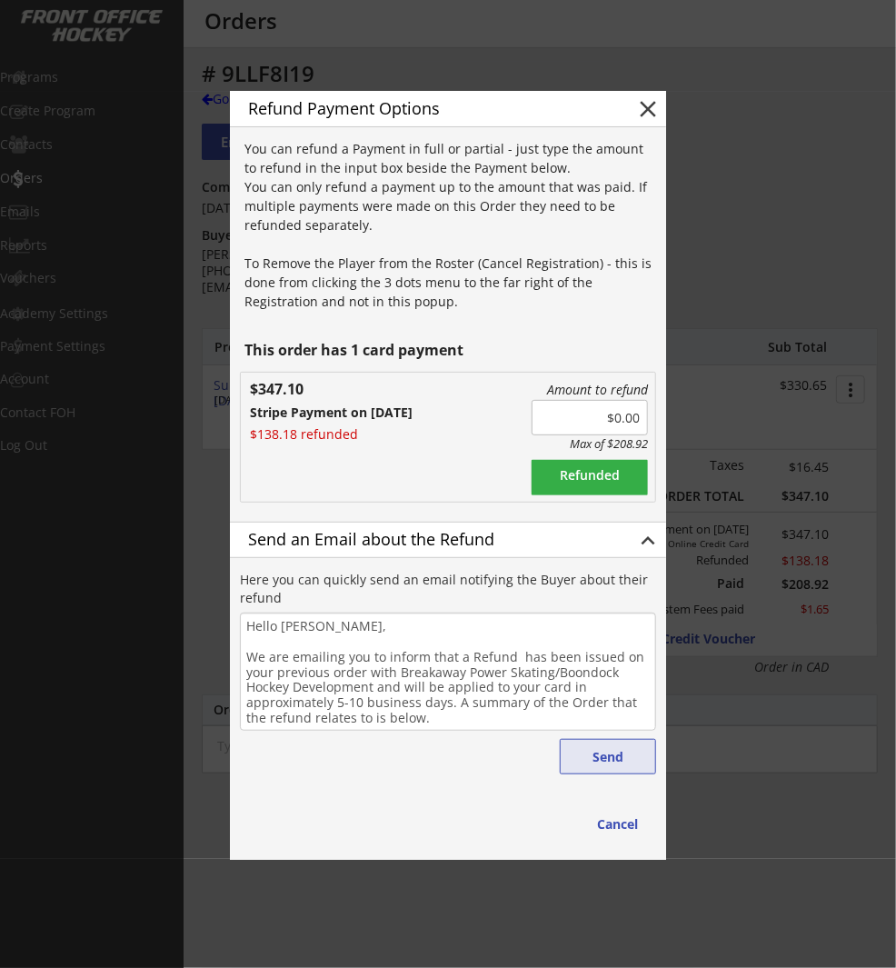
click at [603, 756] on button "Send" at bounding box center [608, 756] width 96 height 35
click at [651, 107] on button "close" at bounding box center [647, 108] width 27 height 27
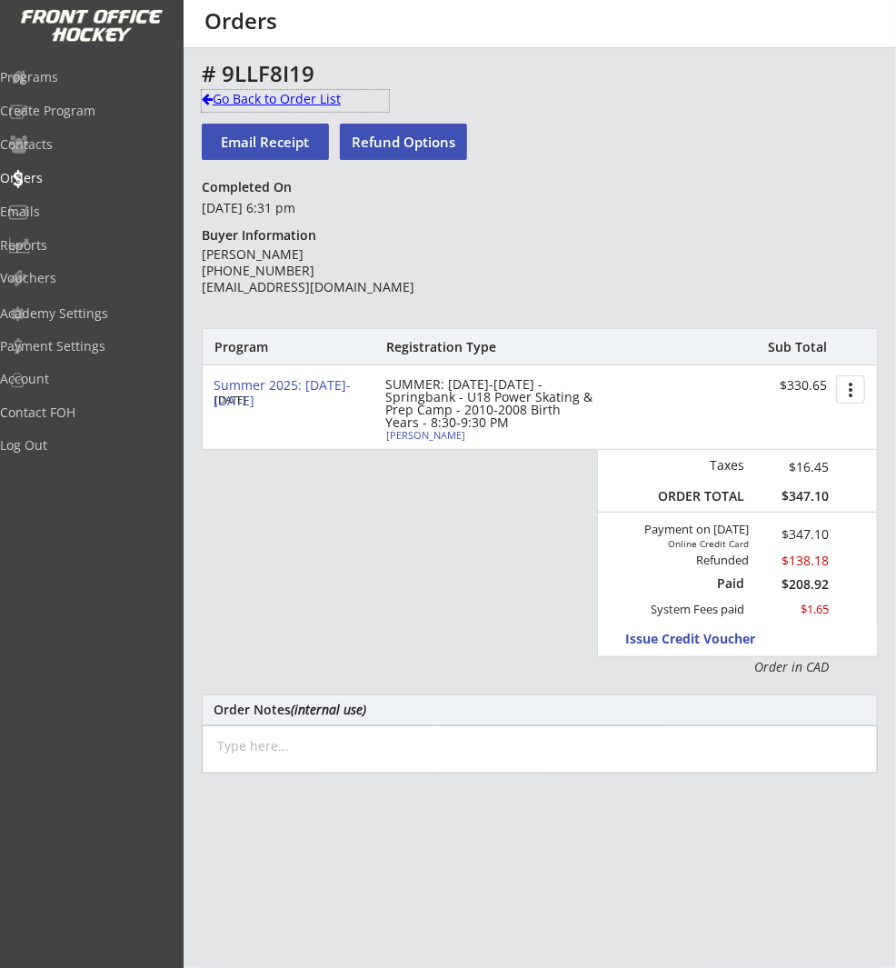
click at [259, 93] on div "Go Back to Order List" at bounding box center [295, 99] width 187 height 18
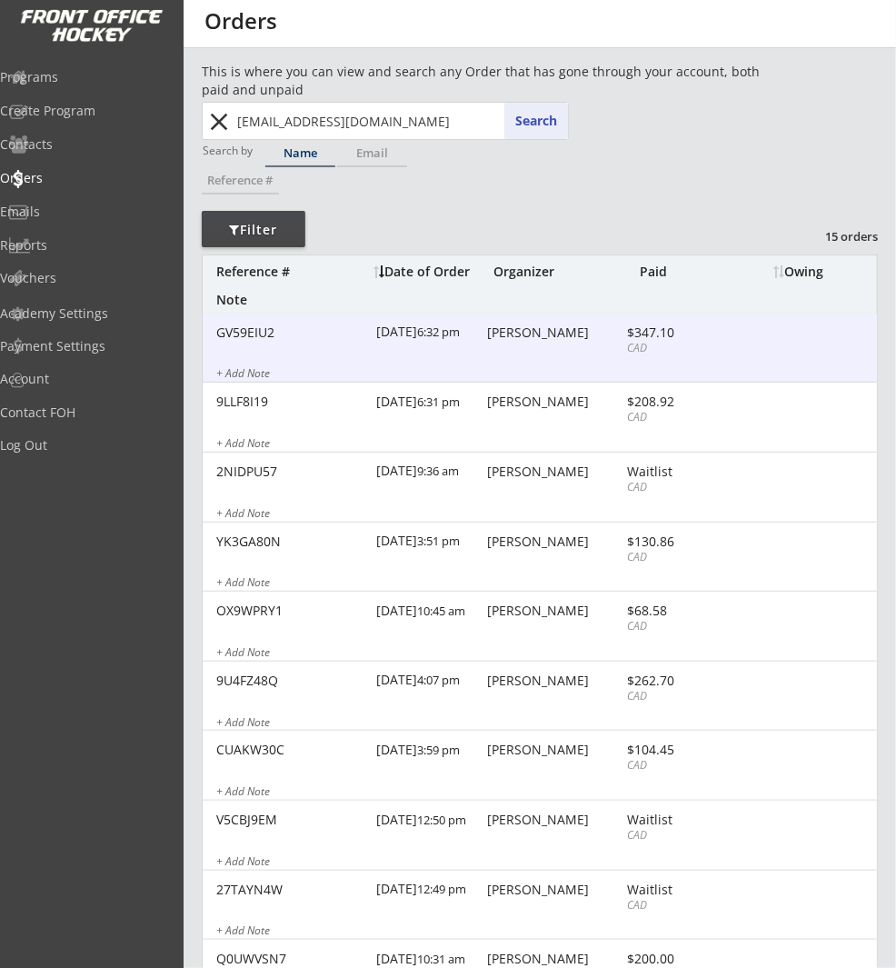
click at [490, 349] on div "GV59EIU2 8/17/25 6:32 pm Tammy Wilkings $347.10 CAD + Add Note" at bounding box center [540, 349] width 674 height 70
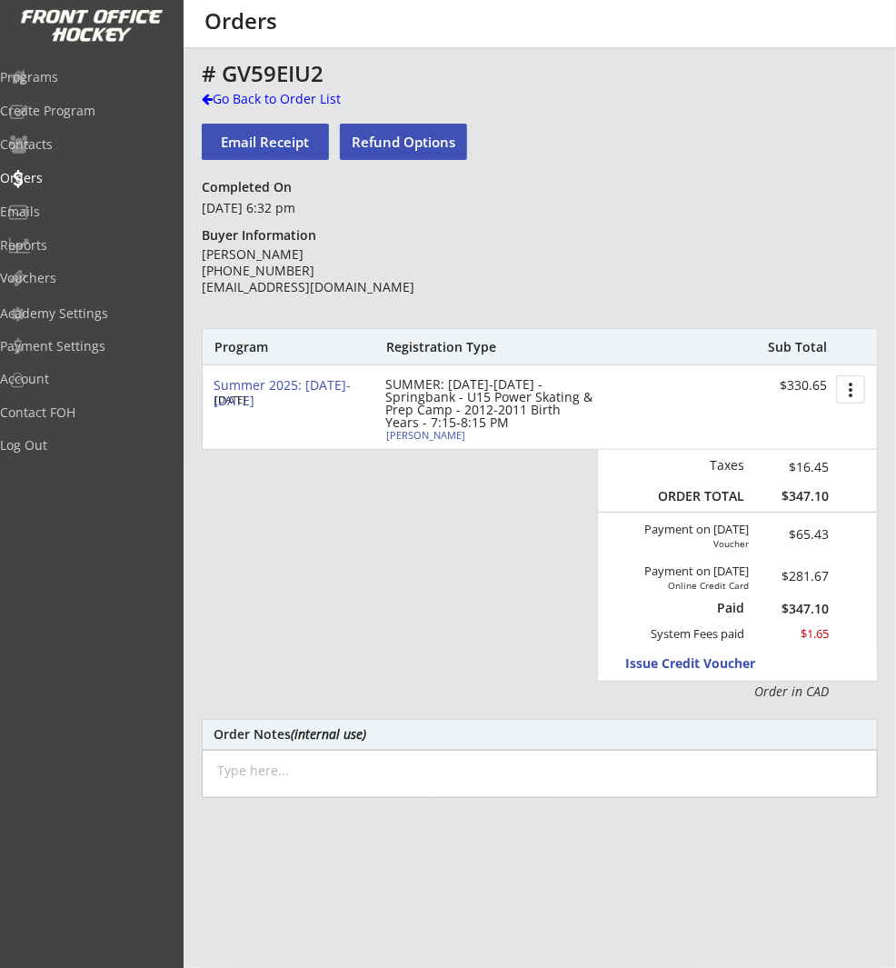
click at [408, 137] on button "Refund Options" at bounding box center [403, 142] width 127 height 36
type textarea "Hello Tammy, We are emailing you to inform that a Refund has been issued on you…"
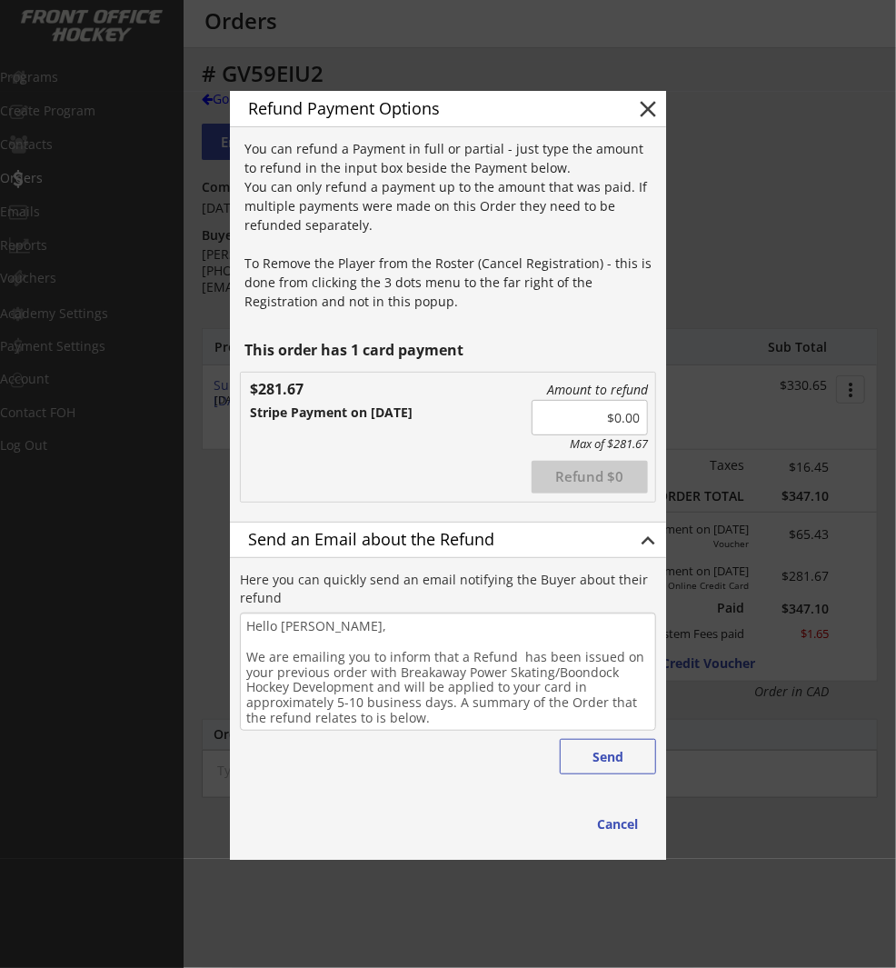
drag, startPoint x: 557, startPoint y: 414, endPoint x: 688, endPoint y: 427, distance: 131.5
click at [686, 428] on body "REVENUE $ 105,193 Last 30 days REGISTRATIONS 279 Last 30 days CONTACTS 179 New …" at bounding box center [448, 484] width 896 height 968
click at [775, 240] on div at bounding box center [448, 484] width 896 height 968
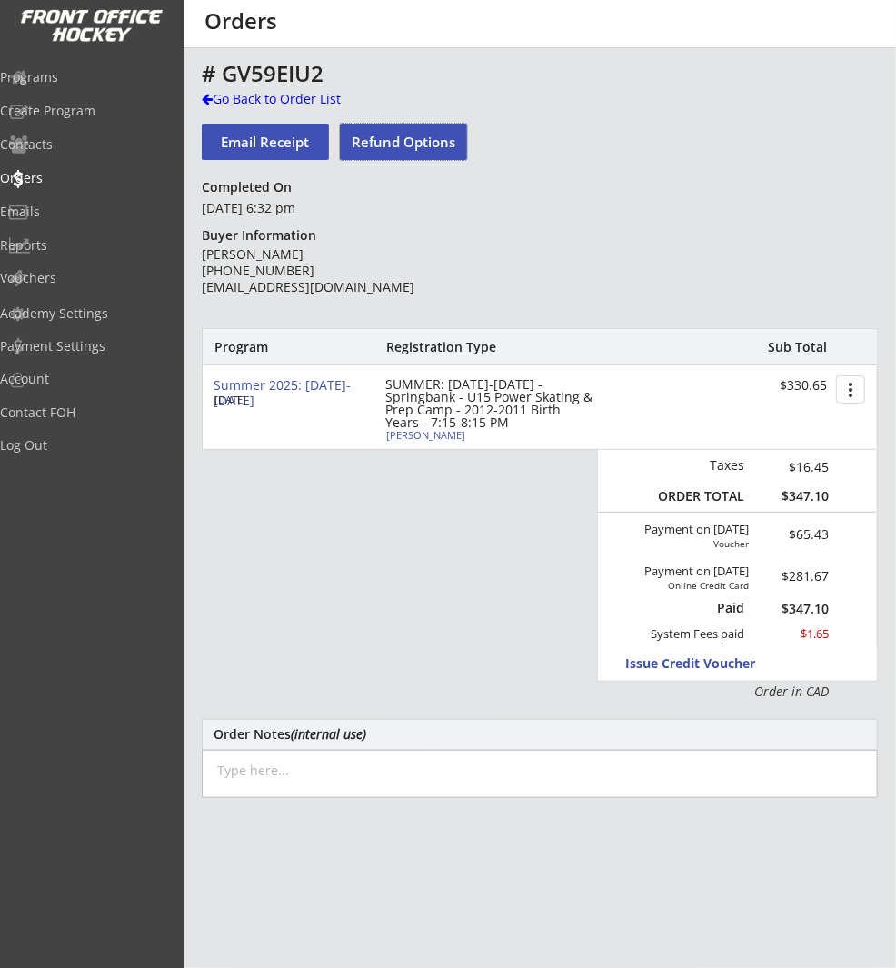
click at [399, 145] on button "Refund Options" at bounding box center [403, 142] width 127 height 36
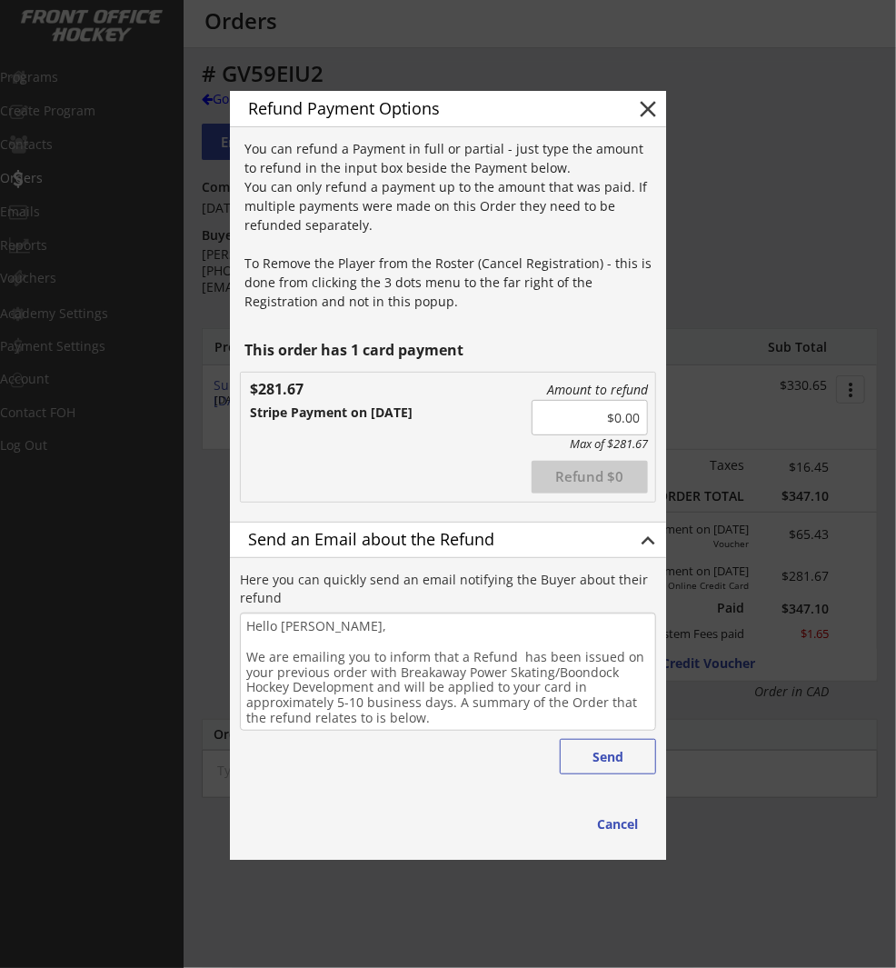
drag, startPoint x: 563, startPoint y: 410, endPoint x: 574, endPoint y: 413, distance: 11.2
click at [564, 410] on input "input" at bounding box center [590, 417] width 116 height 35
drag, startPoint x: 573, startPoint y: 414, endPoint x: 735, endPoint y: 414, distance: 162.7
click at [735, 414] on body "REVENUE $ 105,193 Last 30 days REGISTRATIONS 279 Last 30 days CONTACTS 179 New …" at bounding box center [448, 484] width 896 height 968
click at [461, 438] on div "Amount to refund Max of $281.67 Refunded Refund $0 $281.67 Stripe Payment on 8/…" at bounding box center [448, 437] width 414 height 129
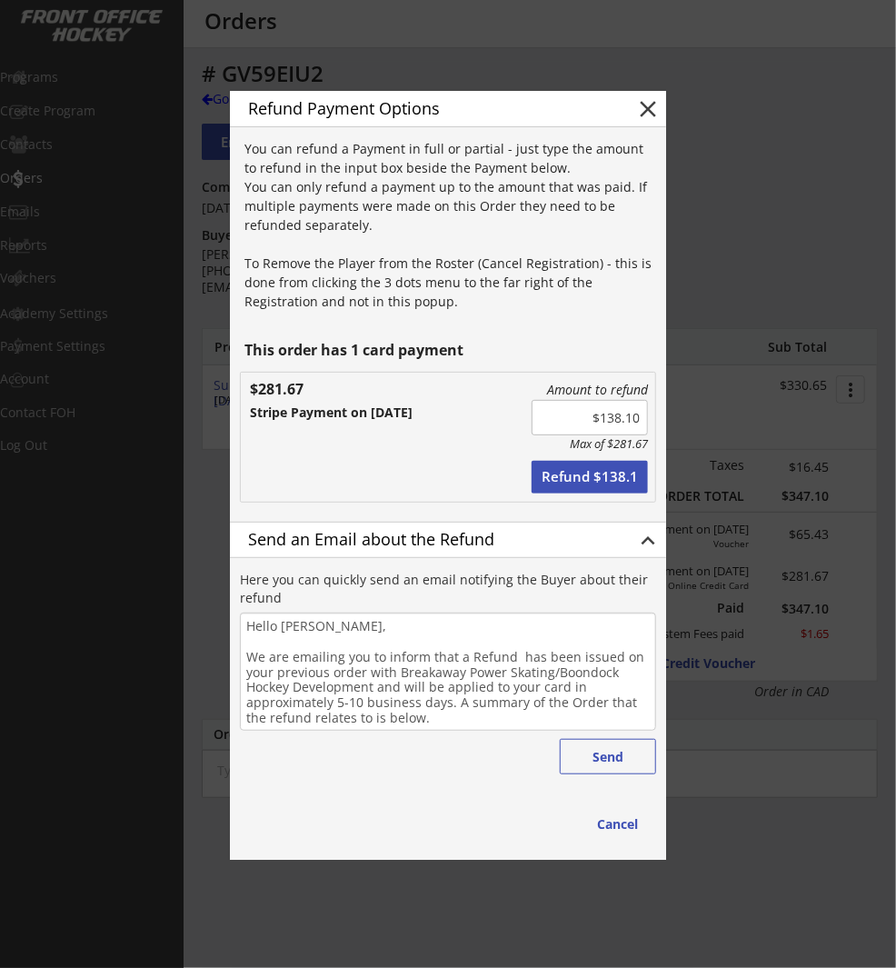
click at [607, 474] on button "Refund $138.1" at bounding box center [590, 477] width 116 height 33
type input "$0.00"
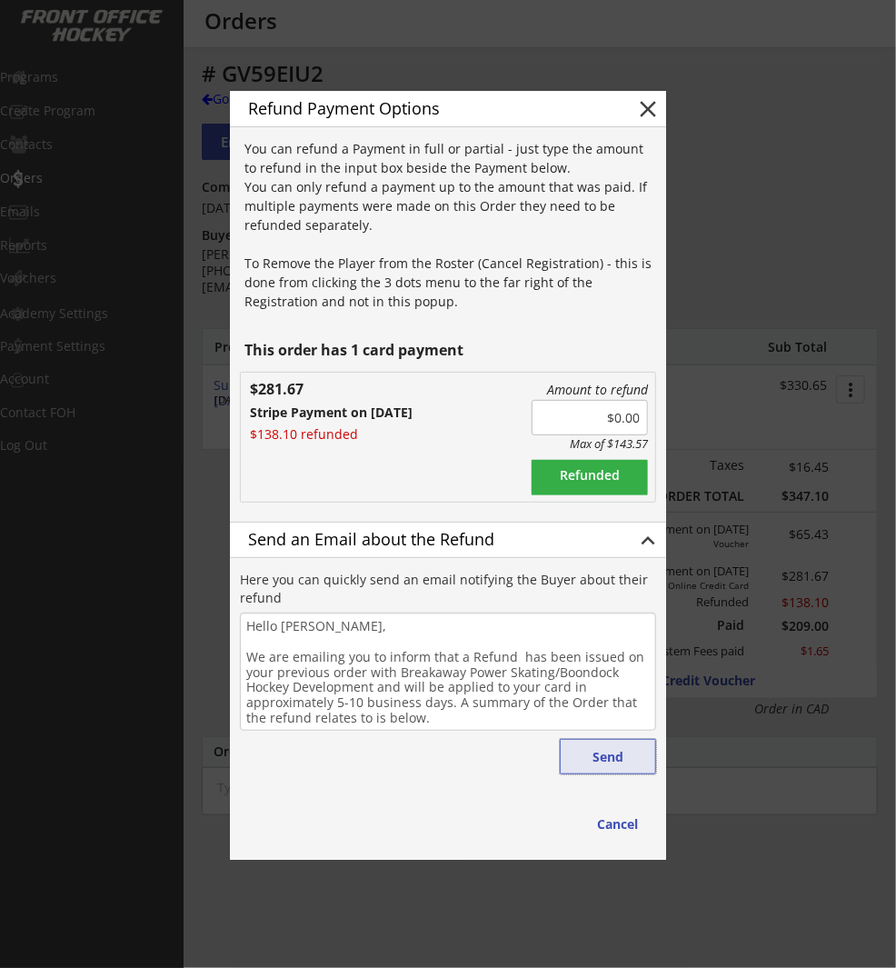
click at [601, 754] on button "Send" at bounding box center [608, 756] width 96 height 35
click at [650, 93] on div "Refund Payment Options close" at bounding box center [448, 109] width 436 height 36
click at [641, 98] on button "close" at bounding box center [647, 108] width 27 height 27
type textarea "Hello , We are emailing you to inform that a Refund has been issued on your pre…"
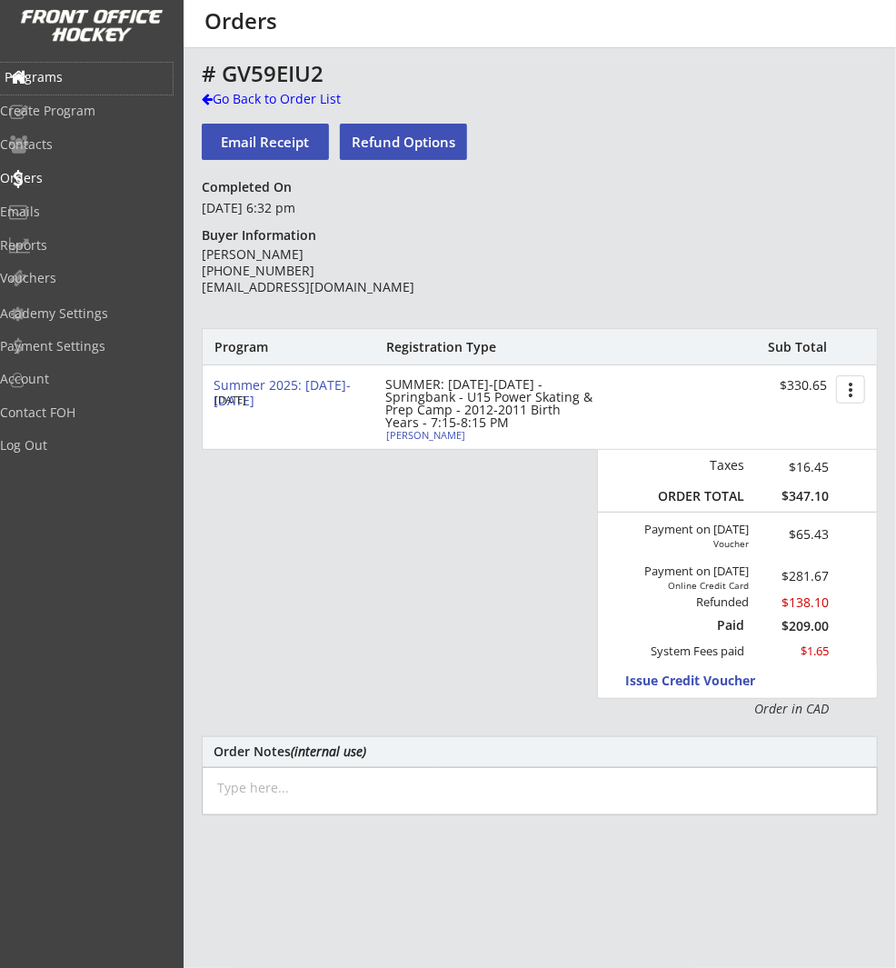
click at [69, 78] on div "Programs" at bounding box center [87, 77] width 164 height 13
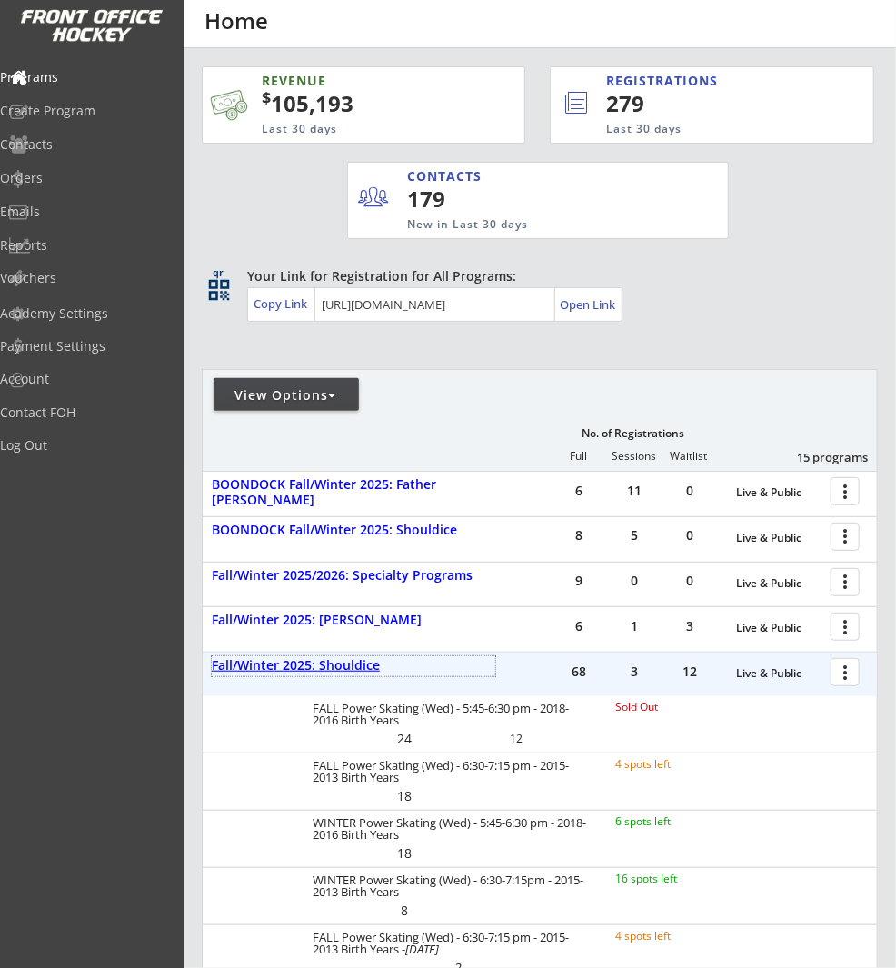
click at [349, 659] on div "Fall/Winter 2025: Shouldice" at bounding box center [354, 665] width 284 height 15
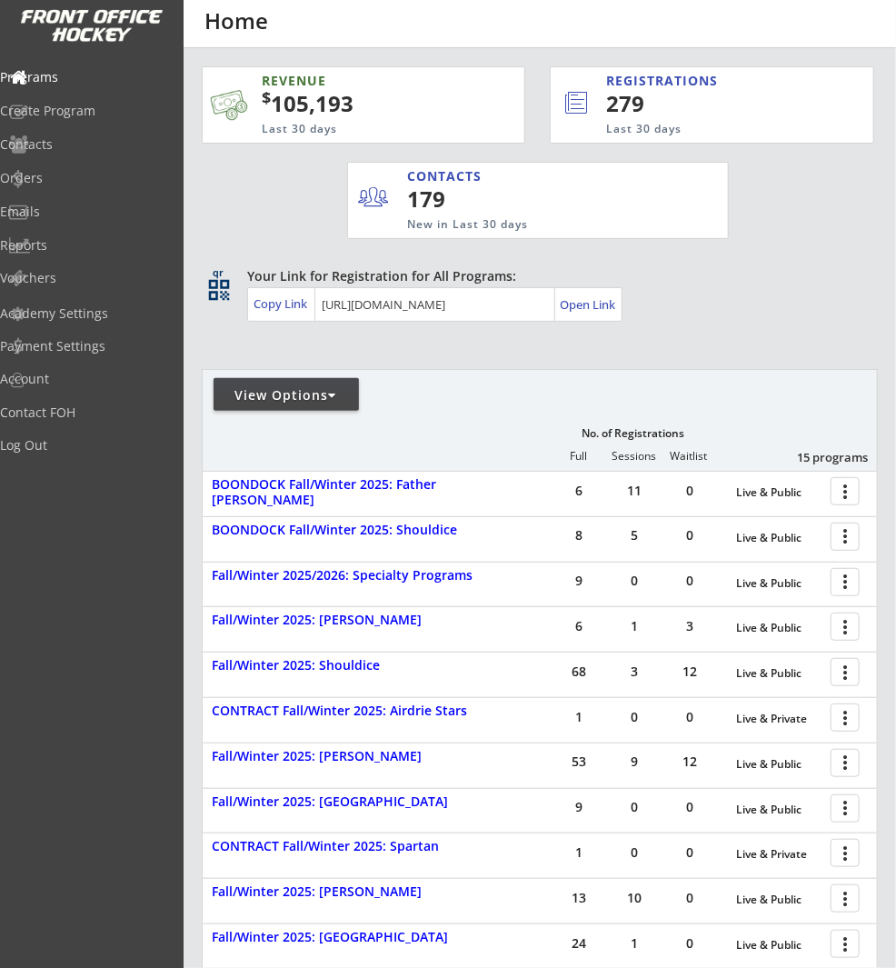
click at [308, 405] on div "View Options" at bounding box center [286, 394] width 145 height 33
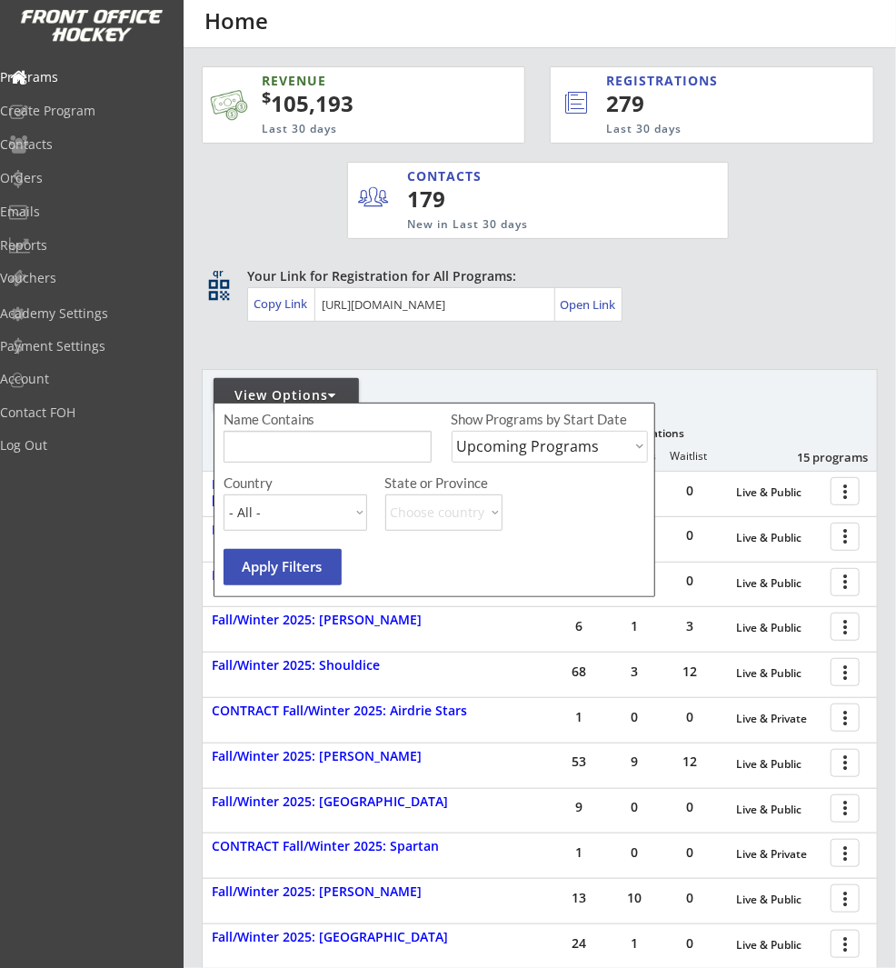
click at [538, 440] on select "Upcoming Programs Past Programs Specific Date Range" at bounding box center [550, 447] width 196 height 32
select select ""Past Programs""
click at [452, 431] on select "Upcoming Programs Past Programs Specific Date Range" at bounding box center [550, 447] width 196 height 32
click at [272, 445] on input "input" at bounding box center [328, 447] width 208 height 32
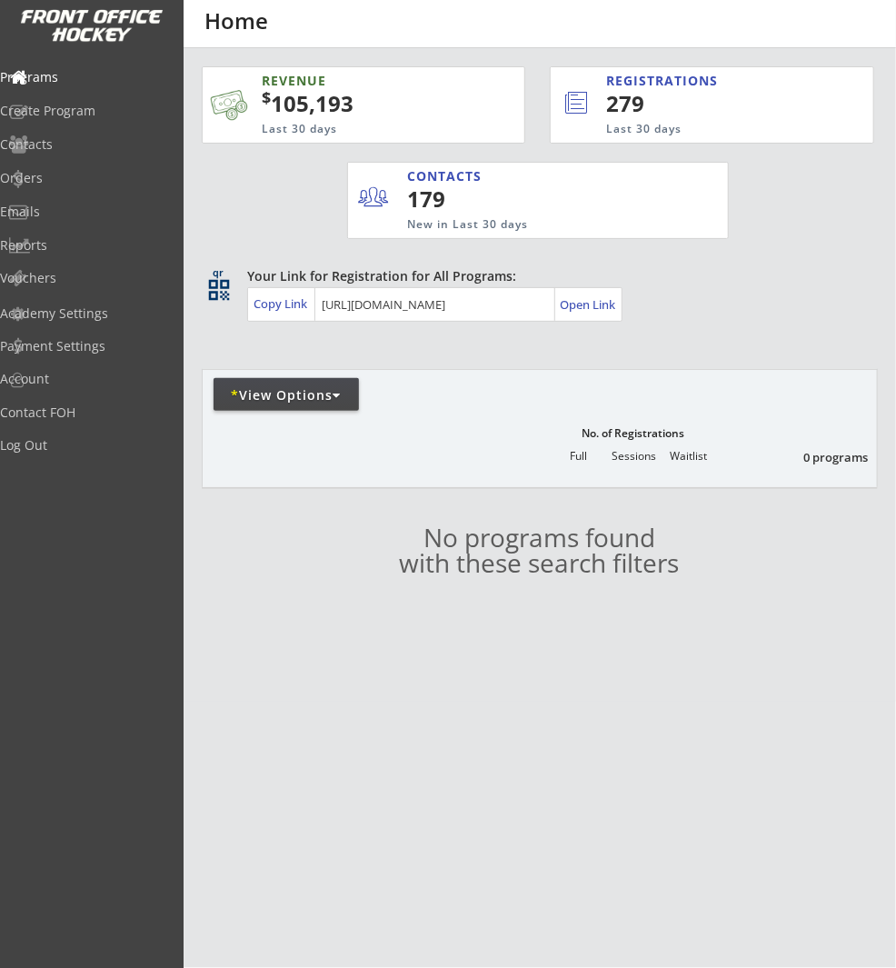
click at [340, 403] on div "* View Options" at bounding box center [286, 395] width 145 height 18
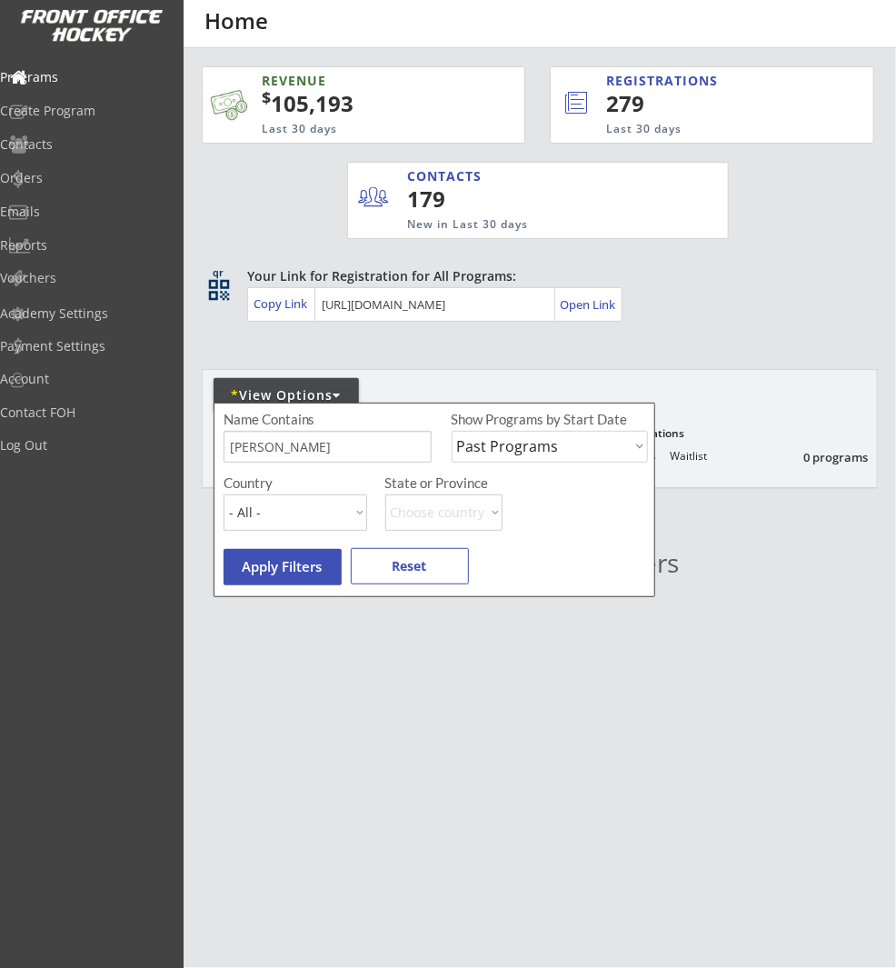
click at [548, 441] on select "Upcoming Programs Past Programs Specific Date Range" at bounding box center [550, 447] width 196 height 32
click at [452, 431] on select "Upcoming Programs Past Programs Specific Date Range" at bounding box center [550, 447] width 196 height 32
click at [340, 444] on input "input" at bounding box center [328, 447] width 208 height 32
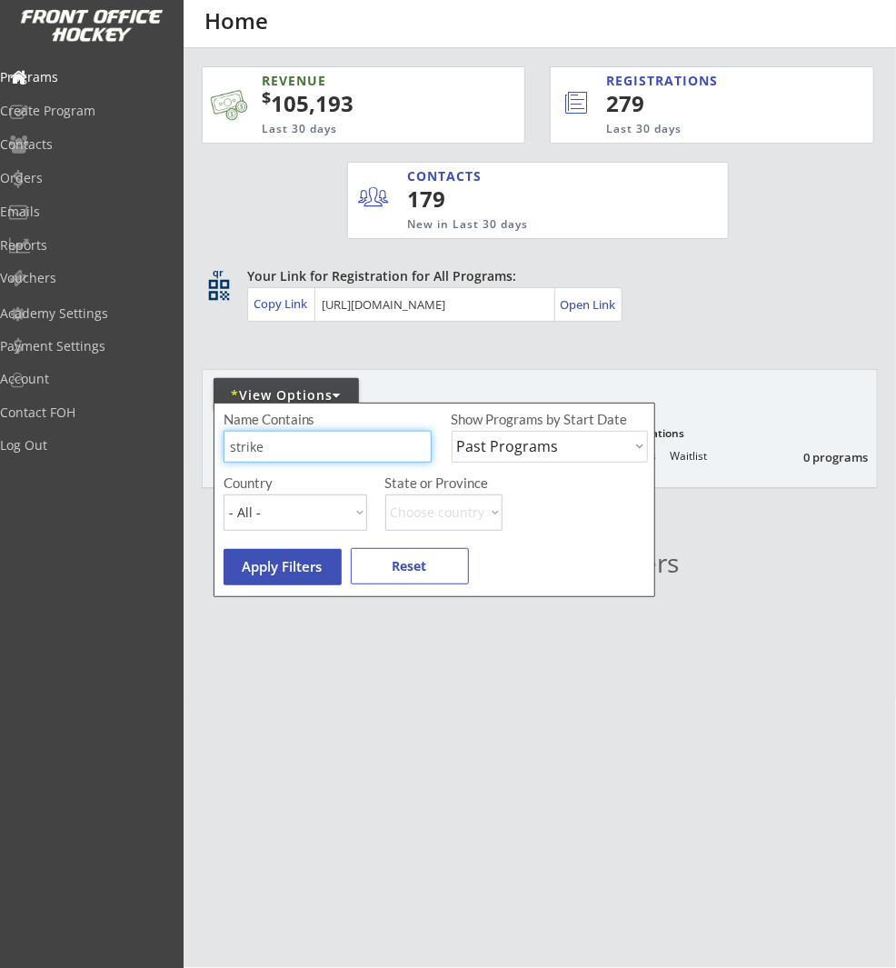
type input "strike"
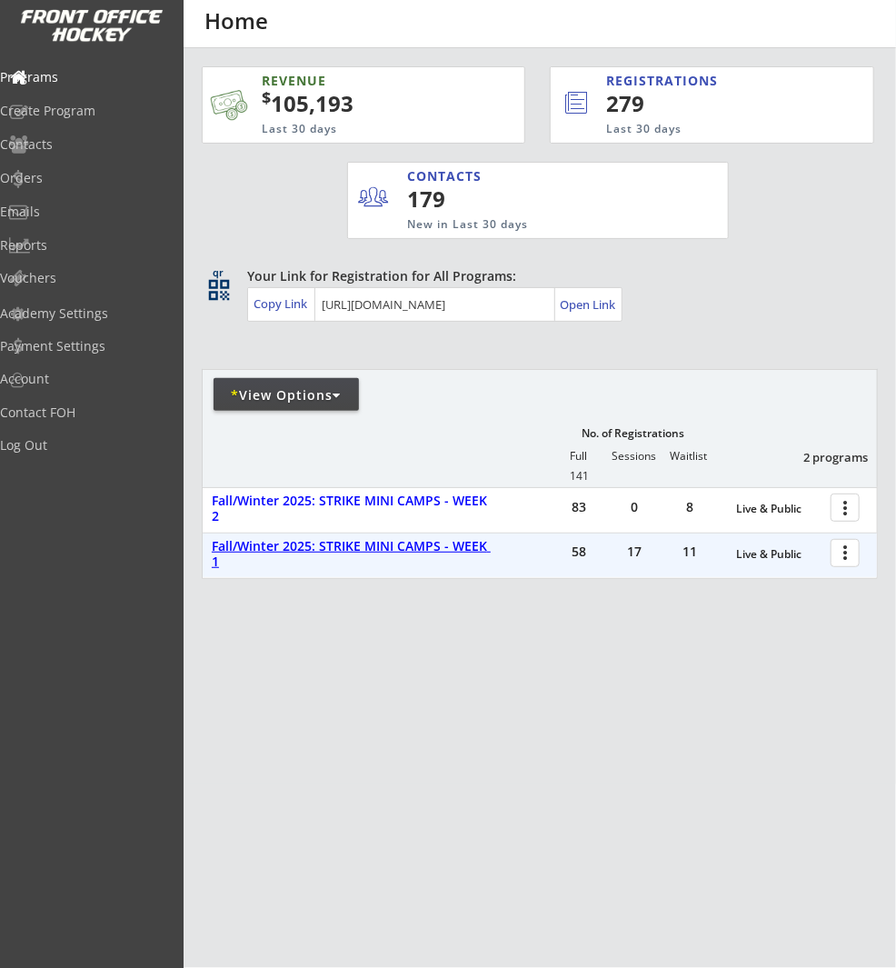
click at [412, 544] on div "Fall/Winter 2025: STRIKE MINI CAMPS - WEEK 1" at bounding box center [354, 554] width 284 height 31
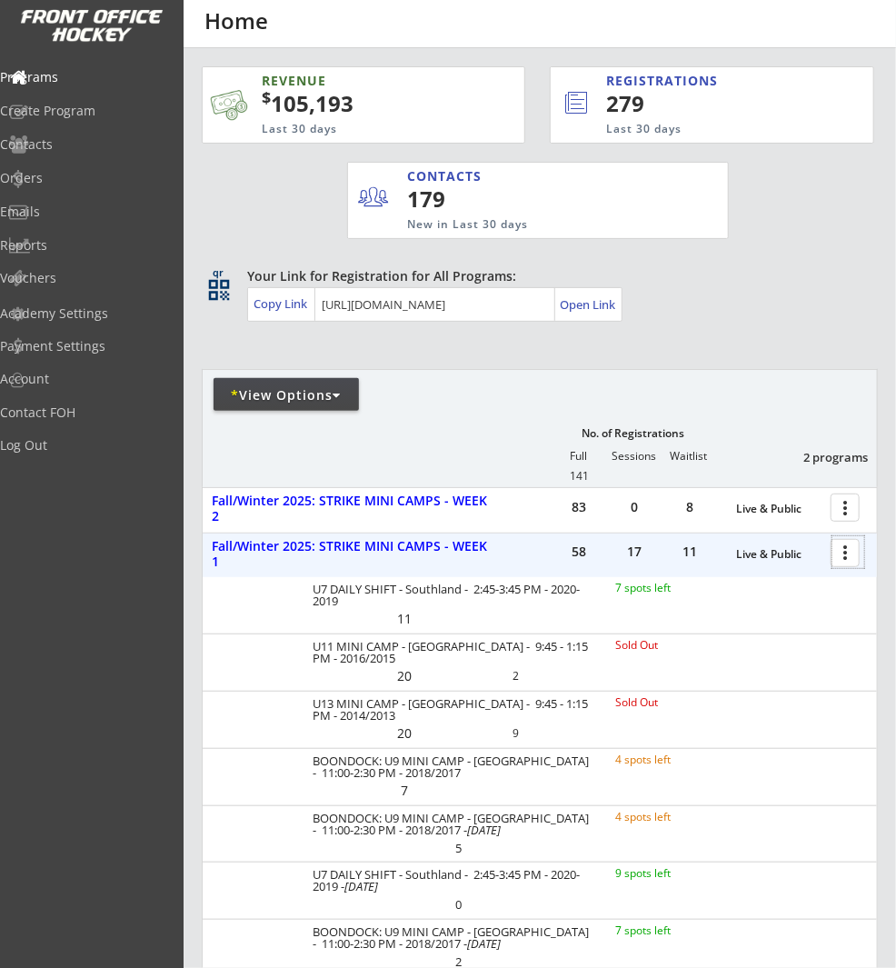
click at [848, 549] on div at bounding box center [849, 552] width 32 height 32
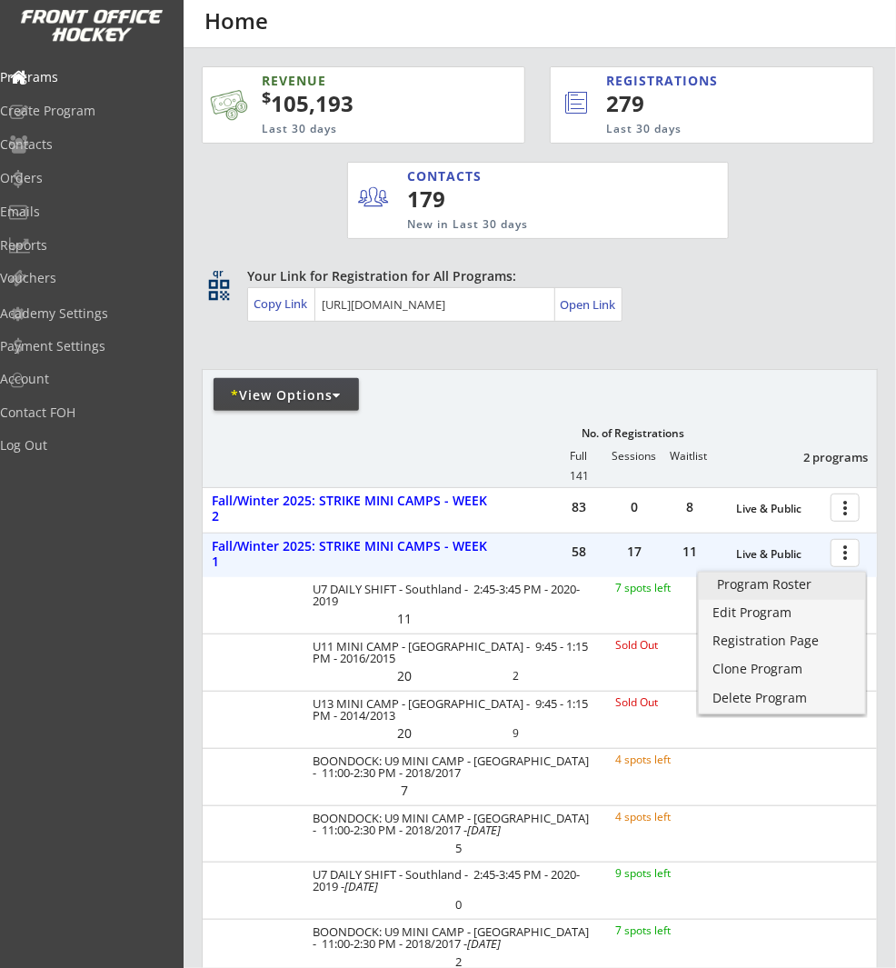
click at [821, 594] on link "Program Roster" at bounding box center [782, 586] width 166 height 27
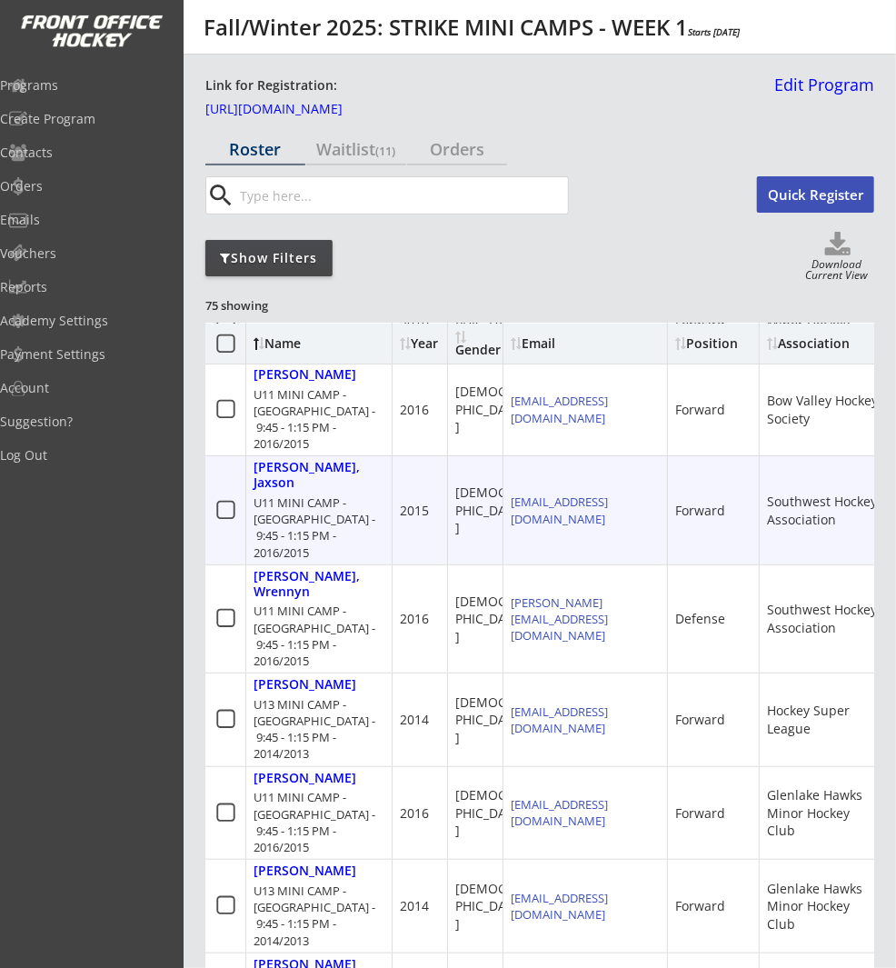
scroll to position [216, 0]
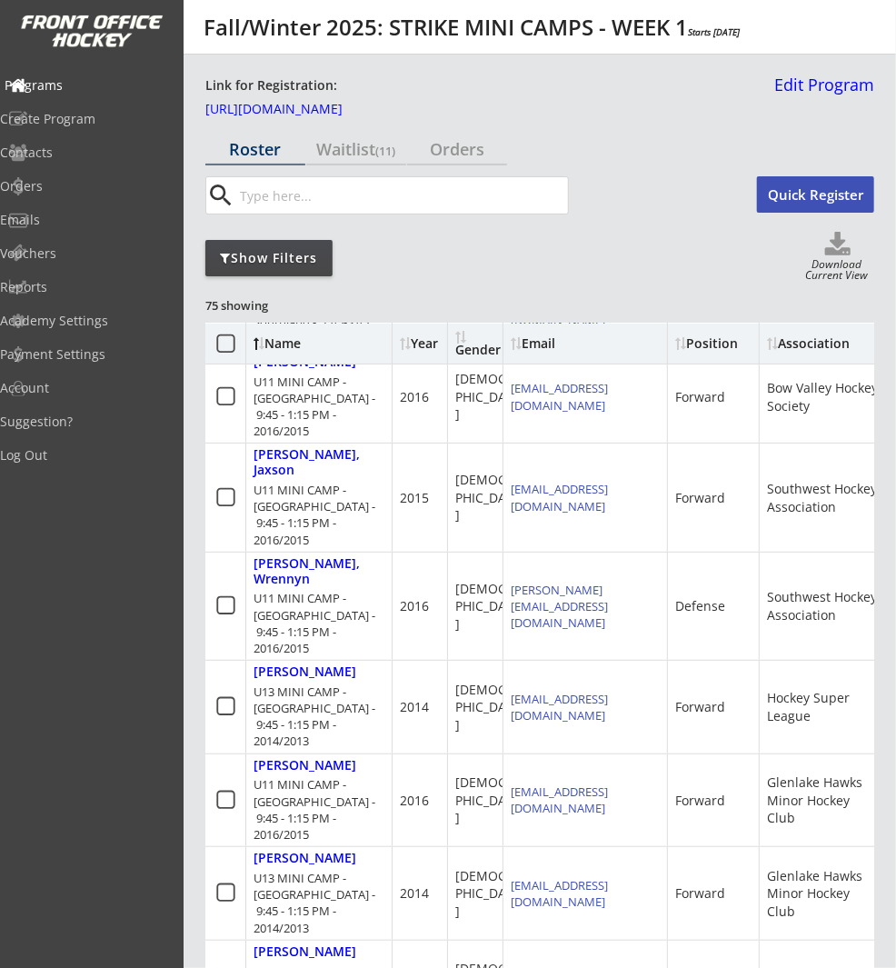
click at [105, 92] on div "Programs" at bounding box center [86, 86] width 173 height 32
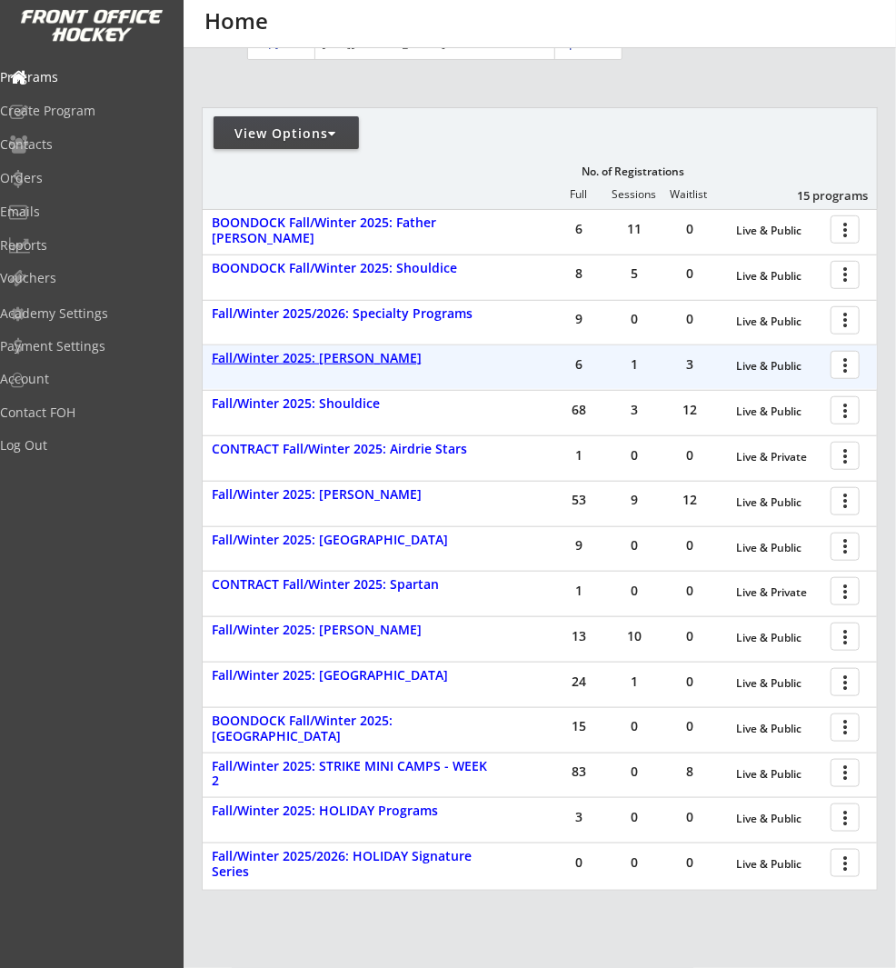
scroll to position [266, 0]
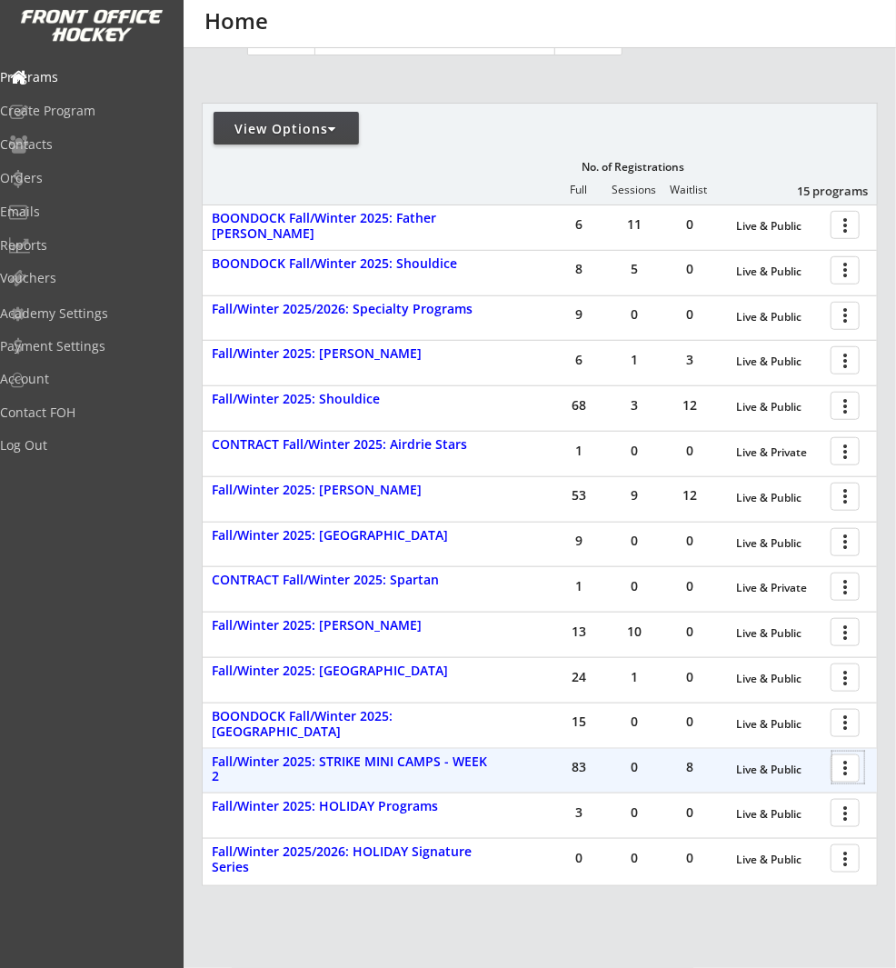
click at [847, 766] on div at bounding box center [849, 768] width 32 height 32
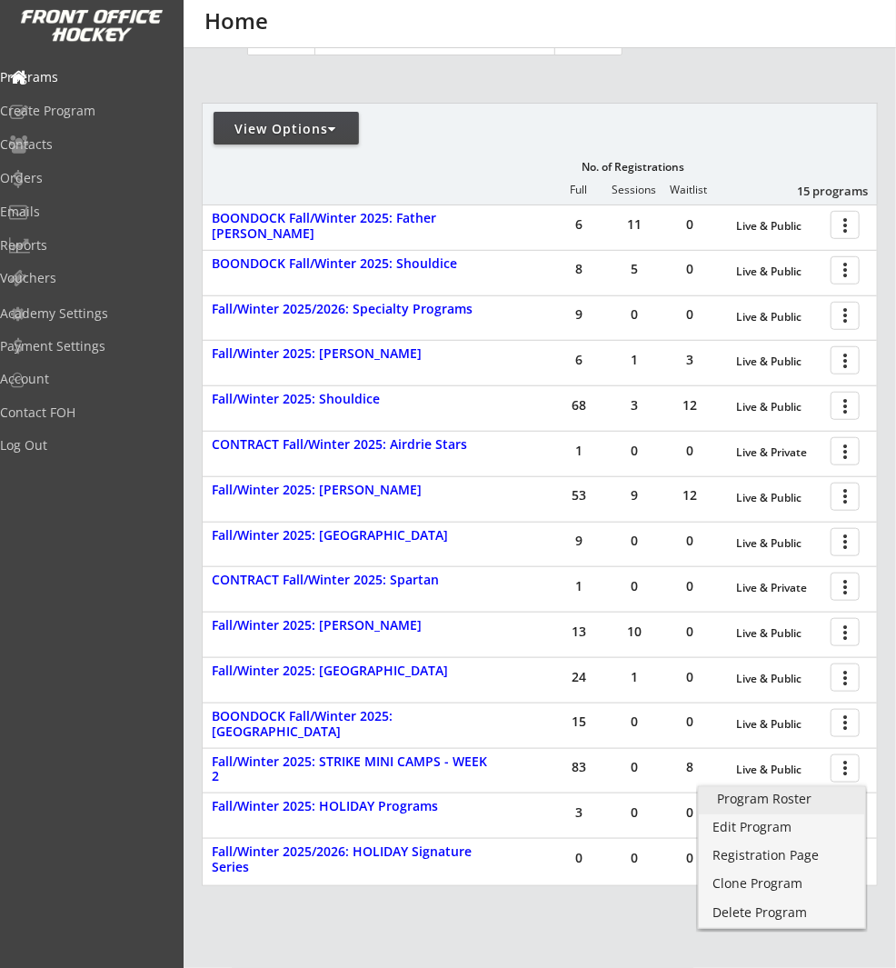
click at [817, 793] on div "Program Roster" at bounding box center [782, 799] width 130 height 13
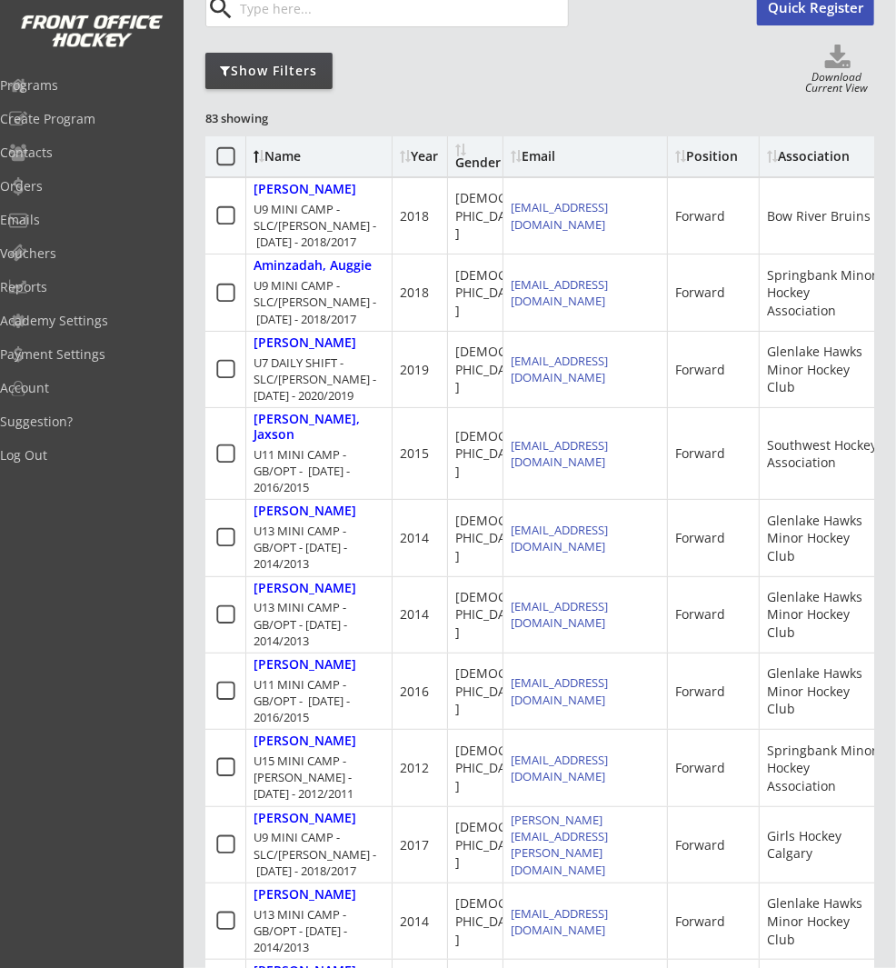
scroll to position [189, 0]
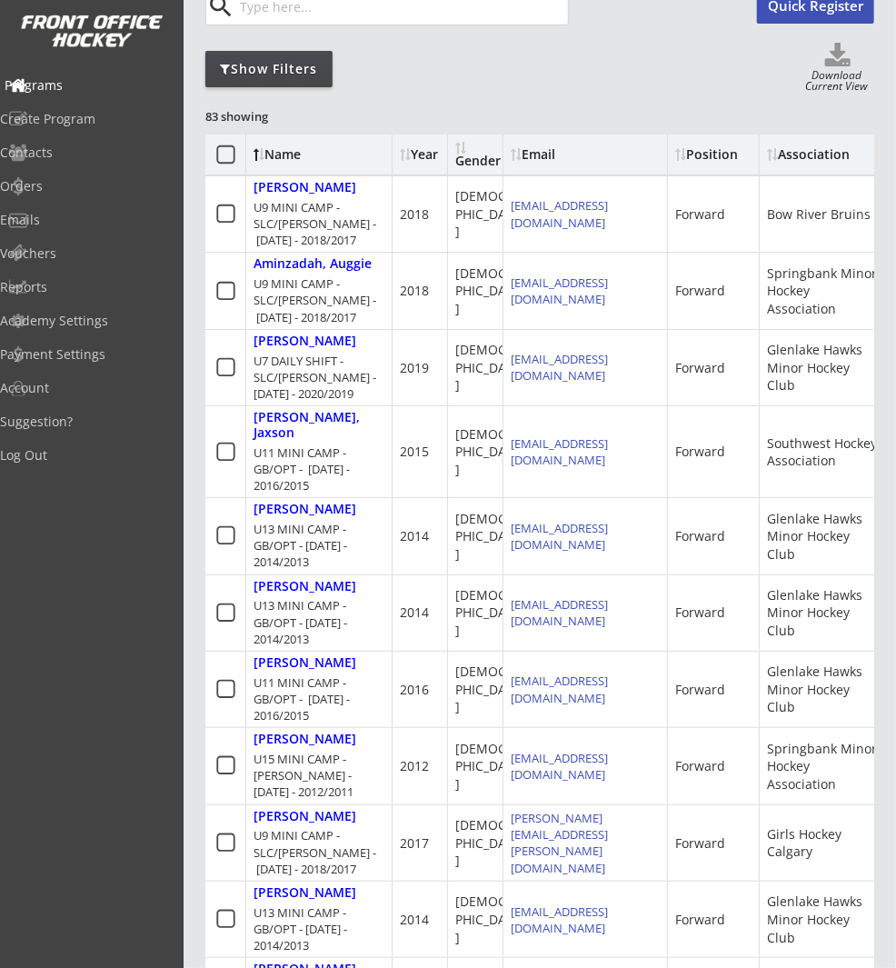
click at [95, 87] on div "Programs" at bounding box center [87, 85] width 164 height 13
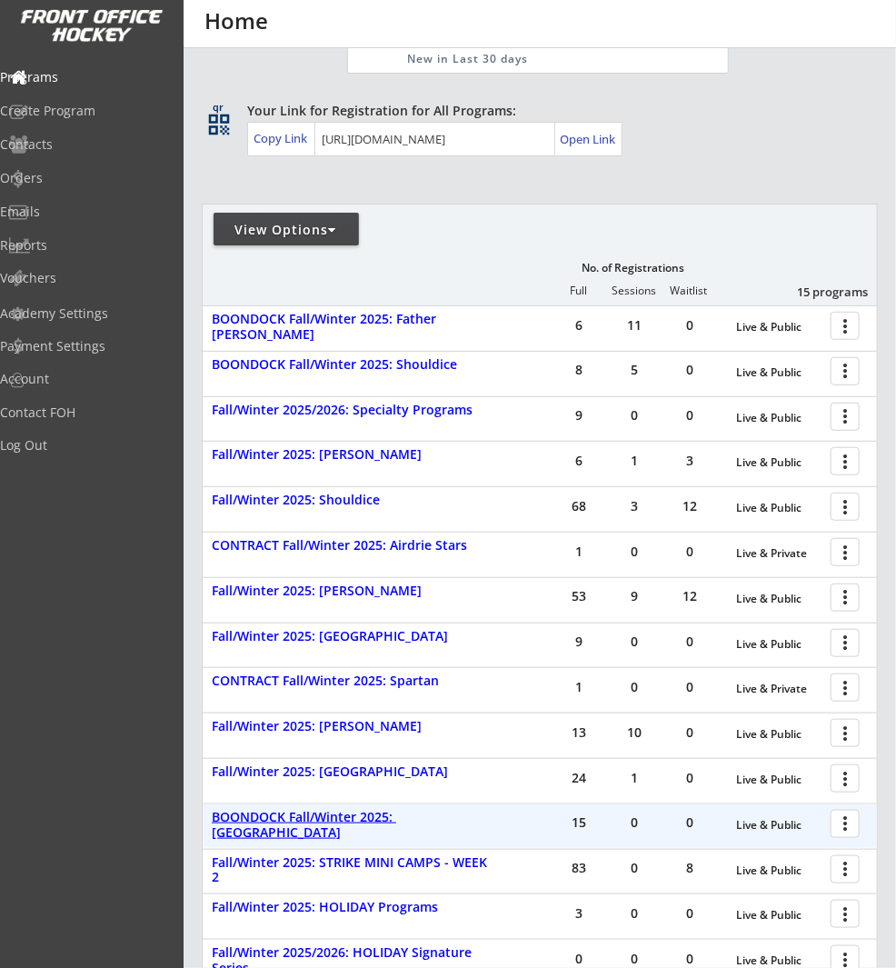
scroll to position [393, 0]
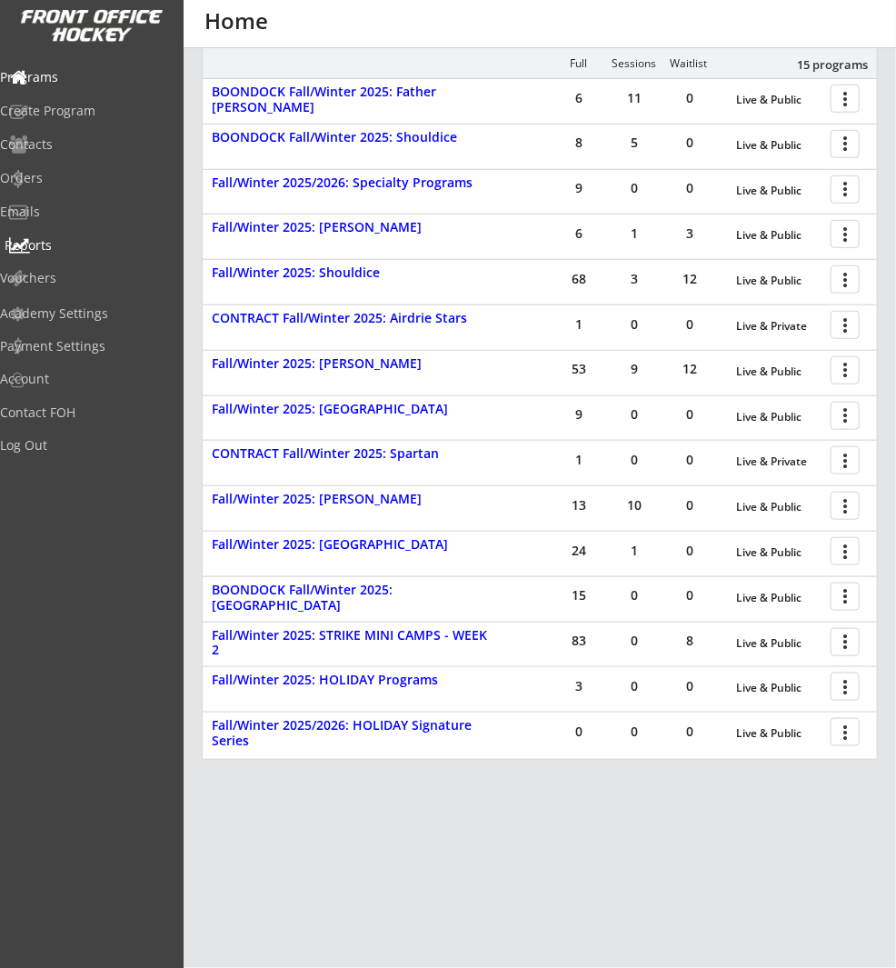
click at [72, 250] on div "Reports" at bounding box center [87, 245] width 164 height 13
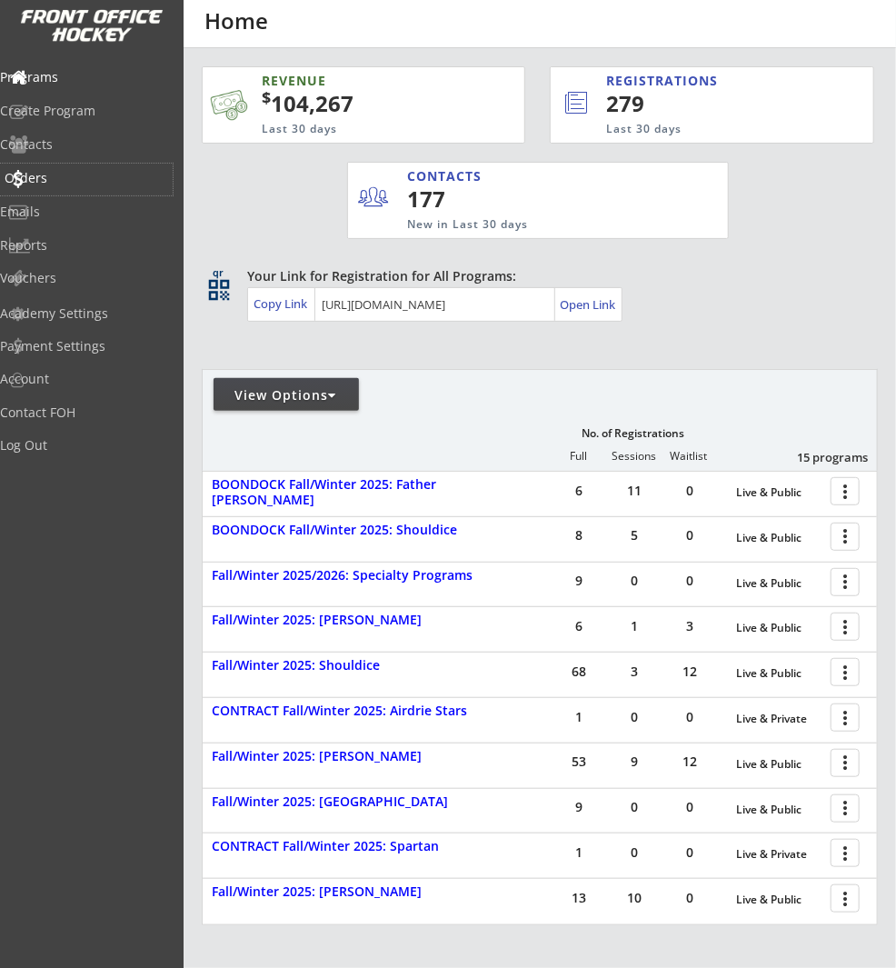
click at [91, 177] on div "Orders" at bounding box center [87, 178] width 164 height 13
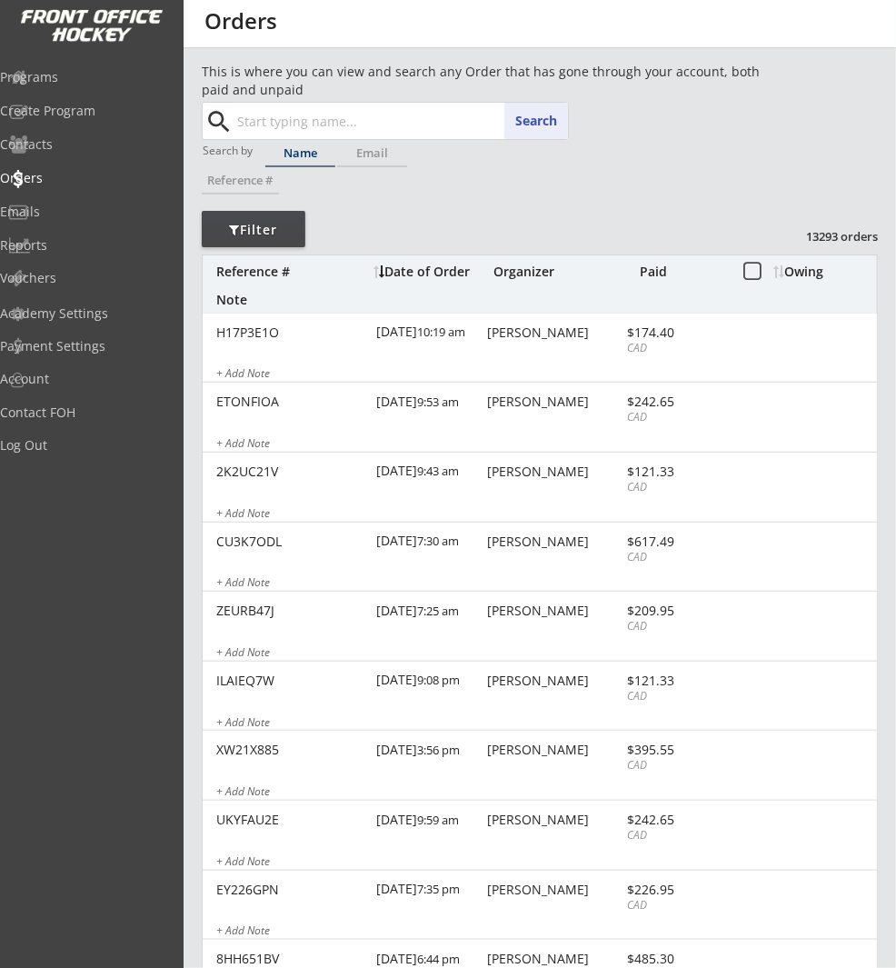
click at [341, 119] on input "text" at bounding box center [401, 121] width 334 height 36
paste input "jannabreitman@hotmail.com"
type input "jannabreitman@hotmail.com"
click at [538, 115] on button "Search" at bounding box center [536, 121] width 64 height 36
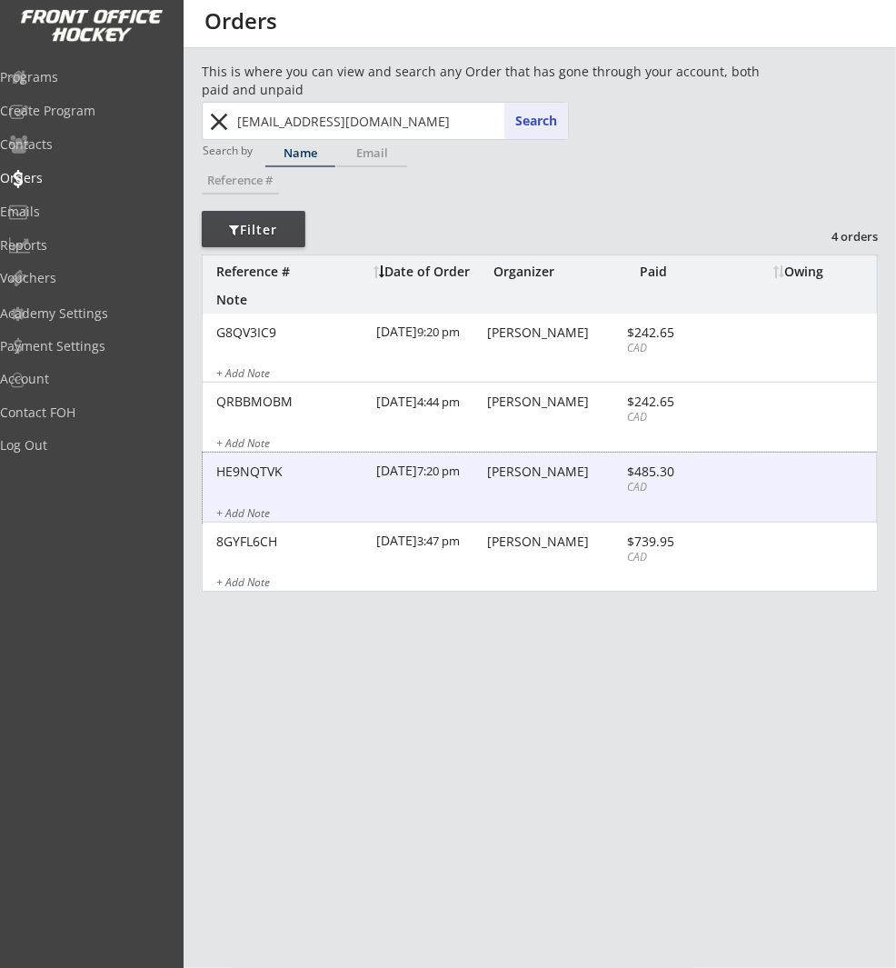
click at [549, 481] on div "HE9NQTVK 10/01/25 7:20 pm Janna Breitman $485.30 CAD + Add Note" at bounding box center [540, 488] width 674 height 70
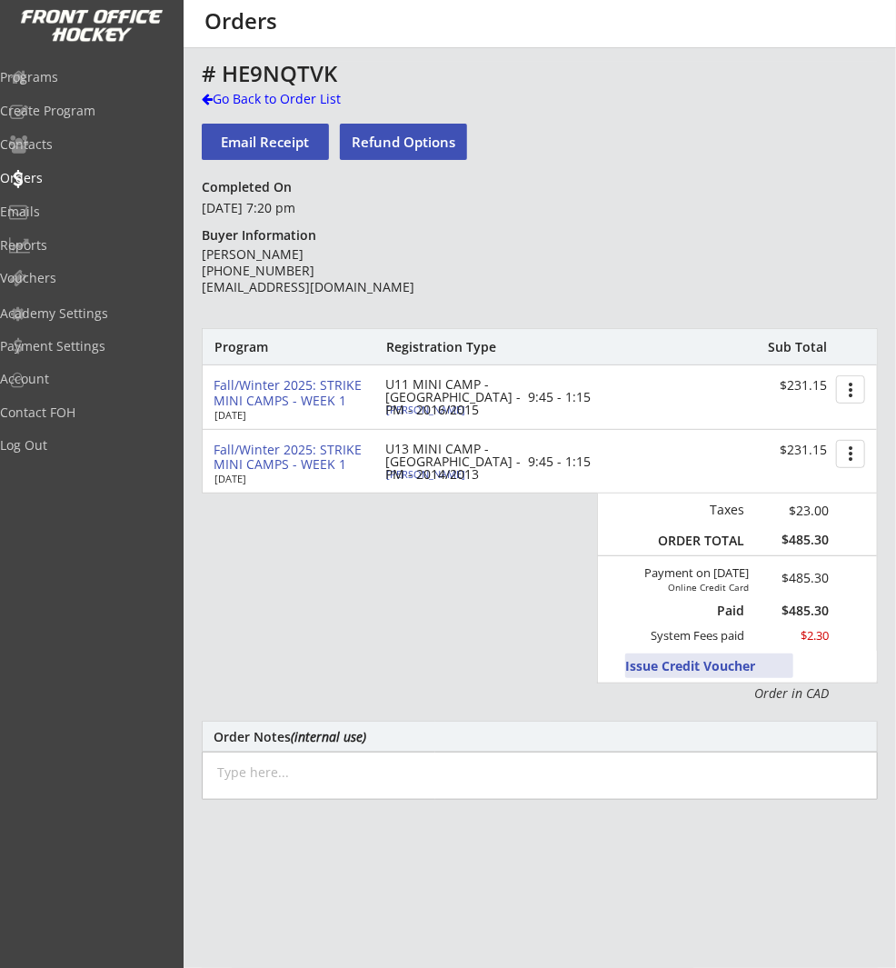
click at [737, 664] on button "Issue Credit Voucher" at bounding box center [709, 666] width 168 height 25
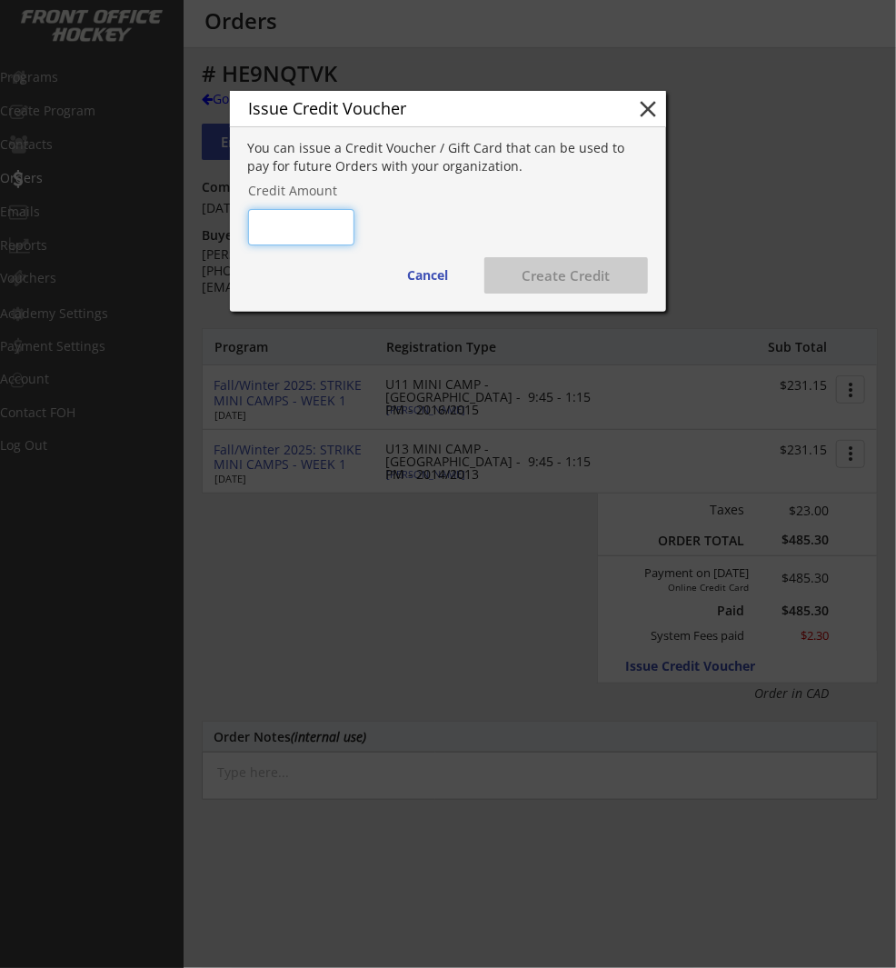
click at [321, 234] on input "input" at bounding box center [301, 227] width 106 height 36
type input "$115"
click at [436, 227] on div "You can issue a Credit Voucher / Gift Card that can be used to pay for future O…" at bounding box center [448, 225] width 436 height 173
click at [565, 280] on button "Create Credit" at bounding box center [566, 275] width 164 height 36
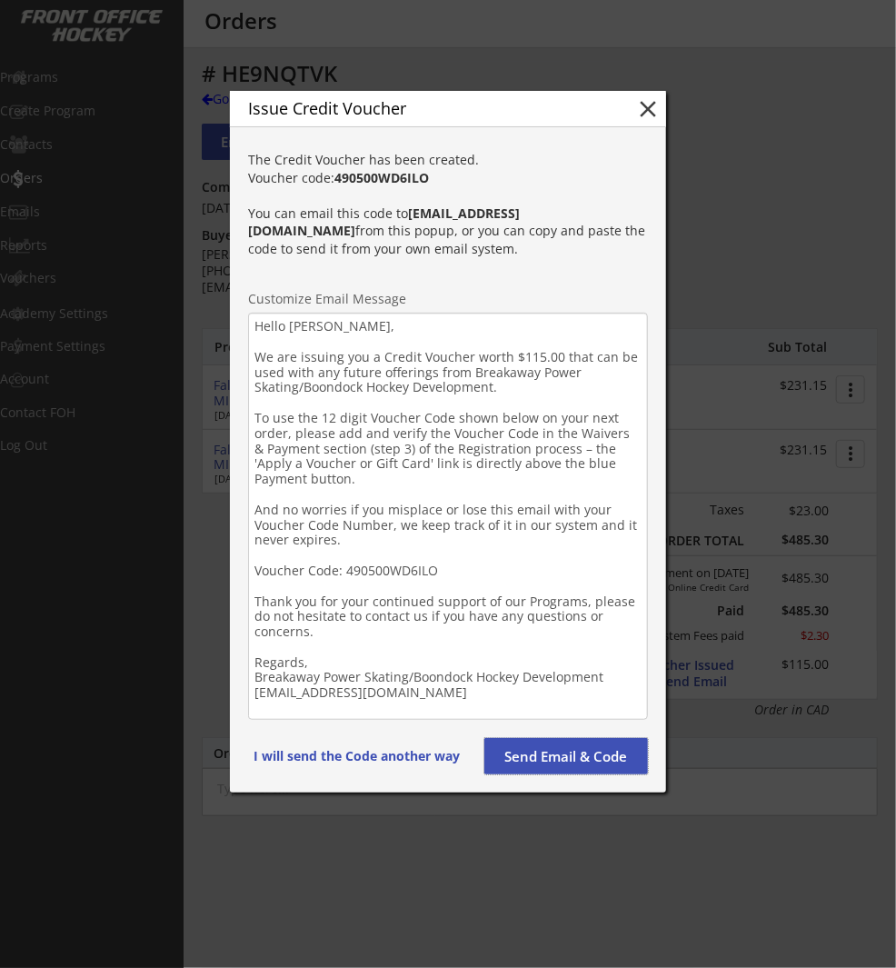
click at [577, 748] on button "Send Email & Code" at bounding box center [566, 756] width 164 height 36
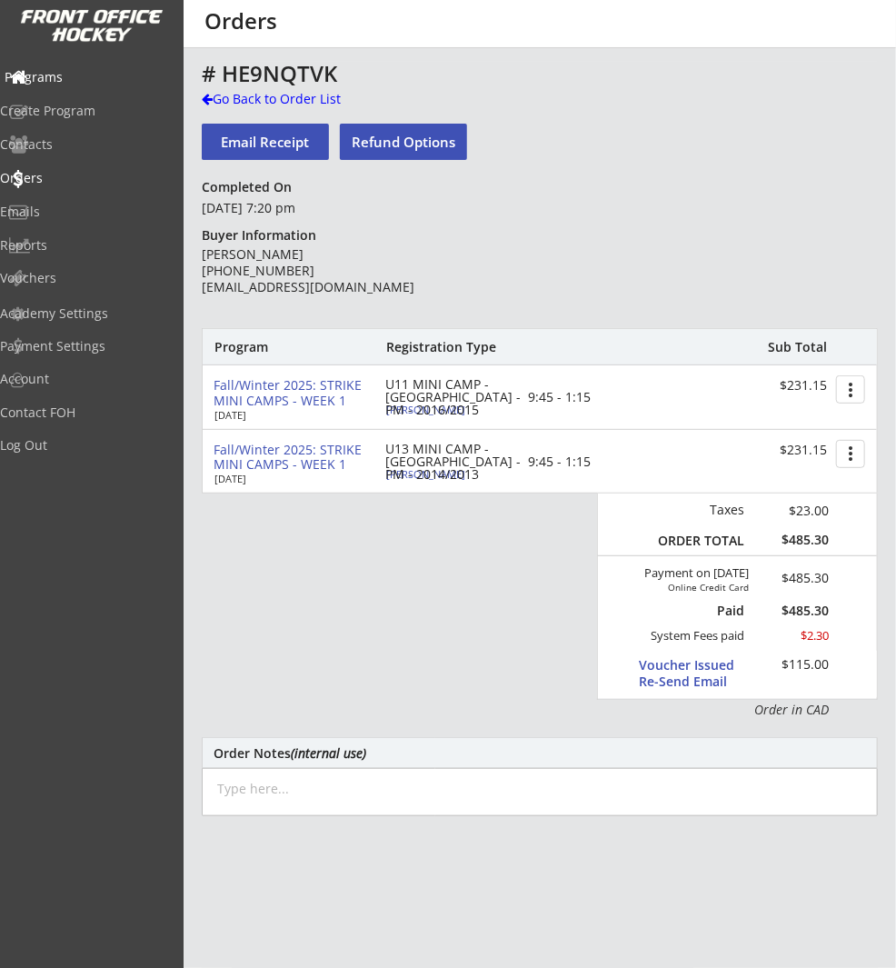
drag, startPoint x: 66, startPoint y: 78, endPoint x: 150, endPoint y: 83, distance: 83.7
click at [66, 78] on div "Programs" at bounding box center [87, 77] width 164 height 13
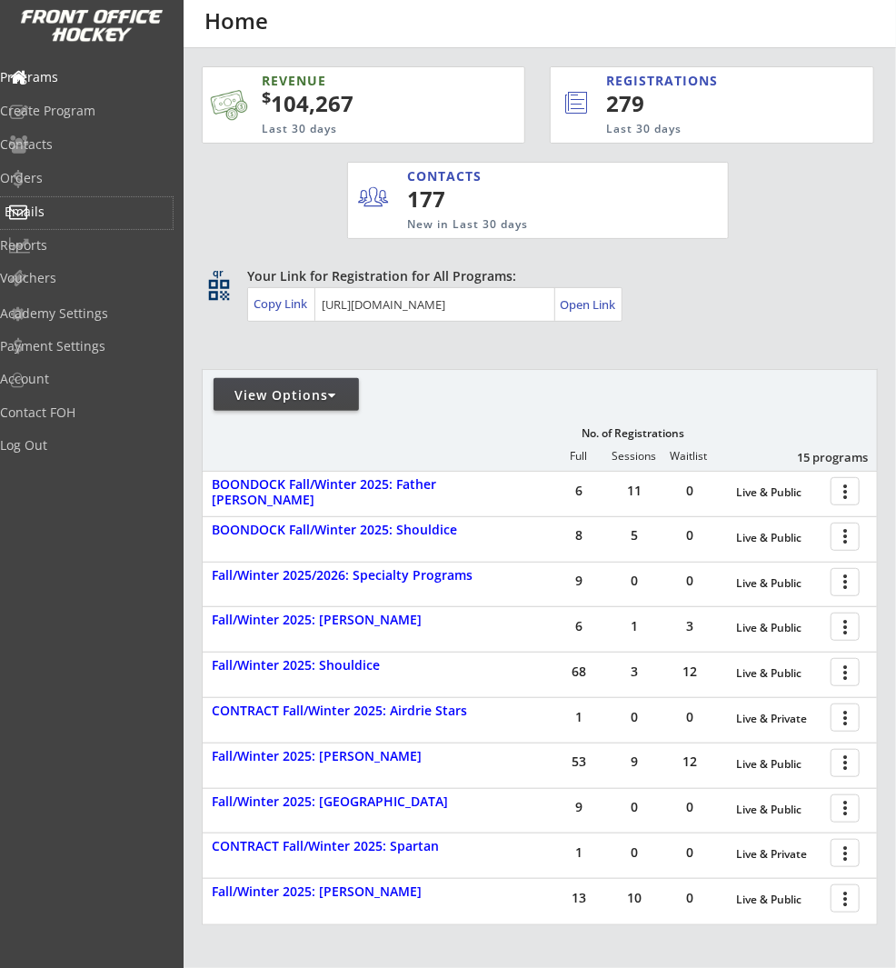
click at [53, 207] on div "Emails" at bounding box center [87, 211] width 164 height 13
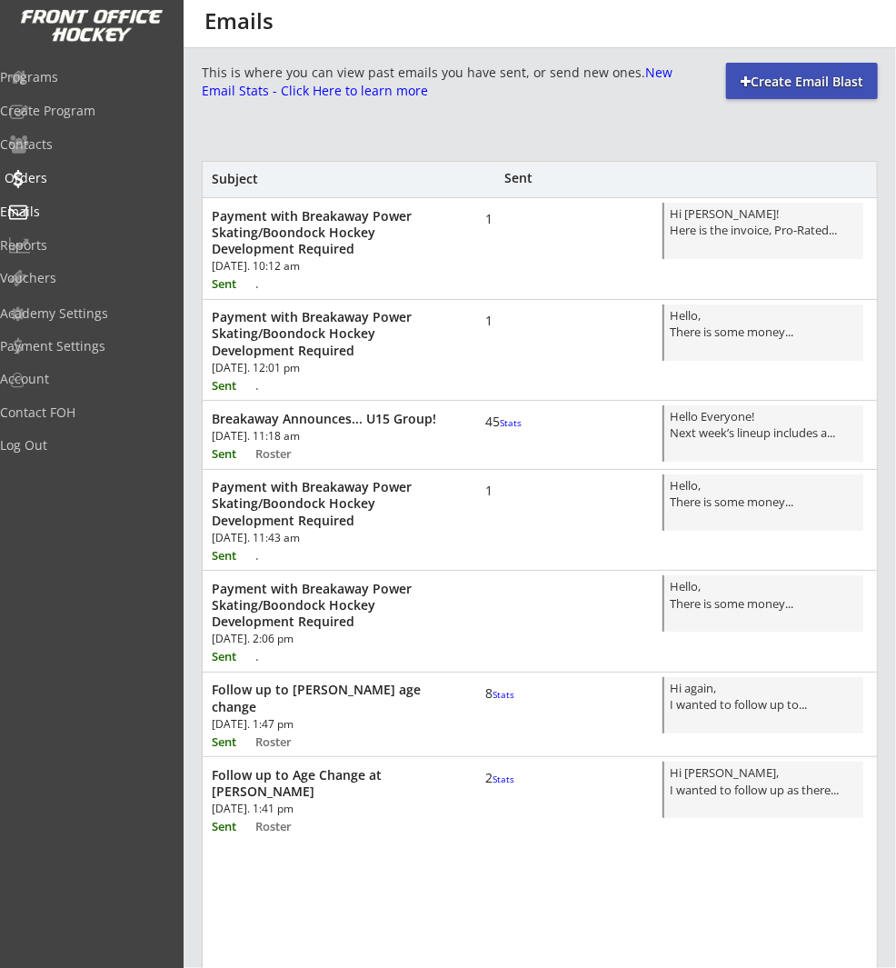
click at [78, 180] on div "Orders" at bounding box center [87, 178] width 164 height 13
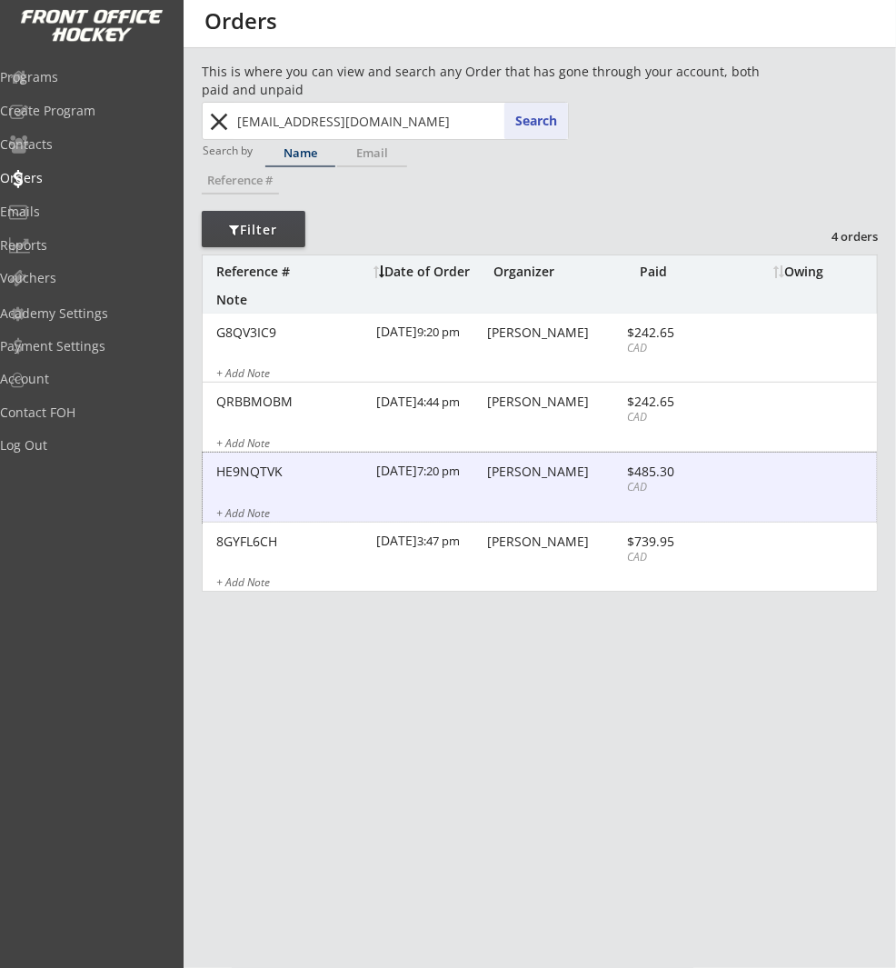
click at [528, 465] on div "Janna Breitman" at bounding box center [555, 471] width 134 height 13
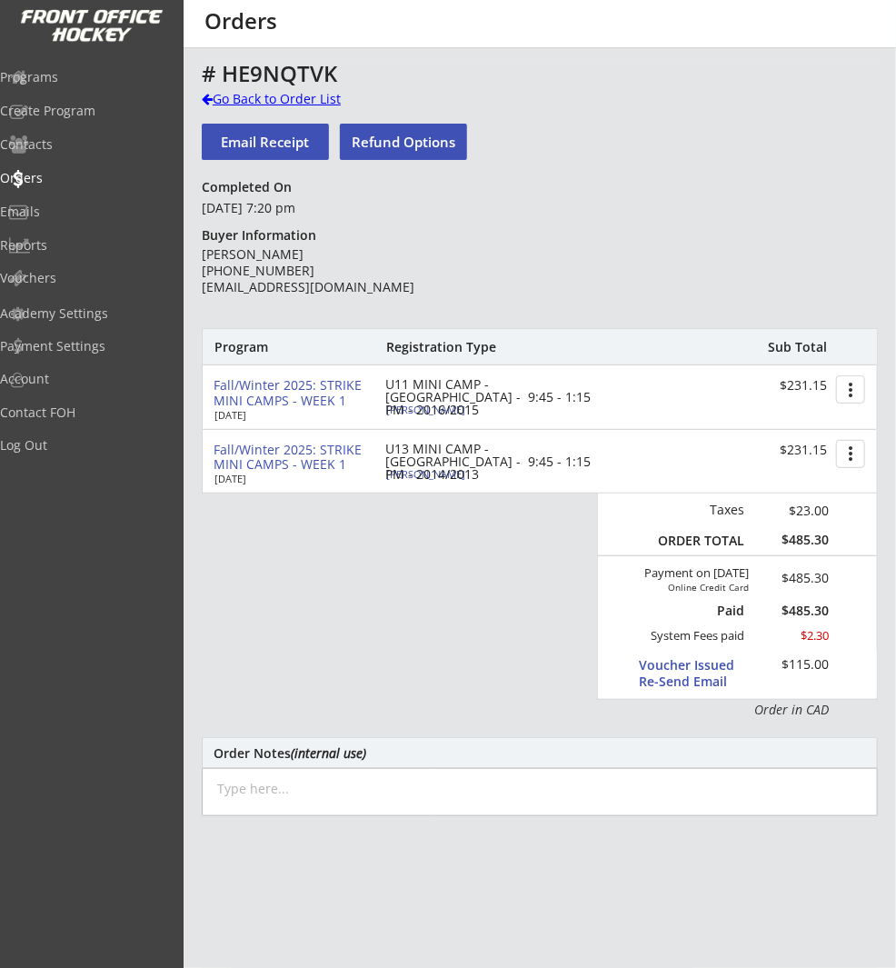
click at [261, 90] on div "Go Back to Order List" at bounding box center [295, 99] width 187 height 18
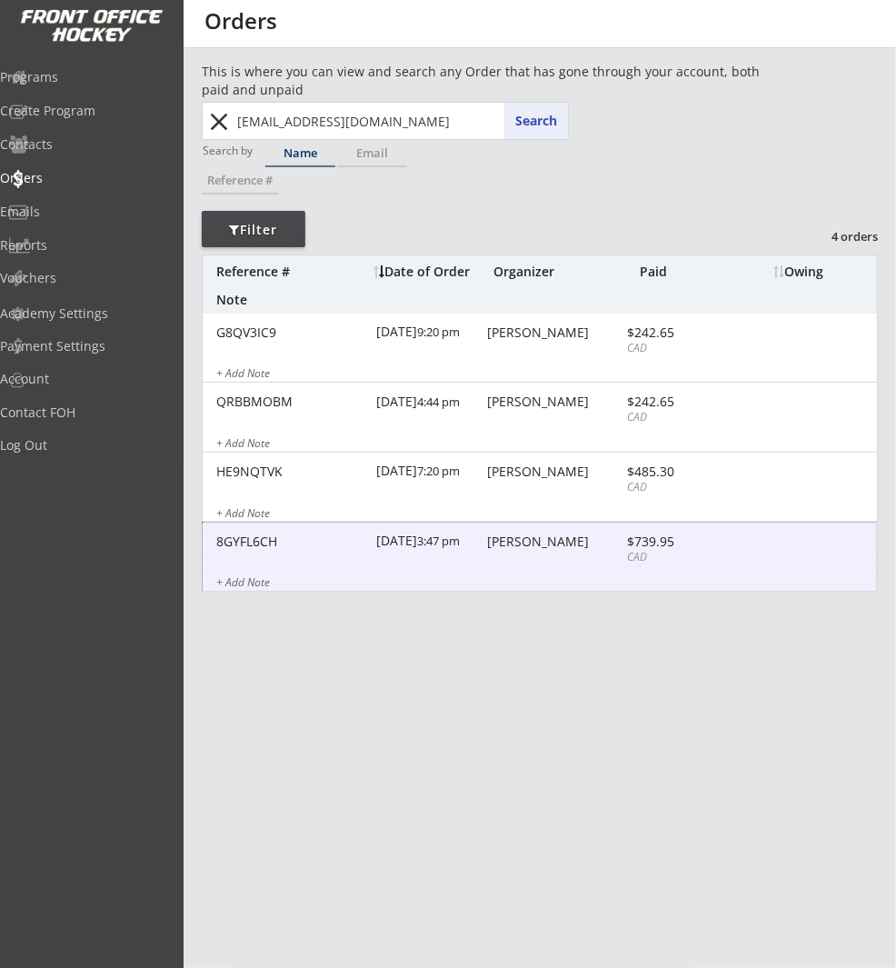
click at [508, 557] on div "8GYFL6CH 9/14/25 3:47 pm Janna Breitman $739.95 CAD + Add Note" at bounding box center [540, 558] width 674 height 70
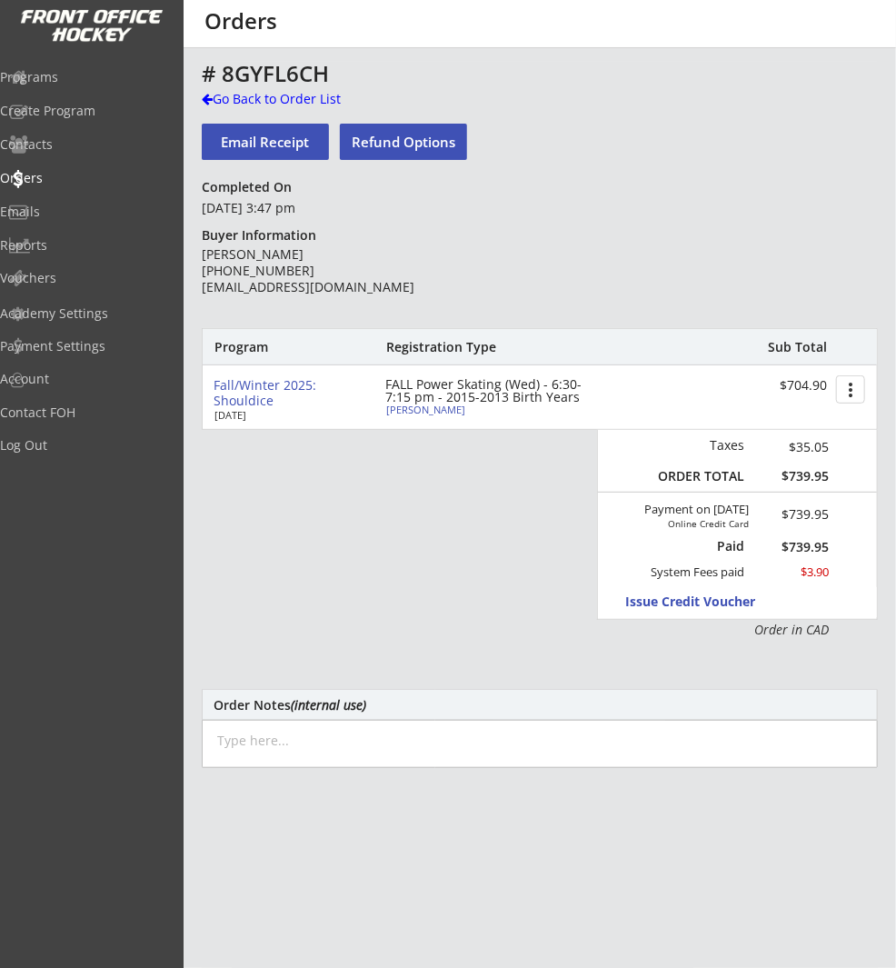
click at [394, 409] on div "Levi Breen" at bounding box center [487, 409] width 203 height 10
select select ""Forward""
select select ""Youth L""
type input "Male"
type input "Glenlake Hawks Minor Hockey Club"
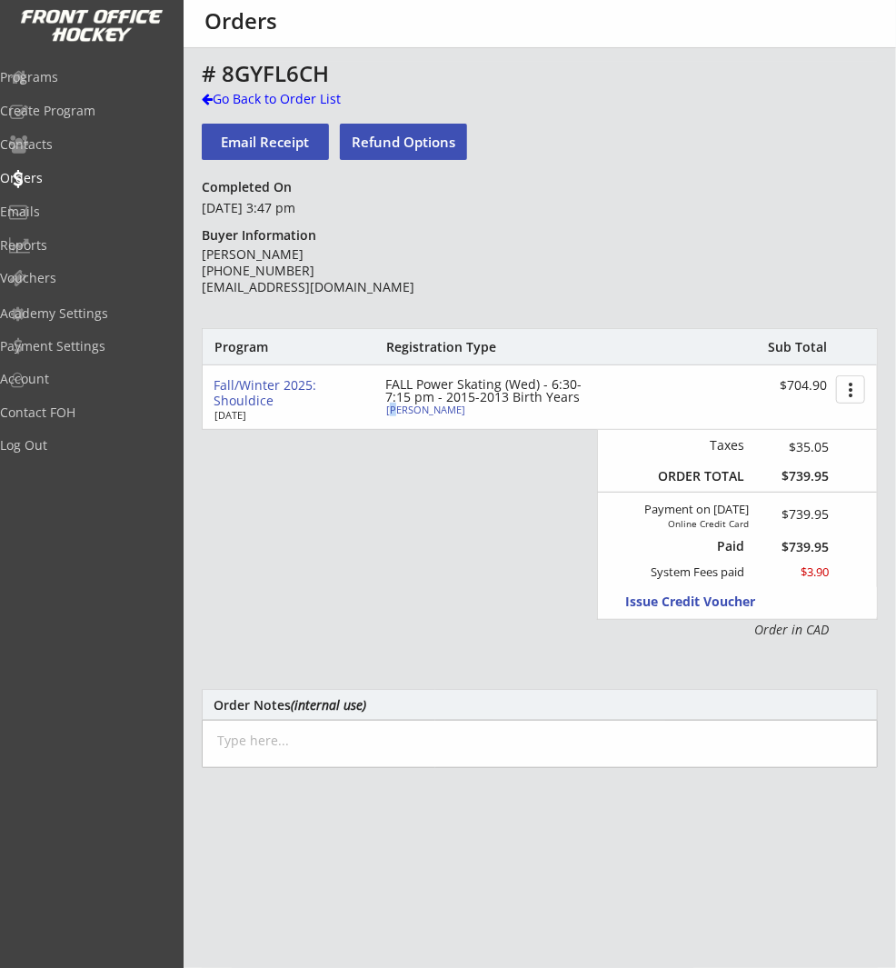
type input "U13"
type input "Division 3"
select select ""Glenlake Hawks Minor Hockey Club""
select select ""U13""
select select ""Division 3""
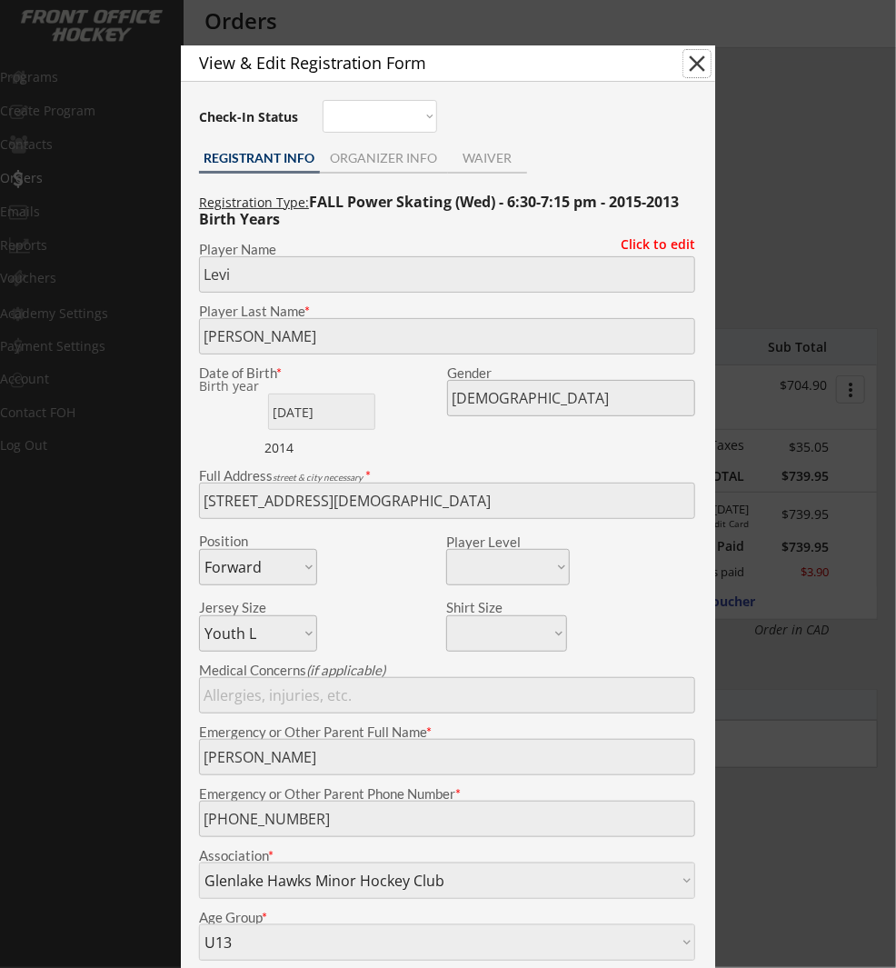
click at [693, 61] on button "close" at bounding box center [696, 63] width 27 height 27
select select ""PLACEHOLDER_1427118222253""
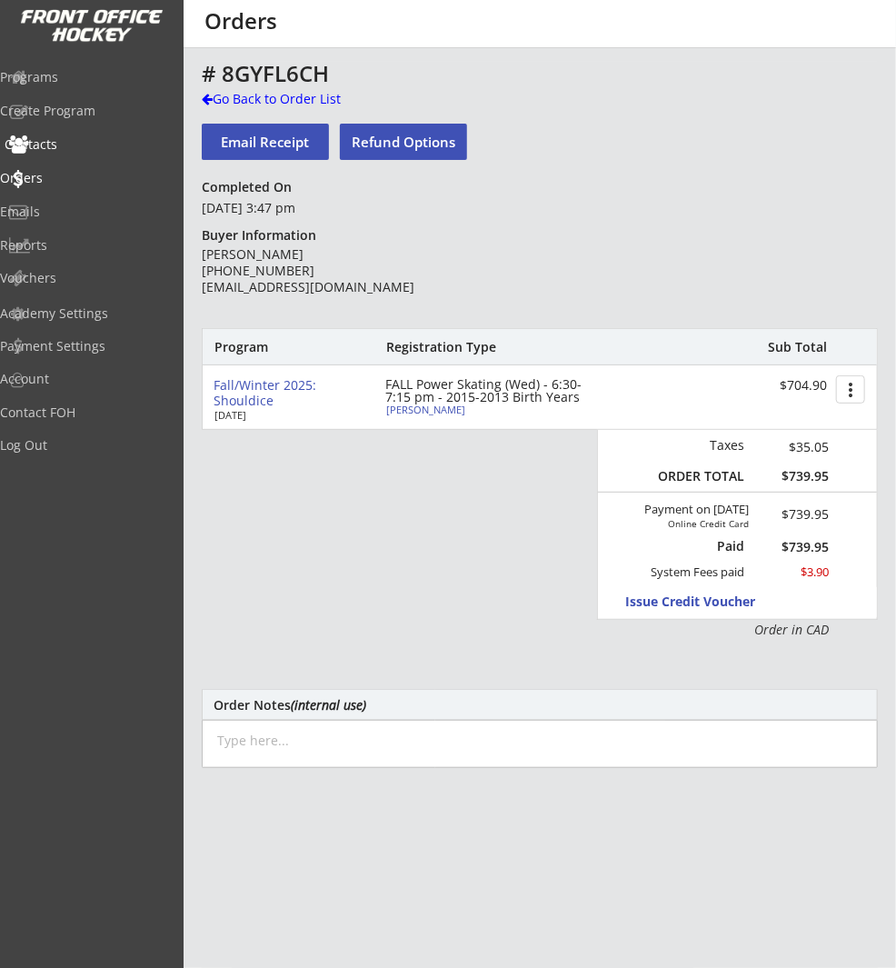
click at [72, 145] on div "Contacts" at bounding box center [87, 144] width 164 height 13
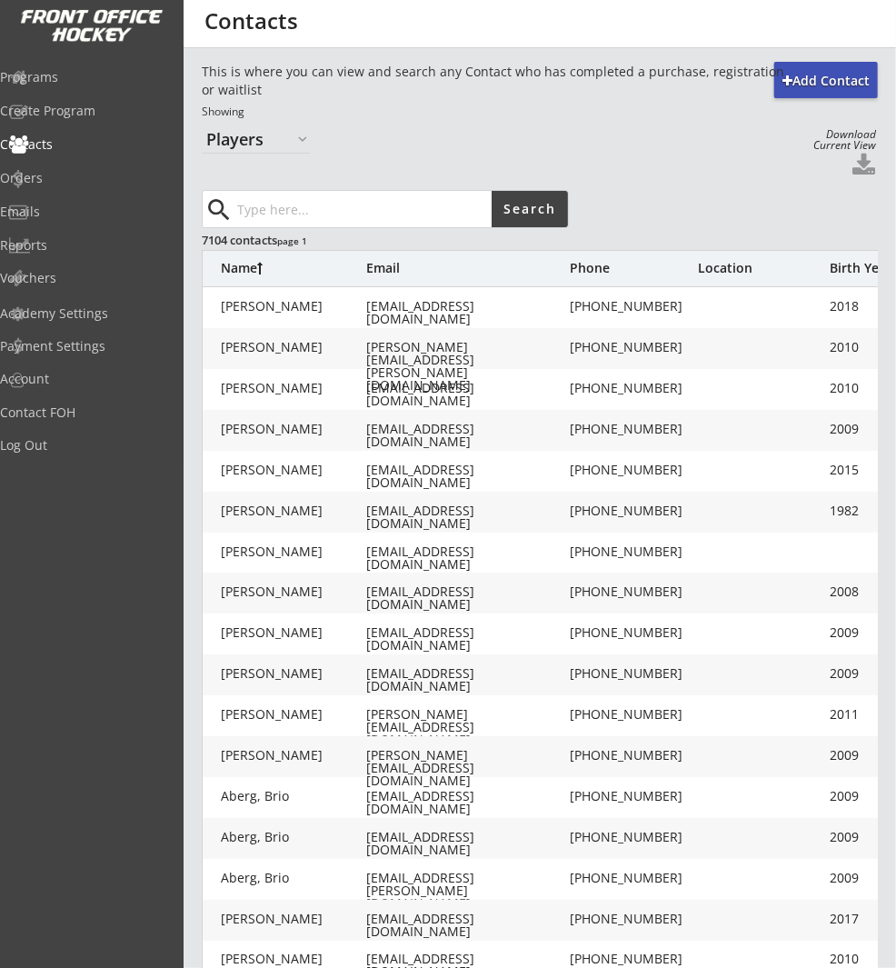
click at [309, 201] on input "input" at bounding box center [363, 209] width 258 height 36
click at [276, 128] on select "Organizers Players" at bounding box center [256, 139] width 109 height 29
click at [202, 125] on select "Organizers Players" at bounding box center [256, 139] width 109 height 29
drag, startPoint x: 276, startPoint y: 128, endPoint x: 282, endPoint y: 115, distance: 14.7
click at [280, 114] on div "Showing" at bounding box center [499, 112] width 594 height 15
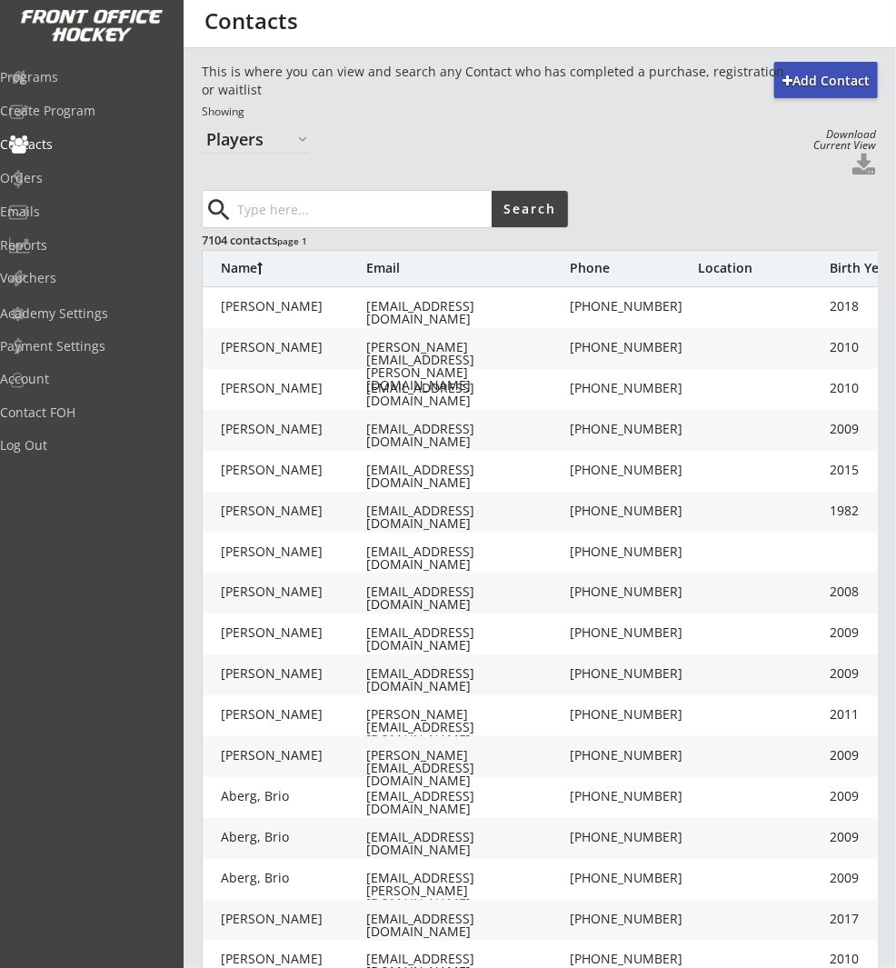
click at [284, 135] on select "Organizers Players" at bounding box center [256, 139] width 109 height 29
select select ""Organizers""
click at [202, 125] on select "Organizers Players" at bounding box center [256, 139] width 109 height 29
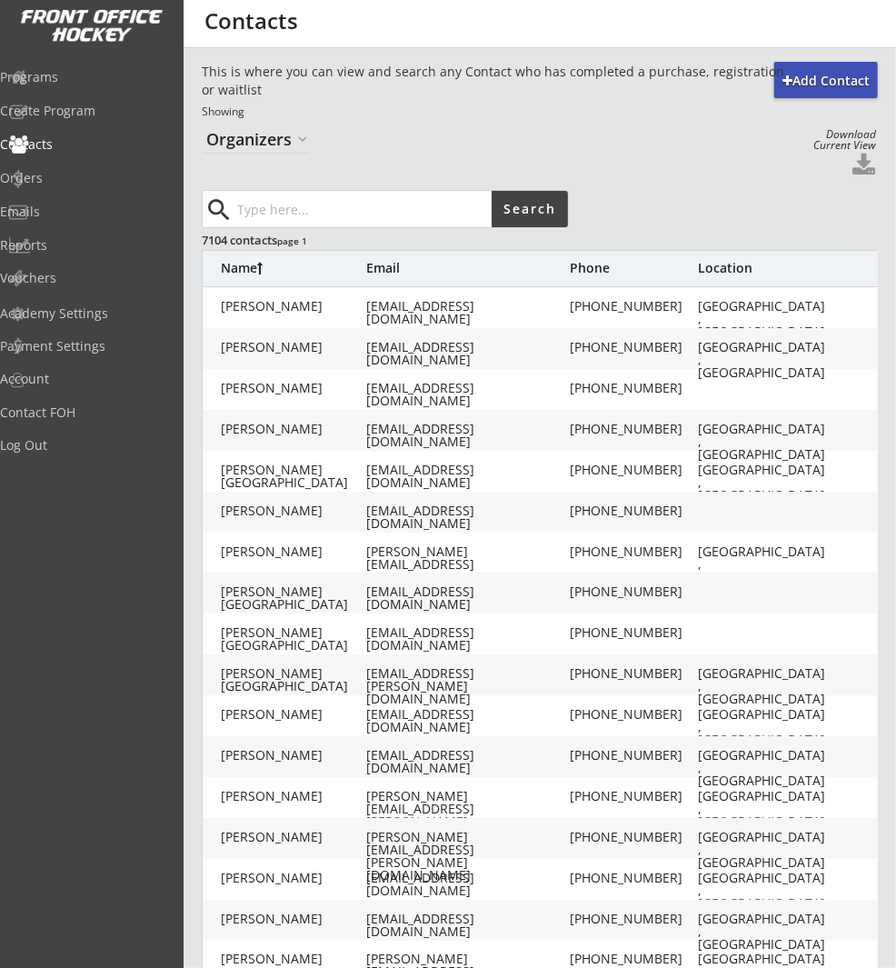
click at [329, 210] on input "input" at bounding box center [363, 209] width 258 height 36
paste input "kylebaumgardner@gmail.com"
type input "kylebaumgardner@gmail.com"
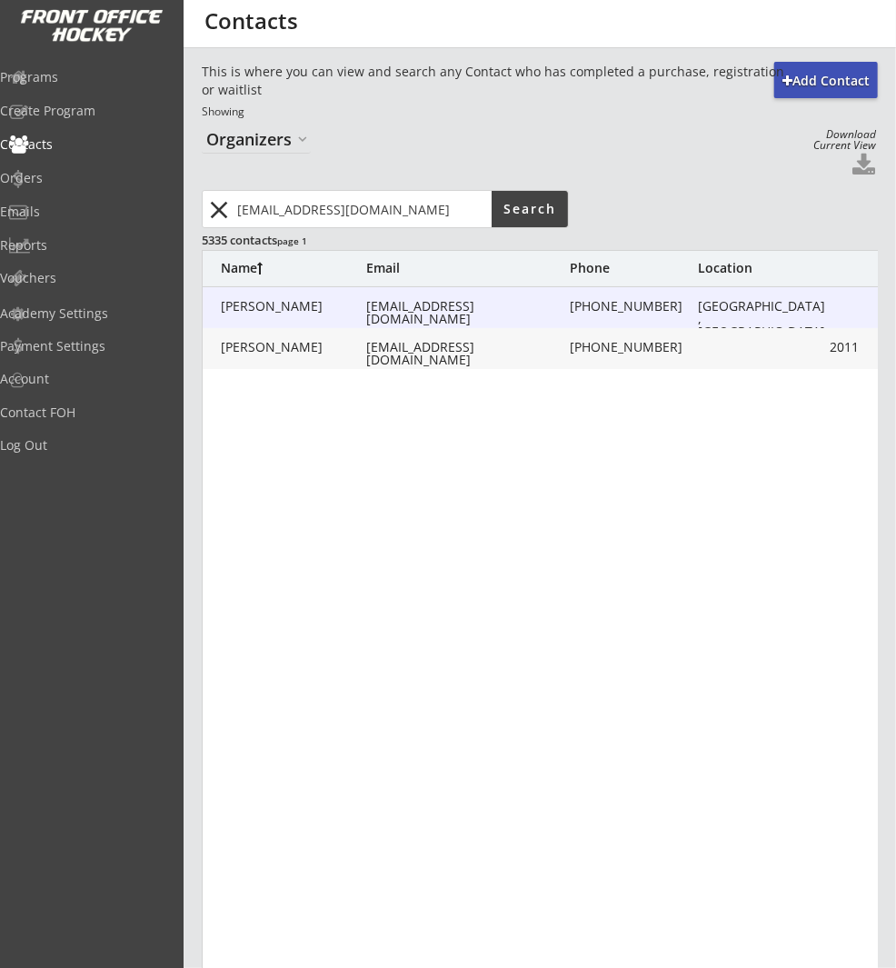
click at [467, 308] on div "kylebaumgardner@gmail.com" at bounding box center [466, 312] width 200 height 25
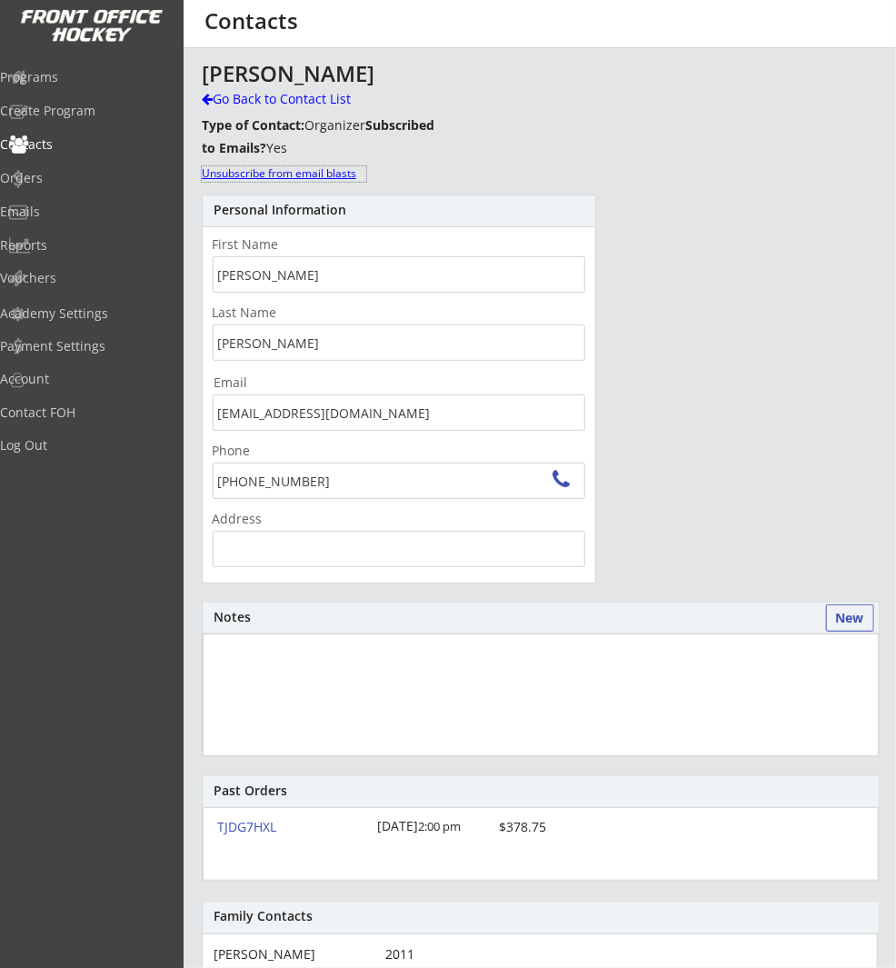
click at [322, 174] on div "Unsubscribe from email blasts" at bounding box center [284, 173] width 165 height 15
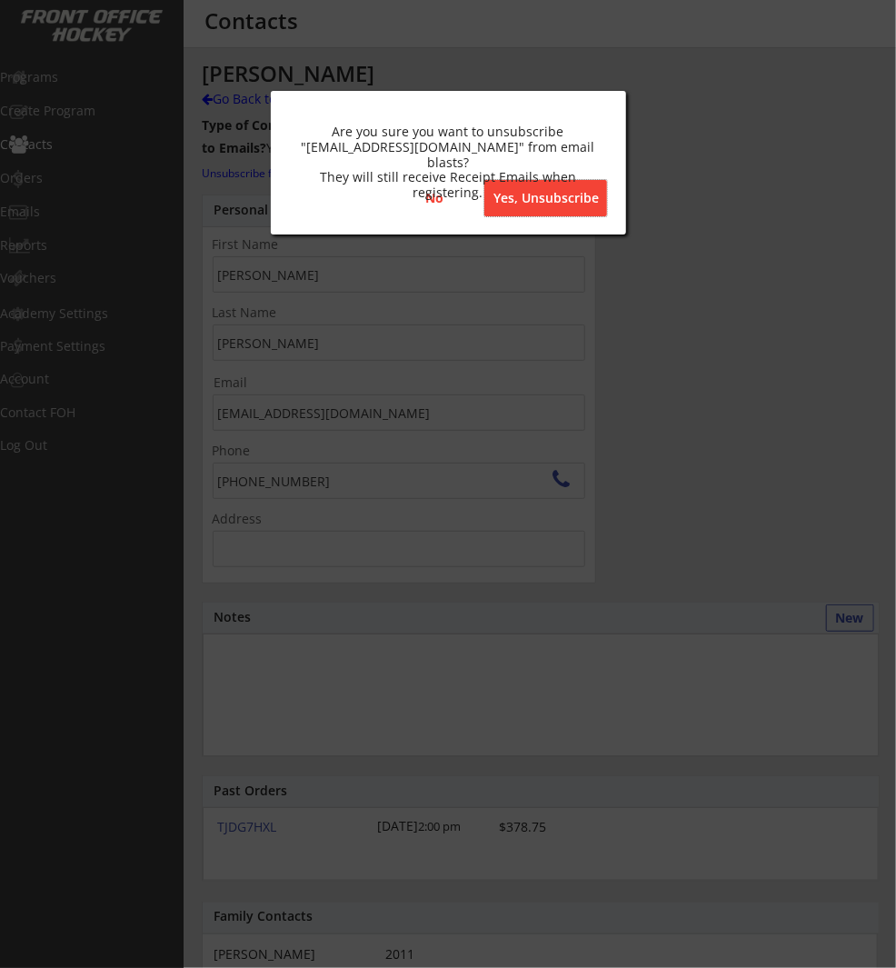
click at [518, 203] on button "Yes, Unsubscribe" at bounding box center [545, 198] width 123 height 36
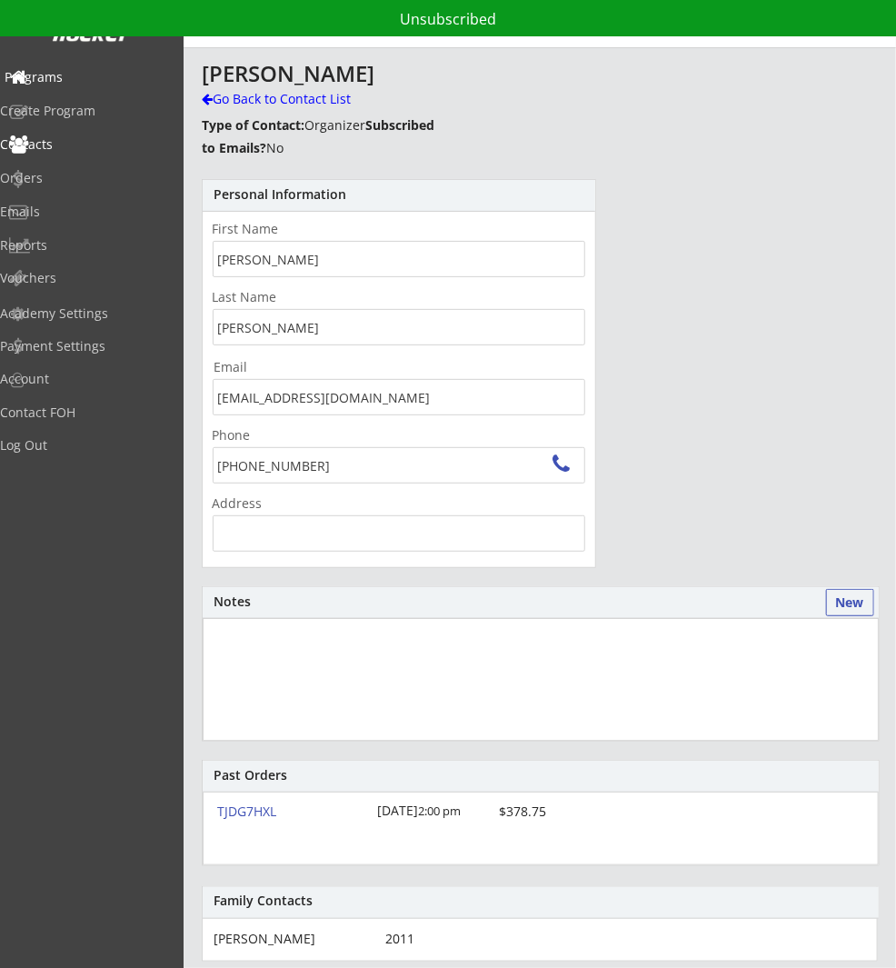
click at [110, 73] on div "Programs" at bounding box center [87, 77] width 164 height 13
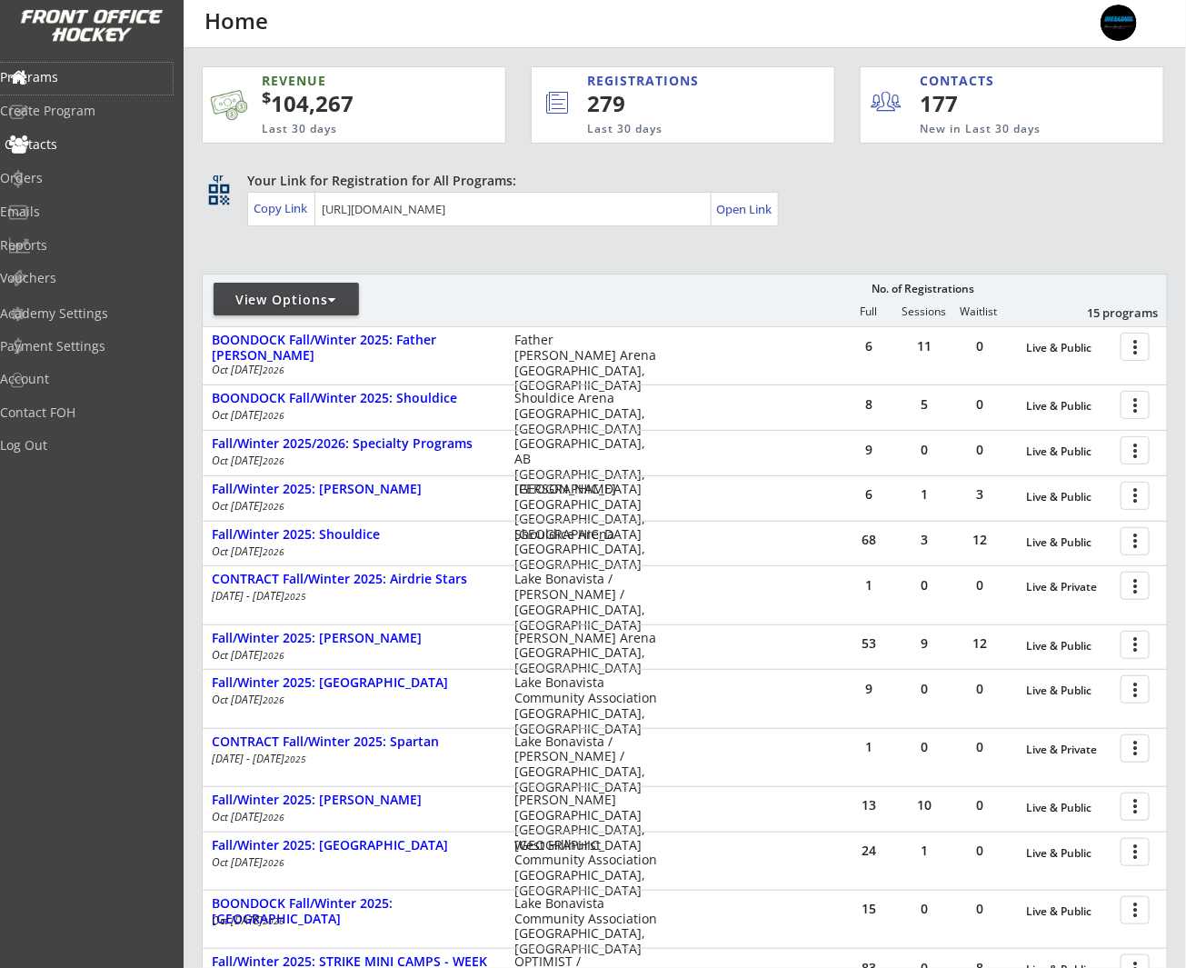
click at [124, 149] on div "Contacts" at bounding box center [87, 144] width 164 height 13
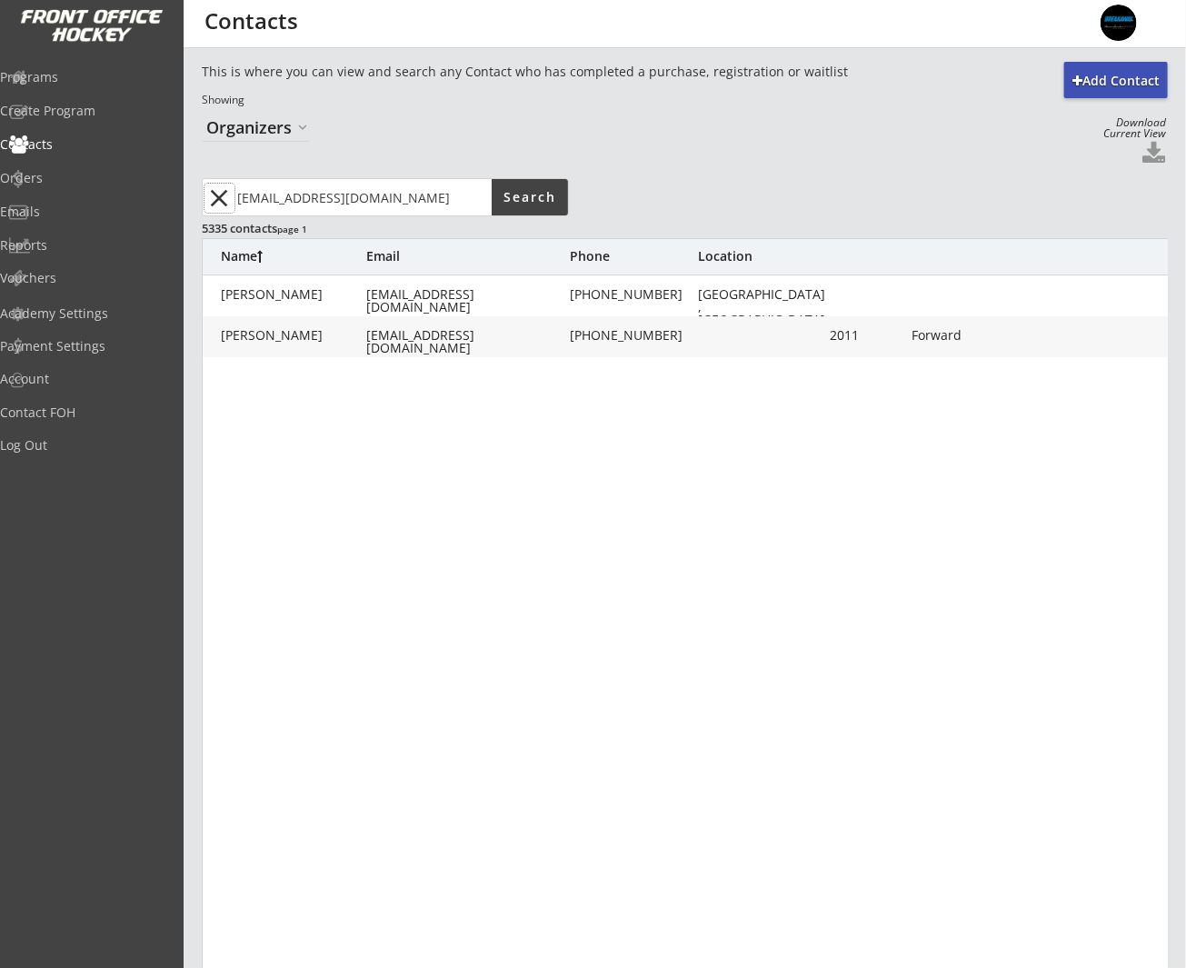
click at [220, 195] on button "close" at bounding box center [220, 198] width 30 height 29
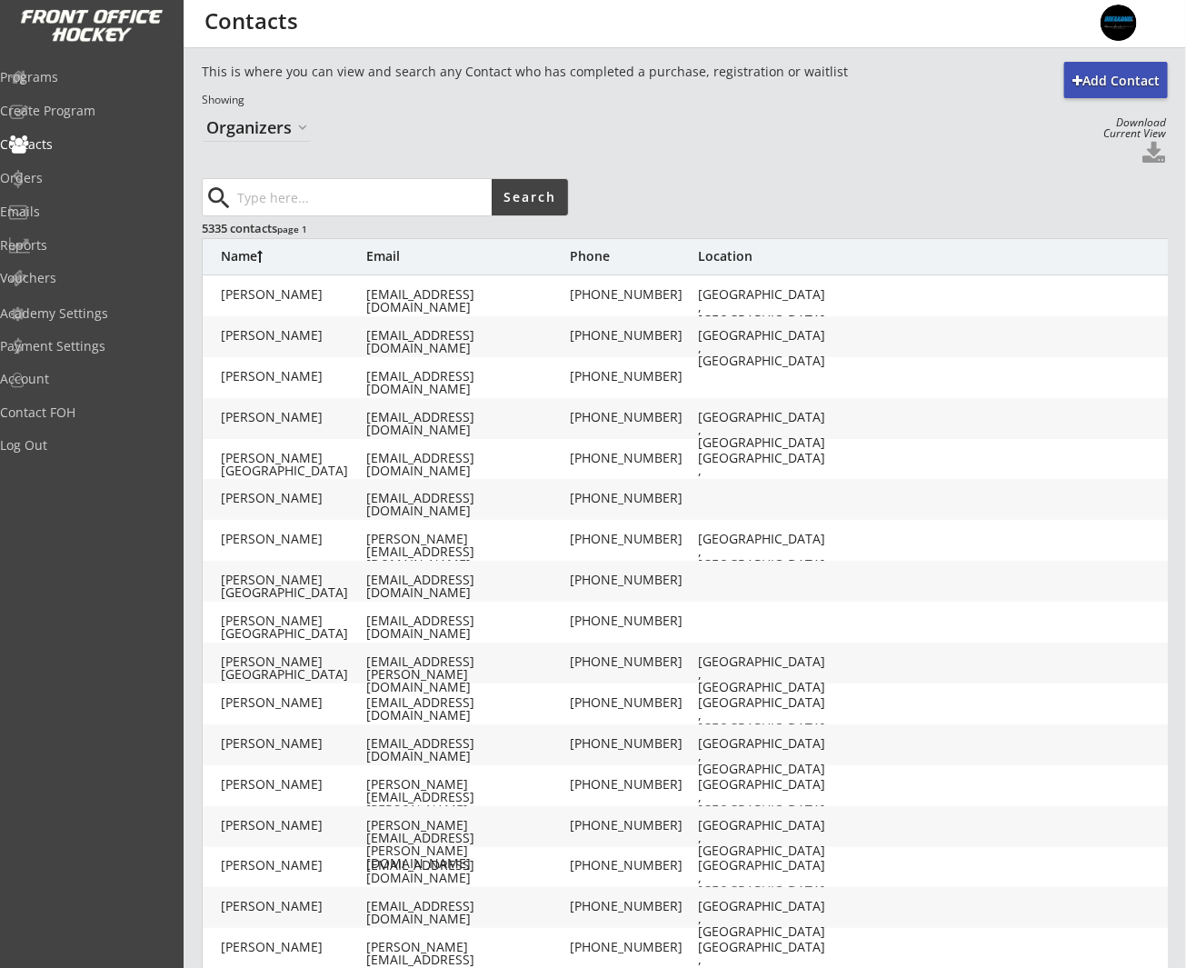
click at [295, 195] on input "input" at bounding box center [363, 197] width 258 height 36
paste input "daniela.caval@outlook.com"
type input "daniela.caval@outlook.com"
click at [526, 194] on button "Search" at bounding box center [530, 197] width 76 height 36
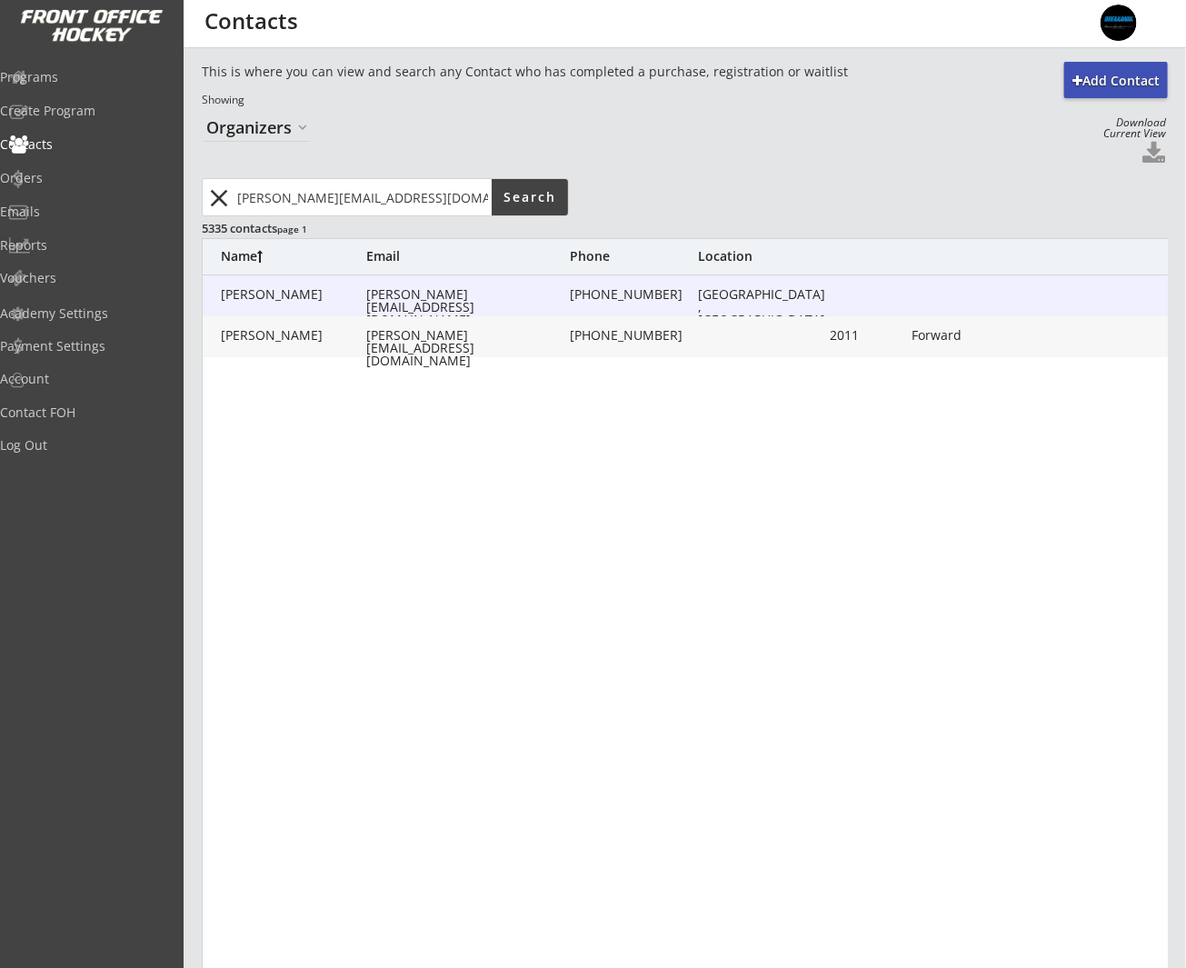
click at [657, 279] on div "Cavalcante, Daniela daniela.caval@outlook.com (403) 829-9839 Alberta, Canada" at bounding box center [703, 295] width 1000 height 41
type input "Daniela"
type input "Cavalcante"
type input "daniela.caval@outlook.com"
type input "(403) 829-9839"
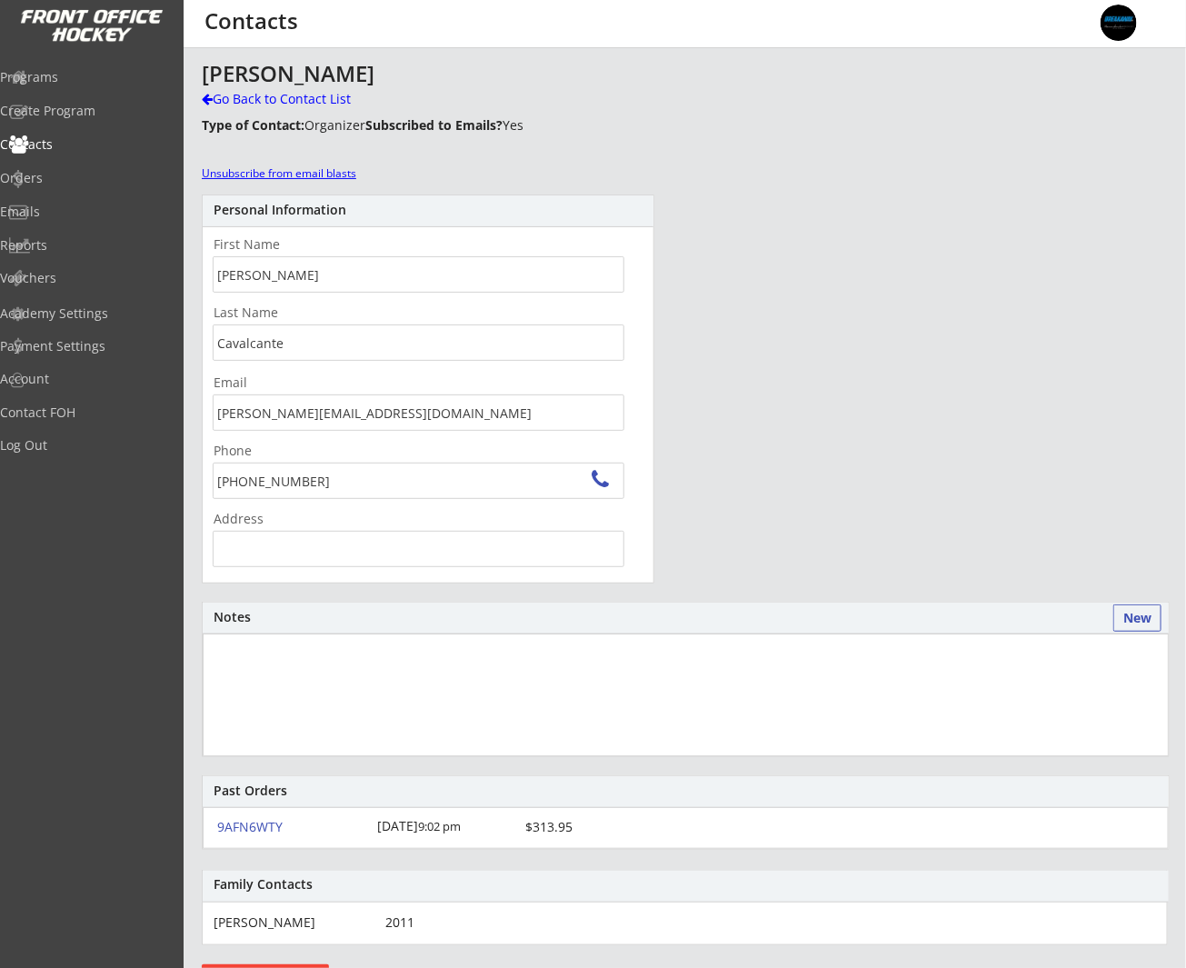
click at [281, 170] on div "Unsubscribe from email blasts" at bounding box center [284, 173] width 165 height 15
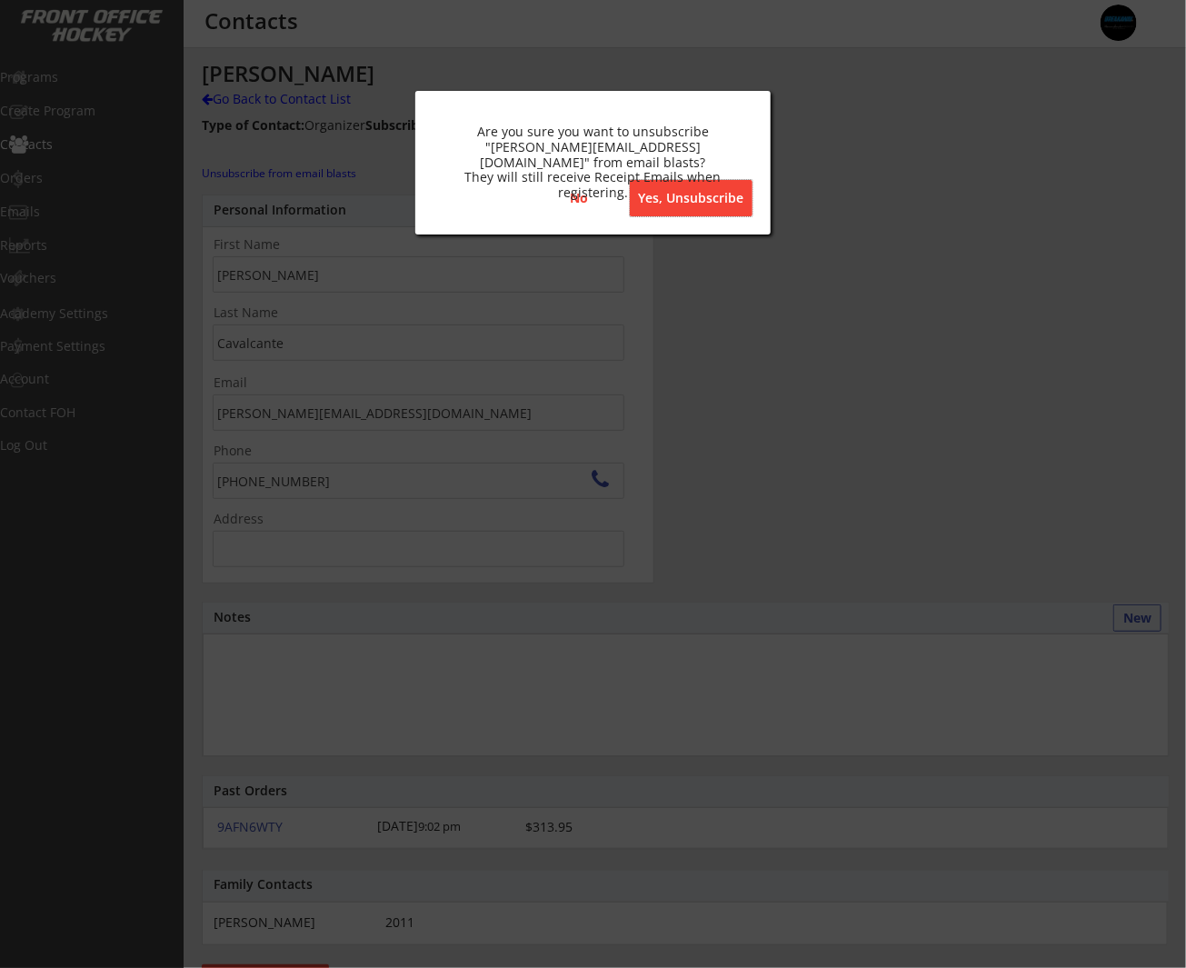
click at [749, 192] on button "Yes, Unsubscribe" at bounding box center [691, 198] width 123 height 36
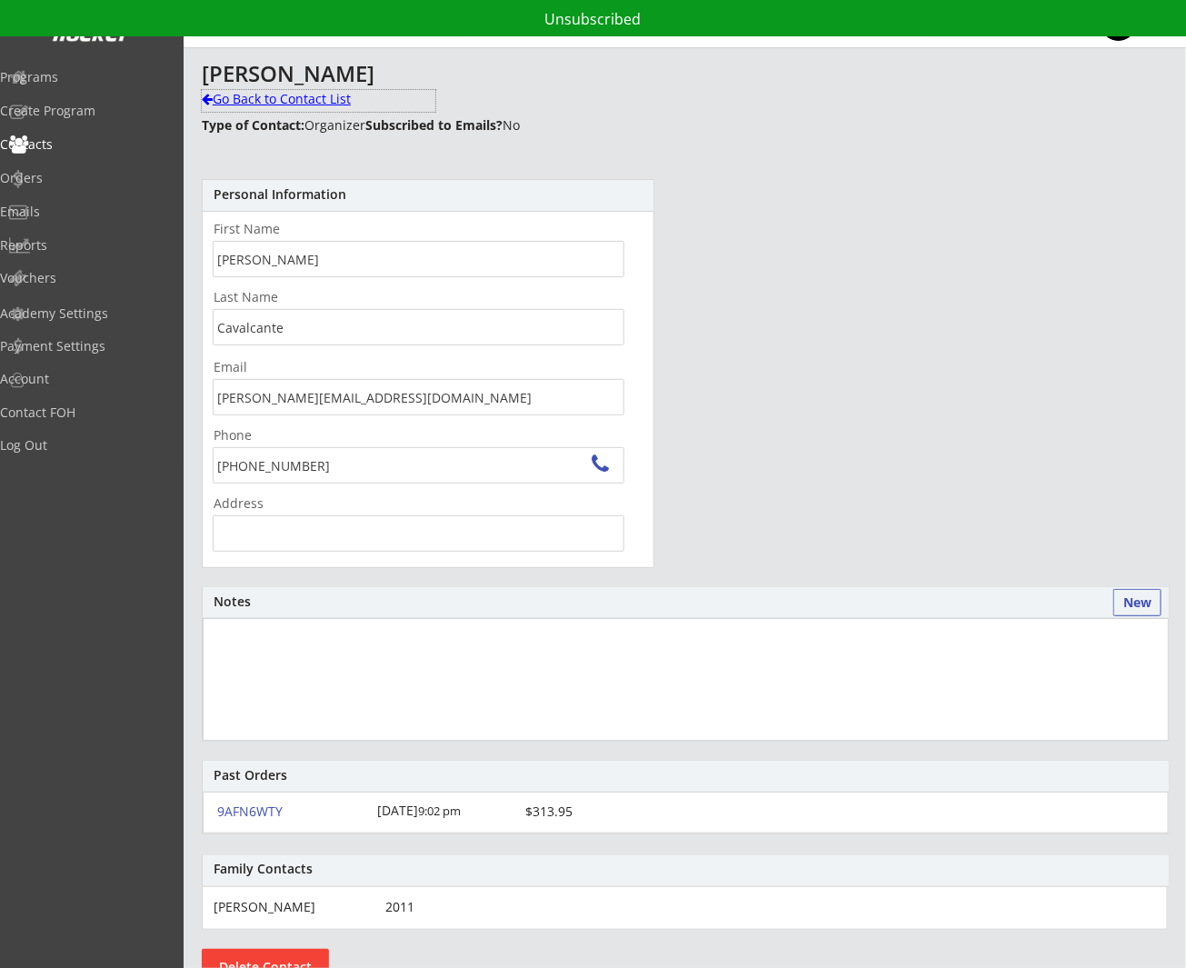
click at [263, 99] on div "Go Back to Contact List" at bounding box center [319, 99] width 234 height 18
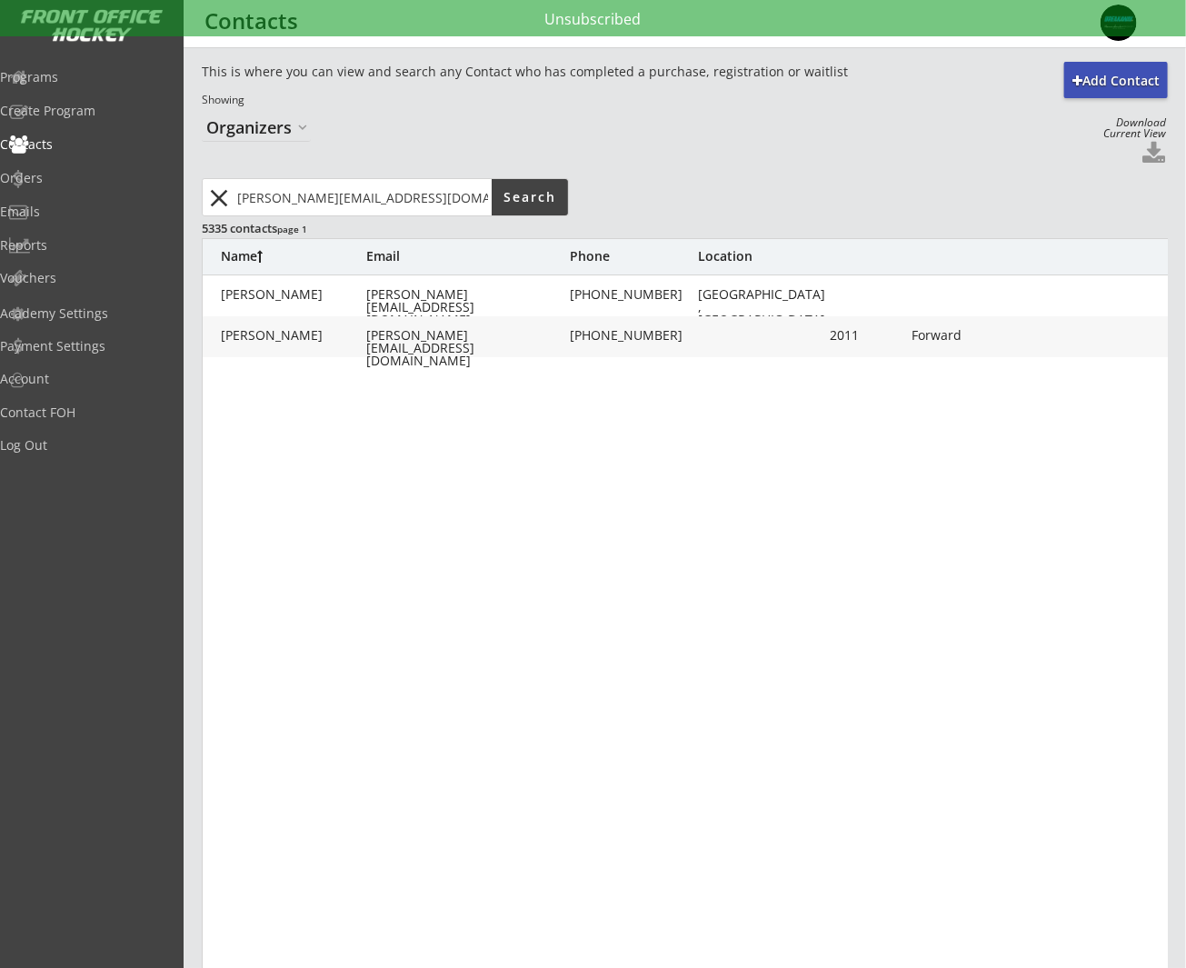
click at [467, 337] on div "daniela.caval@outlook.com" at bounding box center [466, 348] width 200 height 38
type input "Raquel"
type input "Cavalcante"
type input "daniela.caval@outlook.com"
type input "(403) 829-9839"
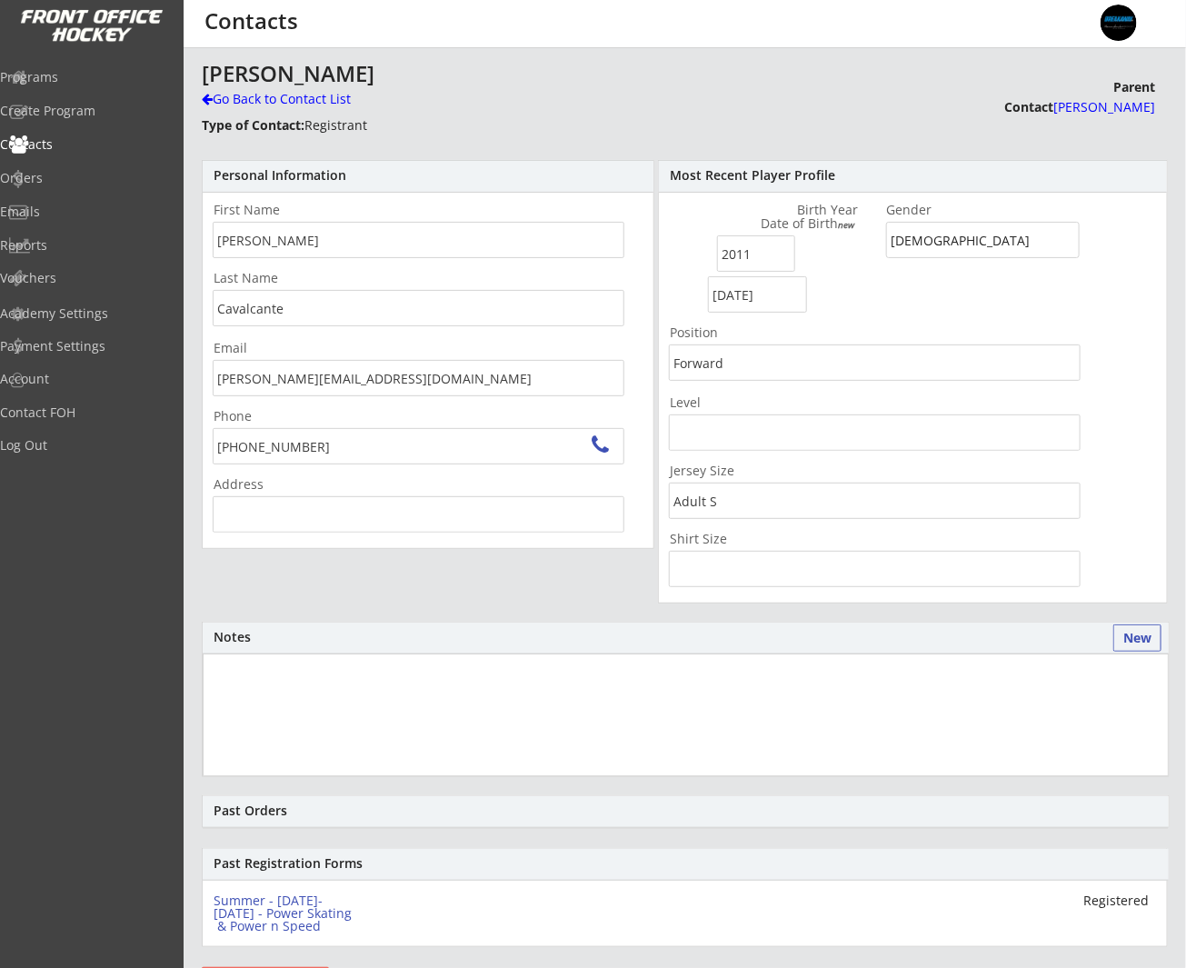
type input "82 Tuscany Meadows Crescent NW, Calgary, AB T3L 2V6, Canada"
drag, startPoint x: 250, startPoint y: 96, endPoint x: 194, endPoint y: 91, distance: 56.6
click at [250, 96] on div "Go Back to Contact List" at bounding box center [319, 99] width 234 height 18
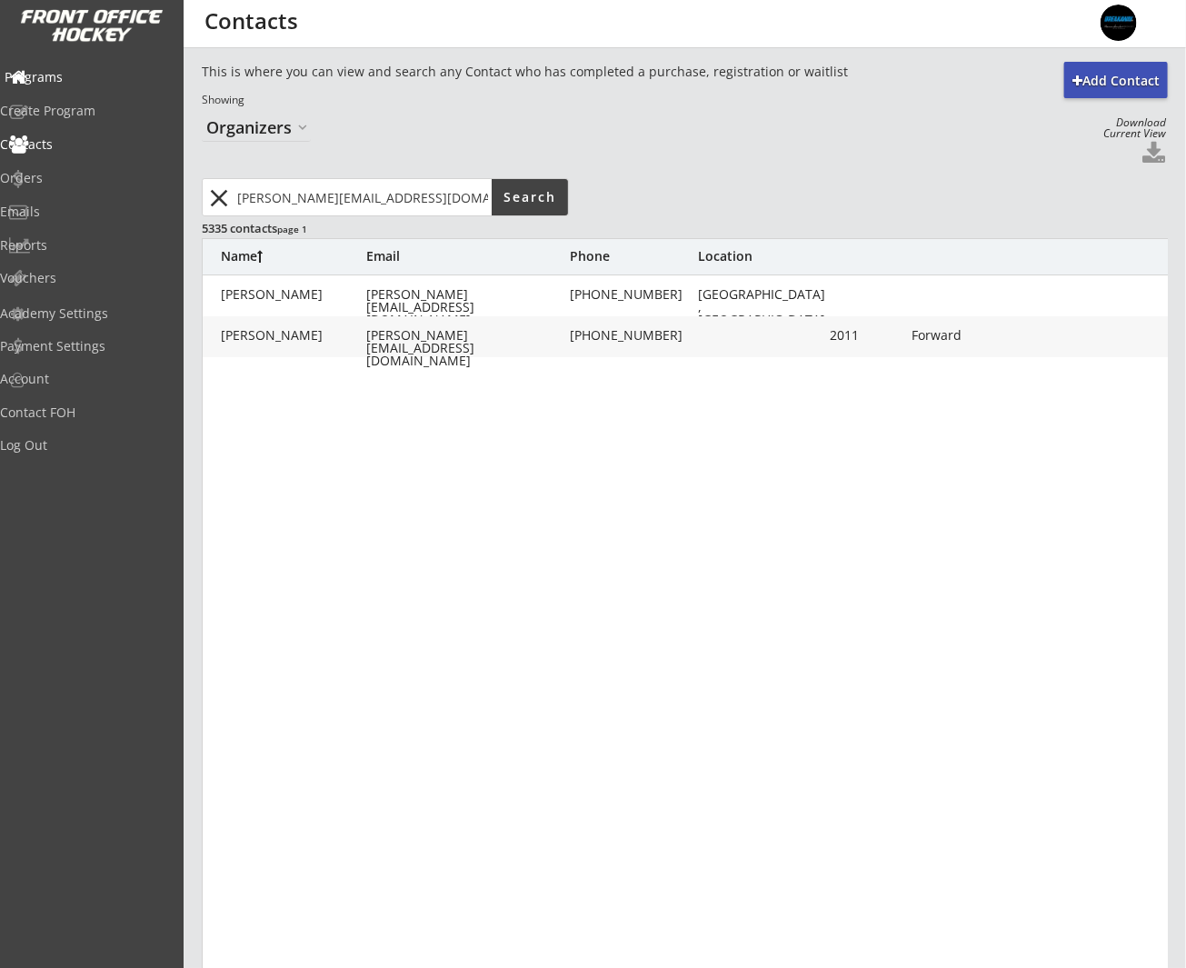
click at [91, 75] on div "Programs" at bounding box center [87, 77] width 164 height 13
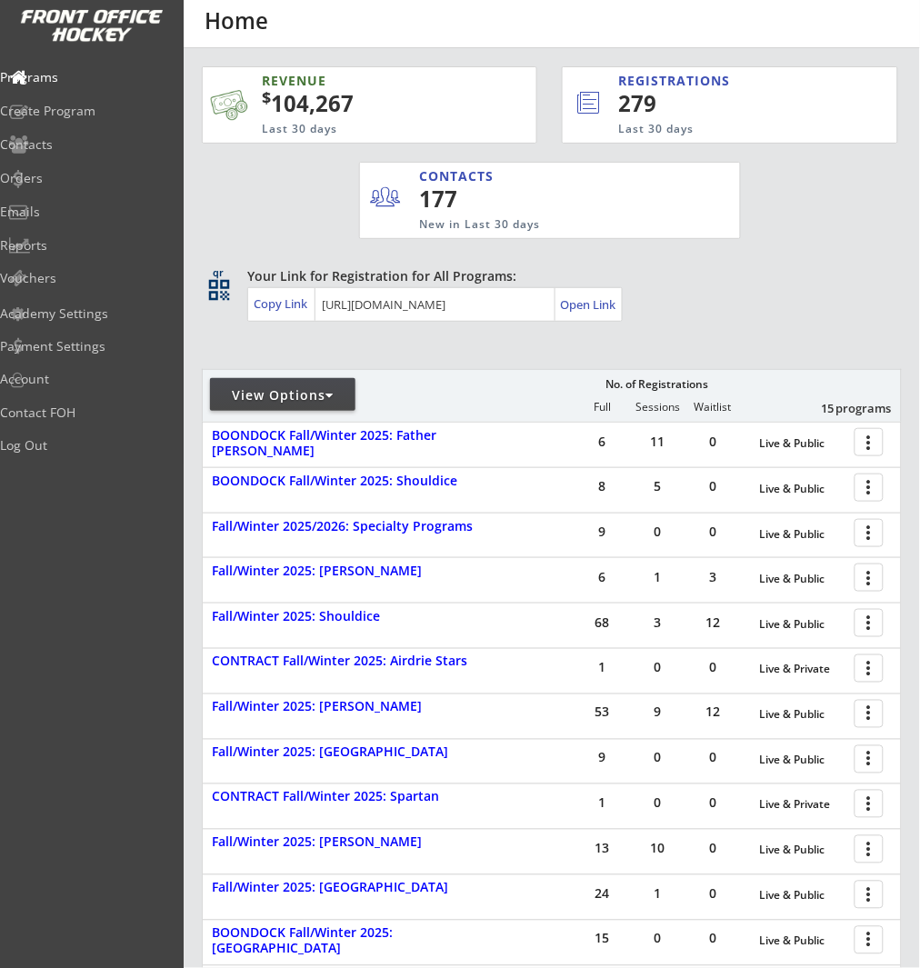
click at [792, 286] on div "Your Link for Registration for All Programs: Copy Link Open Link" at bounding box center [574, 294] width 654 height 55
drag, startPoint x: 54, startPoint y: 247, endPoint x: 93, endPoint y: 229, distance: 43.1
click at [54, 247] on div "Reports" at bounding box center [87, 245] width 164 height 13
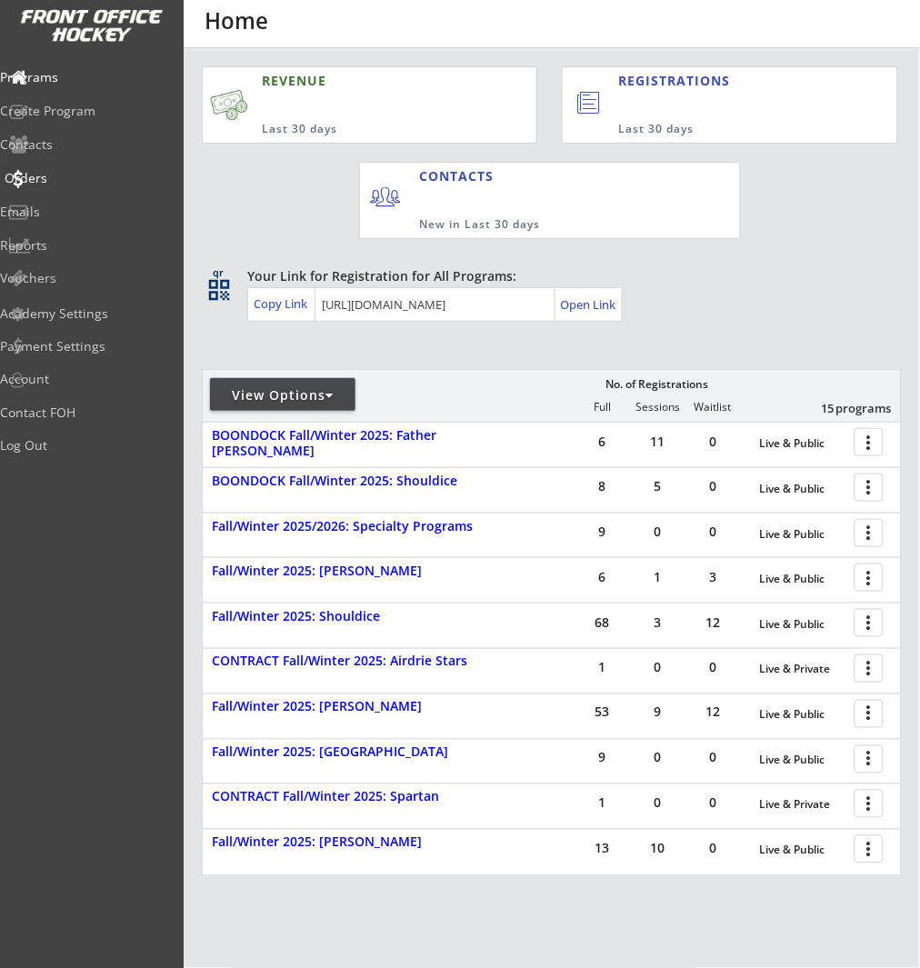
click at [71, 176] on div "Orders" at bounding box center [87, 178] width 164 height 13
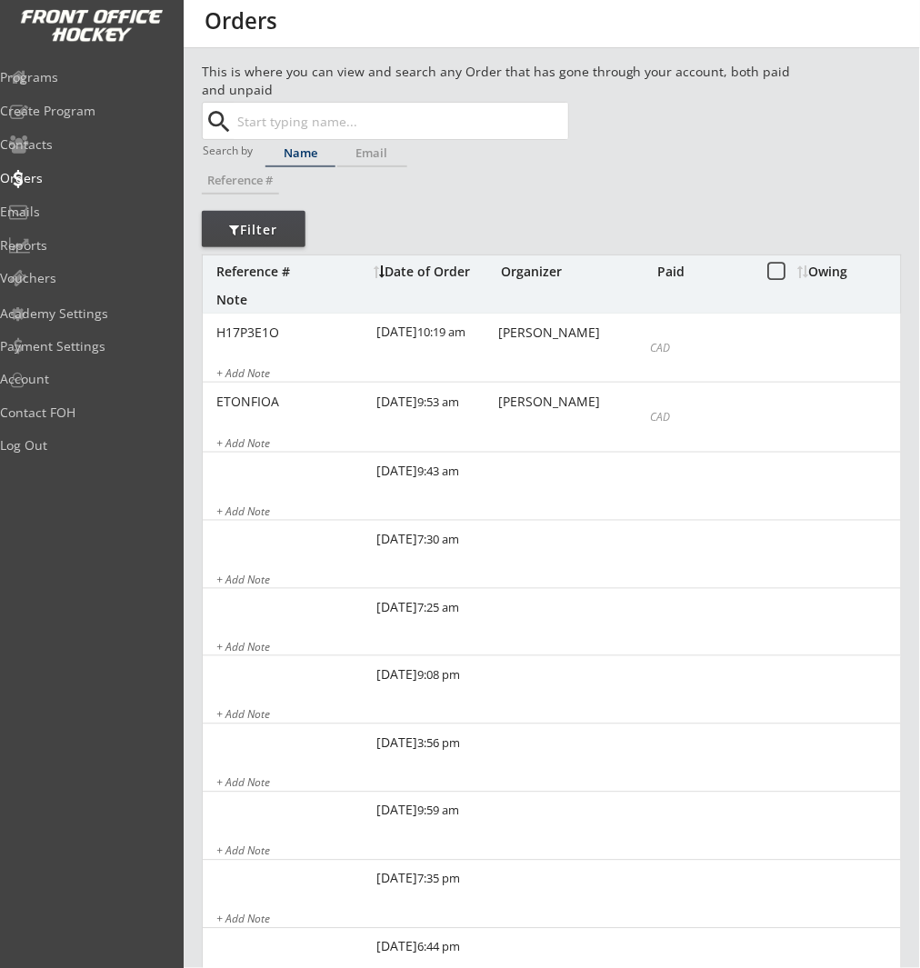
click at [254, 126] on input "text" at bounding box center [401, 121] width 334 height 36
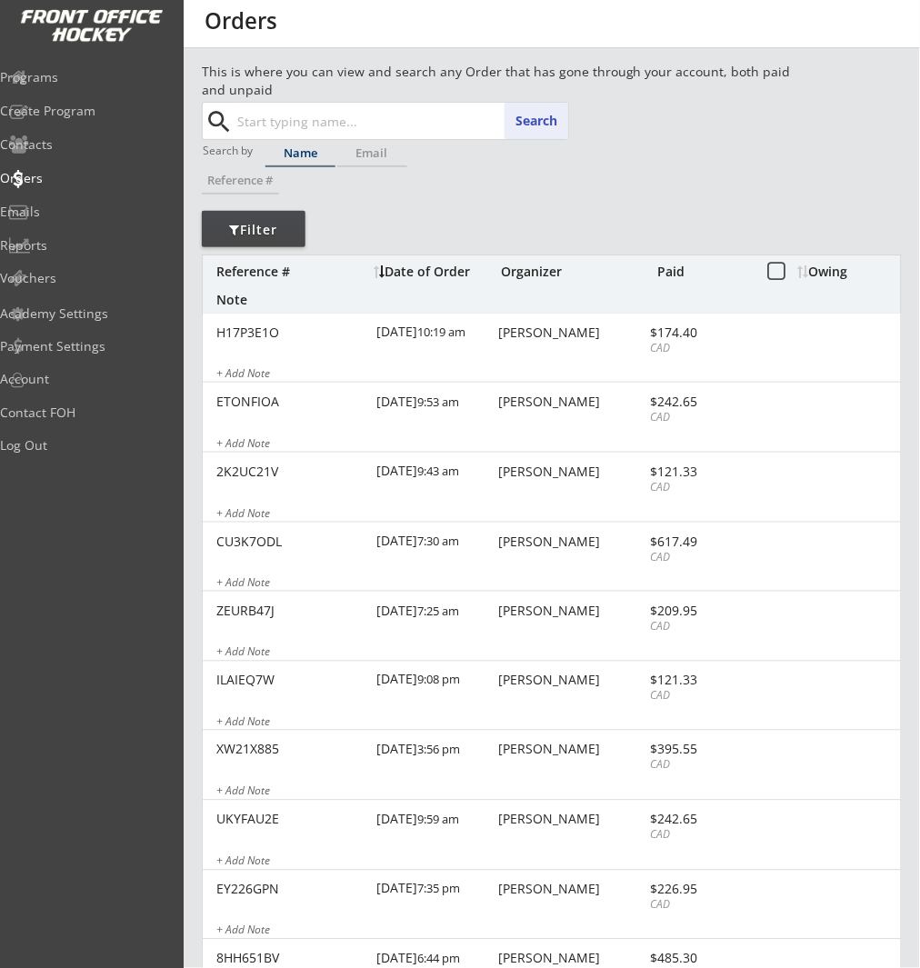
paste input "[EMAIL_ADDRESS][DOMAIN_NAME]"
type input "[EMAIL_ADDRESS][DOMAIN_NAME]"
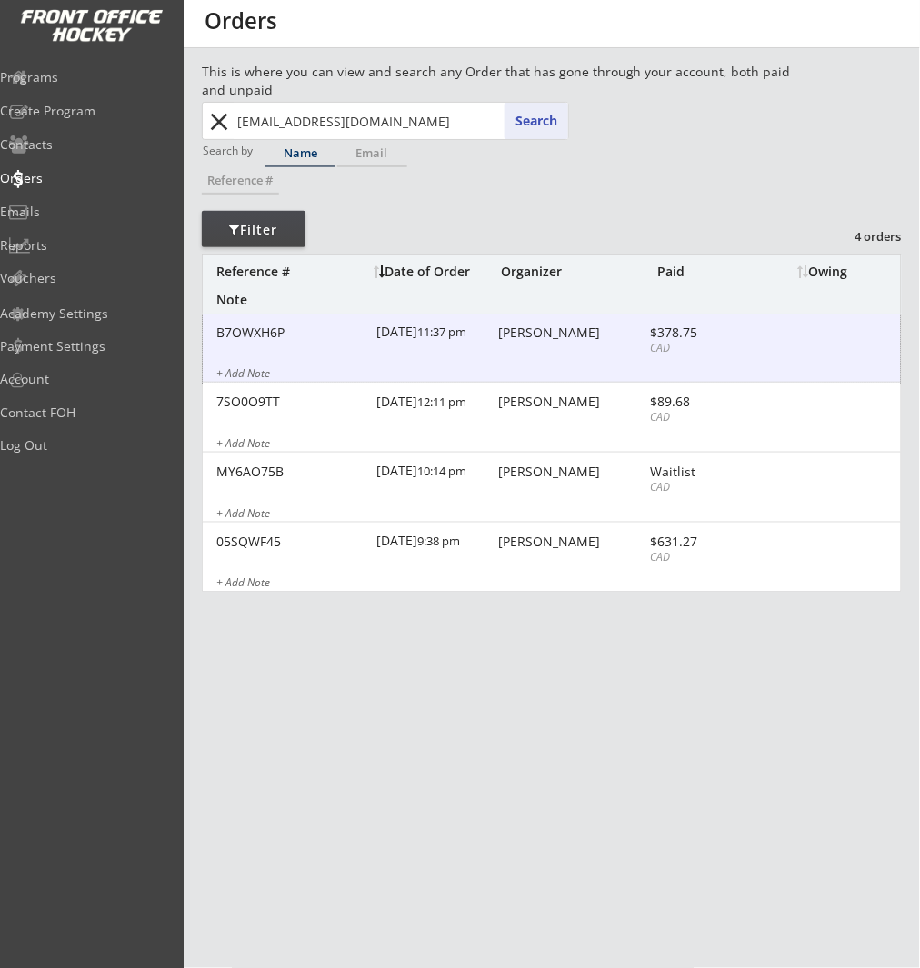
click at [669, 354] on div "CAD" at bounding box center [699, 348] width 97 height 15
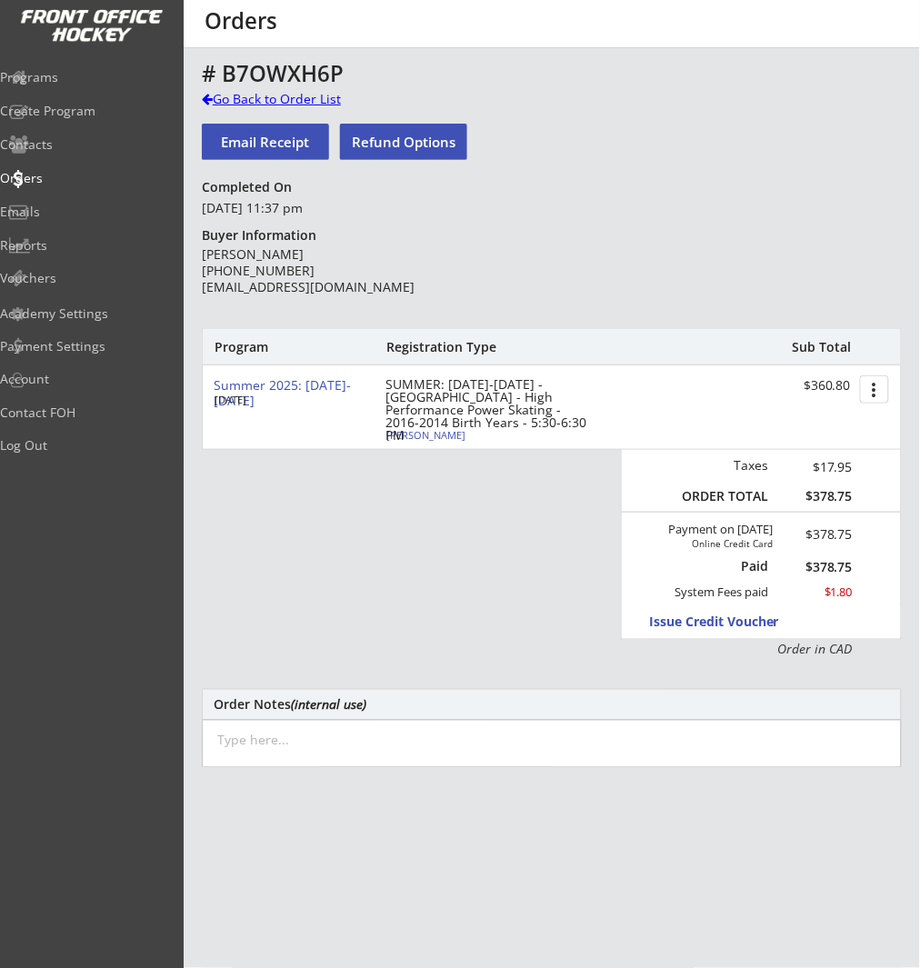
click at [329, 95] on div "Go Back to Order List" at bounding box center [295, 99] width 187 height 18
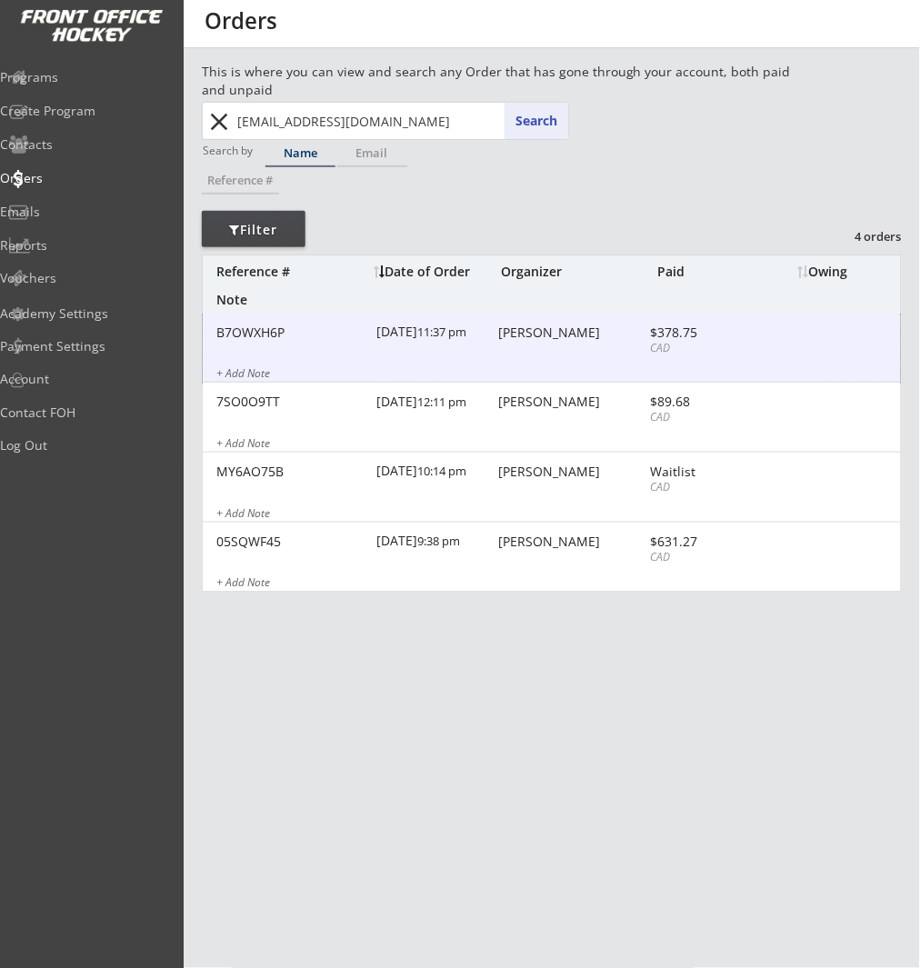
click at [399, 333] on div "[DATE] 11:37 pm" at bounding box center [434, 334] width 117 height 41
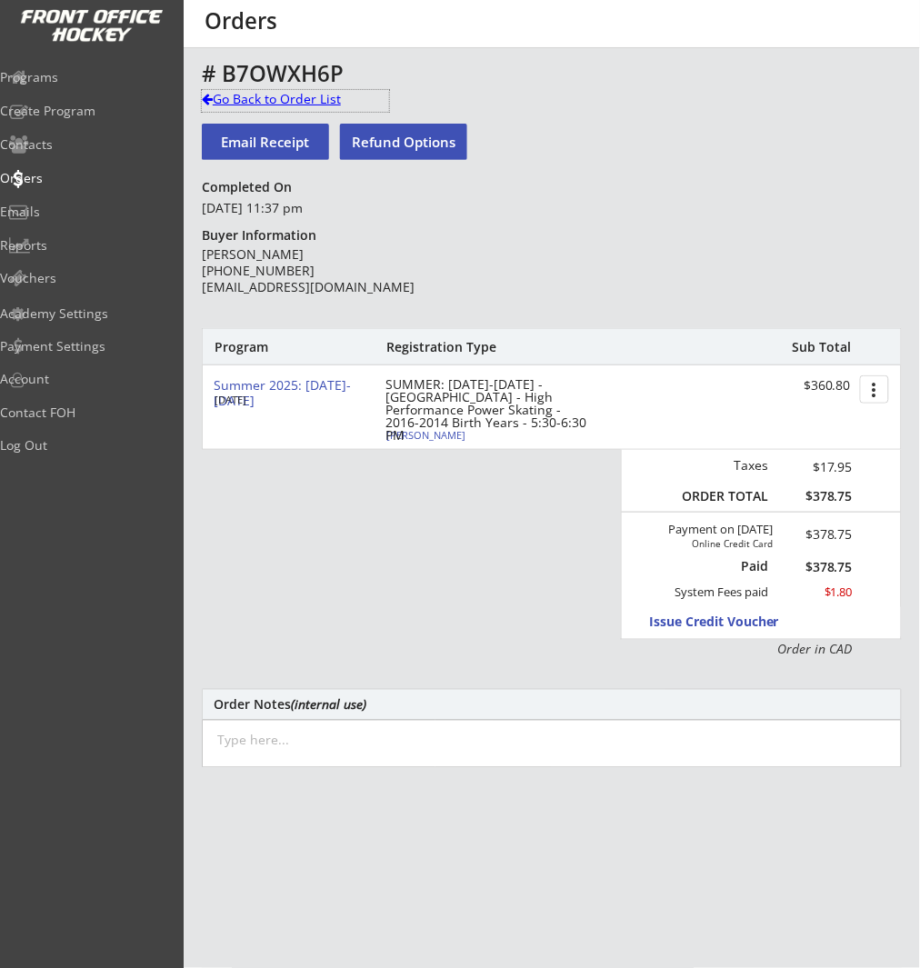
click at [324, 99] on div "Go Back to Order List" at bounding box center [295, 99] width 187 height 18
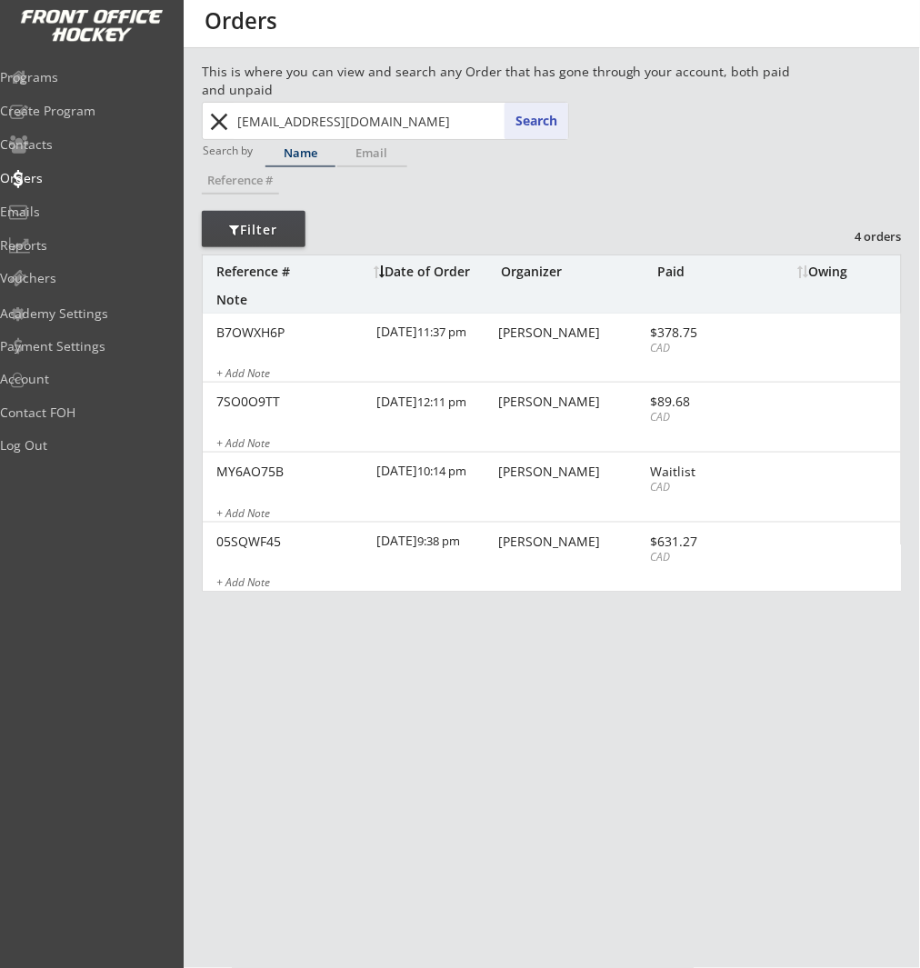
click at [220, 118] on button "close" at bounding box center [220, 121] width 30 height 29
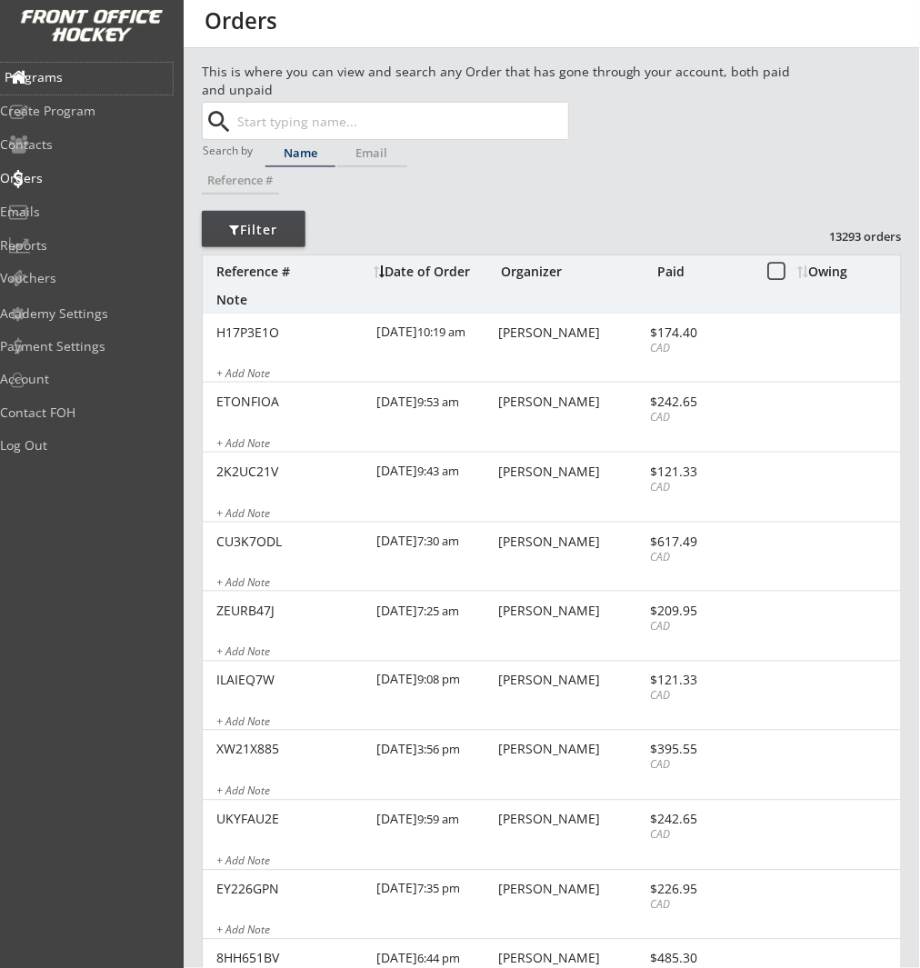
click at [110, 77] on div "Programs" at bounding box center [87, 77] width 164 height 13
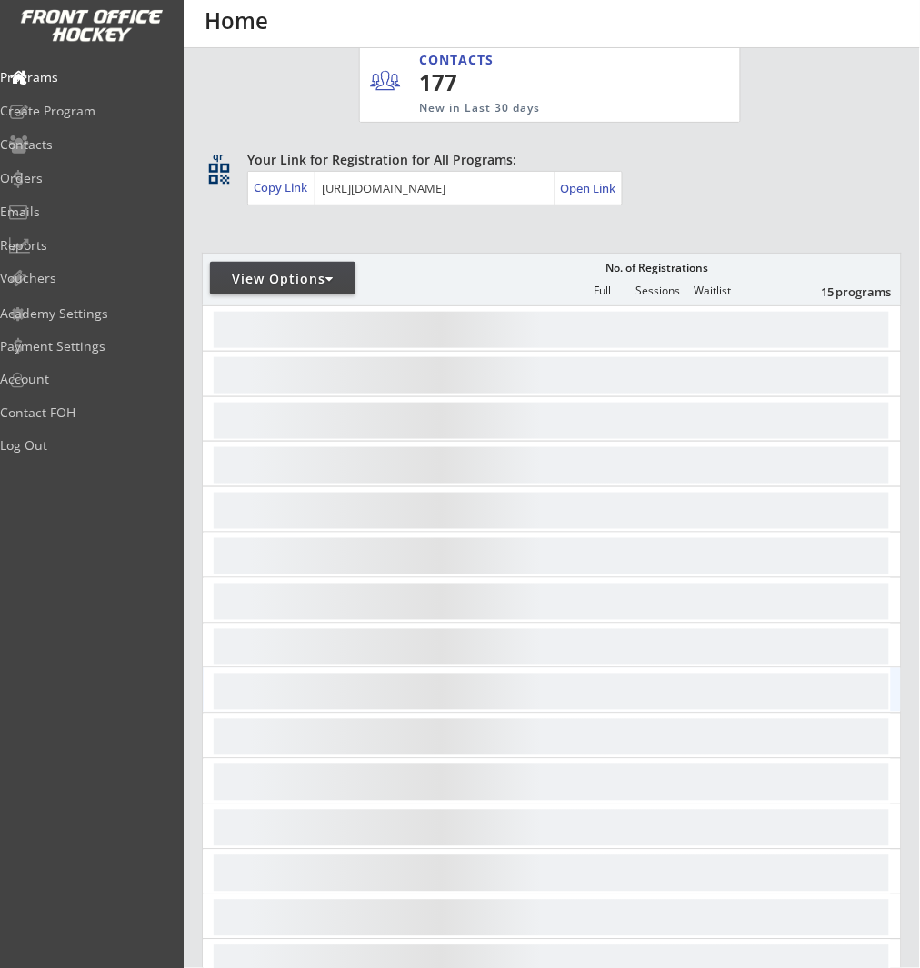
scroll to position [344, 0]
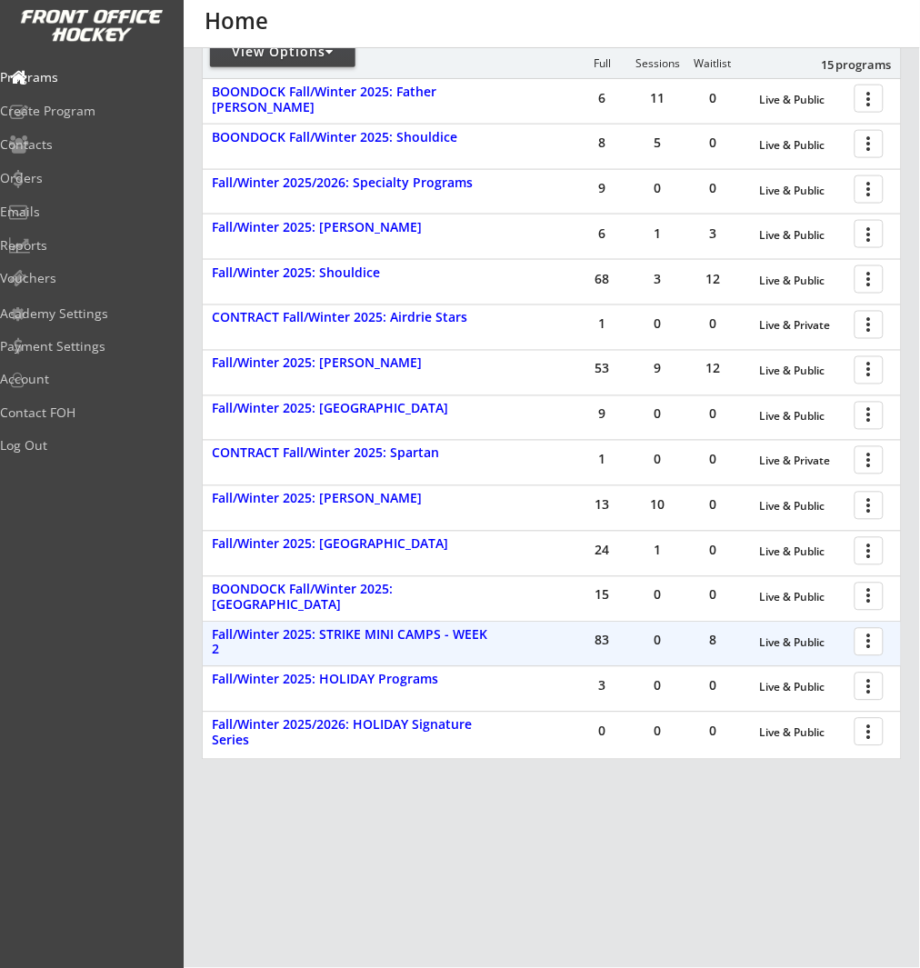
click at [871, 643] on div at bounding box center [872, 641] width 32 height 32
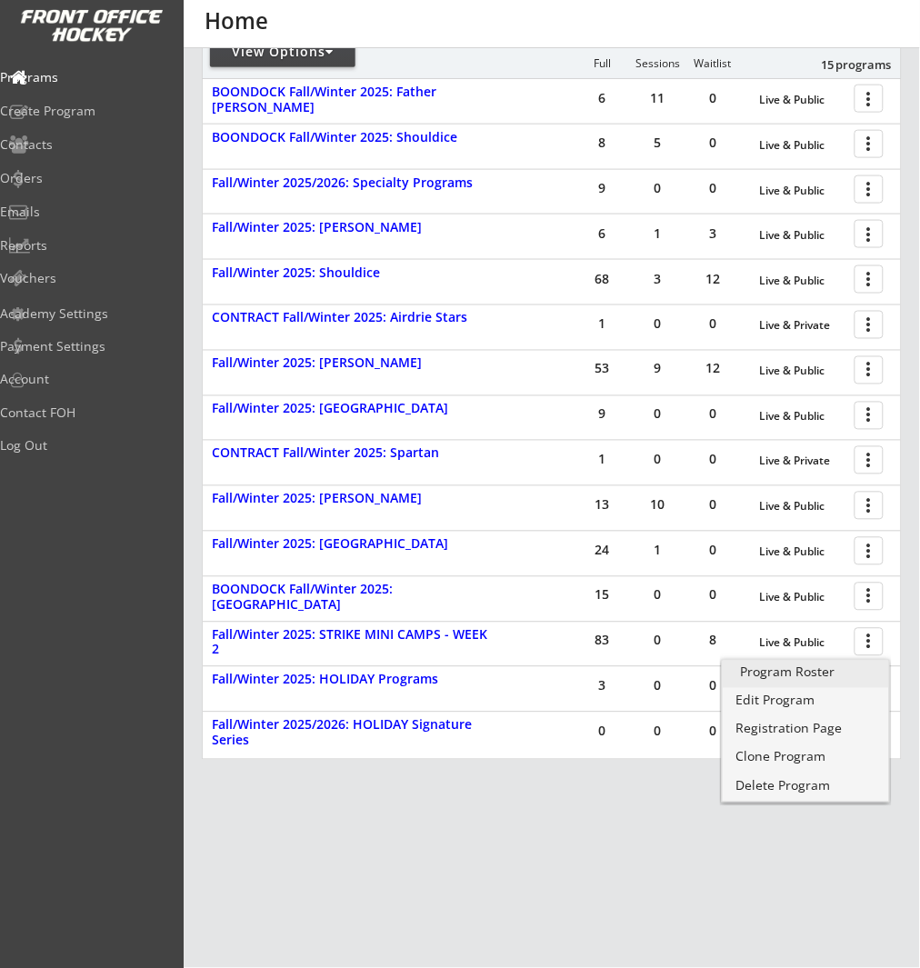
click at [857, 667] on div "Program Roster" at bounding box center [806, 672] width 130 height 13
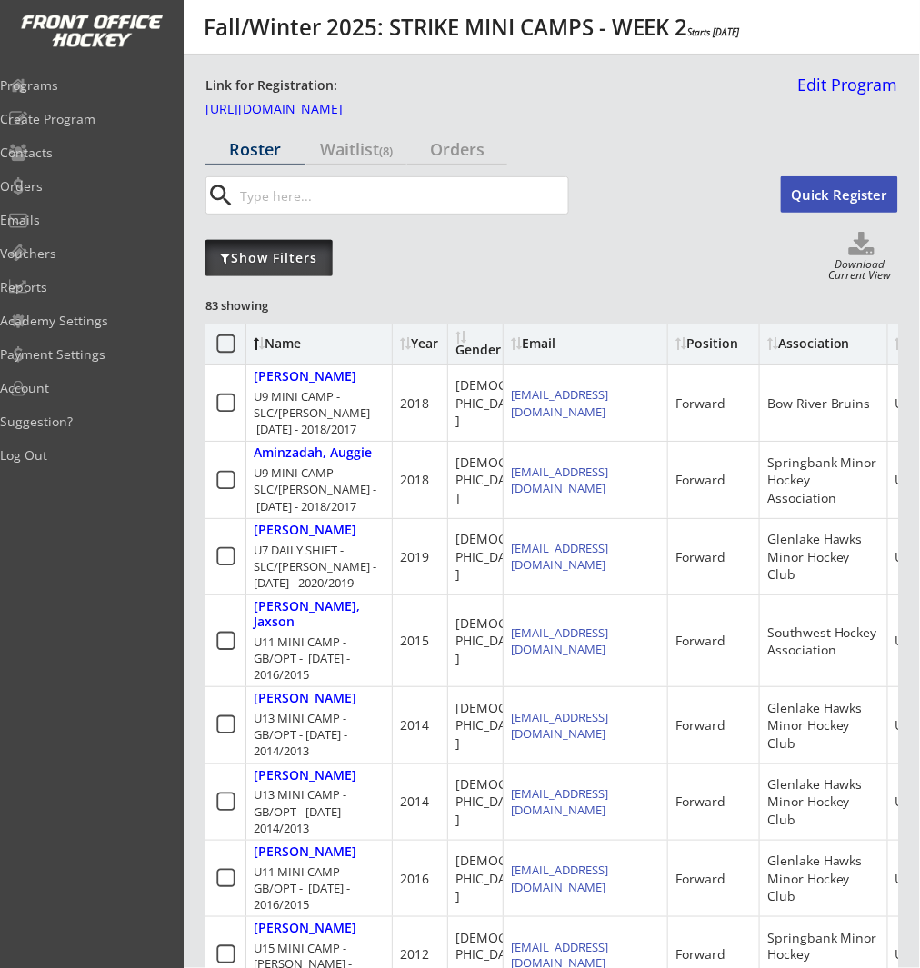
click at [268, 258] on div "Show Filters" at bounding box center [268, 258] width 127 height 18
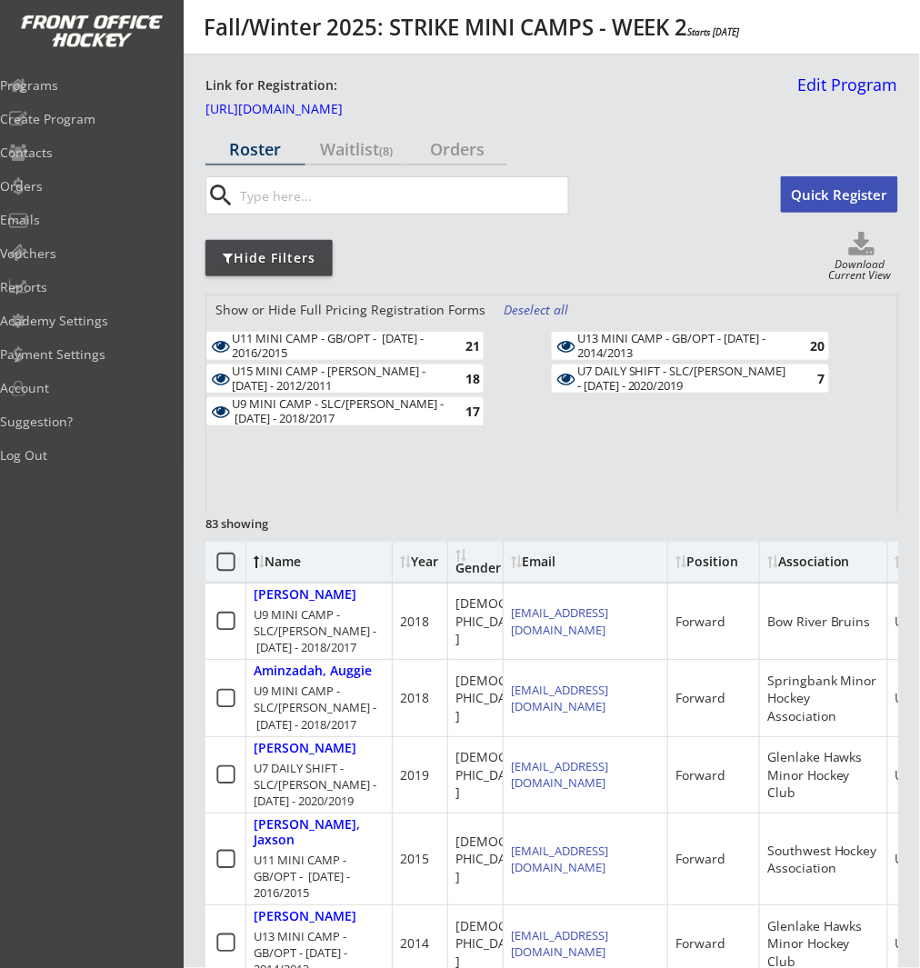
click at [454, 374] on div "18" at bounding box center [462, 379] width 36 height 14
click at [446, 412] on div "17" at bounding box center [462, 411] width 36 height 14
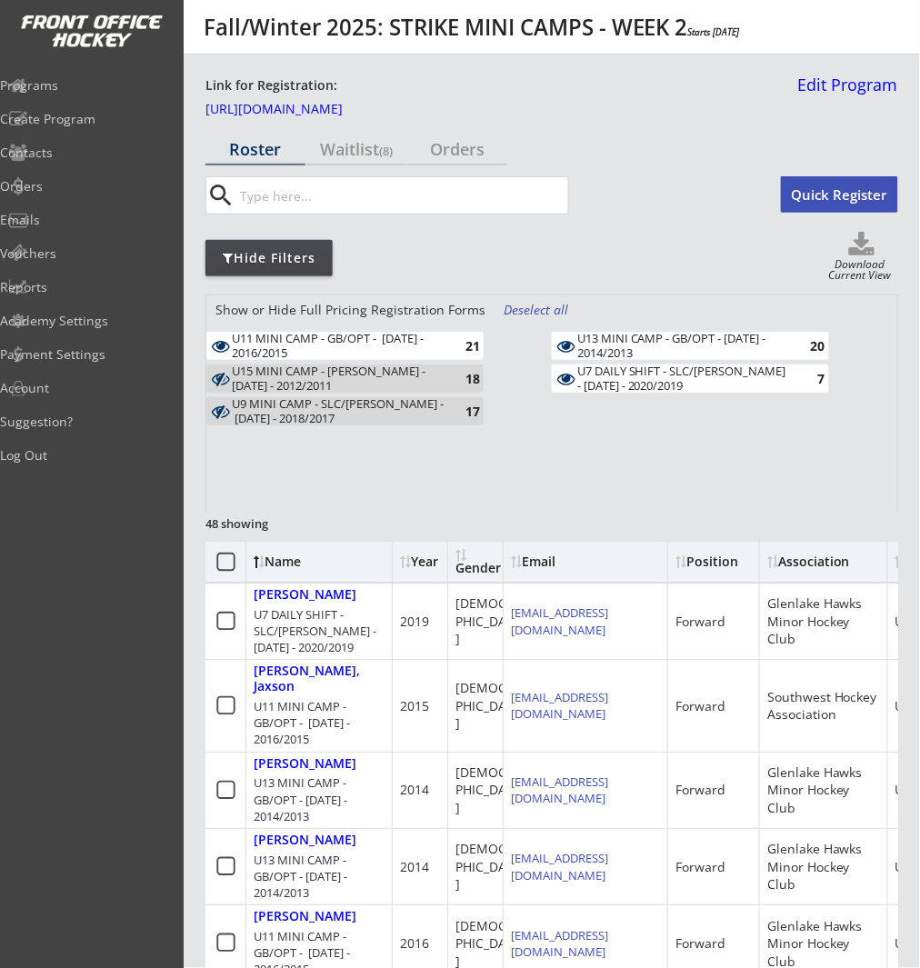
click at [644, 375] on div "U7 DAILY SHIFT - SLC/[PERSON_NAME] - [DATE] - 2020/2019" at bounding box center [683, 378] width 212 height 28
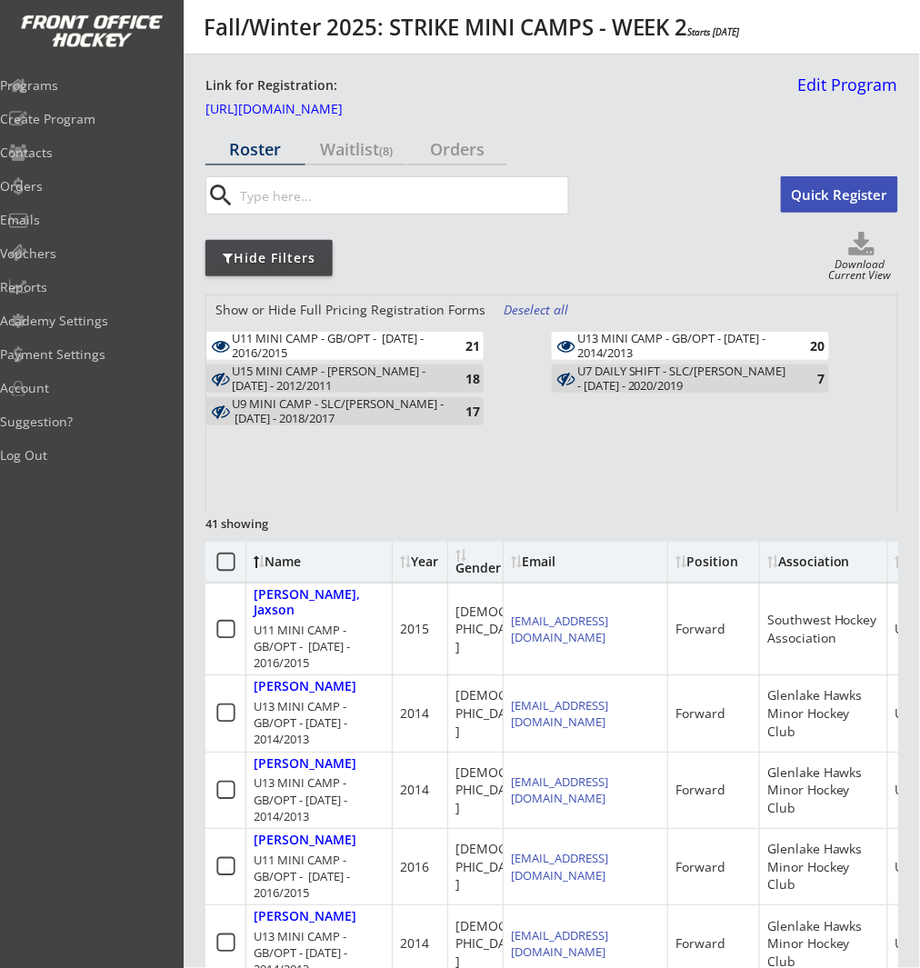
click at [663, 348] on div "U13 MINI CAMP - GB/OPT - [DATE] - 2014/2013" at bounding box center [683, 346] width 212 height 28
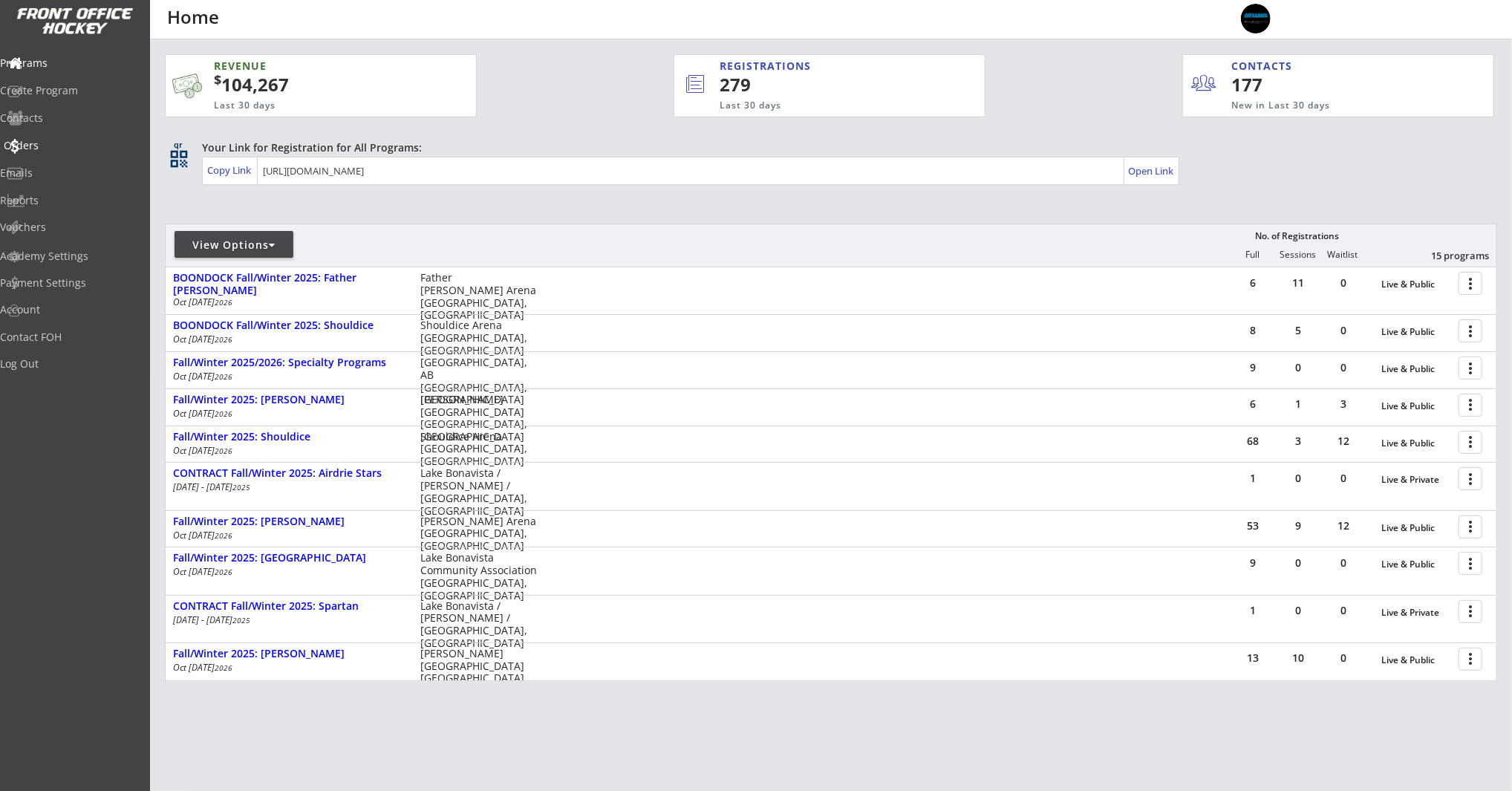
click at [100, 119] on div "Contacts" at bounding box center [70, 118] width 141 height 11
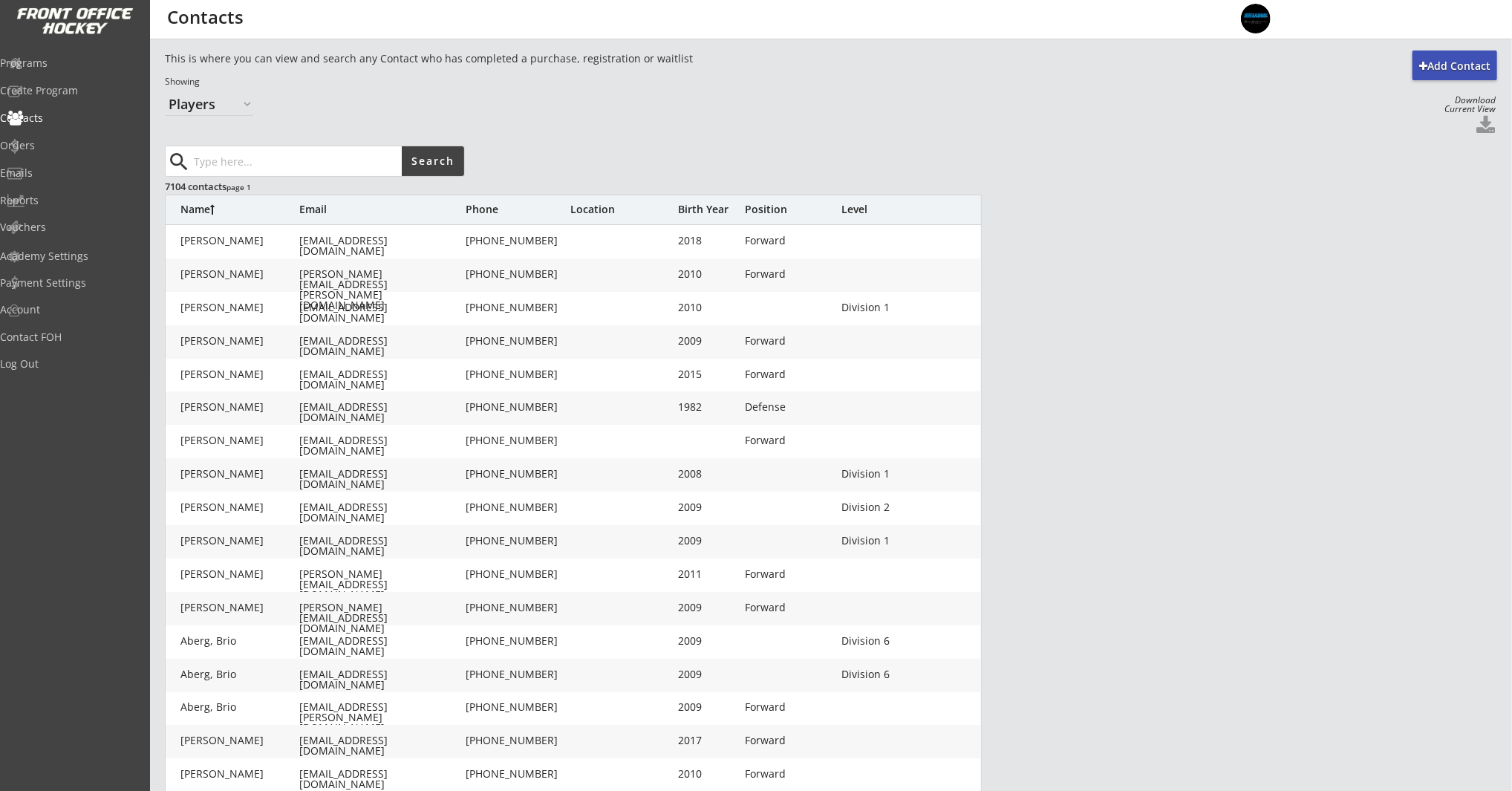
drag, startPoint x: 251, startPoint y: 159, endPoint x: 329, endPoint y: 151, distance: 78.4
click at [251, 159] on input "input" at bounding box center [297, 161] width 211 height 29
click at [171, 101] on select "Organizers Players" at bounding box center [209, 104] width 89 height 24
select select ""Organizers""
click at [165, 92] on select "Organizers Players" at bounding box center [209, 104] width 89 height 24
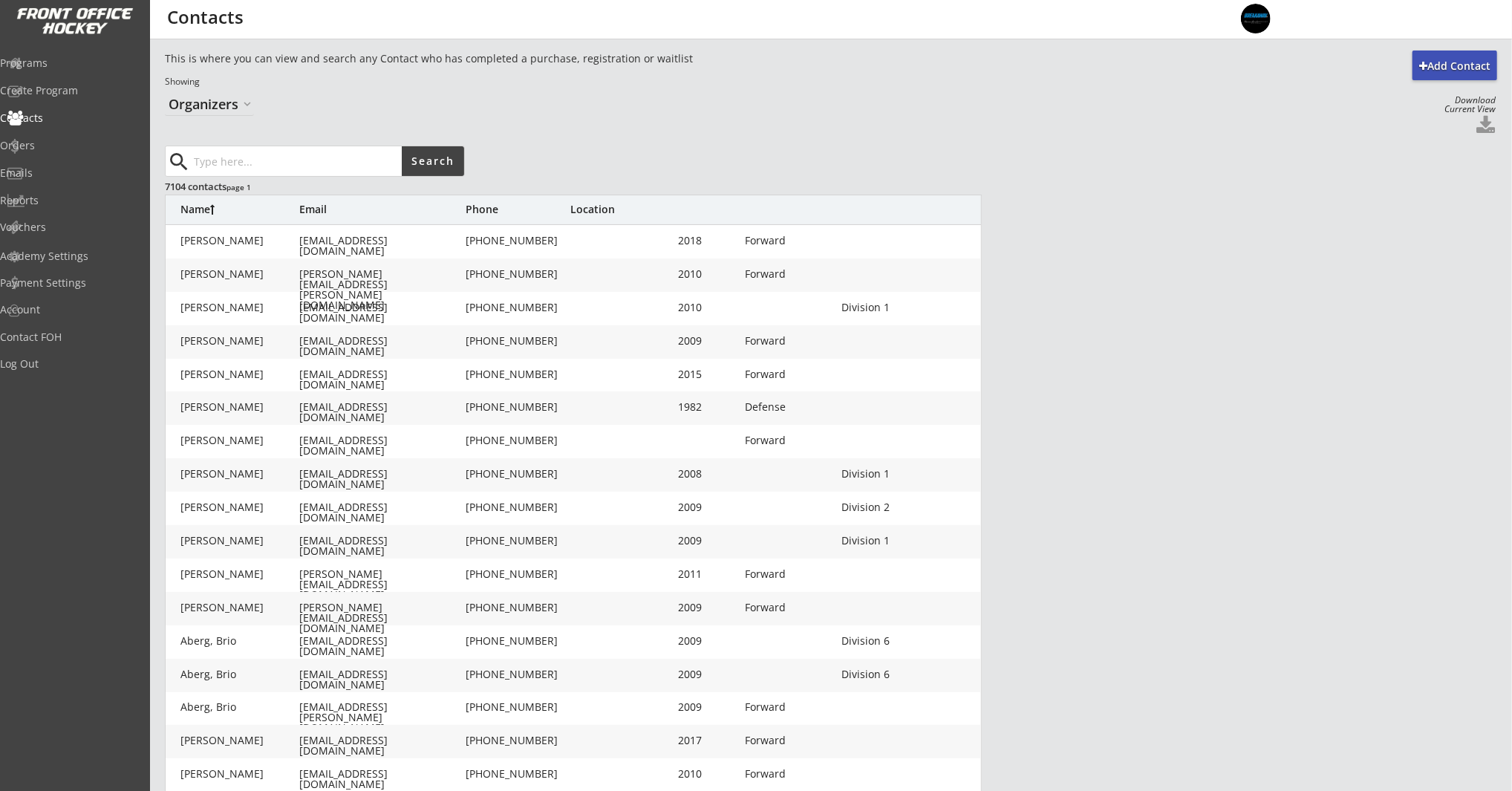
drag, startPoint x: 300, startPoint y: 163, endPoint x: 353, endPoint y: 159, distance: 53.2
click at [300, 163] on input "input" at bounding box center [297, 161] width 211 height 29
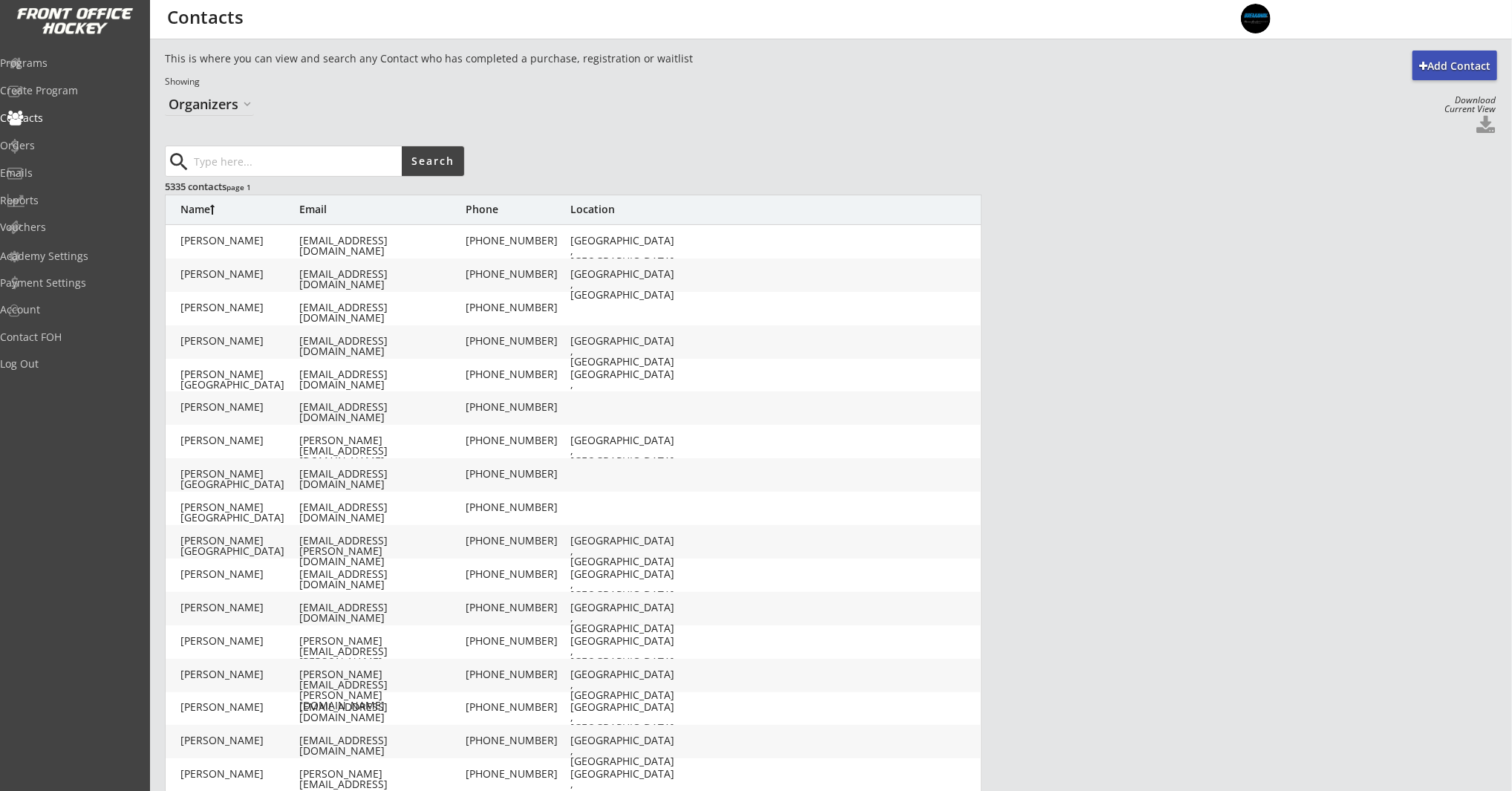
paste input "[EMAIL_ADDRESS][PERSON_NAME][DOMAIN_NAME]"
type input "[EMAIL_ADDRESS][PERSON_NAME][DOMAIN_NAME]"
click at [436, 151] on button "Search" at bounding box center [433, 161] width 62 height 29
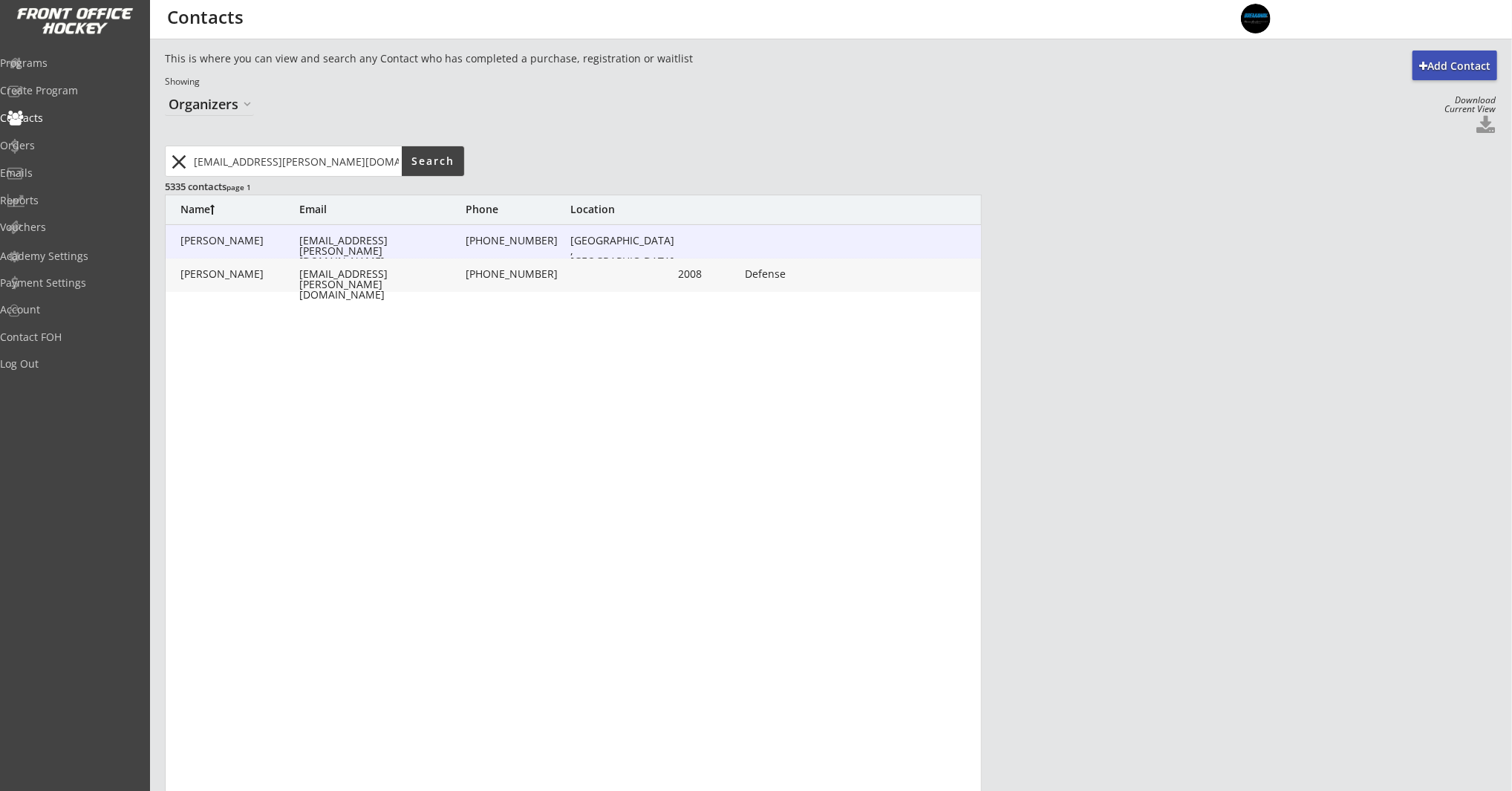
click at [514, 243] on div "[PHONE_NUMBER]" at bounding box center [517, 240] width 104 height 11
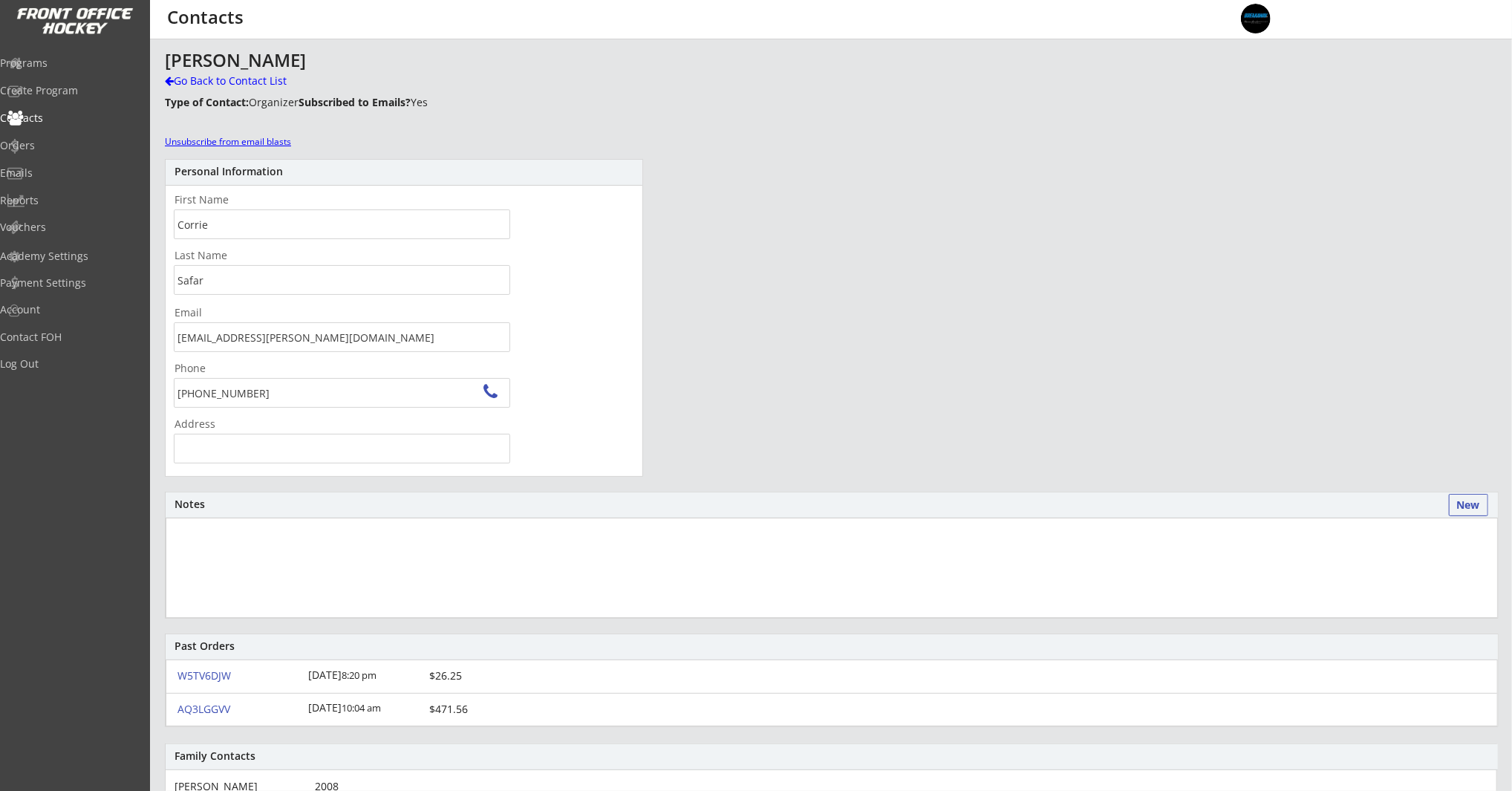
click at [237, 142] on div "Unsubscribe from email blasts" at bounding box center [232, 141] width 135 height 12
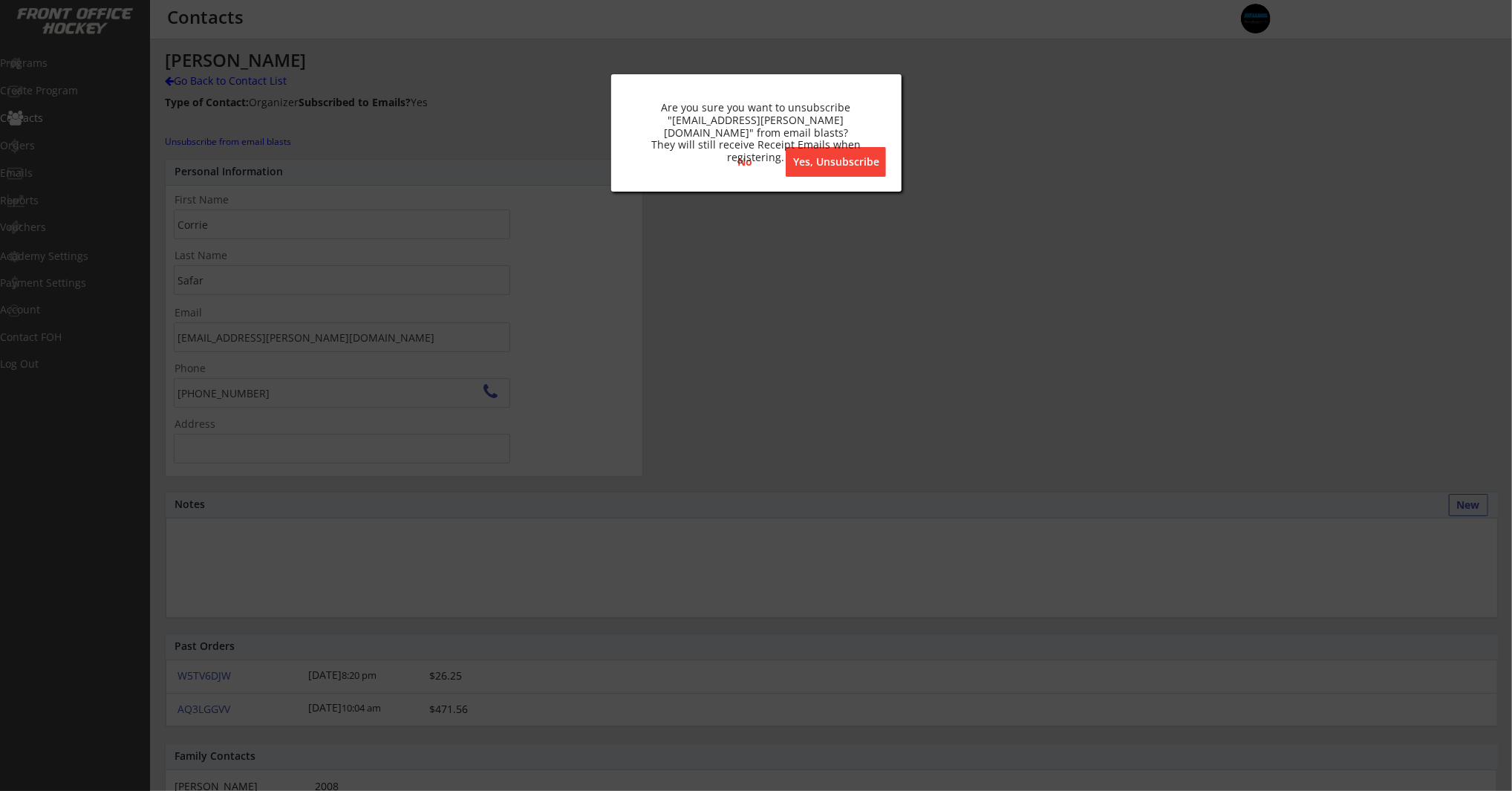
click at [819, 157] on button "Yes, Unsubscribe" at bounding box center [836, 162] width 100 height 29
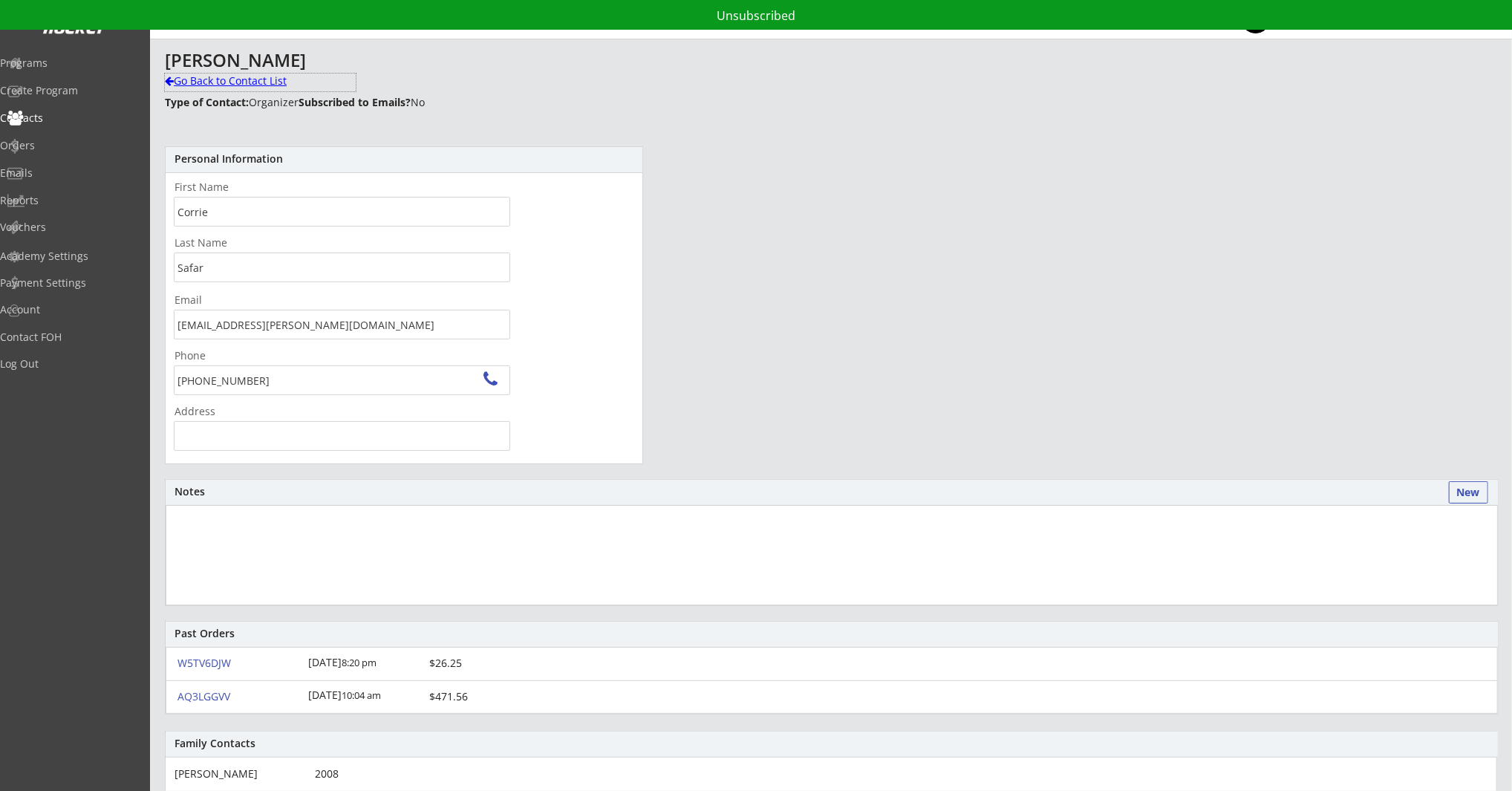
click at [224, 75] on div "Go Back to Contact List" at bounding box center [261, 81] width 191 height 15
